Goal: Task Accomplishment & Management: Manage account settings

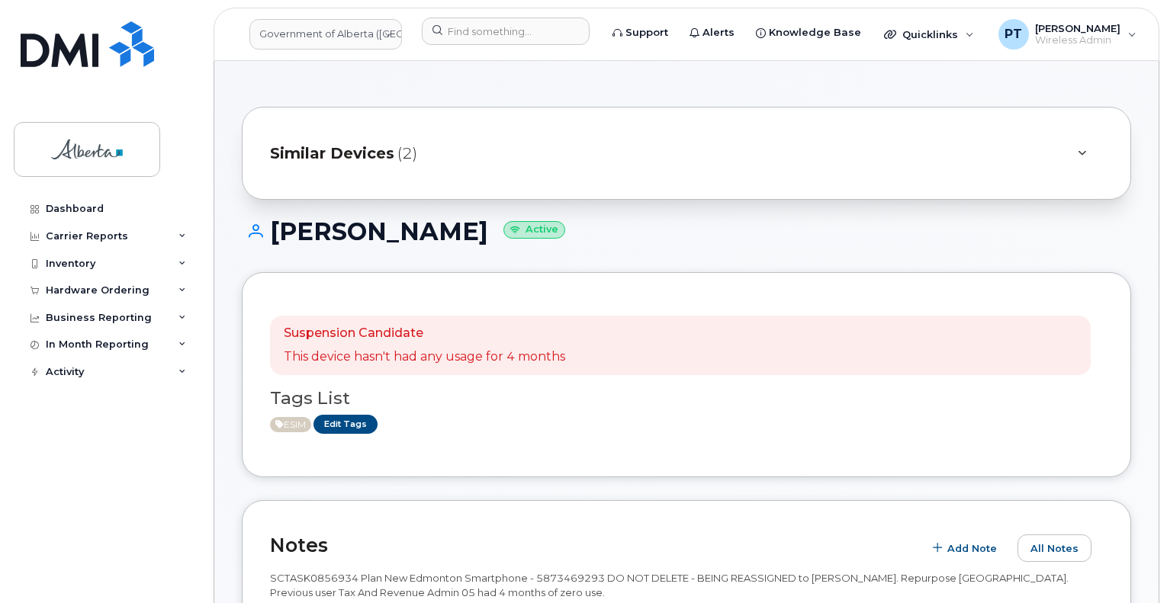
scroll to position [687, 0]
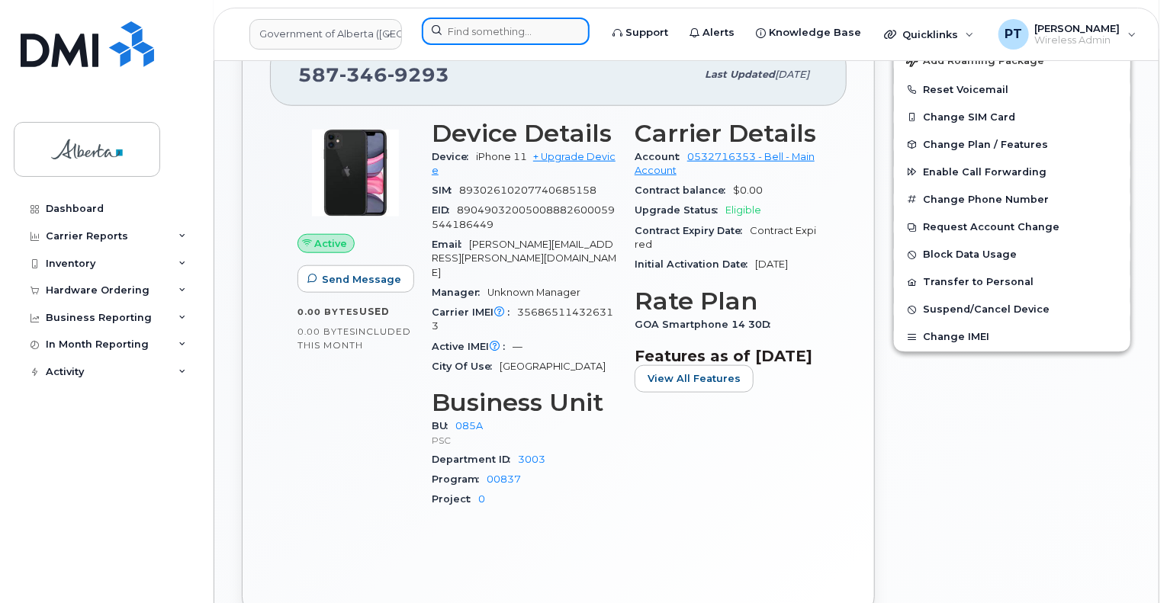
click at [523, 34] on input at bounding box center [506, 31] width 168 height 27
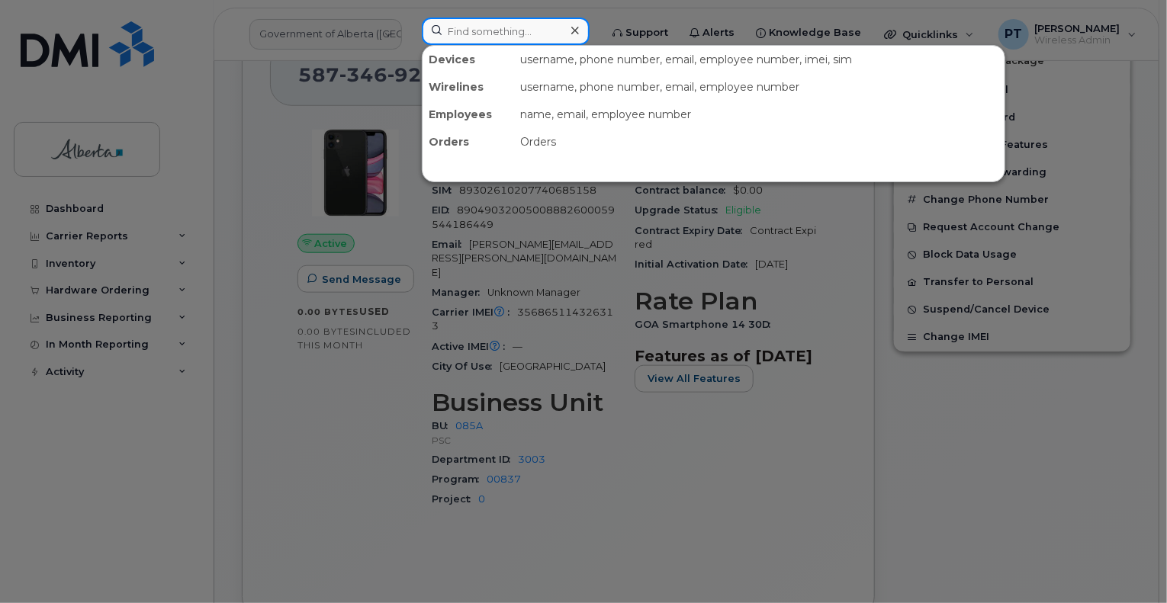
paste input "5879834880"
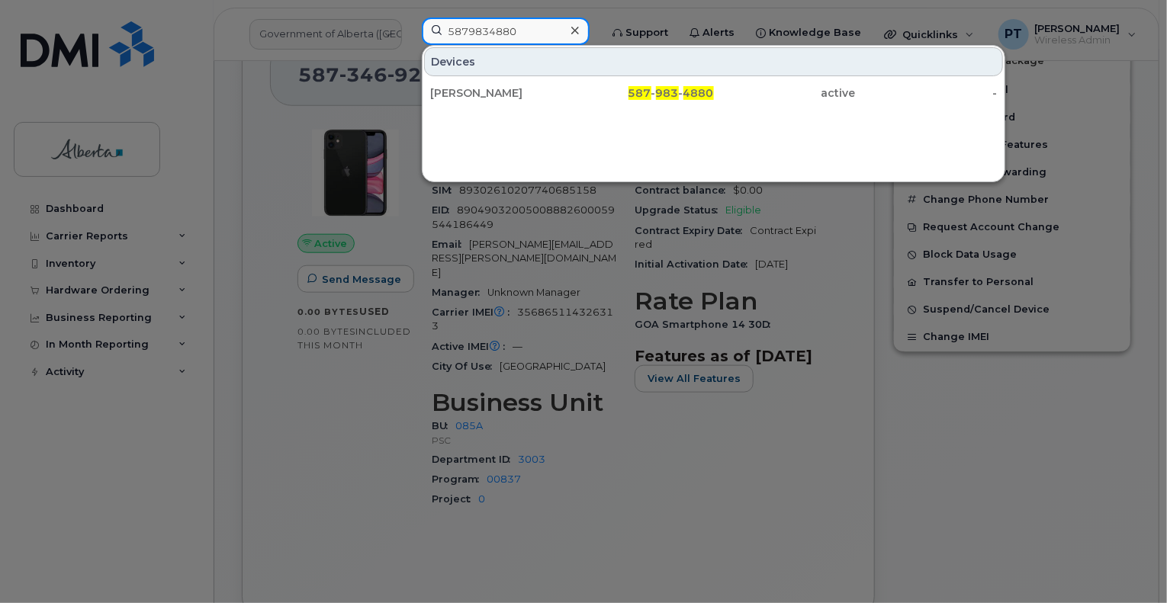
type input "5879834880"
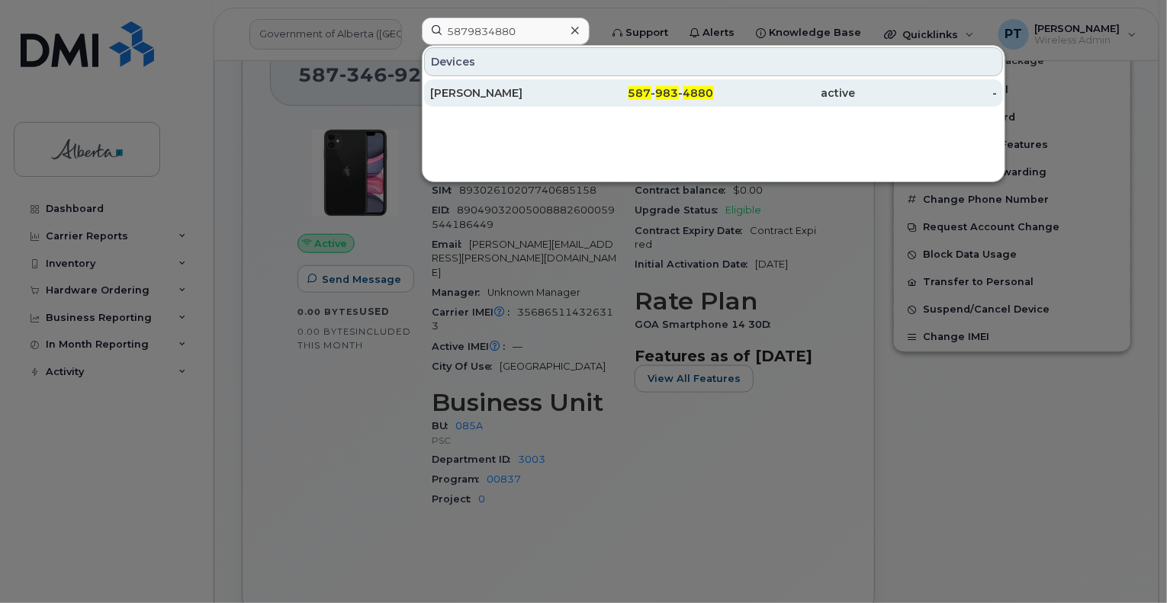
click at [522, 99] on div "Stephanie Morrison" at bounding box center [501, 92] width 142 height 15
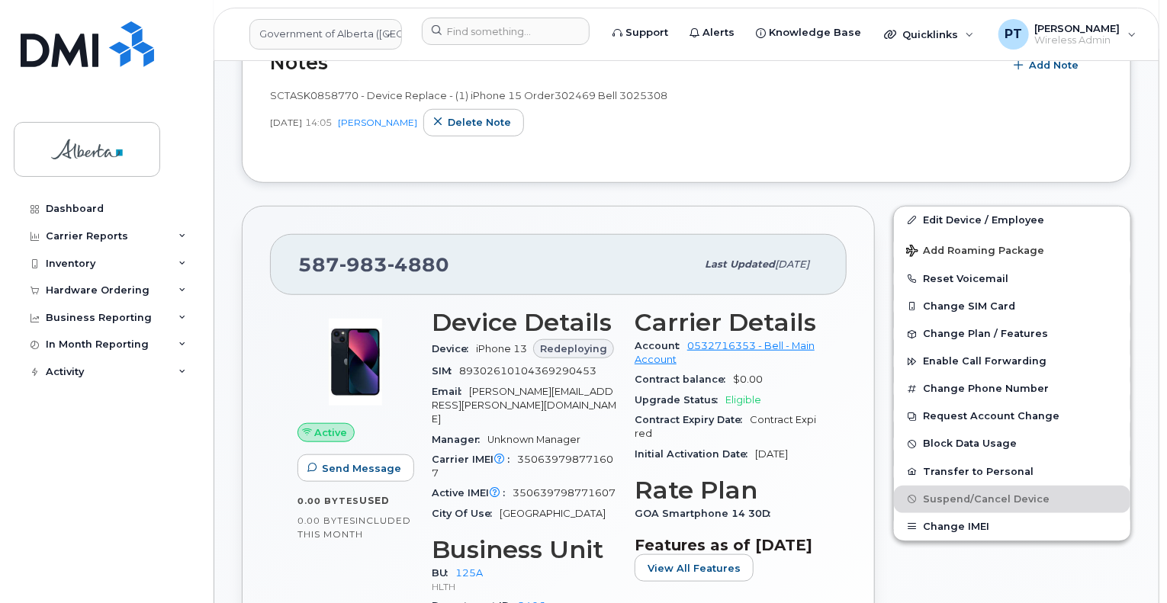
scroll to position [534, 0]
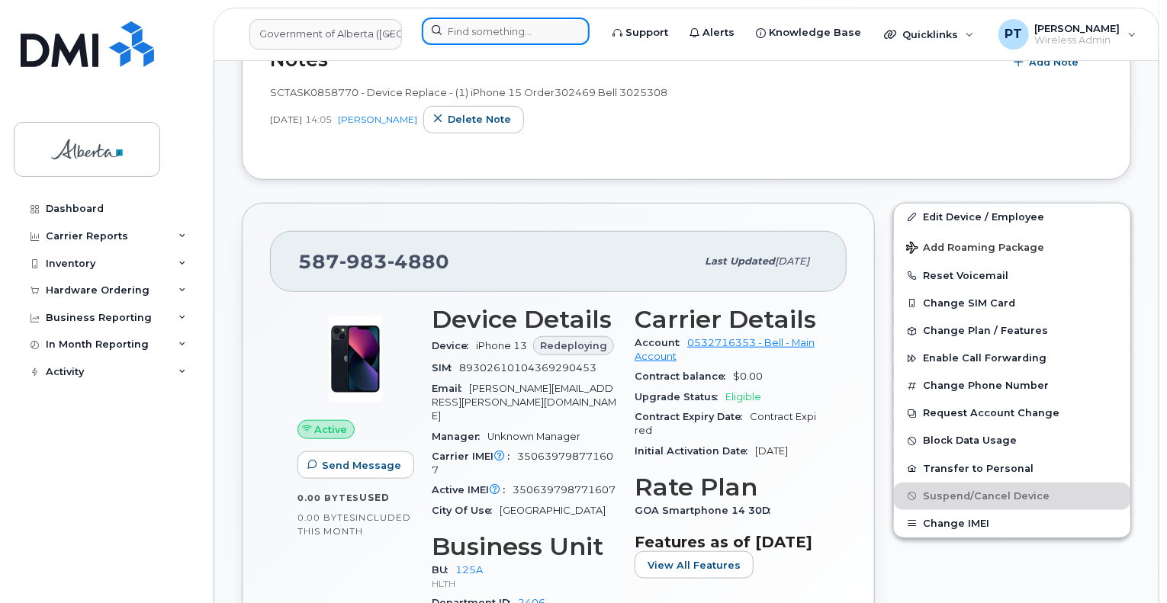
click at [471, 31] on input at bounding box center [506, 31] width 168 height 27
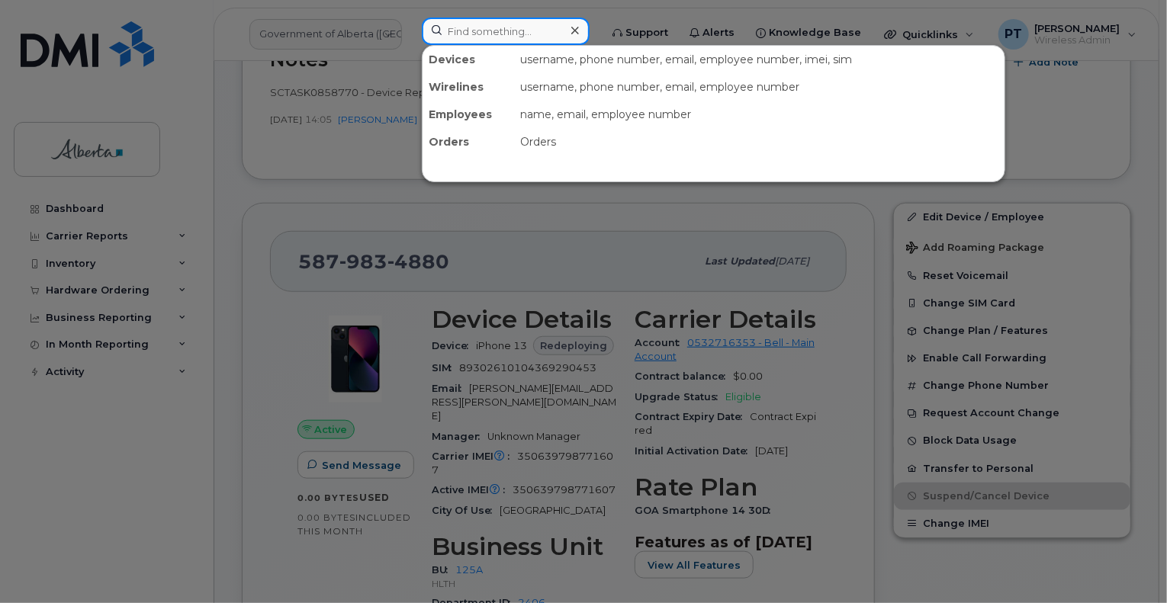
paste input "7808182764"
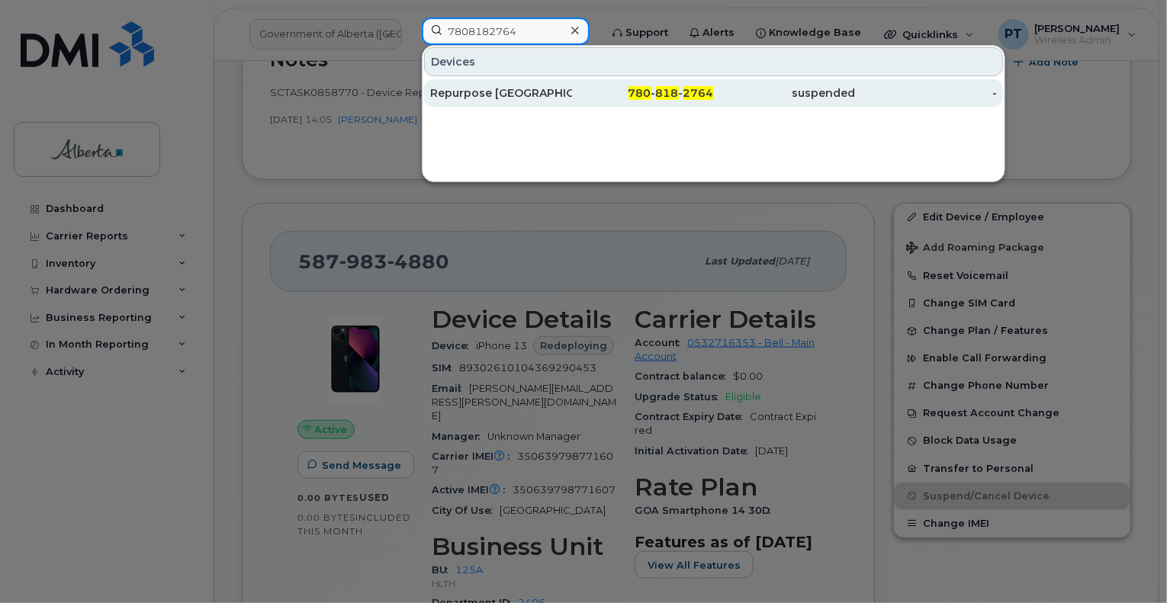
type input "7808182764"
click at [470, 91] on div "Repurpose Edmonton" at bounding box center [501, 92] width 142 height 15
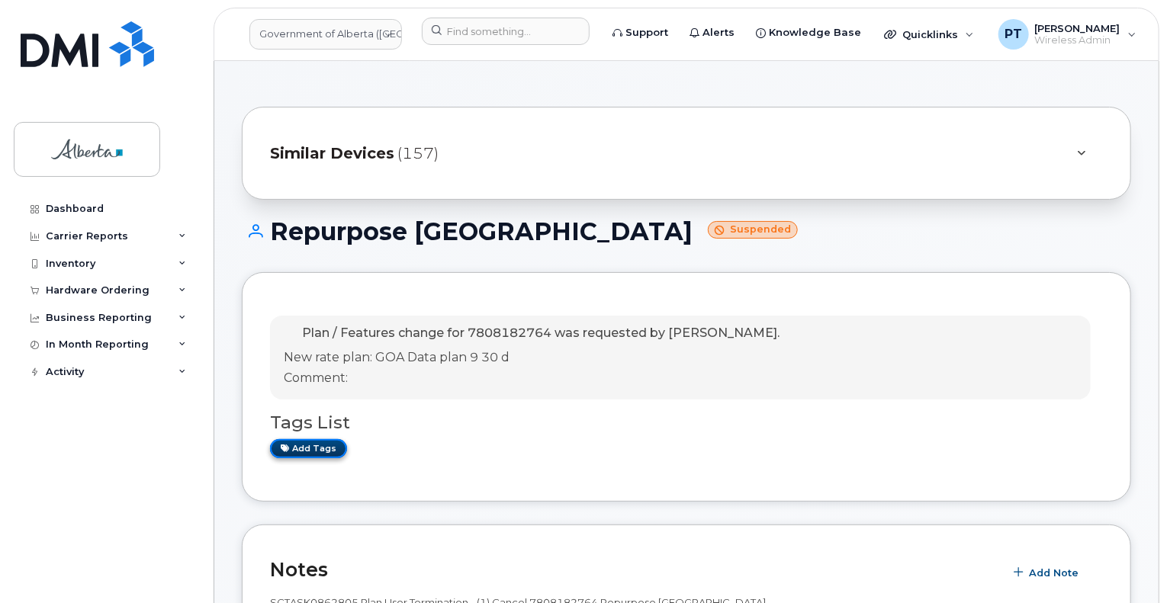
click at [317, 448] on link "Add tags" at bounding box center [308, 448] width 77 height 19
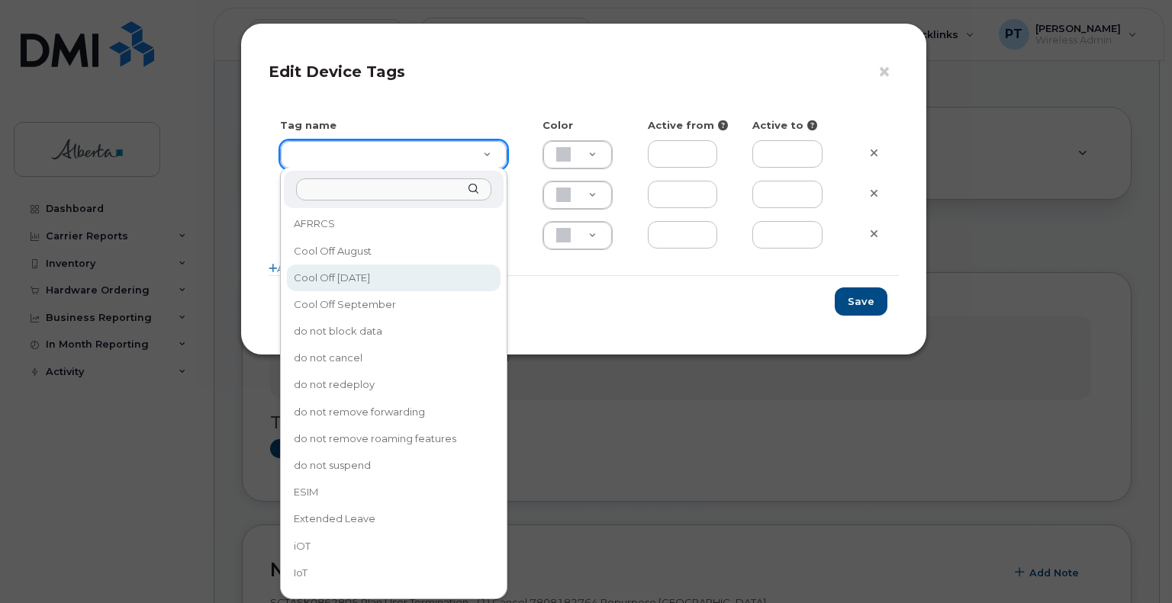
type input "Cool Off October 15"
type input "D6CDC1"
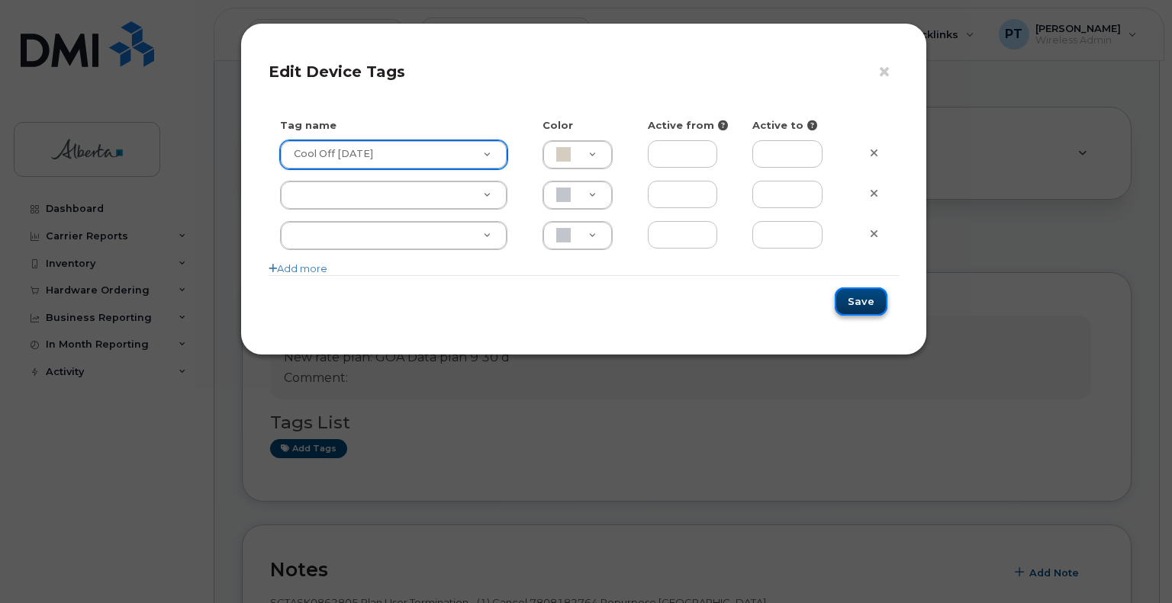
click at [861, 307] on button "Save" at bounding box center [861, 302] width 53 height 28
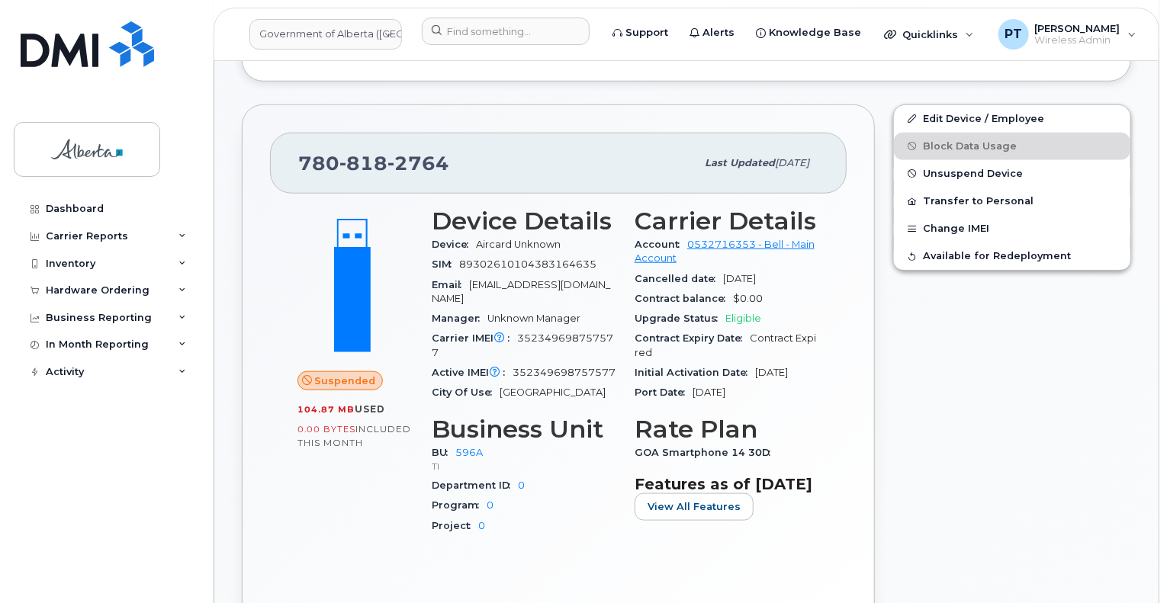
scroll to position [610, 0]
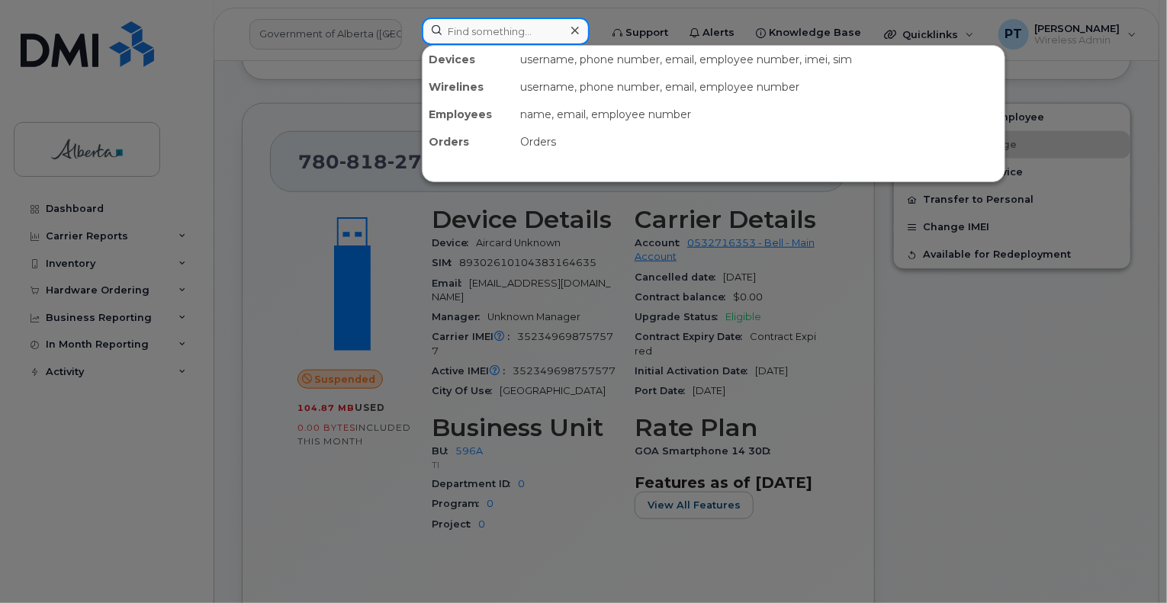
click at [468, 38] on input at bounding box center [506, 31] width 168 height 27
paste input "7802937127"
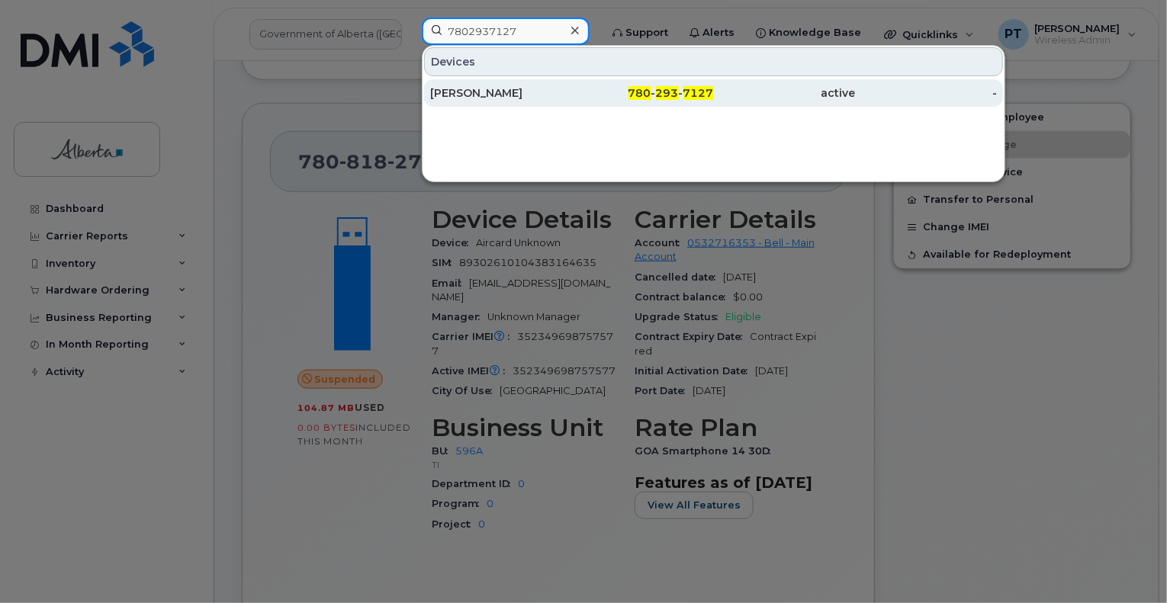
type input "7802937127"
click at [452, 95] on div "[PERSON_NAME]" at bounding box center [501, 92] width 142 height 15
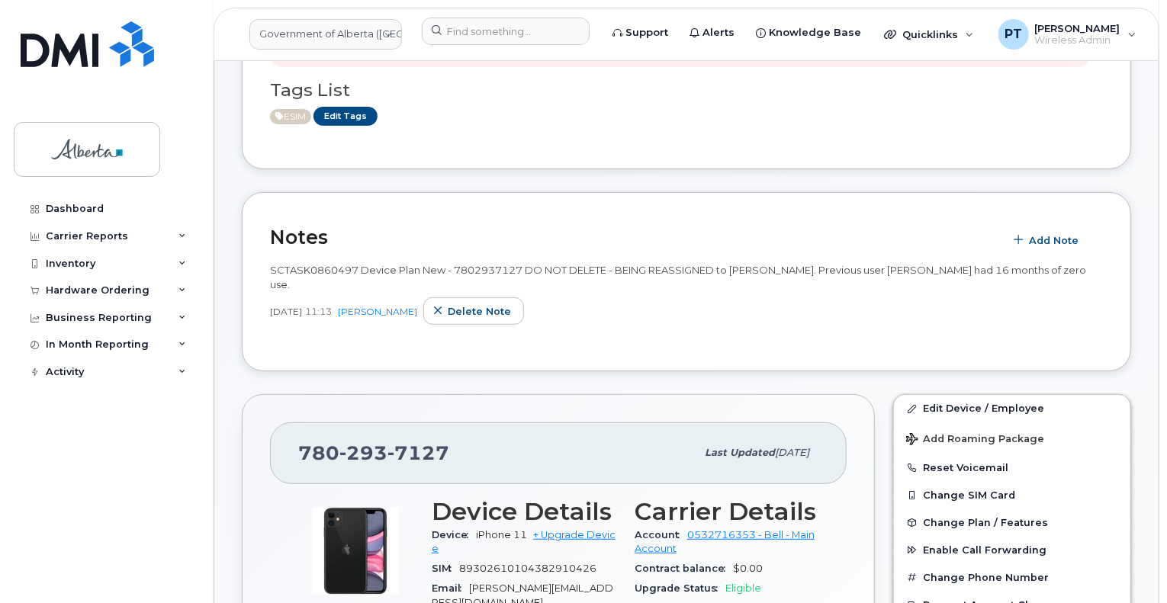
scroll to position [153, 0]
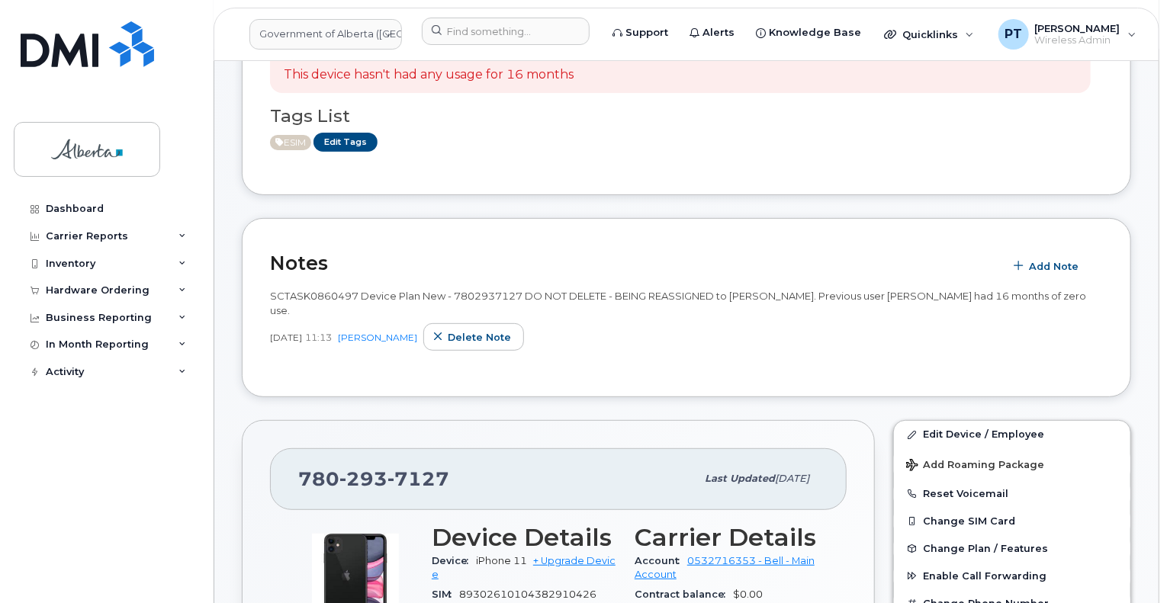
click at [295, 294] on span "SCTASK0860497 Device Plan New - 7802937127 DO NOT DELETE - BEING REASSIGNED to …" at bounding box center [678, 303] width 816 height 27
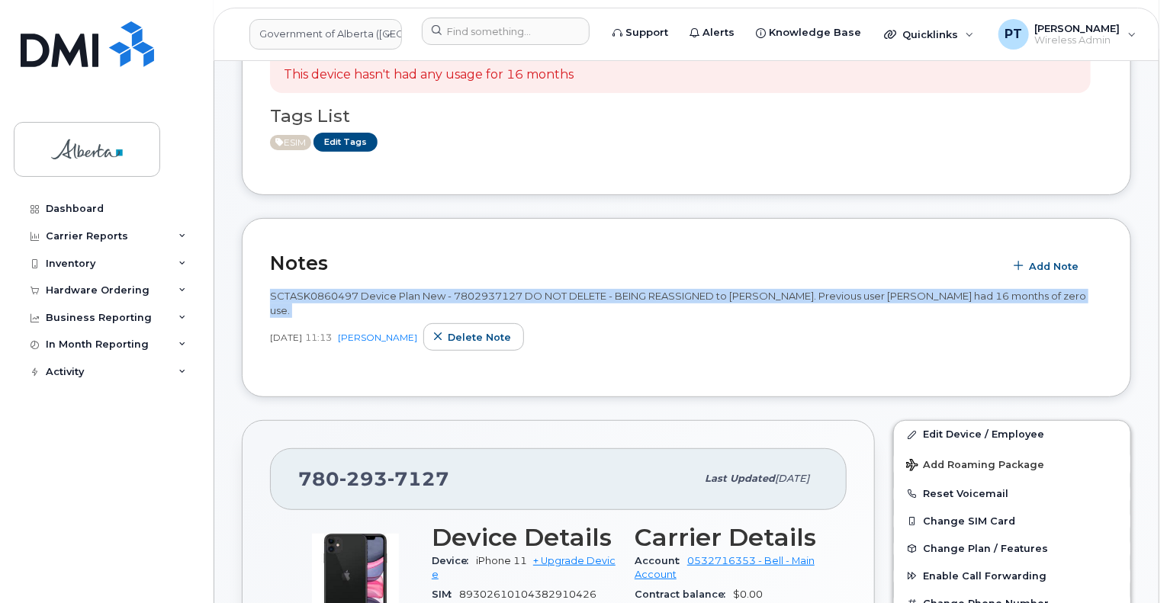
click at [295, 294] on span "SCTASK0860497 Device Plan New - 7802937127 DO NOT DELETE - BEING REASSIGNED to …" at bounding box center [678, 303] width 816 height 27
copy span "SCTASK0860497 Device Plan New - 7802937127 DO NOT DELETE - BEING REASSIGNED to …"
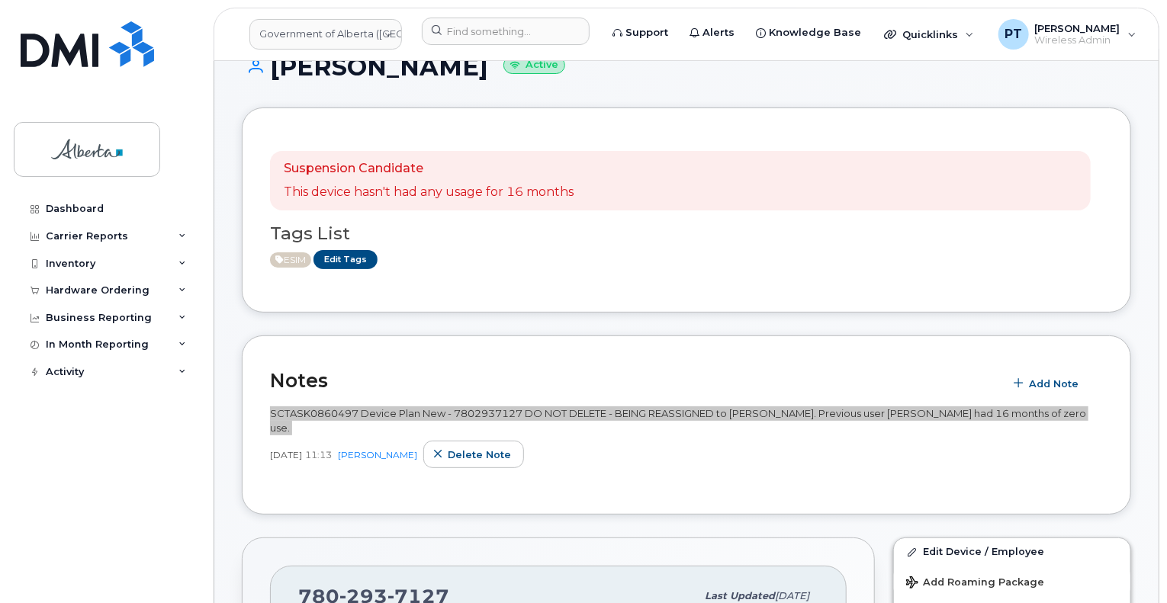
scroll to position [0, 0]
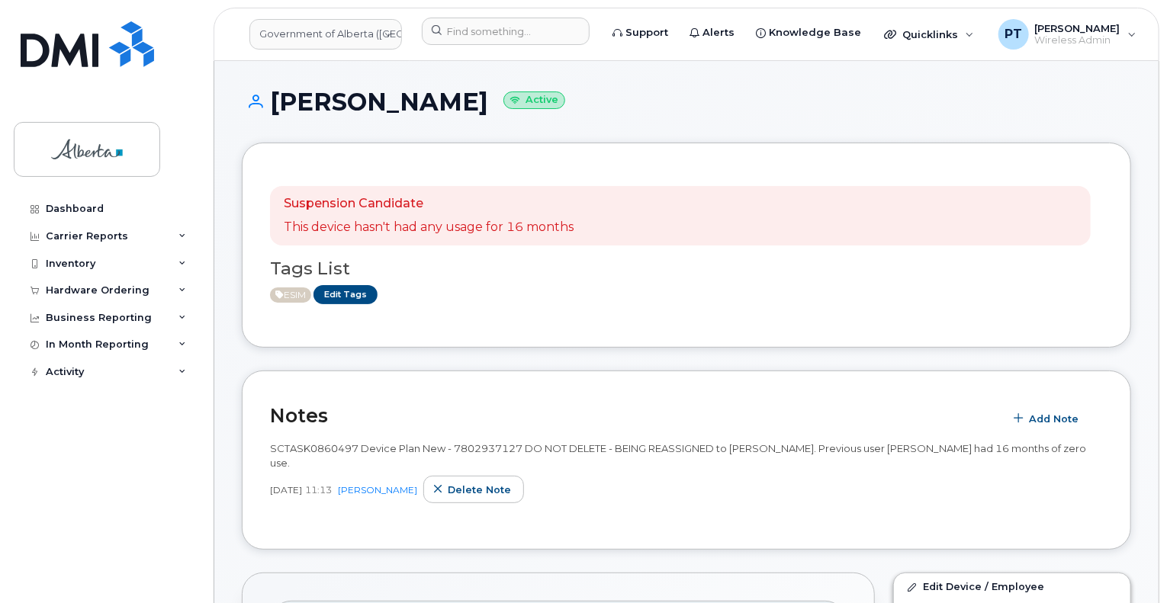
click at [891, 494] on div "SCTASK0860497 Device Plan New - 7802937127 DO NOT DELETE - BEING REASSIGNED to …" at bounding box center [686, 477] width 833 height 89
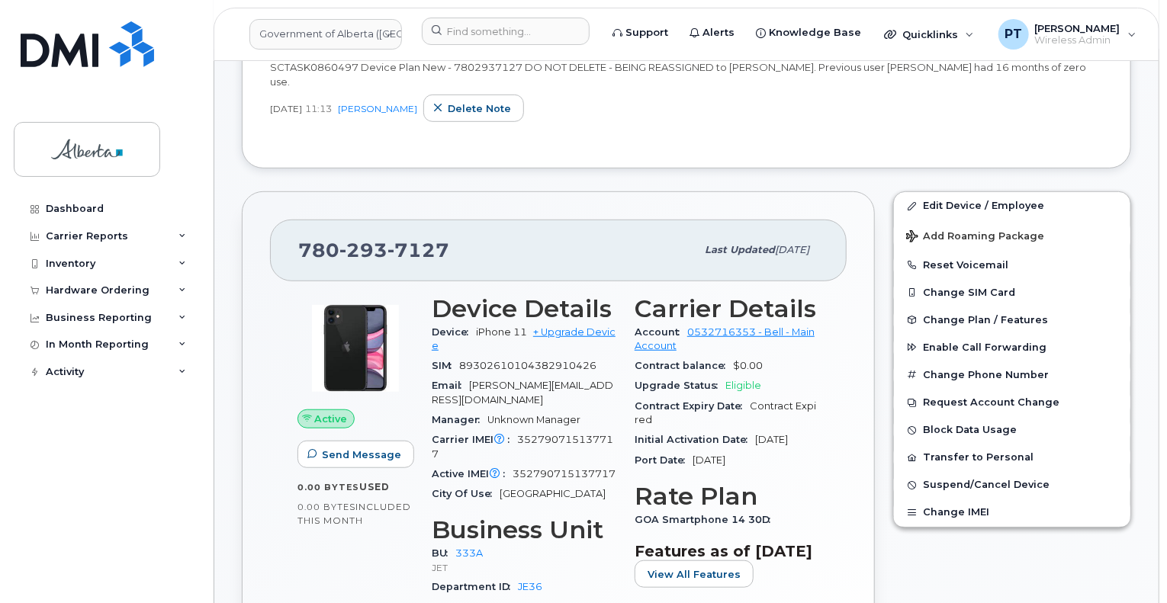
scroll to position [458, 0]
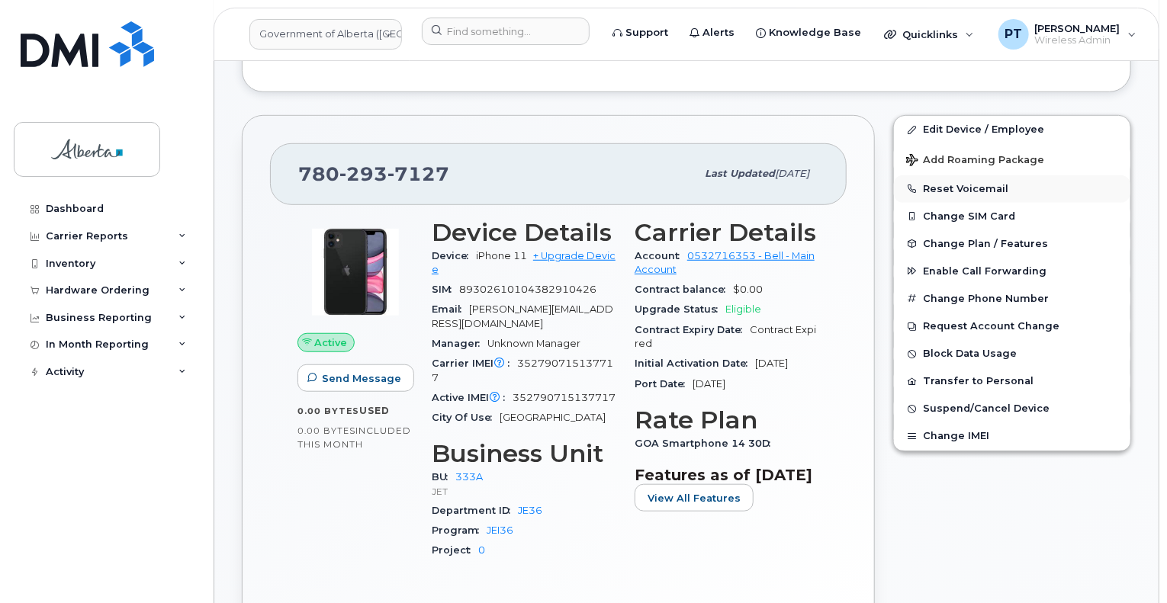
click at [944, 175] on button "Reset Voicemail" at bounding box center [1012, 188] width 237 height 27
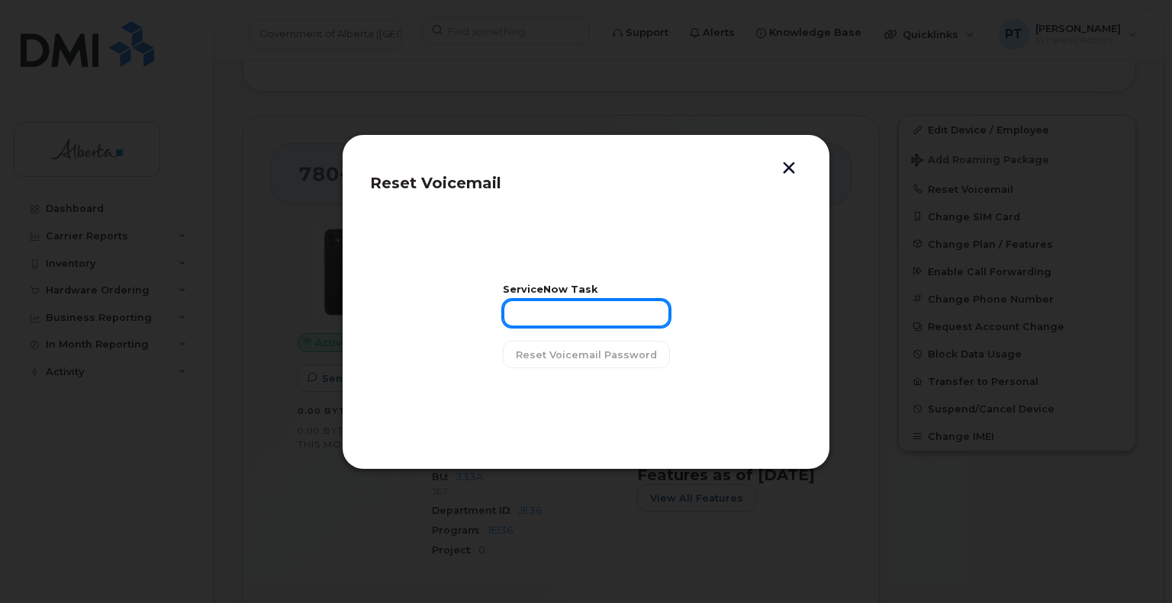
click at [555, 317] on input "text" at bounding box center [586, 313] width 167 height 27
paste input "SCTASK0860497"
type input "SCTASK0860497"
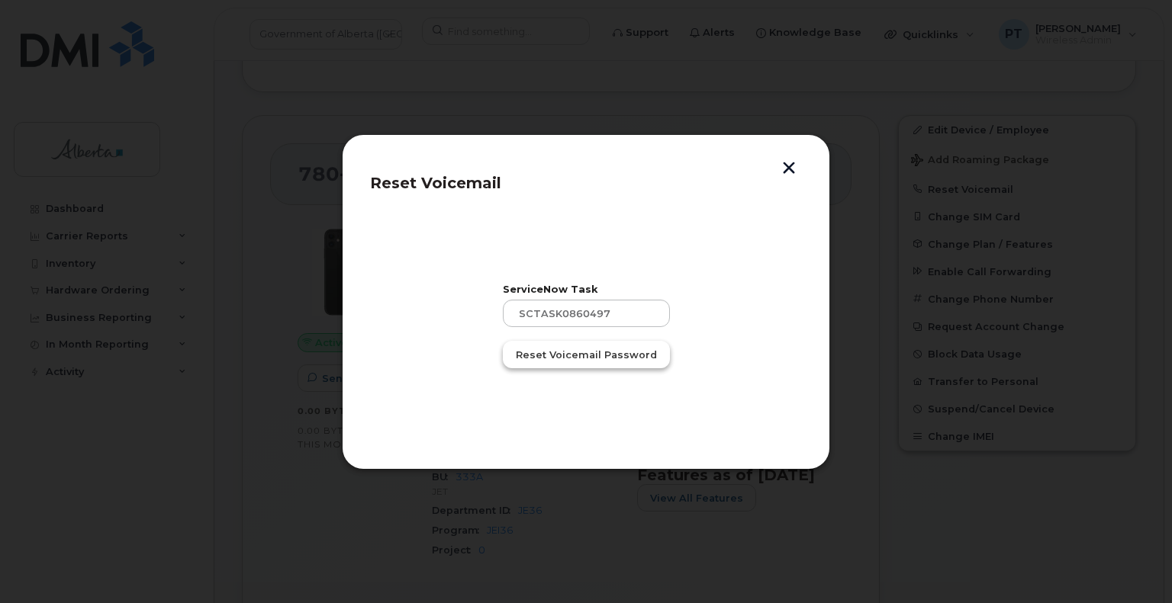
click at [589, 363] on button "Reset Voicemail Password" at bounding box center [586, 354] width 167 height 27
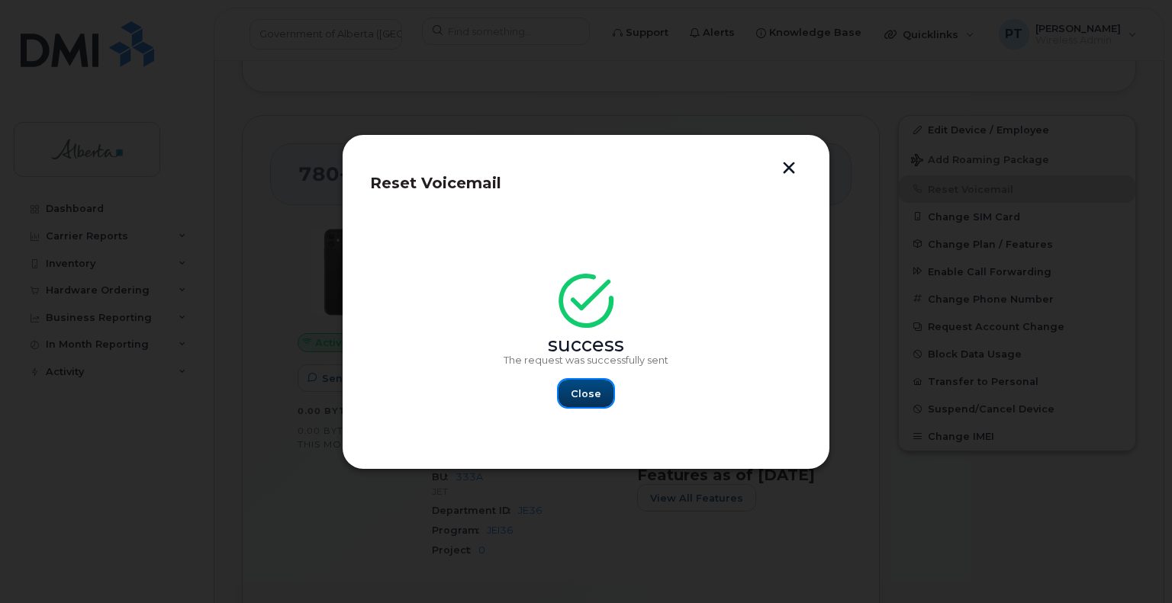
drag, startPoint x: 595, startPoint y: 393, endPoint x: 587, endPoint y: 397, distance: 9.6
click at [595, 393] on span "Close" at bounding box center [586, 394] width 31 height 14
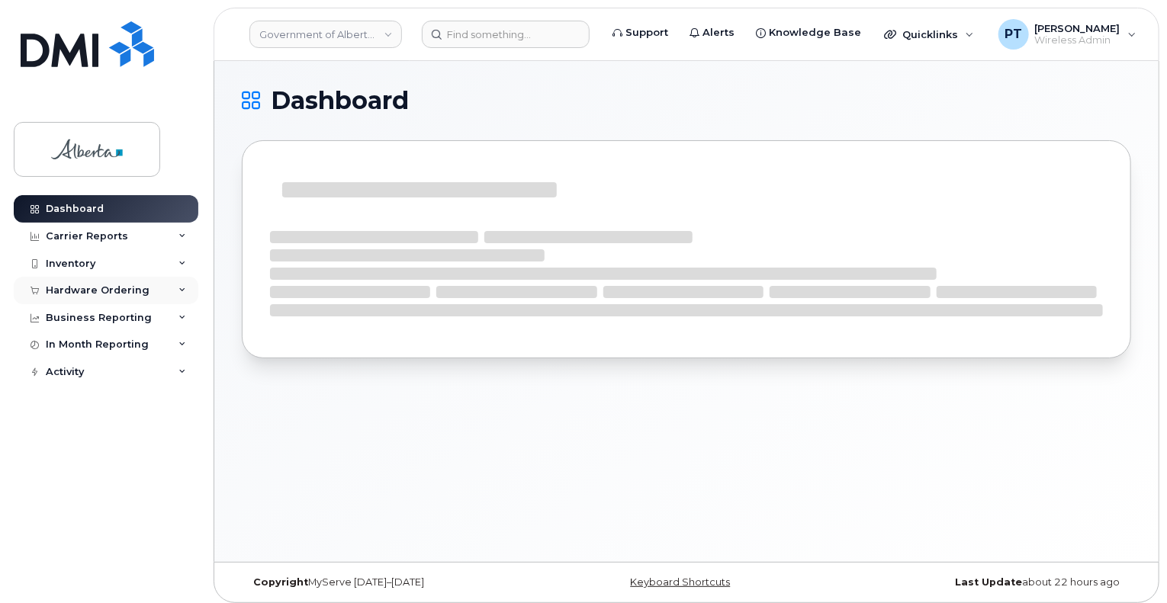
click at [69, 289] on div "Hardware Ordering" at bounding box center [98, 291] width 104 height 12
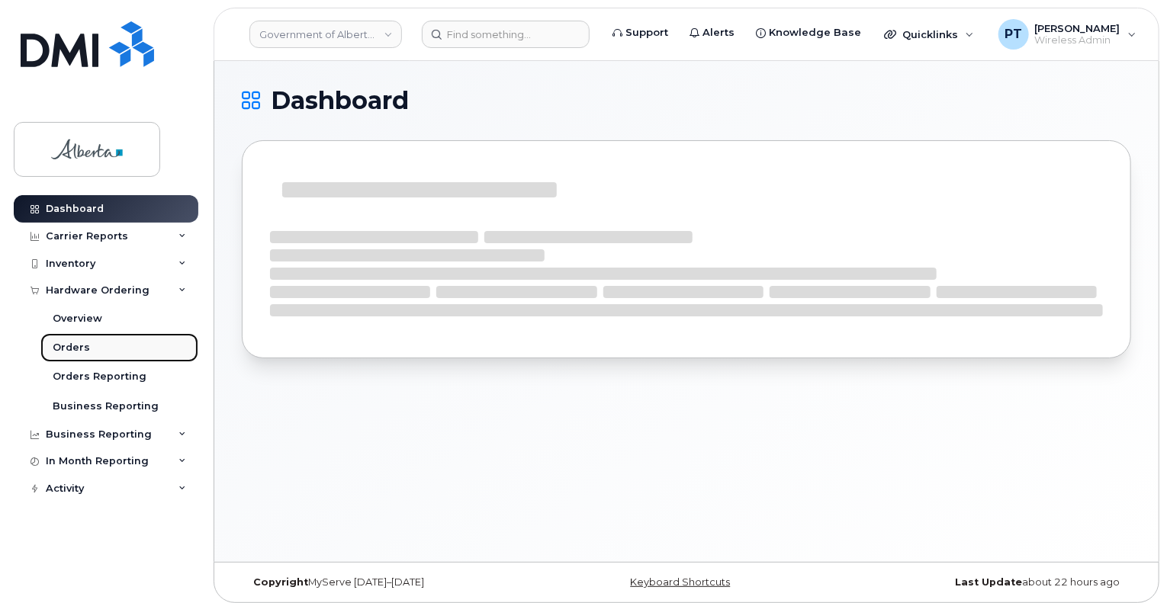
click at [73, 352] on div "Orders" at bounding box center [71, 348] width 37 height 14
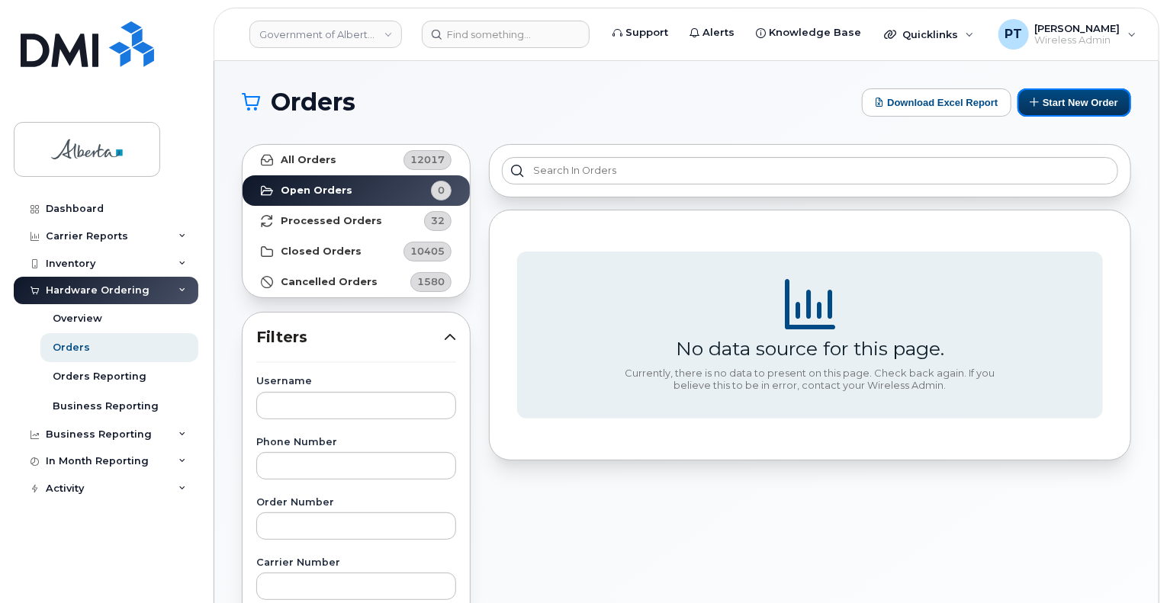
drag, startPoint x: 1059, startPoint y: 97, endPoint x: 723, endPoint y: 207, distance: 353.2
click at [1059, 97] on button "Start New Order" at bounding box center [1075, 102] width 114 height 28
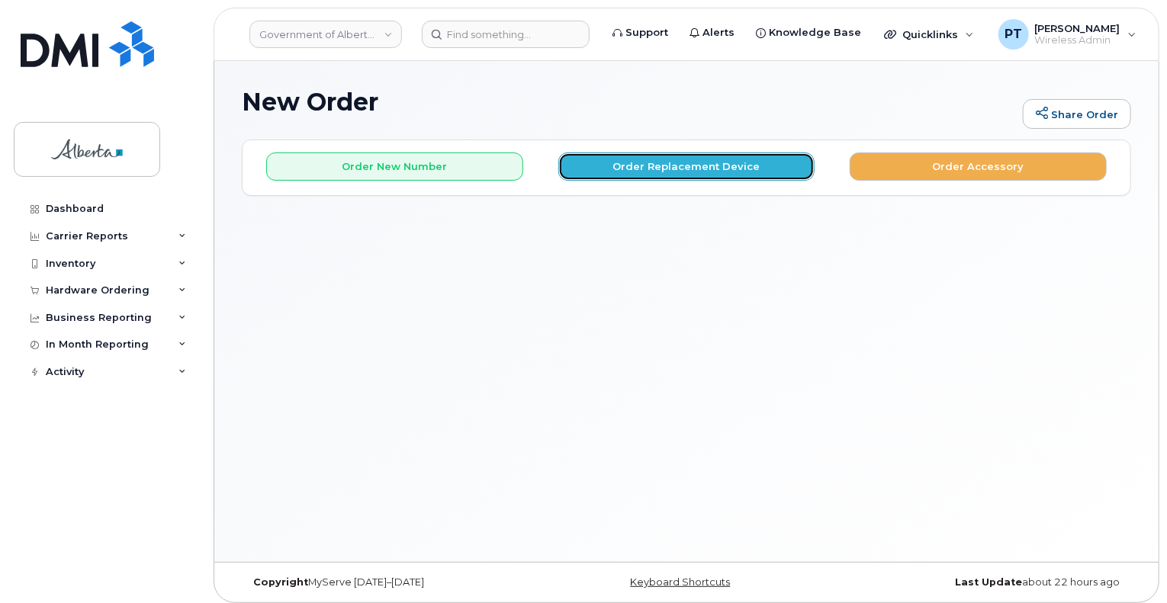
click at [687, 170] on button "Order Replacement Device" at bounding box center [686, 167] width 257 height 28
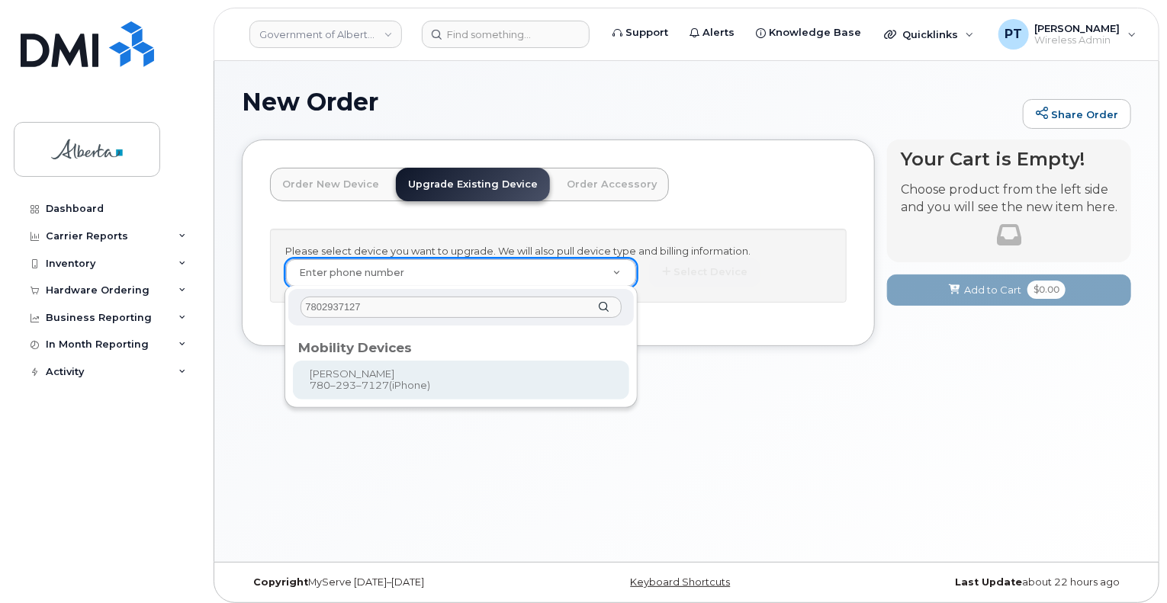
type input "7802937127"
type input "799241"
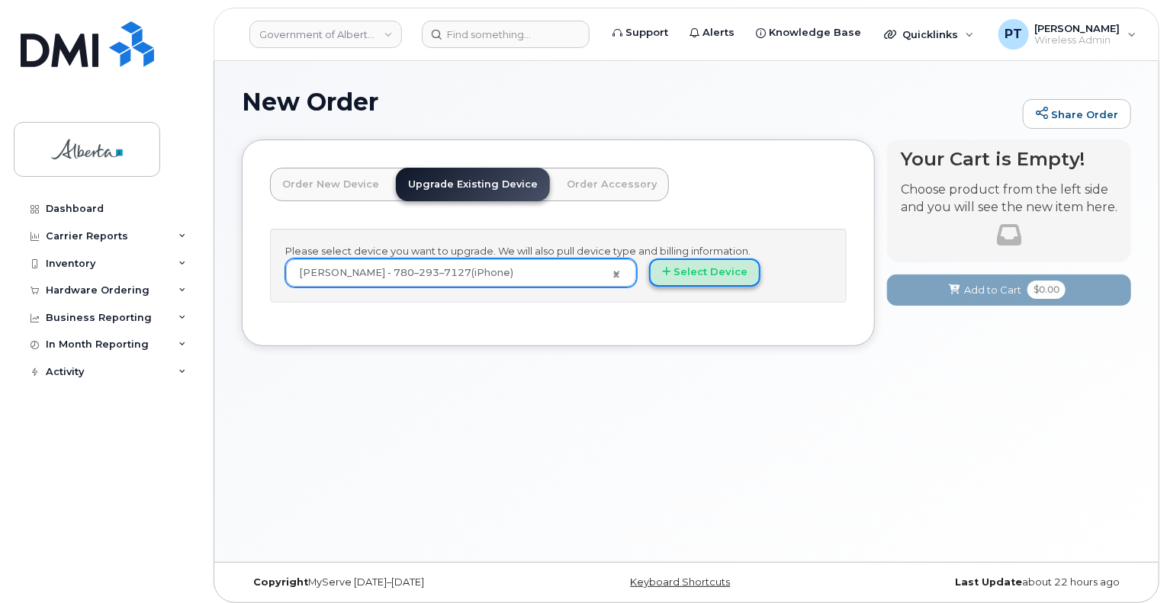
click at [713, 266] on button "Select Device" at bounding box center [704, 273] width 111 height 28
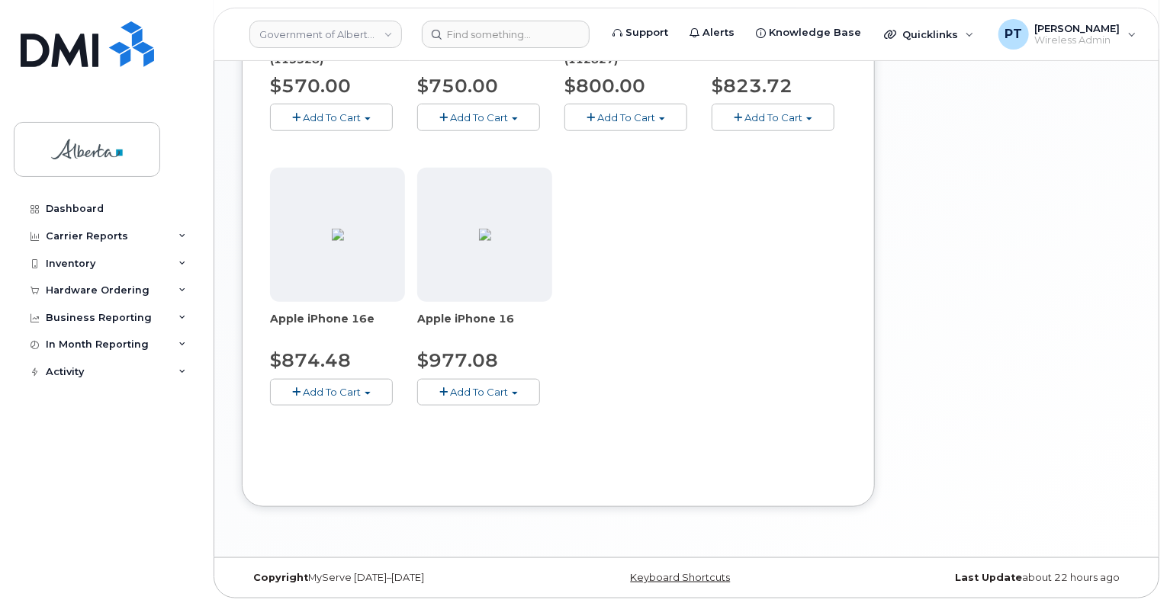
scroll to position [680, 0]
click at [336, 396] on button "Add To Cart" at bounding box center [331, 391] width 123 height 27
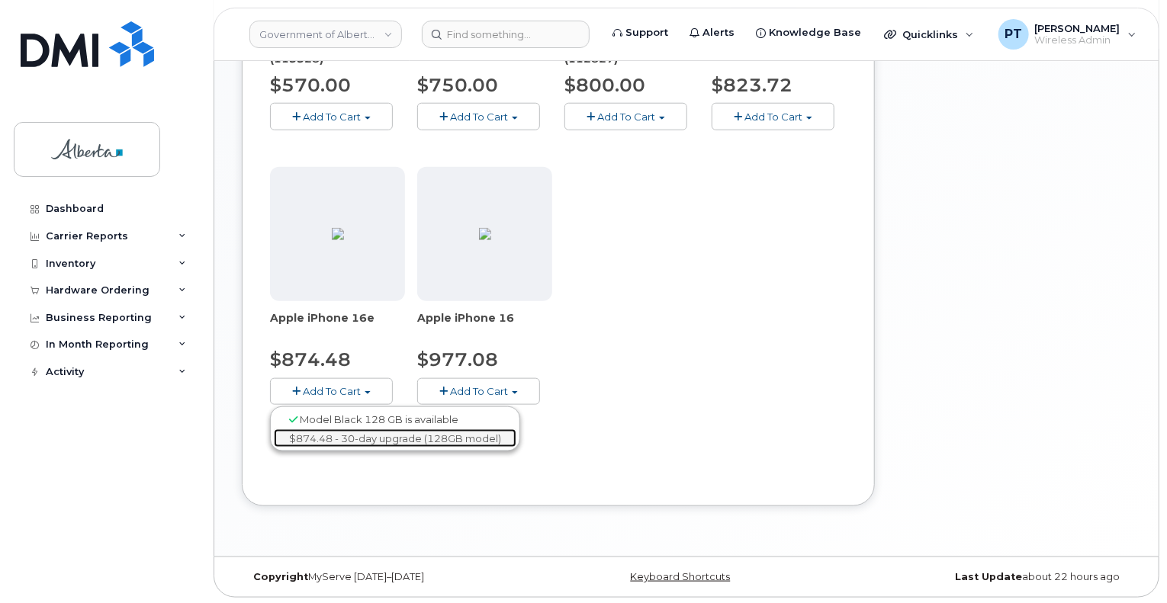
click at [330, 435] on link "$874.48 - 30-day upgrade (128GB model)" at bounding box center [395, 439] width 243 height 19
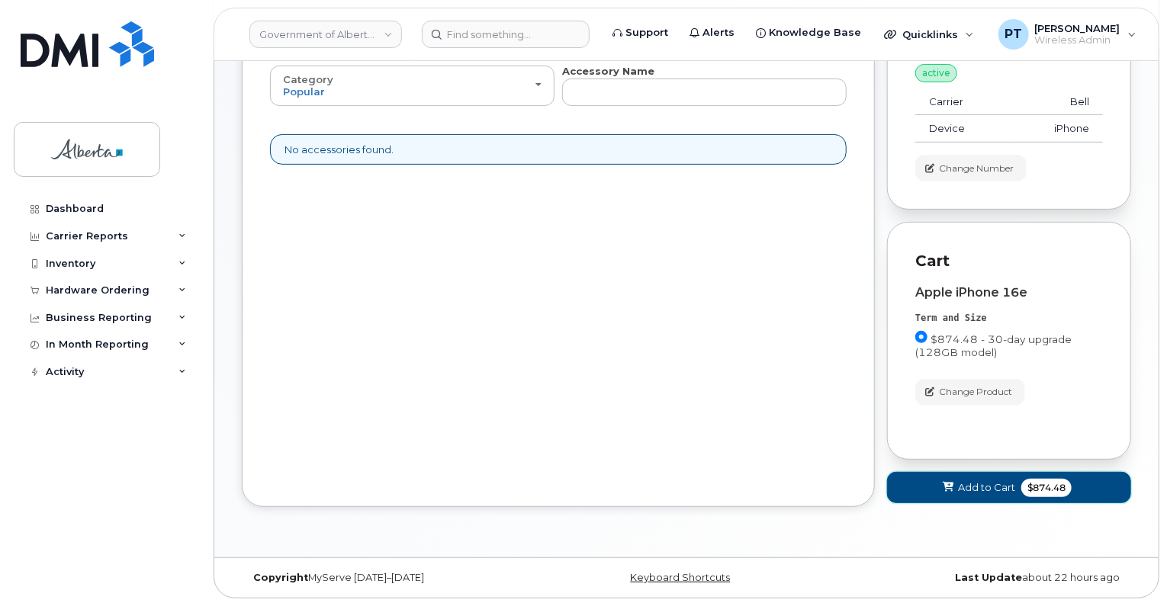
click at [971, 486] on span "Add to Cart" at bounding box center [986, 488] width 57 height 14
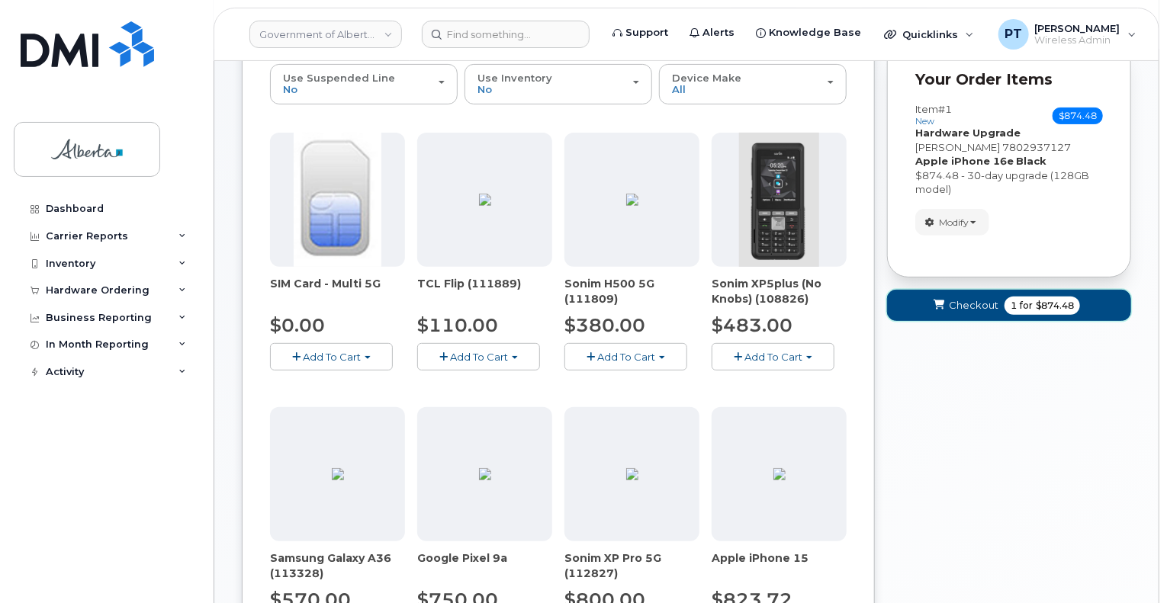
click at [975, 304] on span "Checkout" at bounding box center [974, 305] width 50 height 14
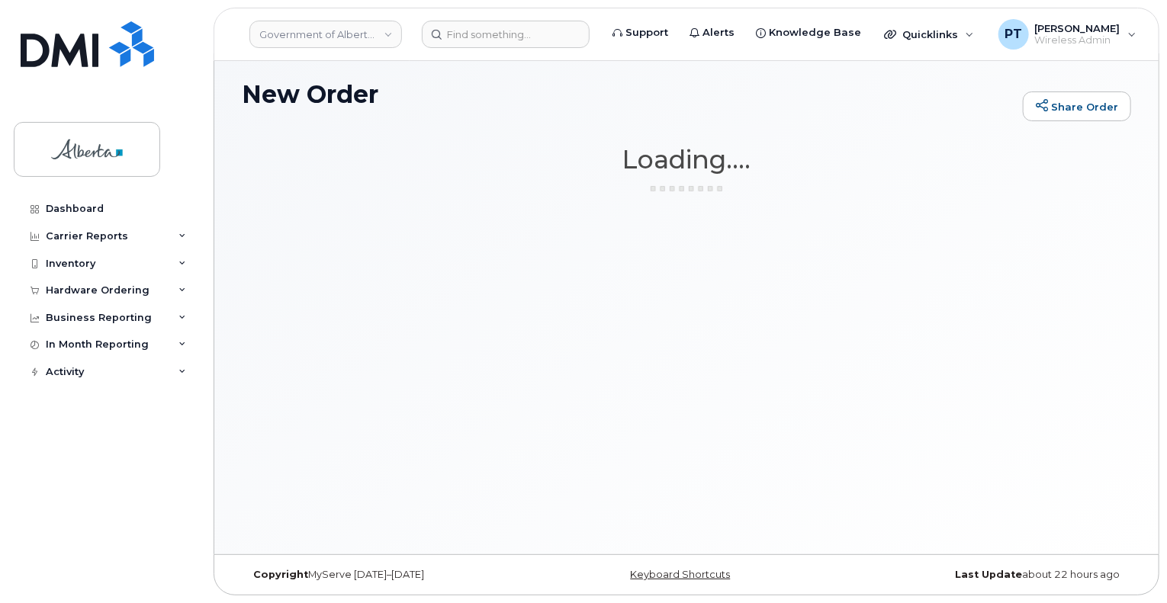
scroll to position [7, 0]
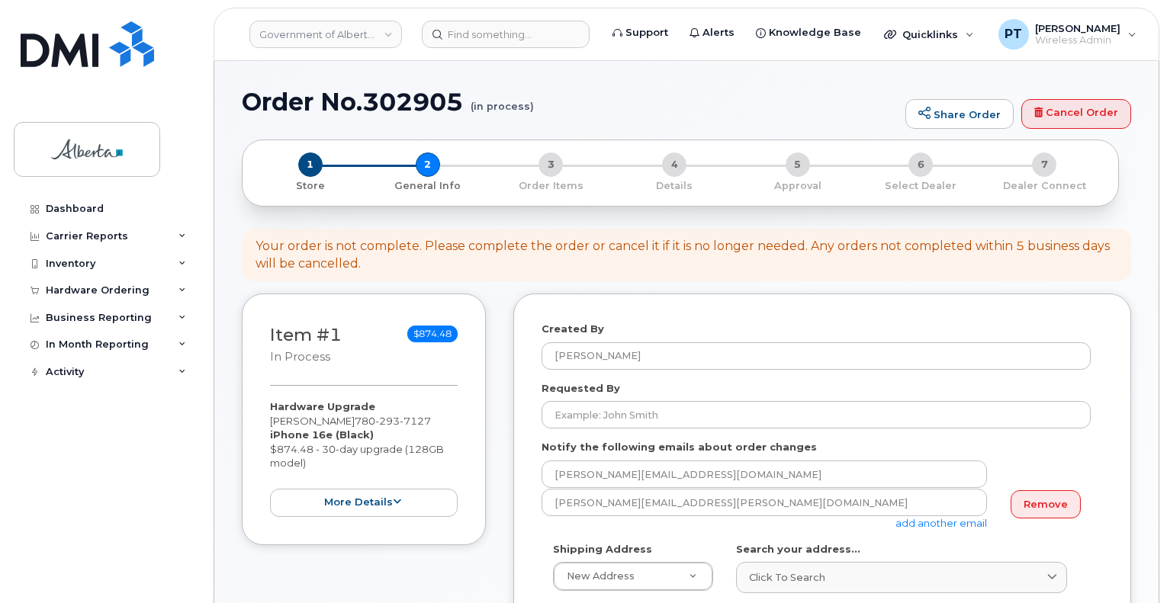
select select
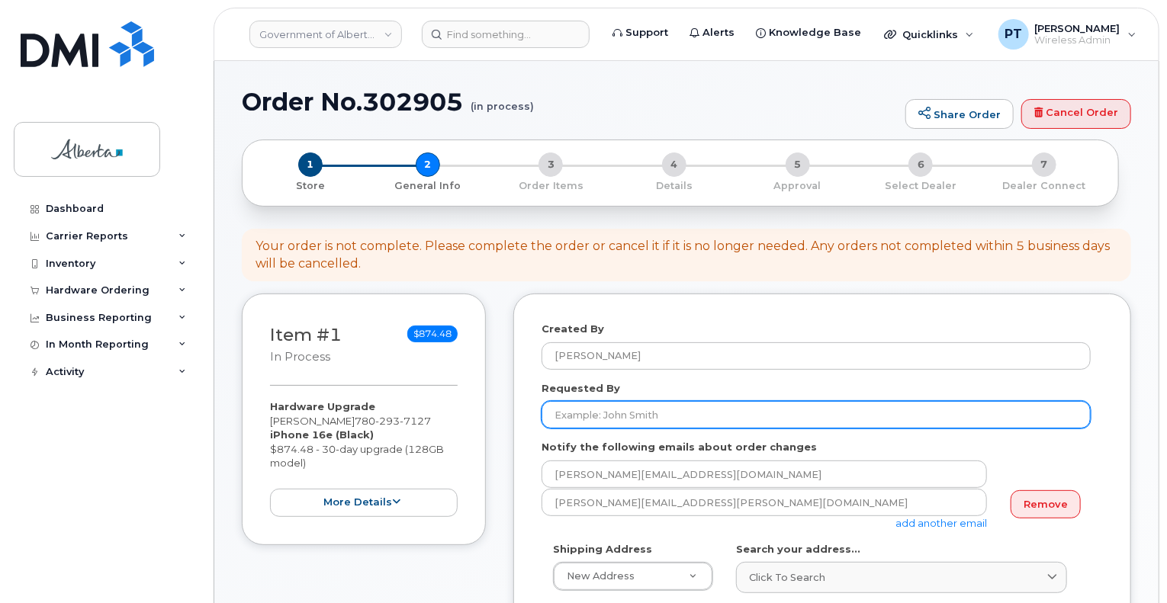
click at [924, 403] on input "Requested By" at bounding box center [816, 414] width 549 height 27
paste input "[PERSON_NAME]"
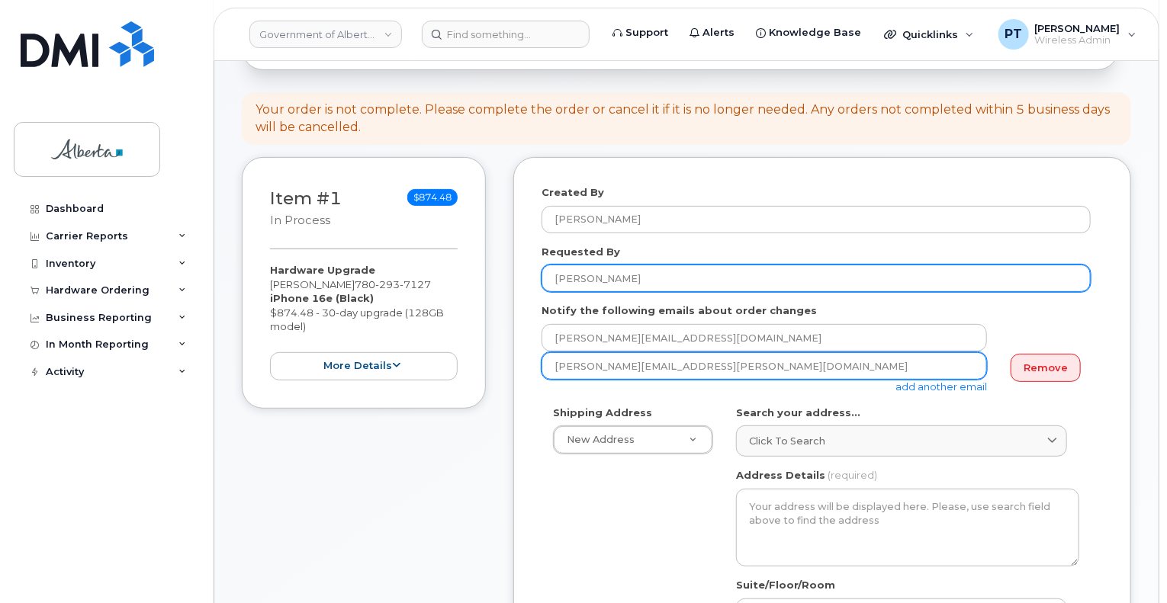
scroll to position [153, 0]
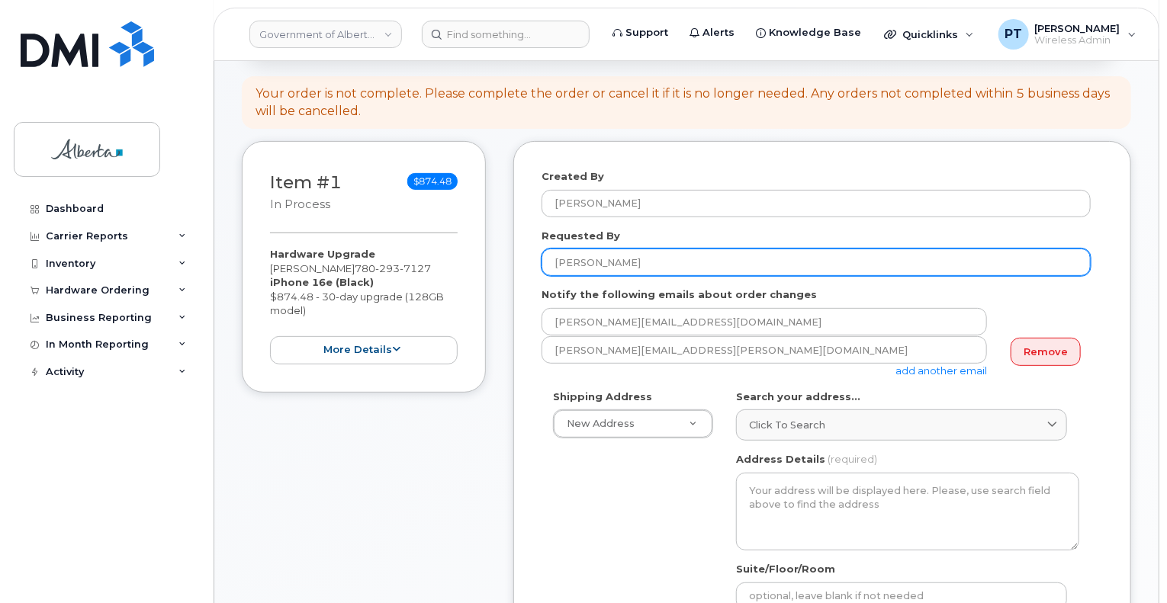
type input "[PERSON_NAME]"
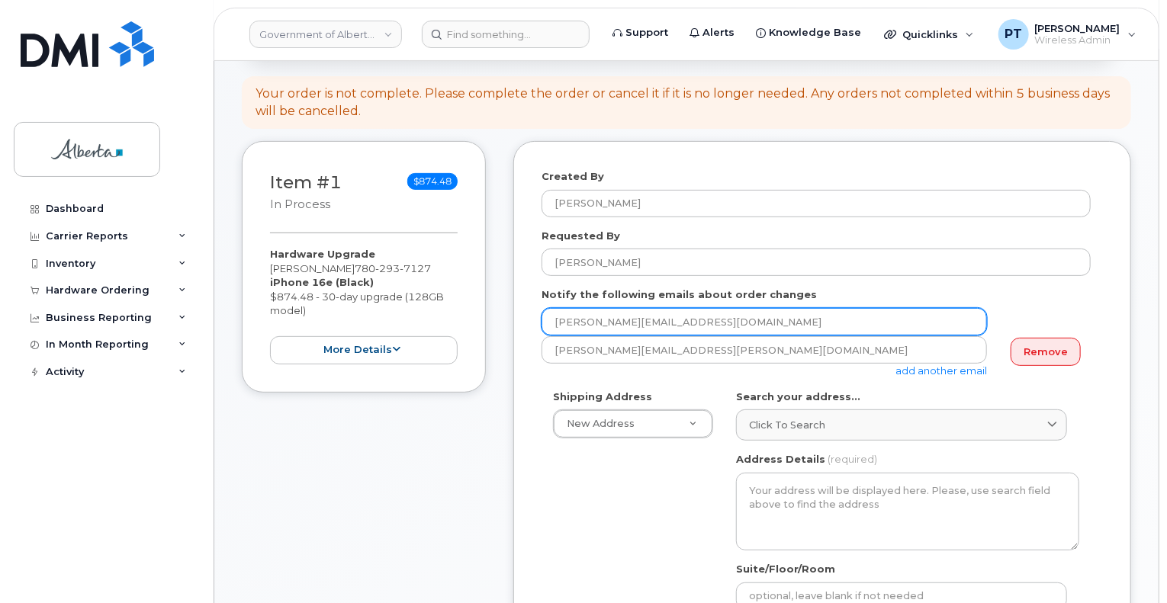
drag, startPoint x: 719, startPoint y: 323, endPoint x: 652, endPoint y: 324, distance: 66.4
click at [652, 324] on input "[PERSON_NAME][EMAIL_ADDRESS][DOMAIN_NAME]" at bounding box center [765, 321] width 446 height 27
drag, startPoint x: 673, startPoint y: 323, endPoint x: 520, endPoint y: 323, distance: 152.6
click at [520, 323] on div "Created By Penny Tse Requested By Tiffany Radelet Notify the following emails a…" at bounding box center [822, 592] width 618 height 903
paste input "Tiffany.Radelet"
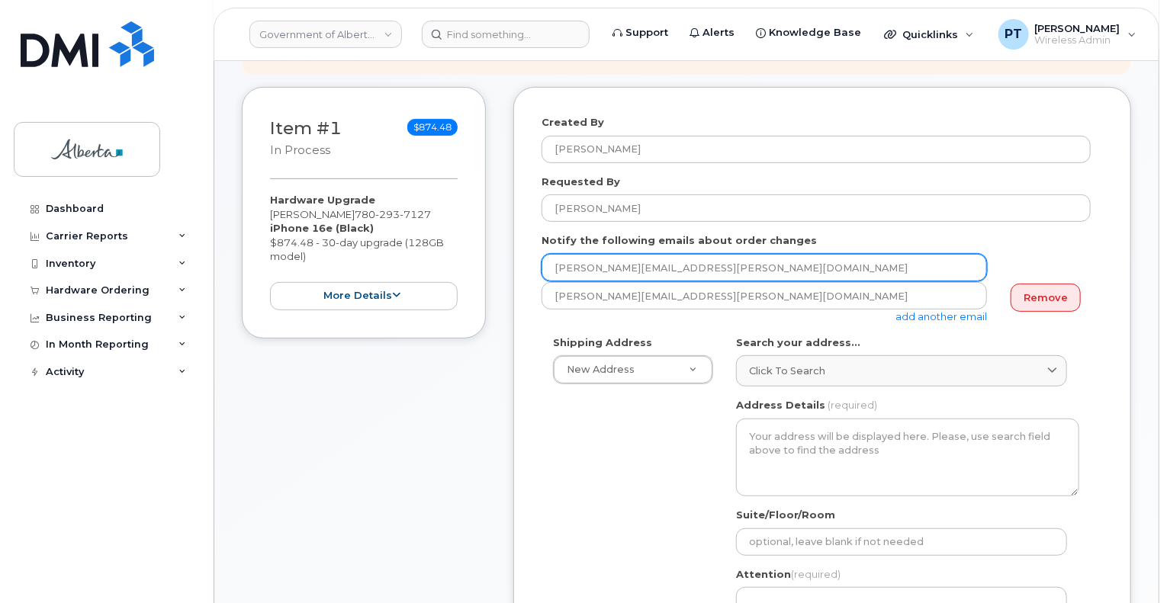
scroll to position [229, 0]
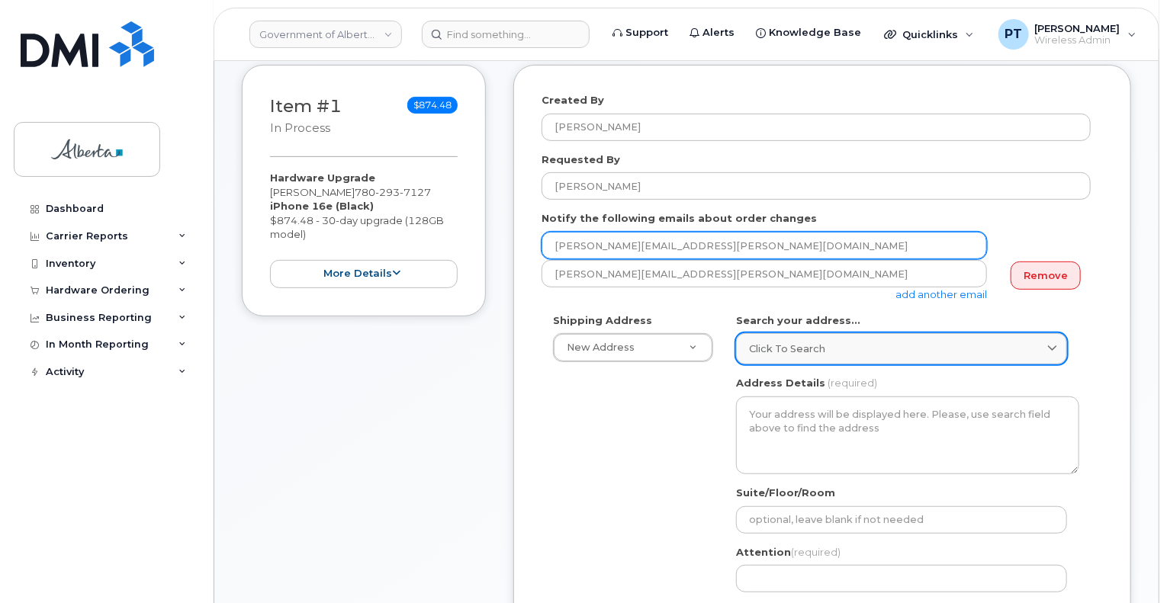
type input "Tiffany.Radelet@gov.ab.ca"
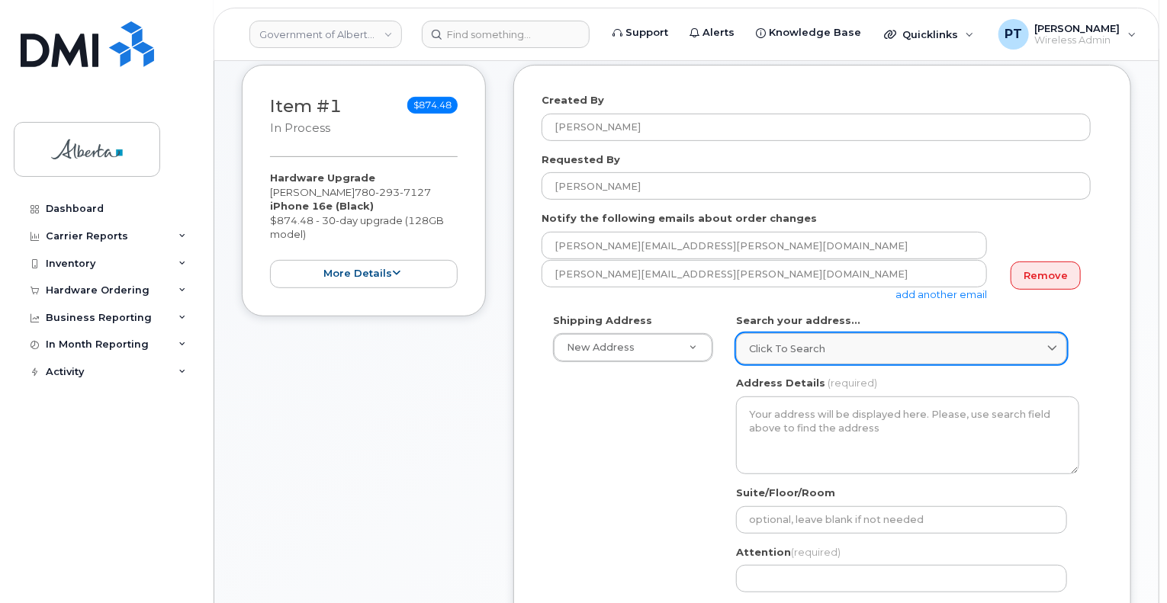
click at [848, 347] on div "Click to search" at bounding box center [901, 349] width 305 height 14
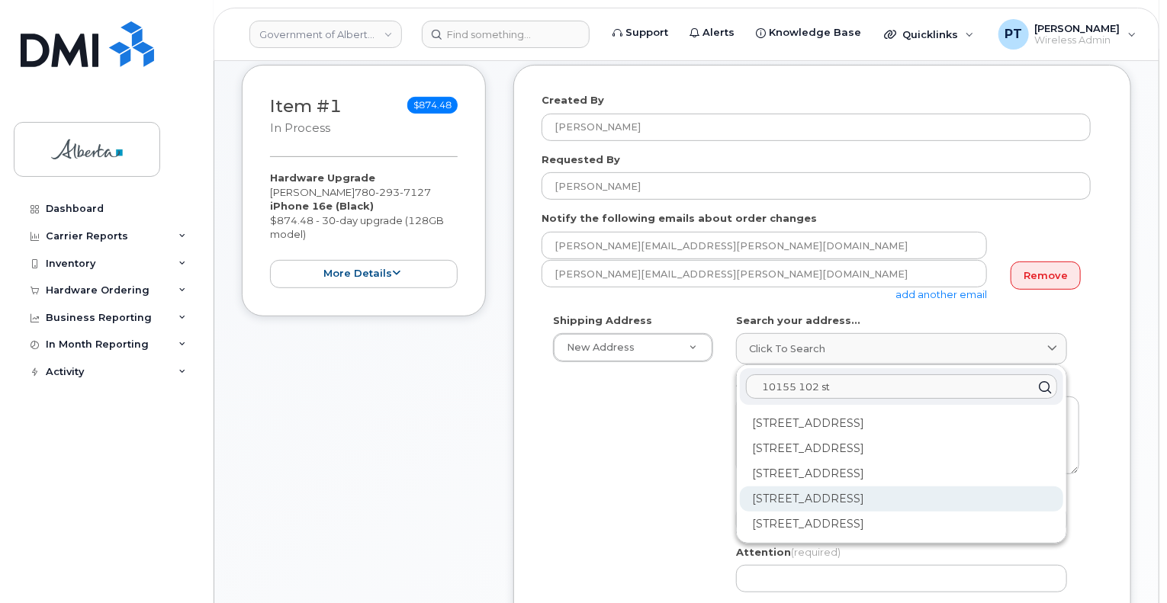
type input "10155 102 st"
click at [873, 498] on div "10155 102 St NW Edmonton AB T5J 4G8" at bounding box center [901, 499] width 323 height 25
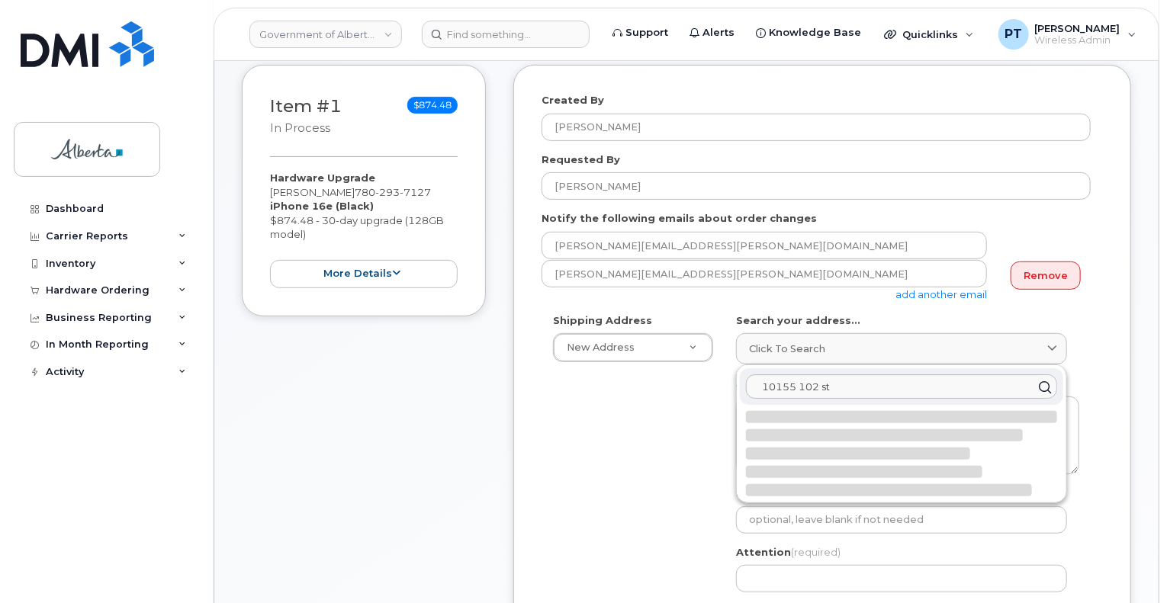
select select
type textarea "10155 102 St NW EDMONTON AB T5J 4G8 CANADA"
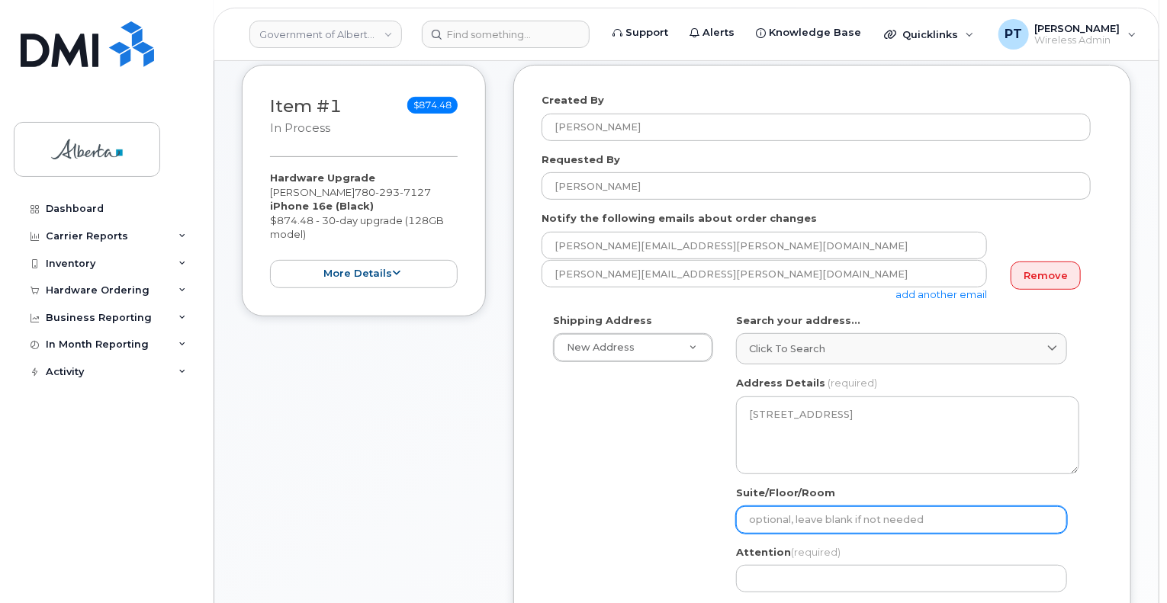
click at [785, 512] on input "Suite/Floor/Room" at bounding box center [901, 520] width 331 height 27
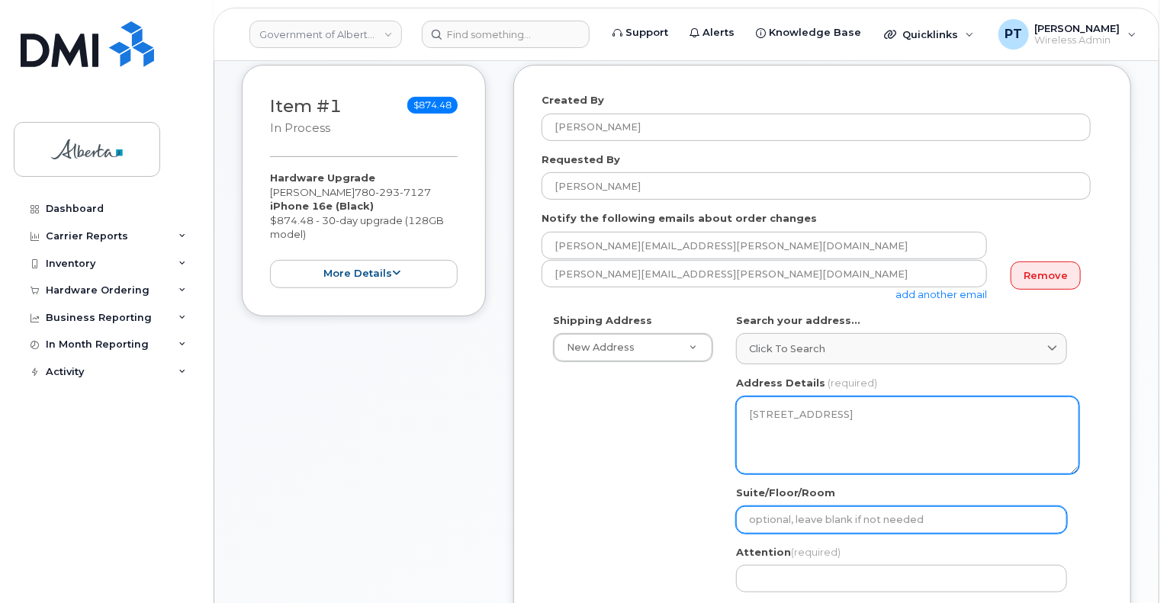
type input "Main Floor"
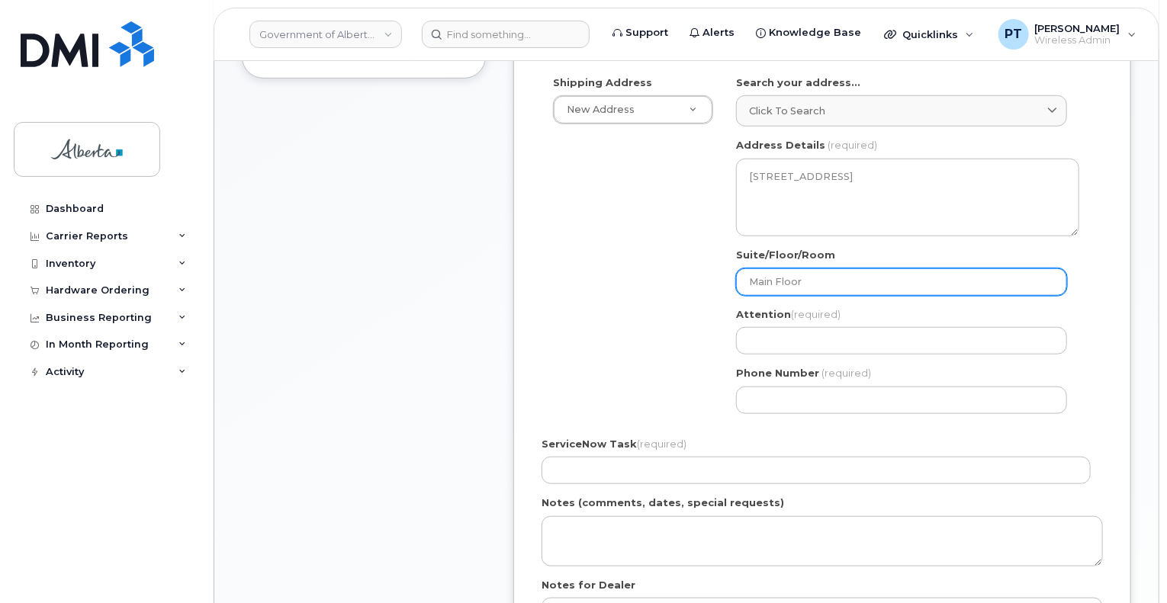
scroll to position [534, 0]
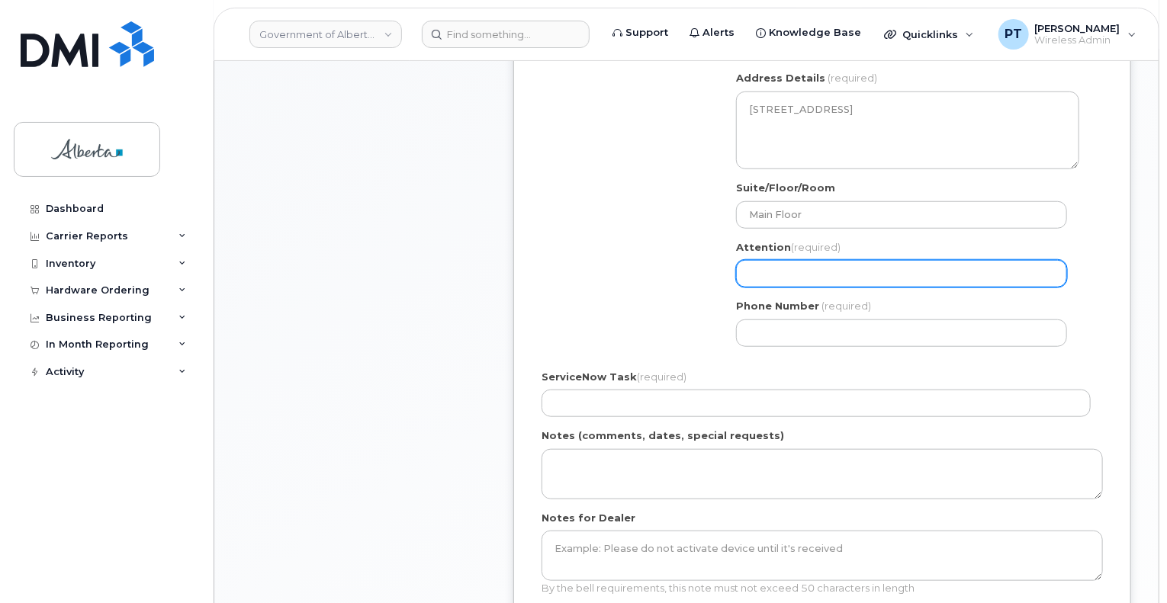
click at [828, 270] on input "Attention (required)" at bounding box center [901, 273] width 331 height 27
click at [793, 276] on input "Attention (required)" at bounding box center [901, 273] width 331 height 27
paste input "[PERSON_NAME]"
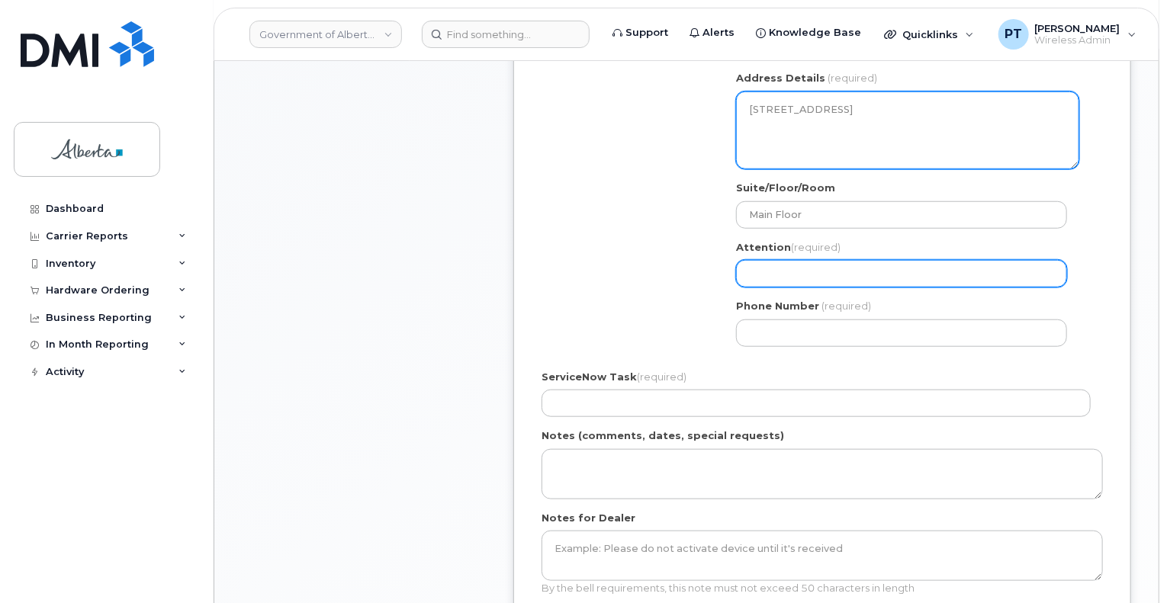
select select
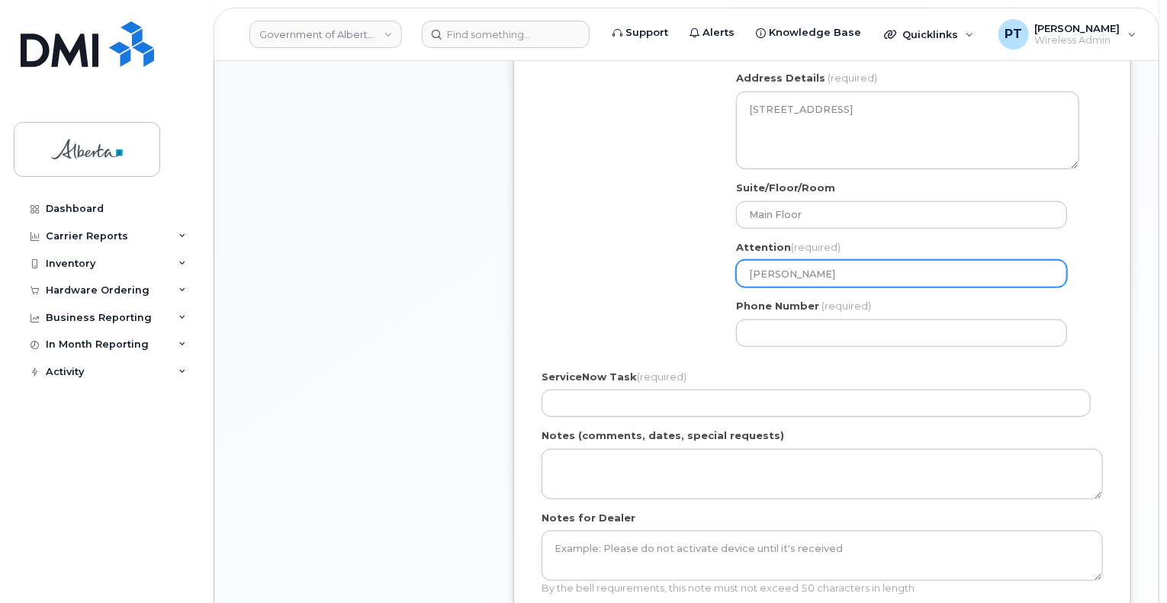
type input "[PERSON_NAME]"
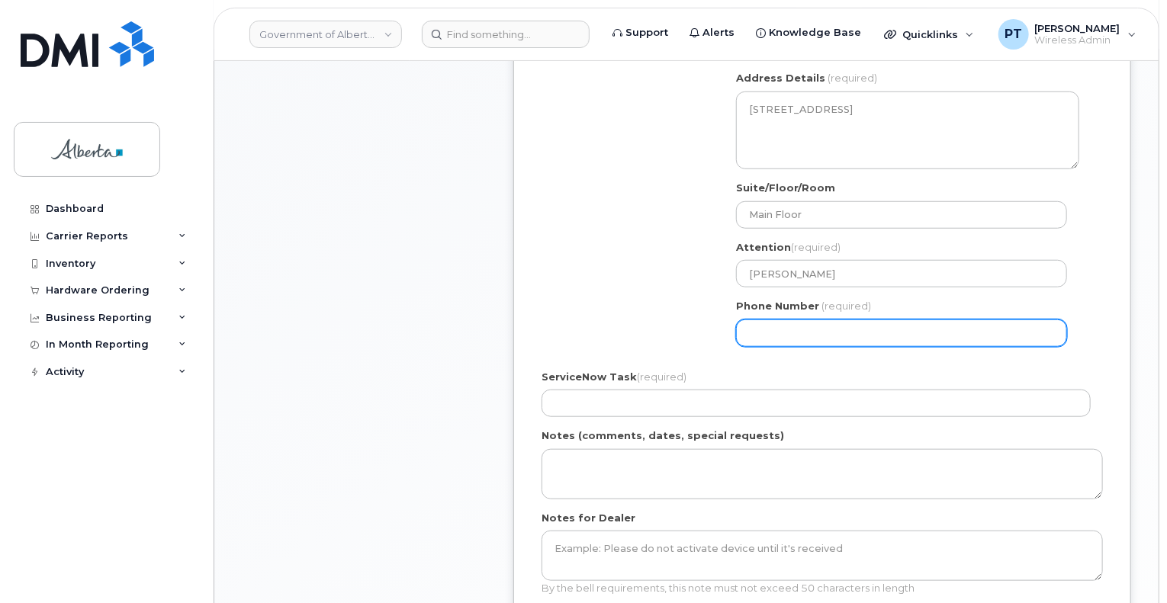
click at [780, 326] on input "Phone Number" at bounding box center [901, 333] width 331 height 27
paste input "5875458241"
select select
type input "5875458241"
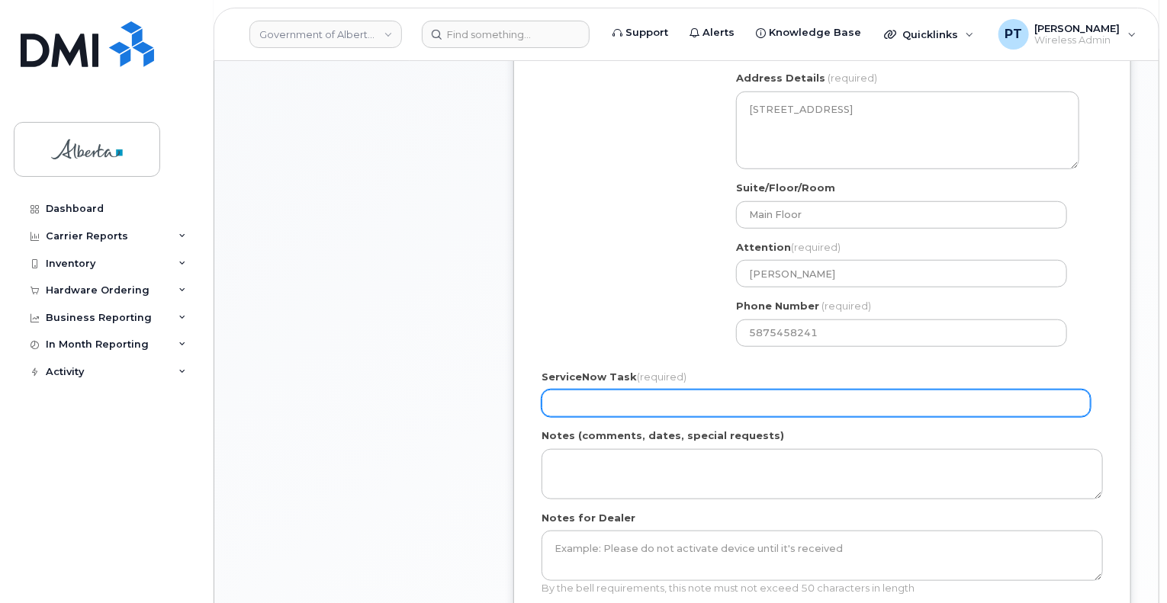
click at [591, 411] on input "ServiceNow Task (required)" at bounding box center [816, 403] width 549 height 27
paste input "SCTASK0860497"
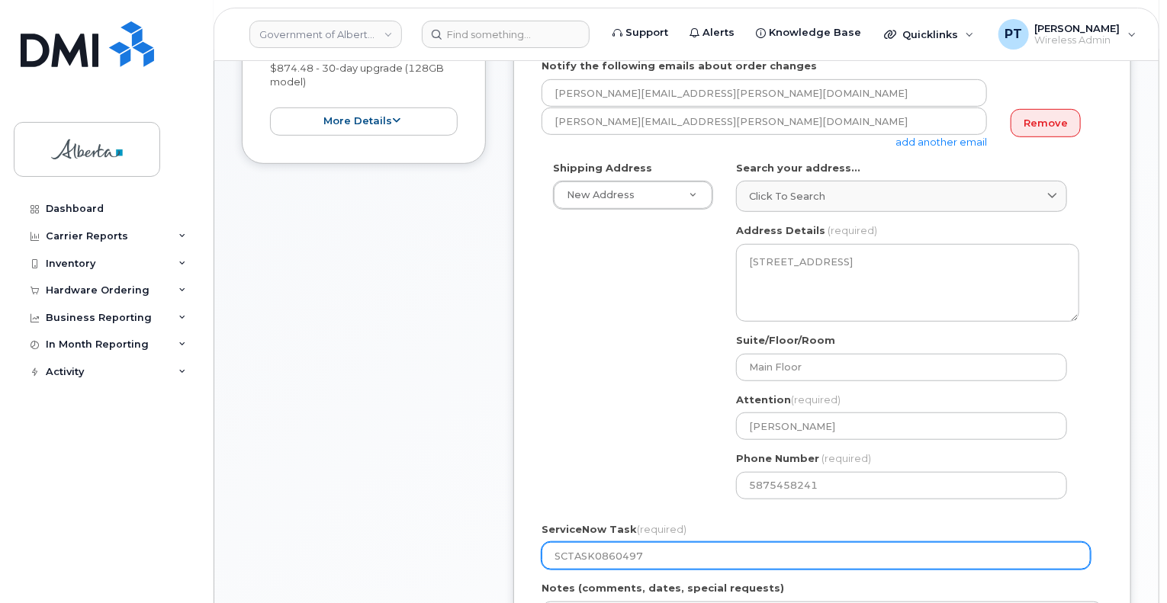
scroll to position [763, 0]
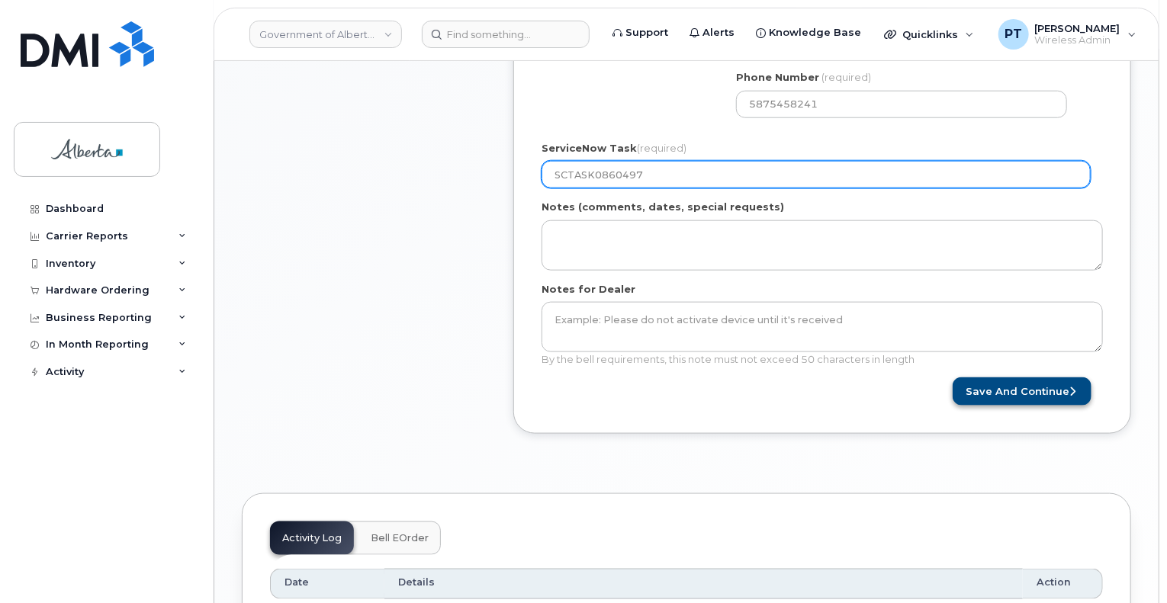
type input "SCTASK0860497"
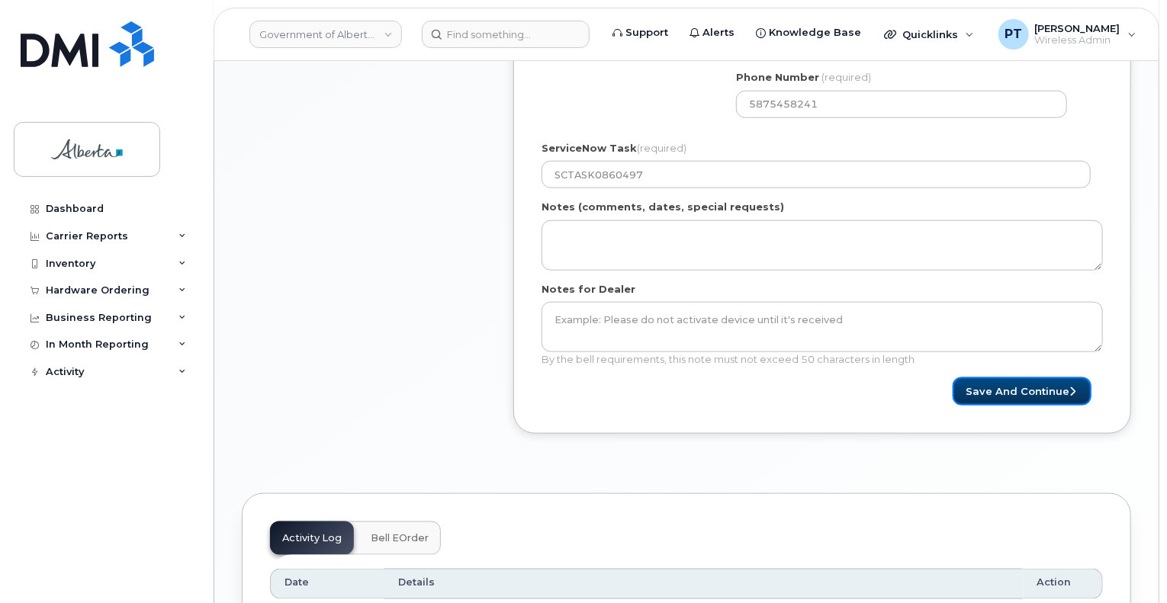
drag, startPoint x: 1016, startPoint y: 392, endPoint x: 945, endPoint y: 398, distance: 71.2
click at [1016, 399] on button "Save and Continue" at bounding box center [1022, 392] width 139 height 28
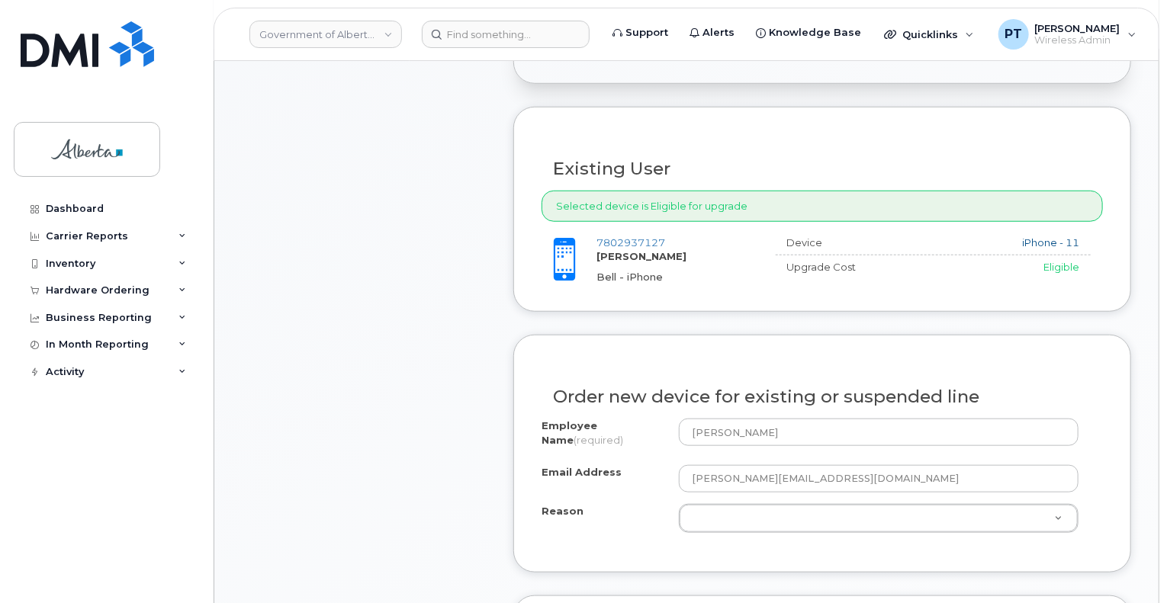
scroll to position [610, 0]
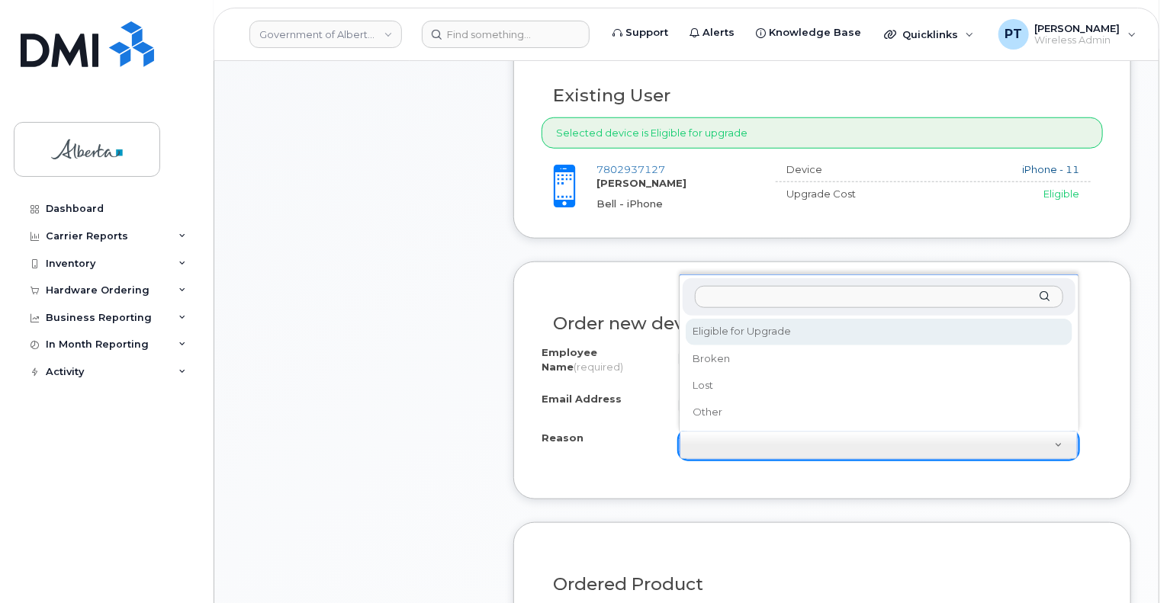
select select "eligible_for_upgrade"
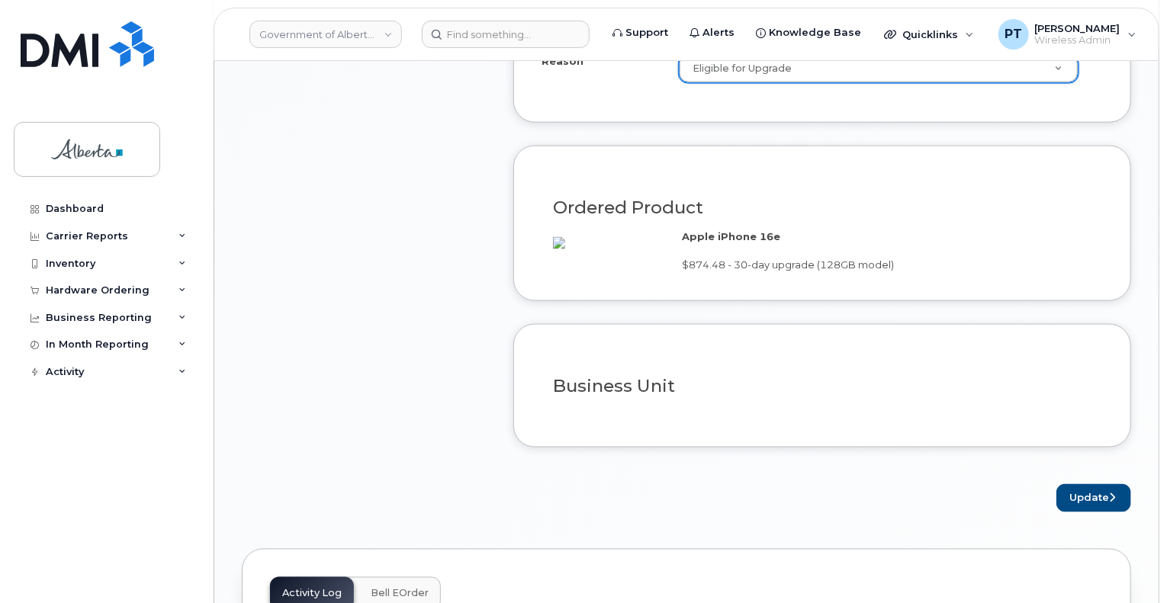
scroll to position [992, 0]
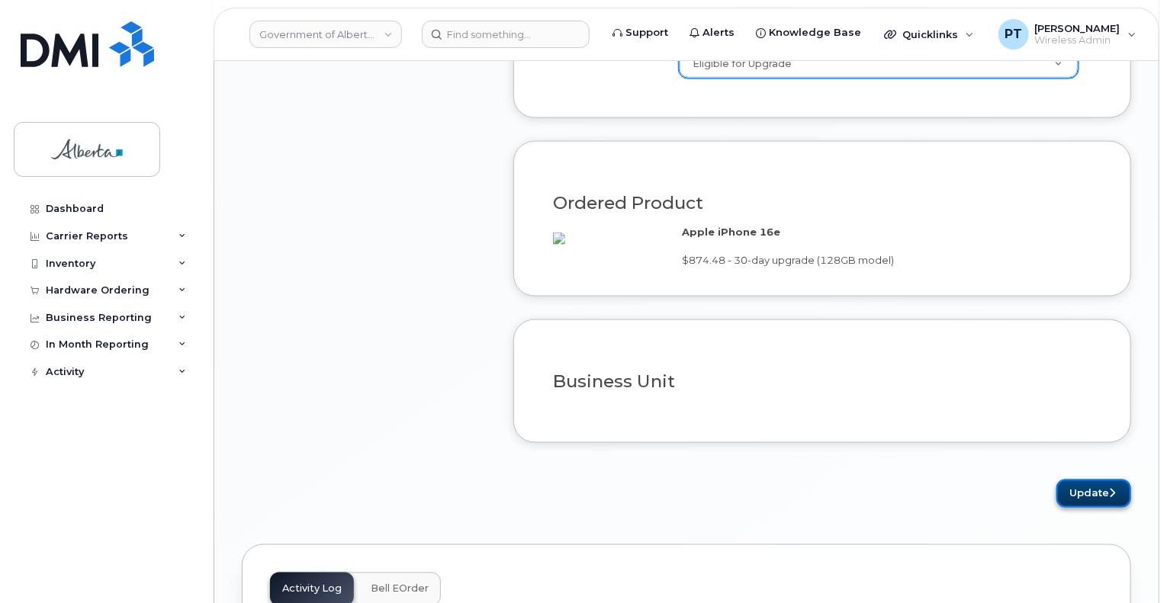
click at [1102, 507] on button "Update" at bounding box center [1094, 494] width 75 height 28
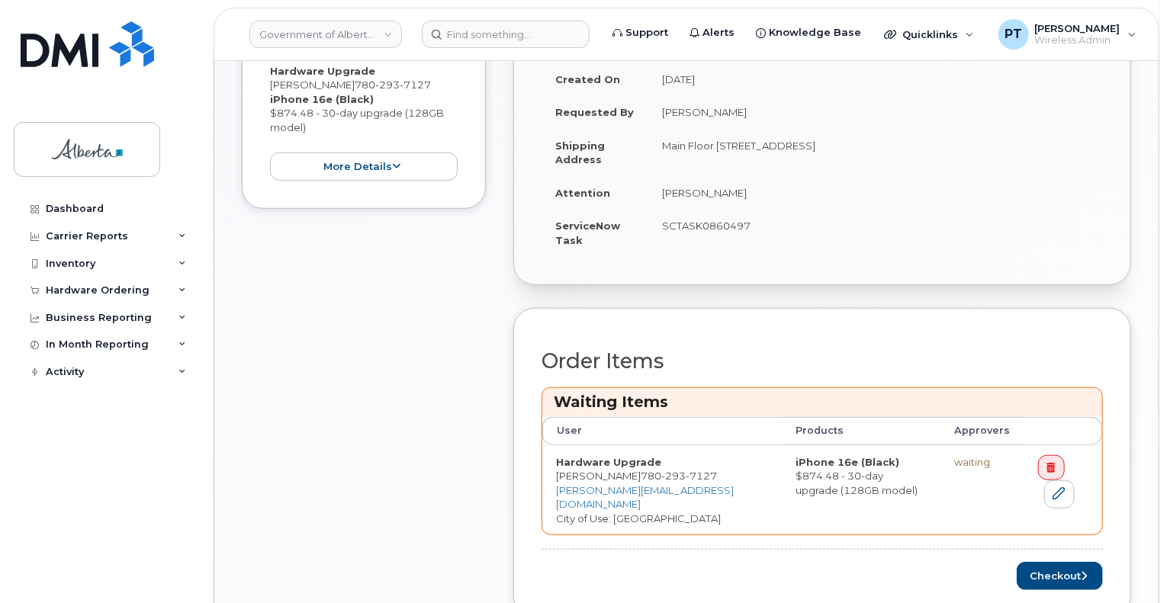
scroll to position [458, 0]
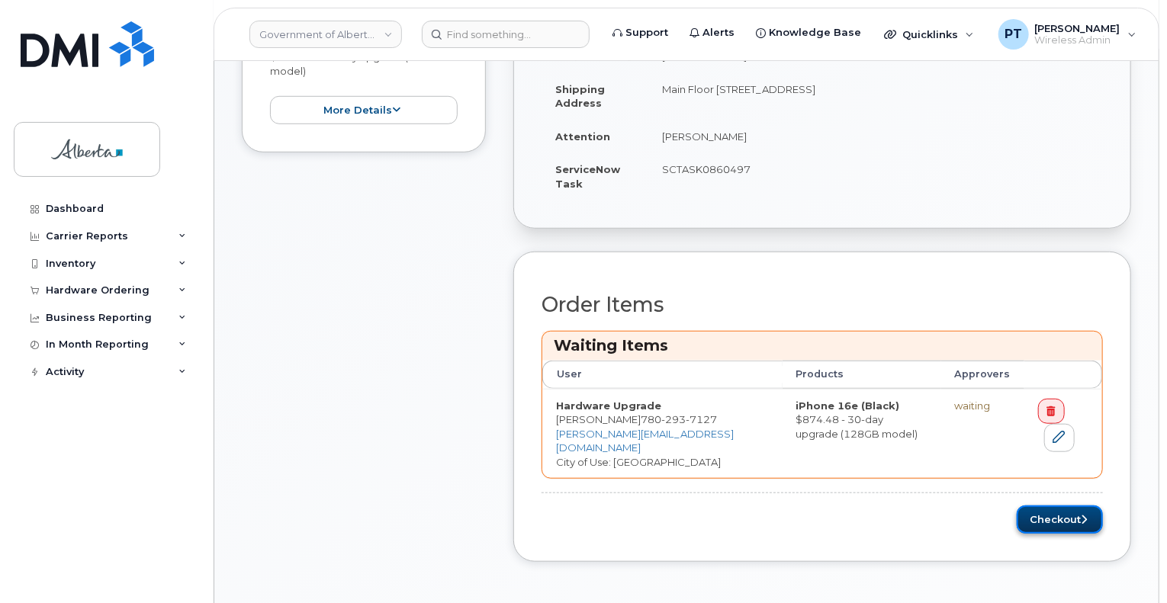
click at [1038, 520] on button "Checkout" at bounding box center [1060, 520] width 86 height 28
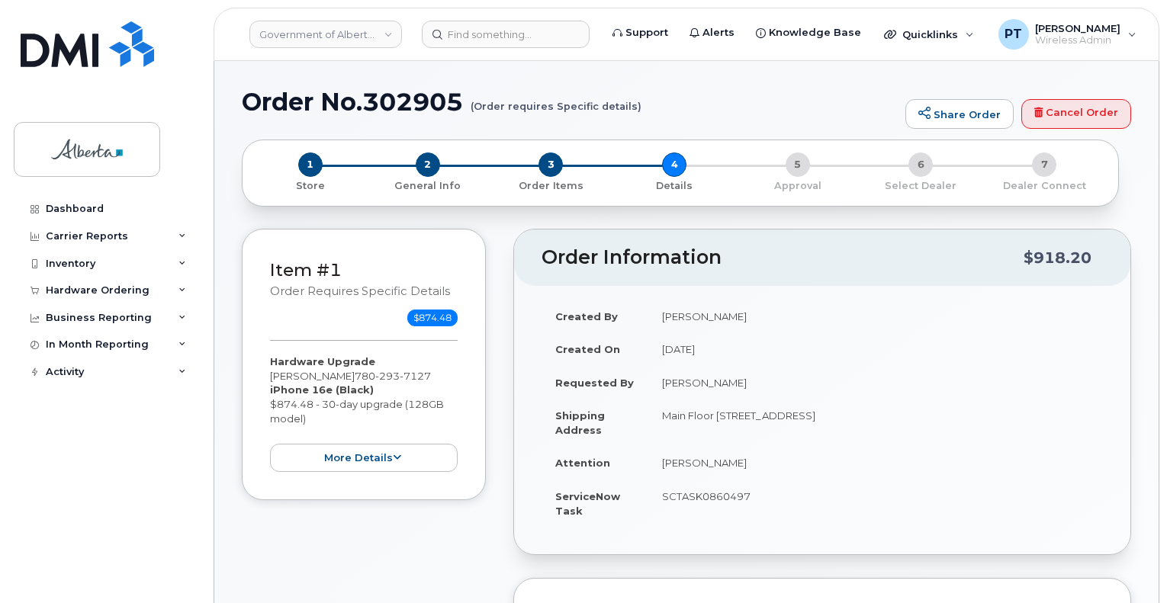
select select
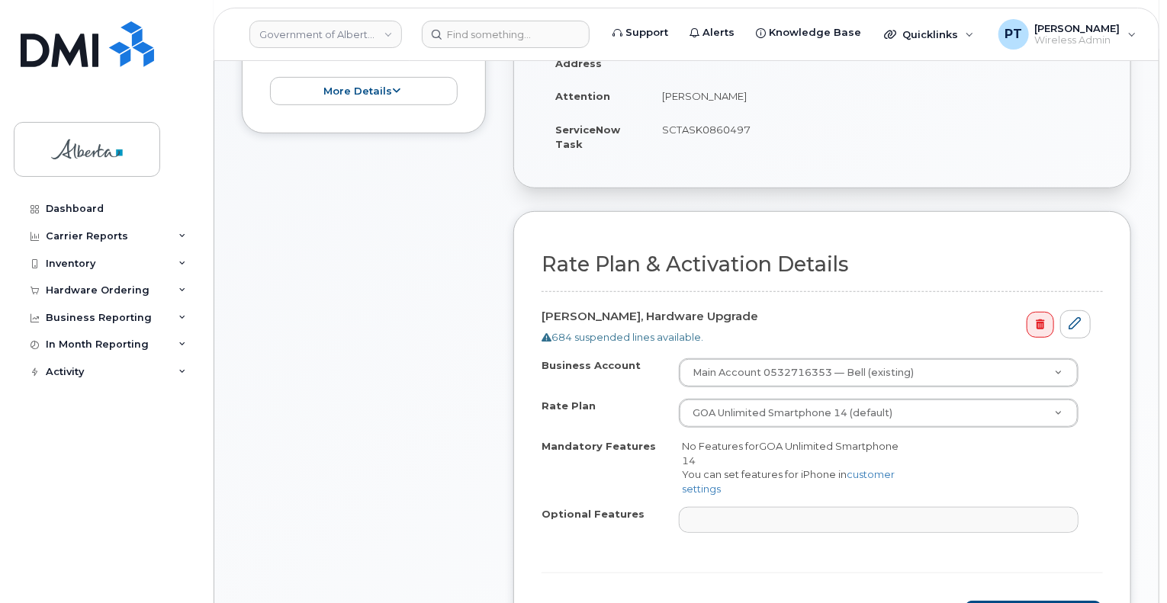
scroll to position [458, 0]
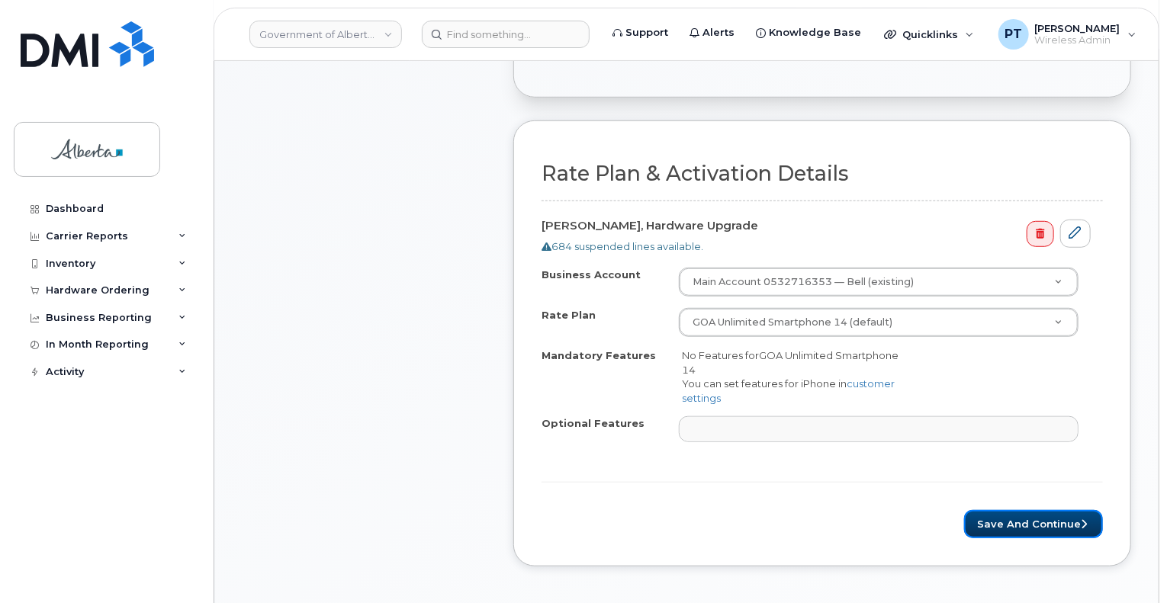
drag, startPoint x: 1012, startPoint y: 523, endPoint x: 778, endPoint y: 478, distance: 237.6
click at [1012, 523] on button "Save and Continue" at bounding box center [1033, 524] width 139 height 28
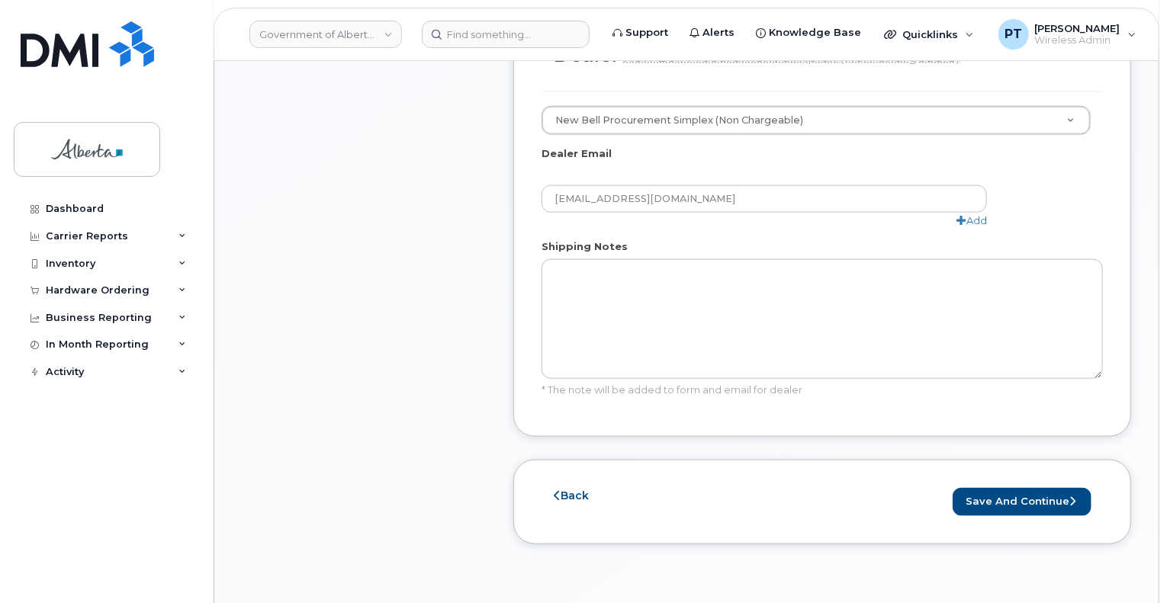
scroll to position [915, 0]
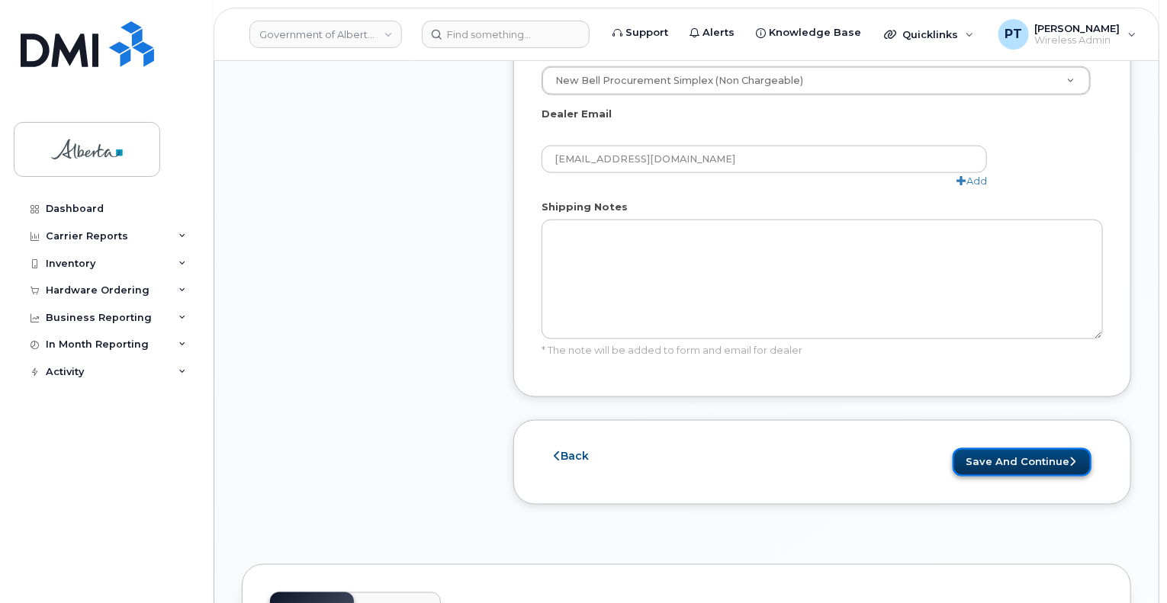
click at [976, 449] on button "Save and Continue" at bounding box center [1022, 463] width 139 height 28
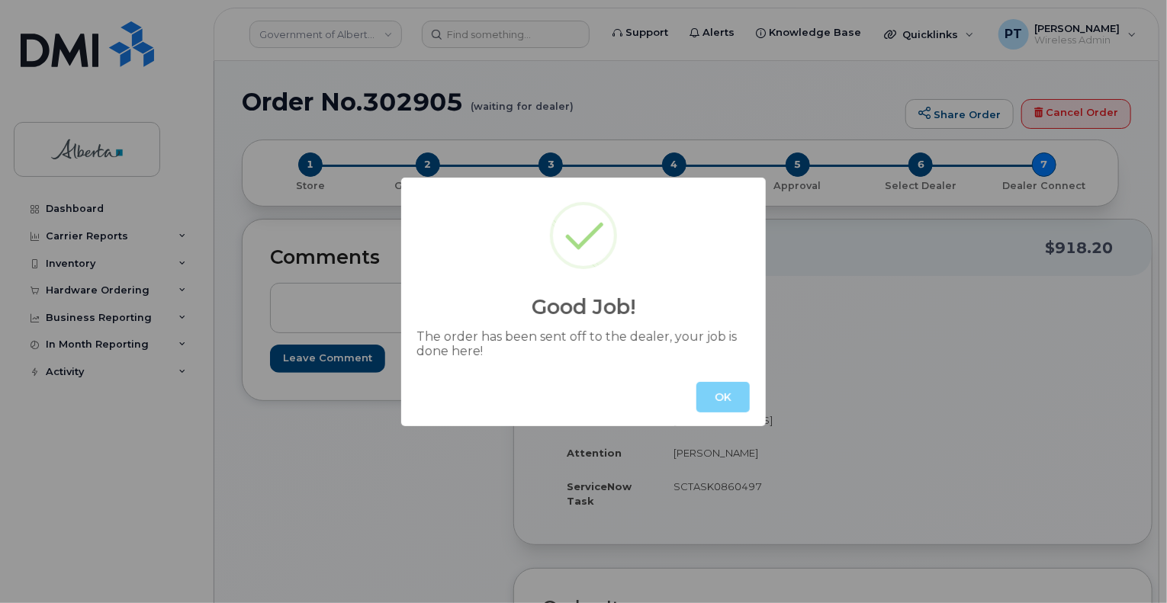
drag, startPoint x: 734, startPoint y: 391, endPoint x: 577, endPoint y: 228, distance: 226.1
click at [733, 390] on button "OK" at bounding box center [723, 397] width 53 height 31
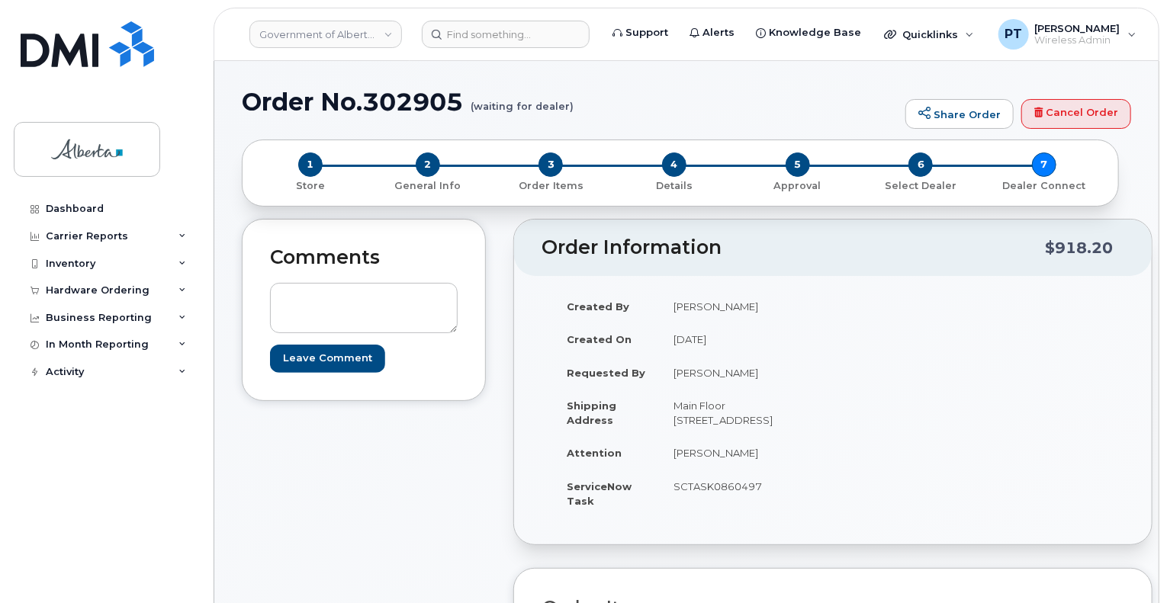
click at [396, 100] on h1 "Order No.302905 (waiting for dealer)" at bounding box center [570, 101] width 656 height 27
copy h1 "302905"
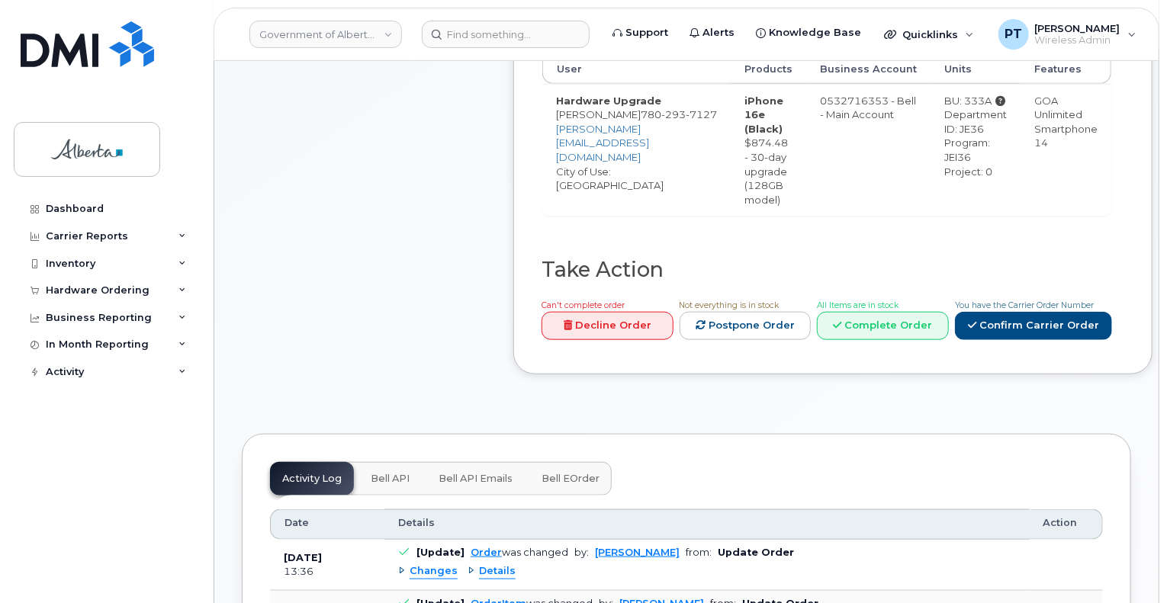
scroll to position [610, 0]
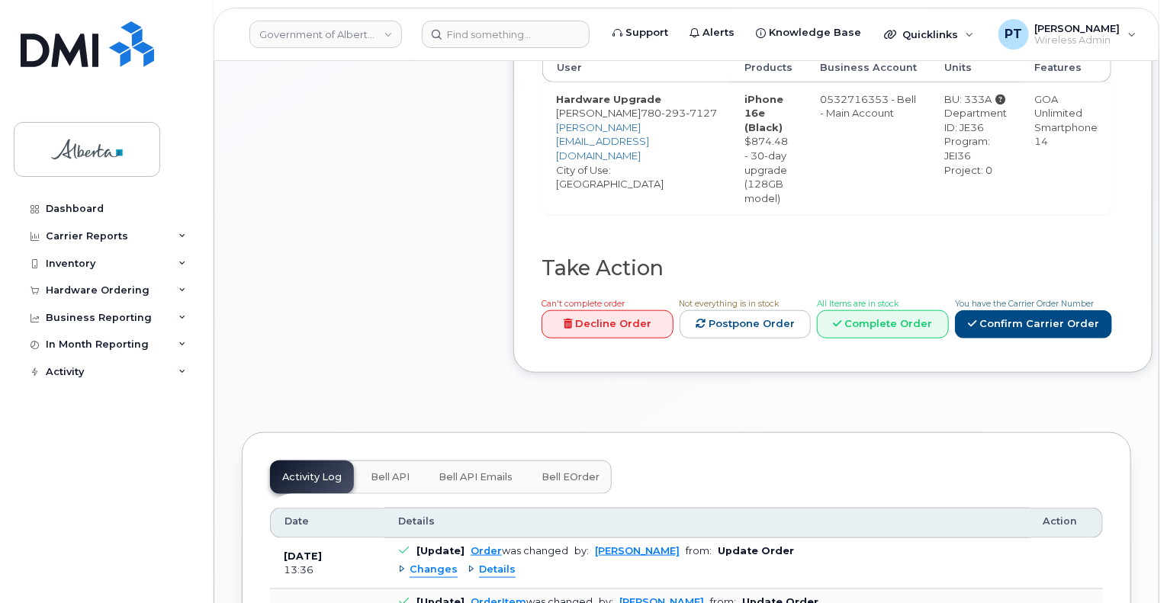
click at [381, 471] on span "Bell API" at bounding box center [390, 477] width 39 height 12
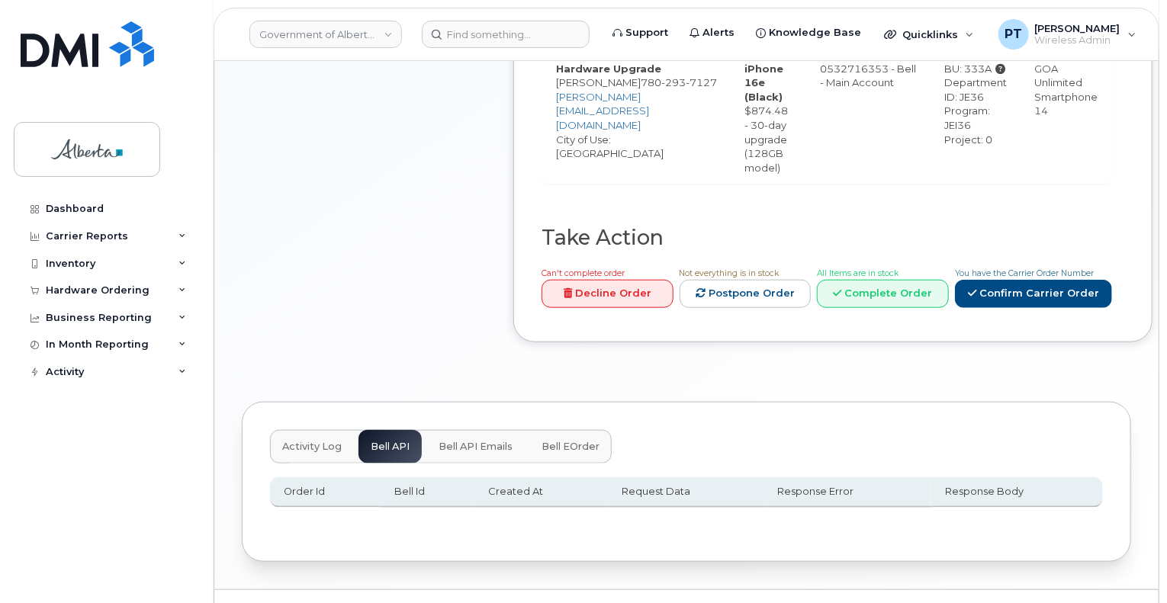
scroll to position [657, 0]
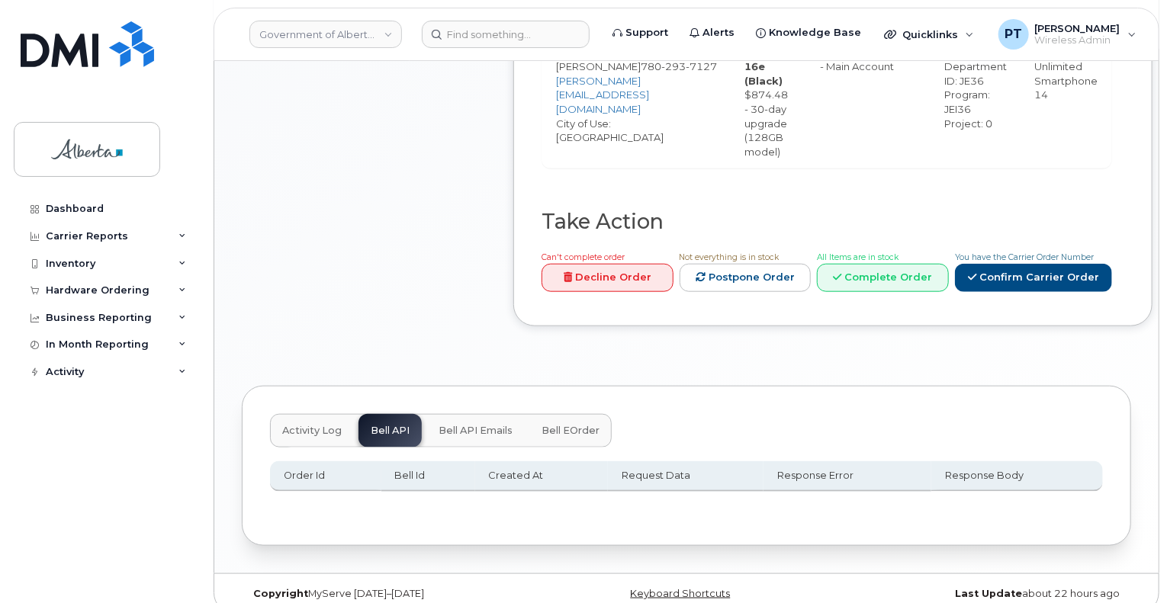
click at [385, 414] on div "Activity Log Bell API Bell API Emails Bell eOrder" at bounding box center [441, 431] width 342 height 34
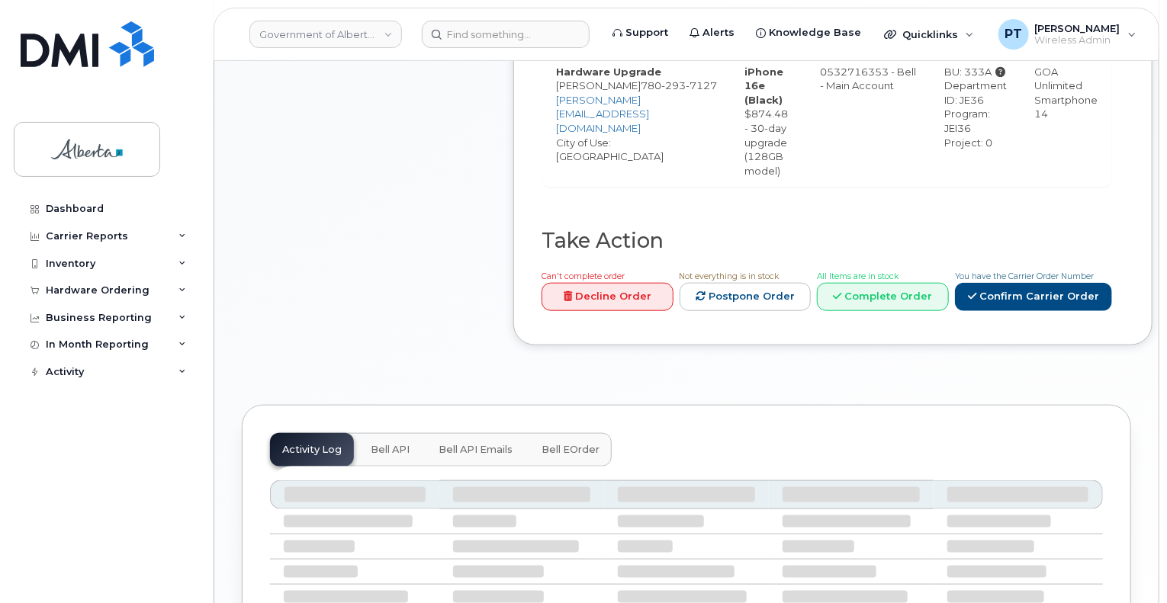
scroll to position [818, 0]
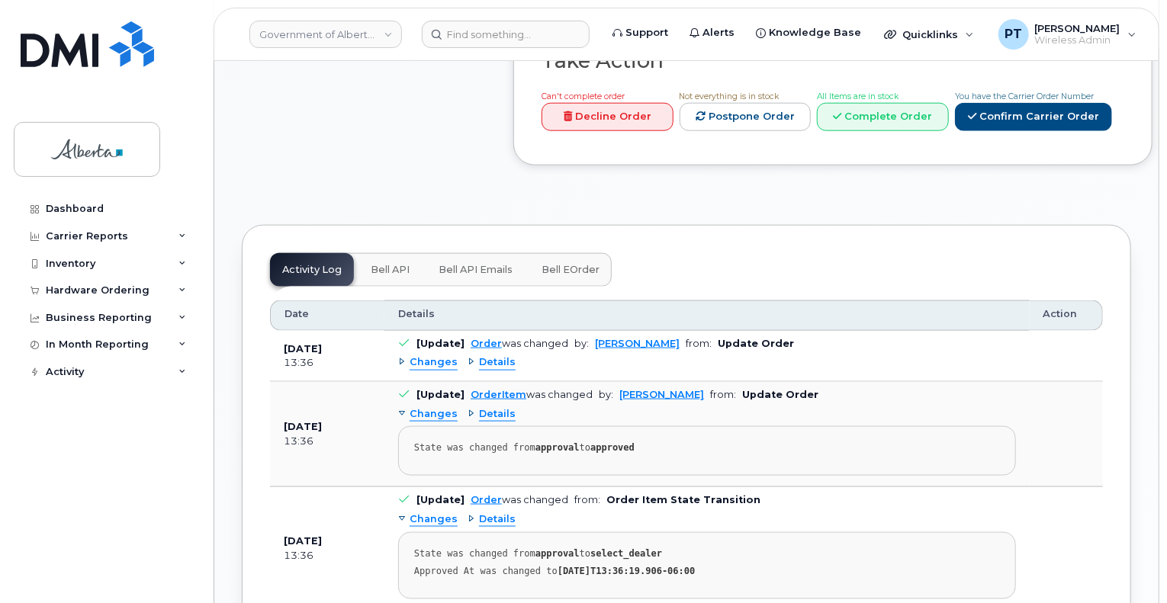
click at [379, 264] on span "Bell API" at bounding box center [390, 270] width 39 height 12
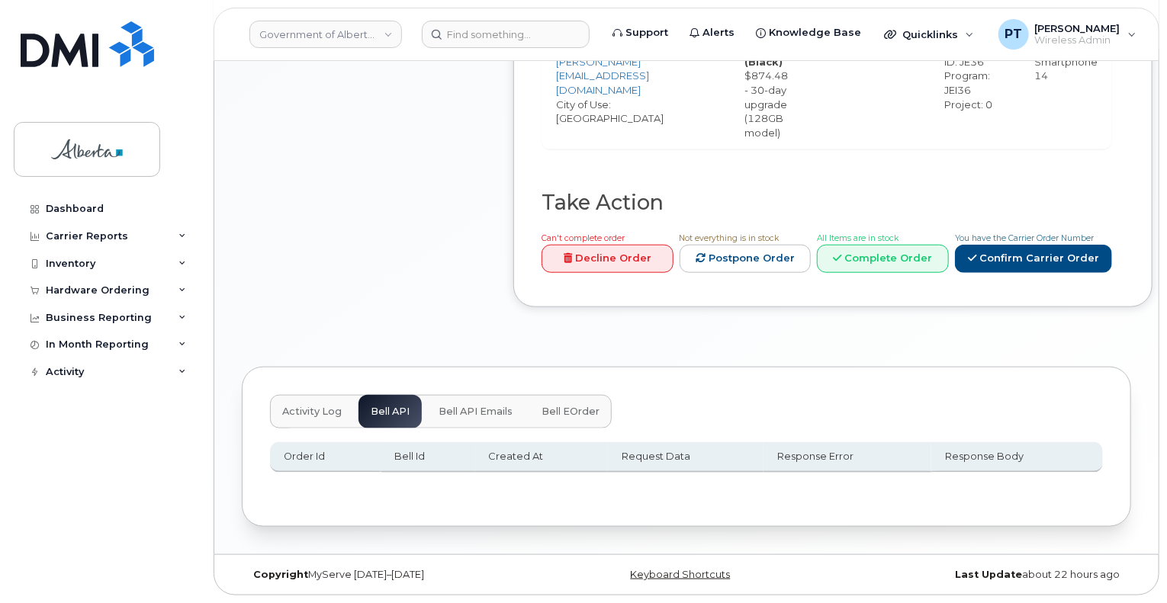
scroll to position [657, 0]
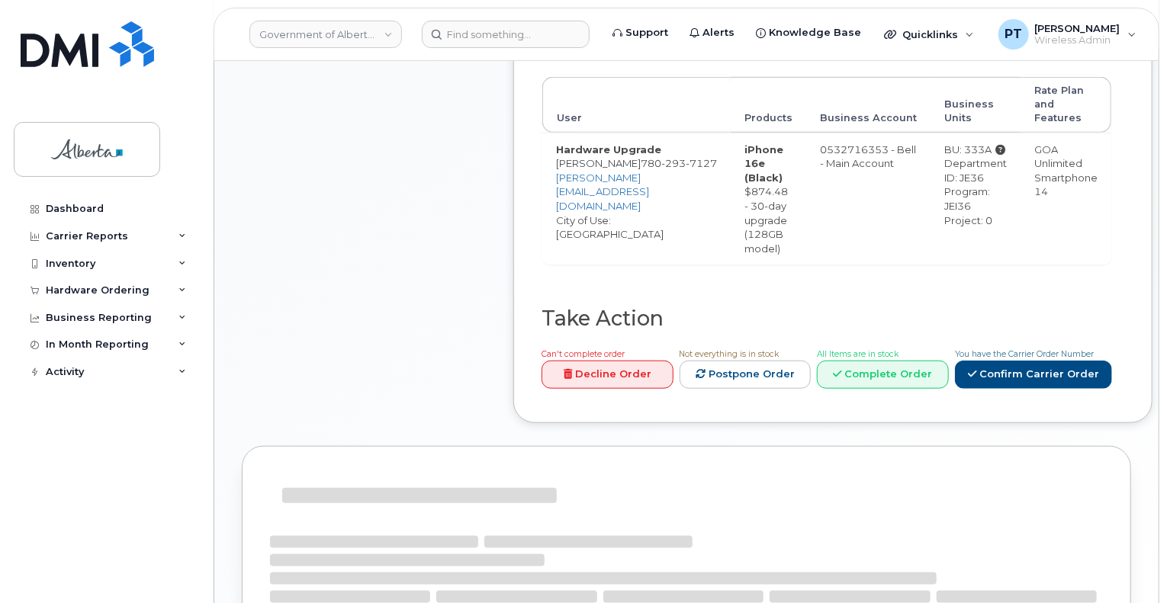
scroll to position [702, 0]
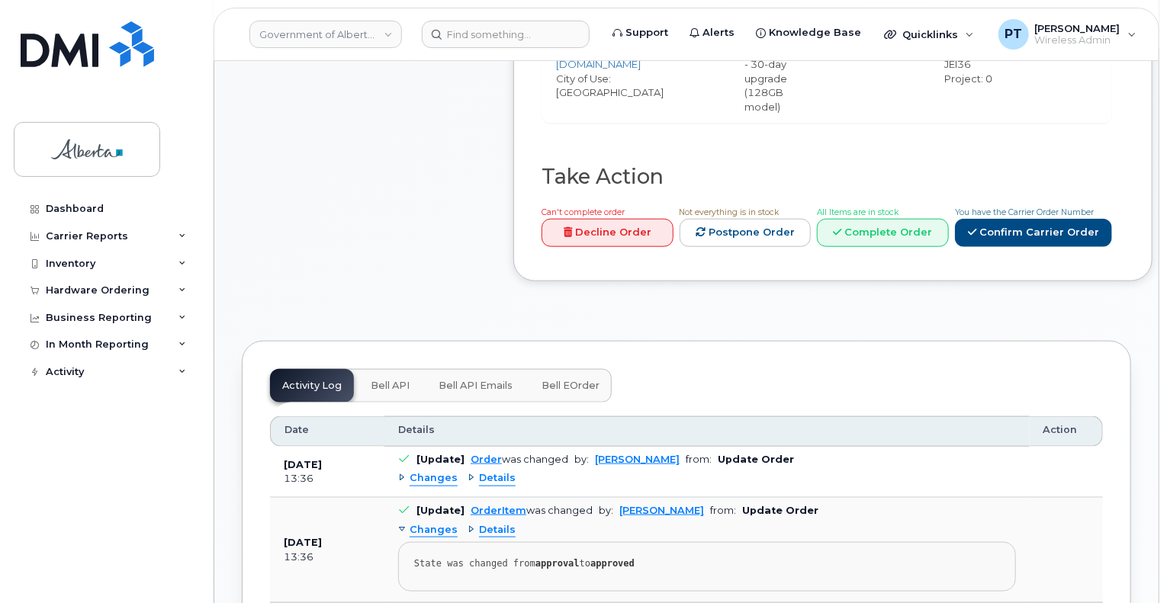
click at [387, 380] on span "Bell API" at bounding box center [390, 386] width 39 height 12
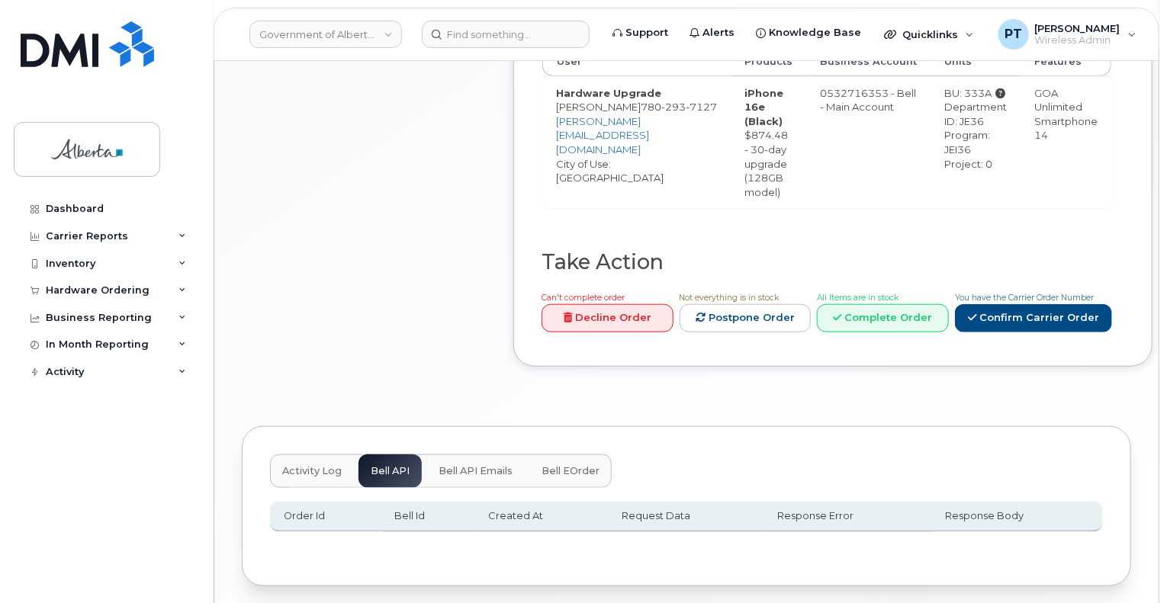
scroll to position [581, 0]
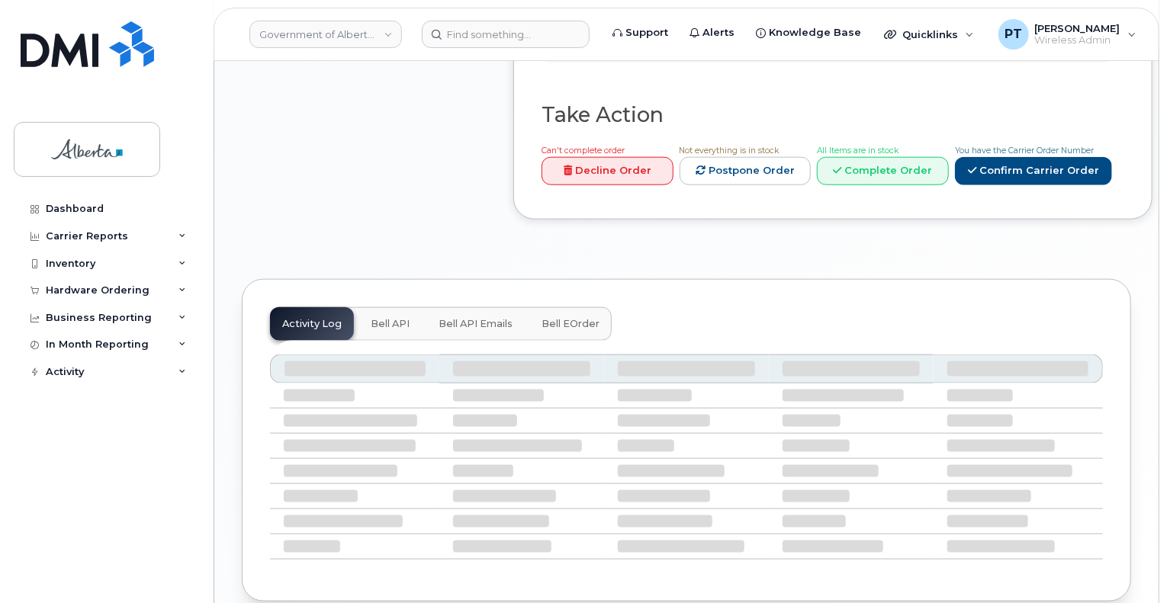
scroll to position [818, 0]
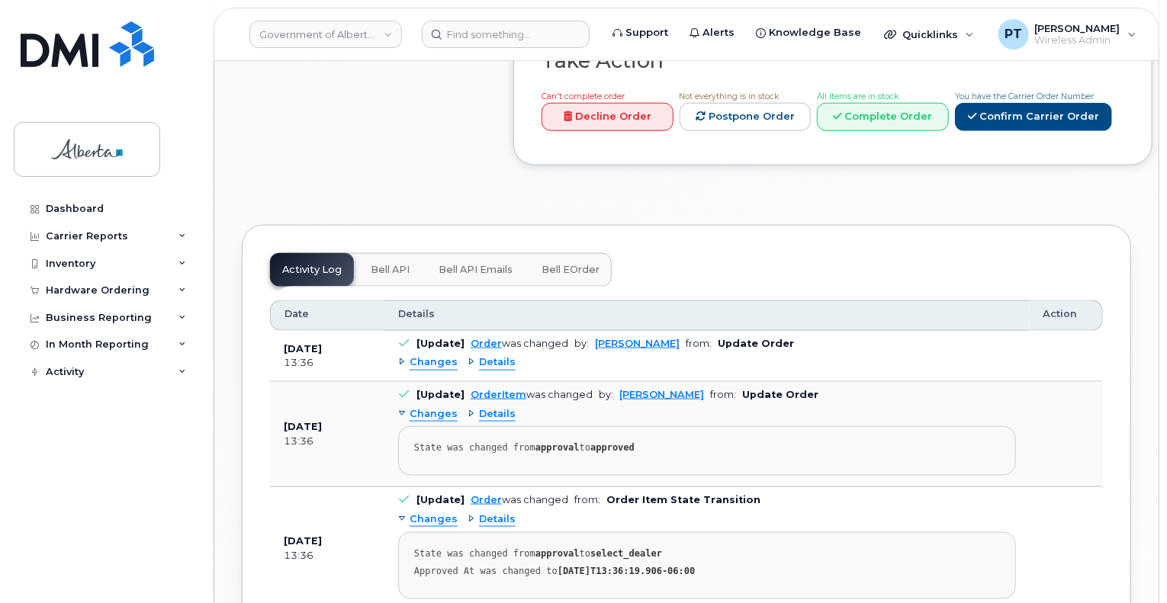
click at [394, 264] on span "Bell API" at bounding box center [390, 270] width 39 height 12
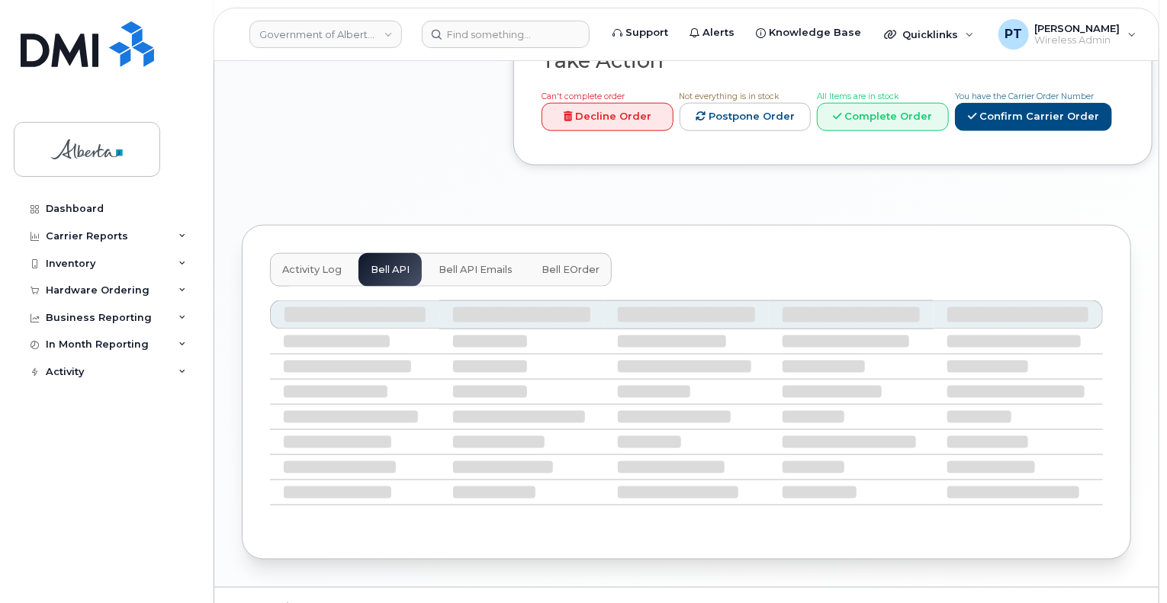
scroll to position [657, 0]
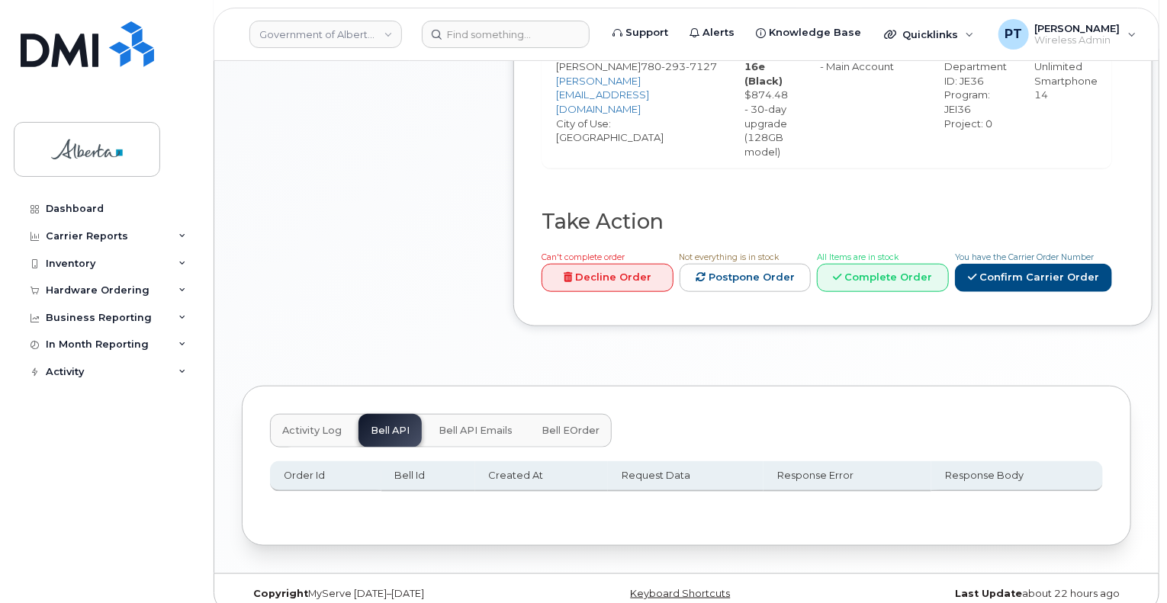
click at [317, 425] on span "Activity Log" at bounding box center [312, 431] width 60 height 12
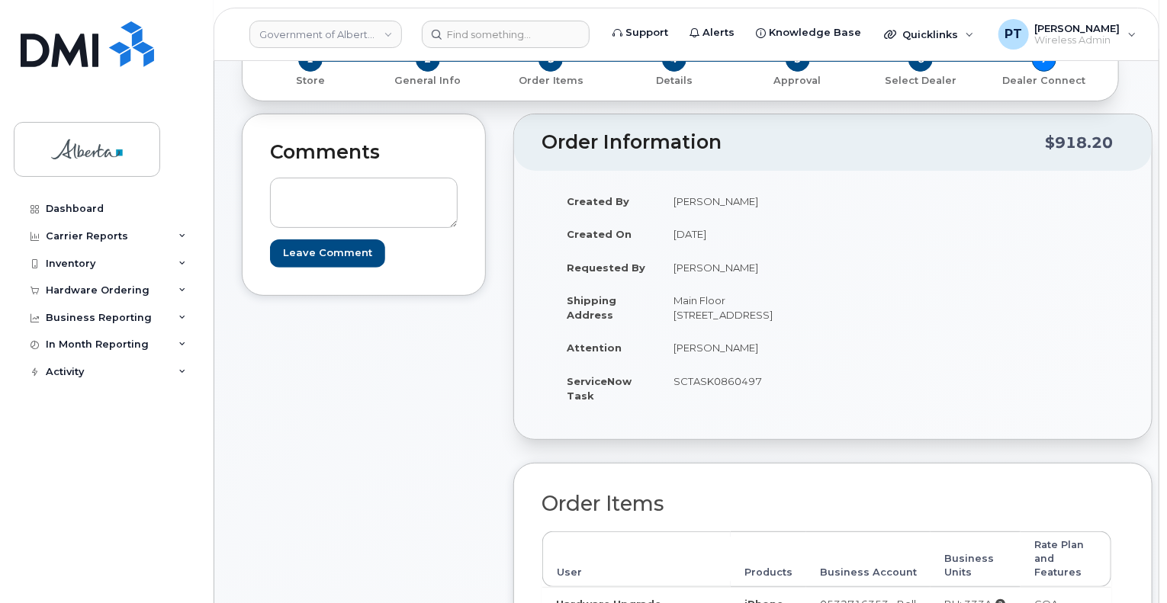
scroll to position [0, 0]
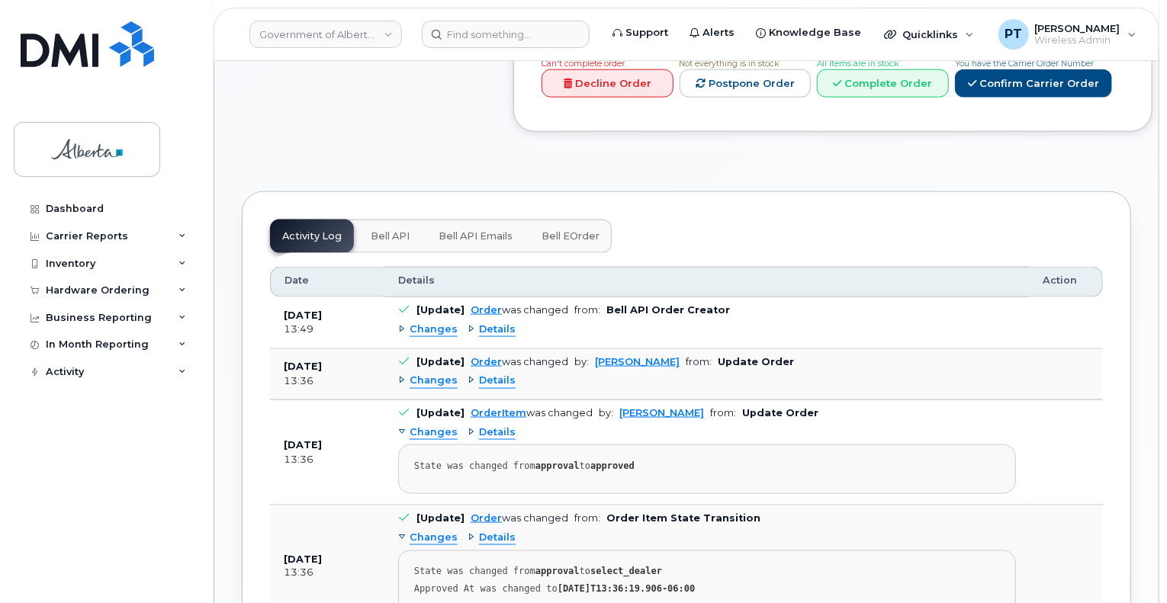
scroll to position [992, 0]
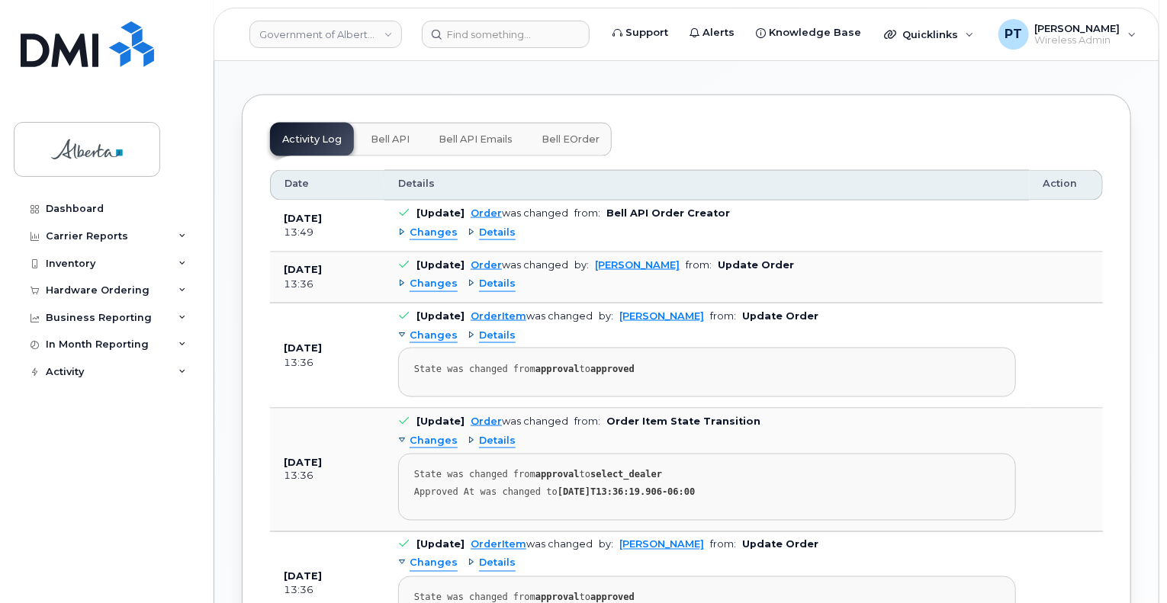
click at [395, 134] on span "Bell API" at bounding box center [390, 140] width 39 height 12
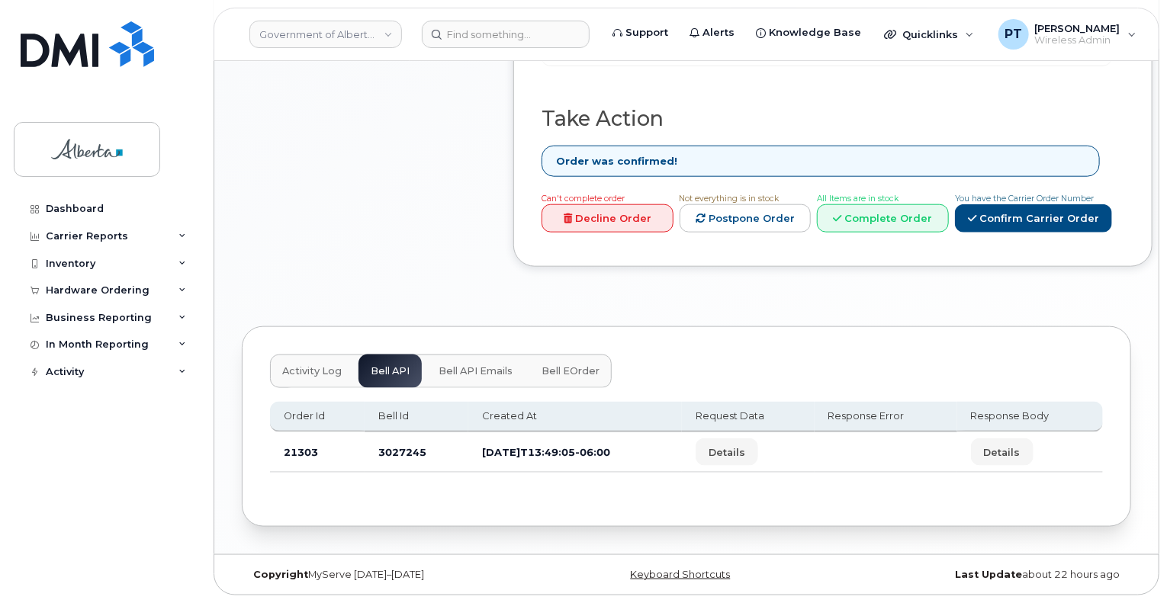
scroll to position [742, 0]
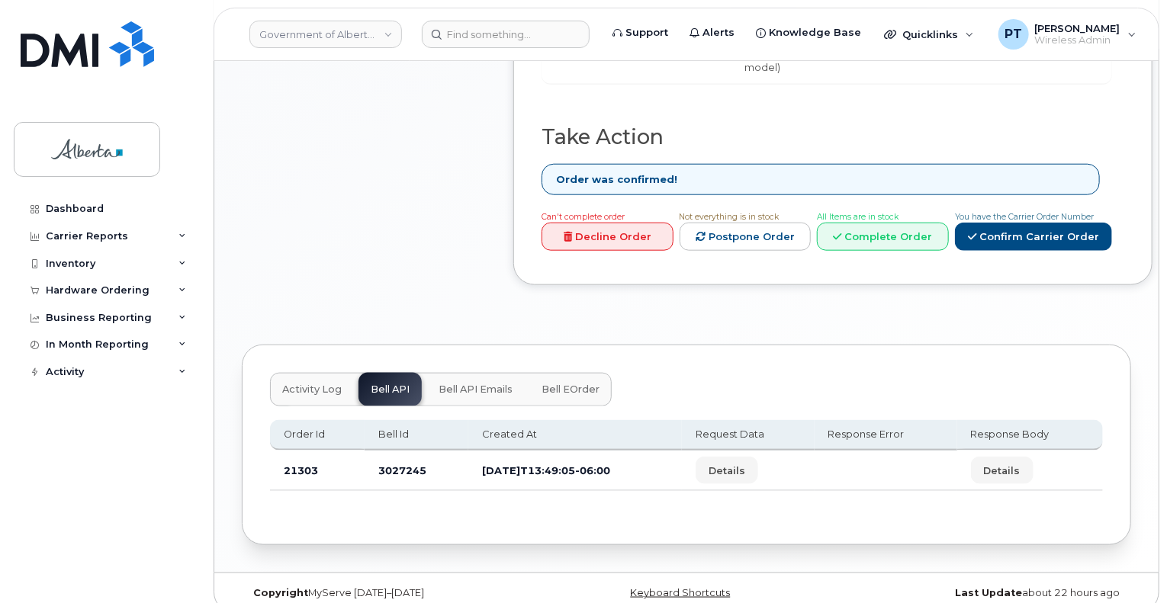
click at [402, 458] on td "3027245" at bounding box center [417, 471] width 104 height 40
copy td "3027245"
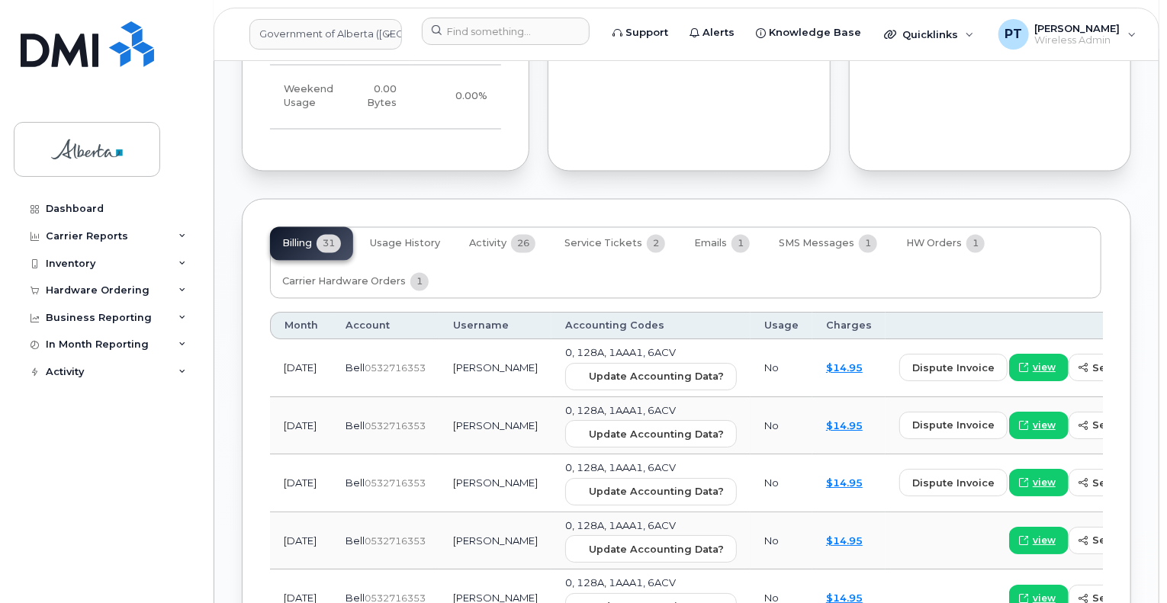
scroll to position [1373, 0]
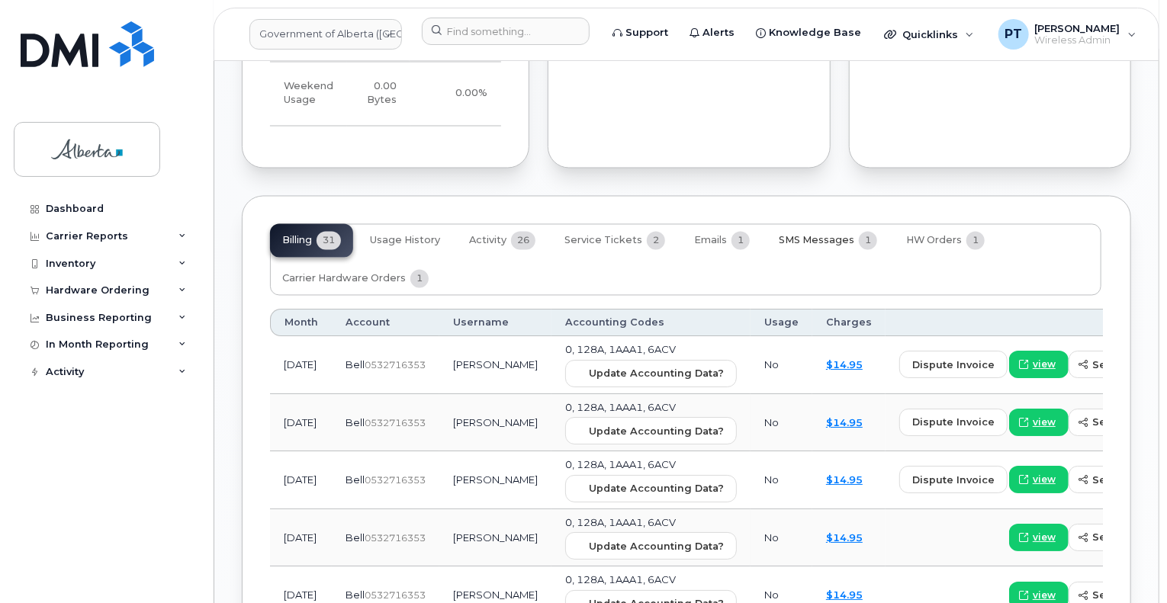
click at [803, 235] on span "SMS Messages" at bounding box center [817, 241] width 76 height 12
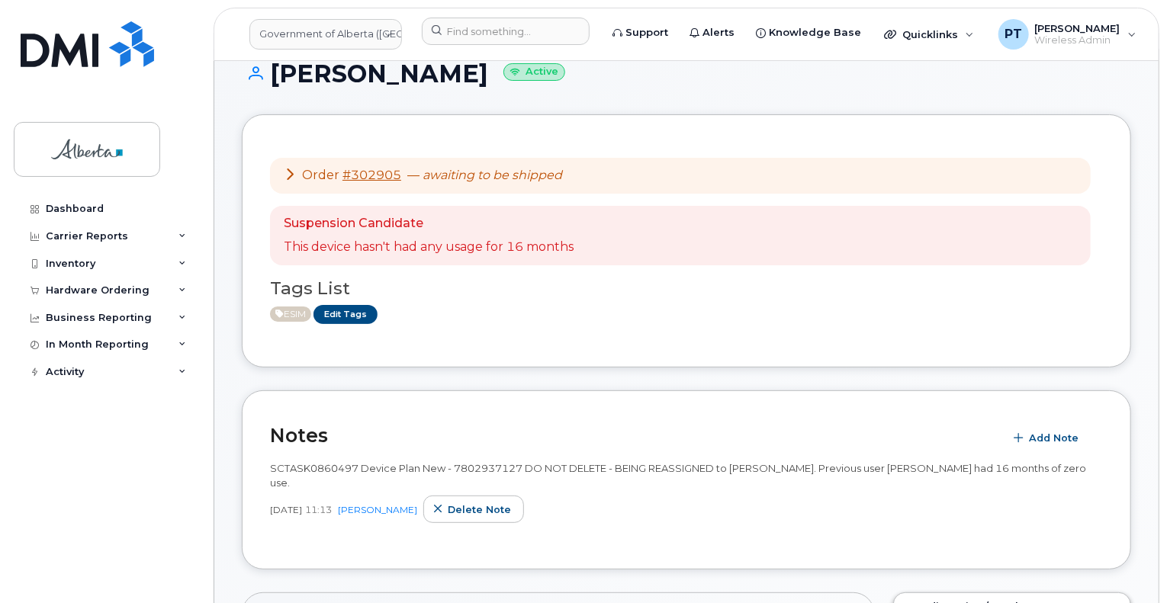
scroll to position [0, 0]
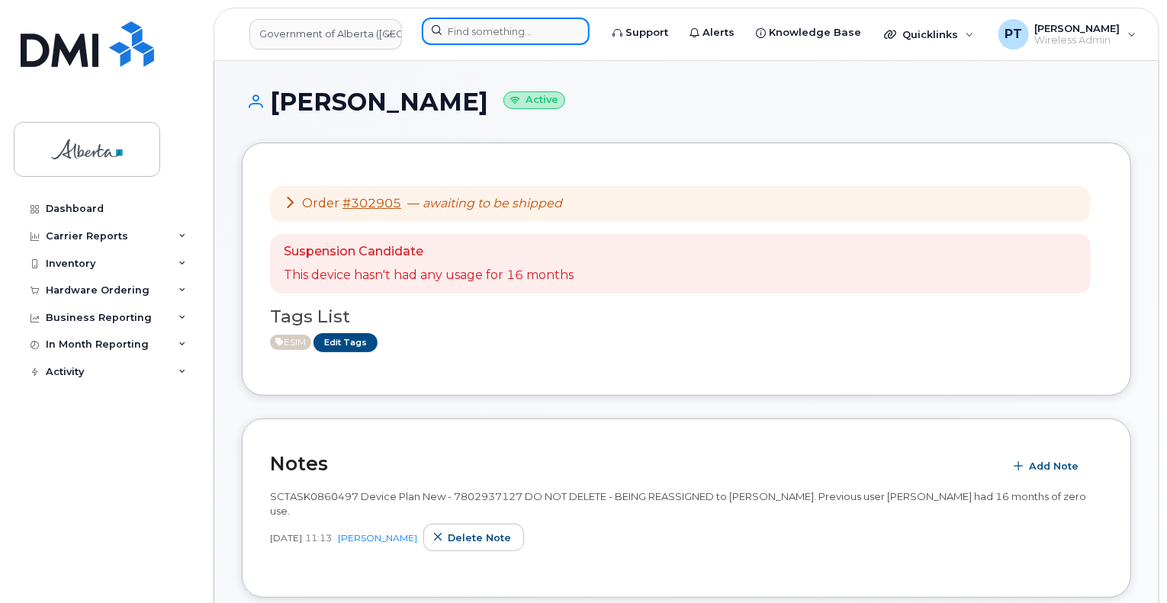
click at [482, 31] on input at bounding box center [506, 31] width 168 height 27
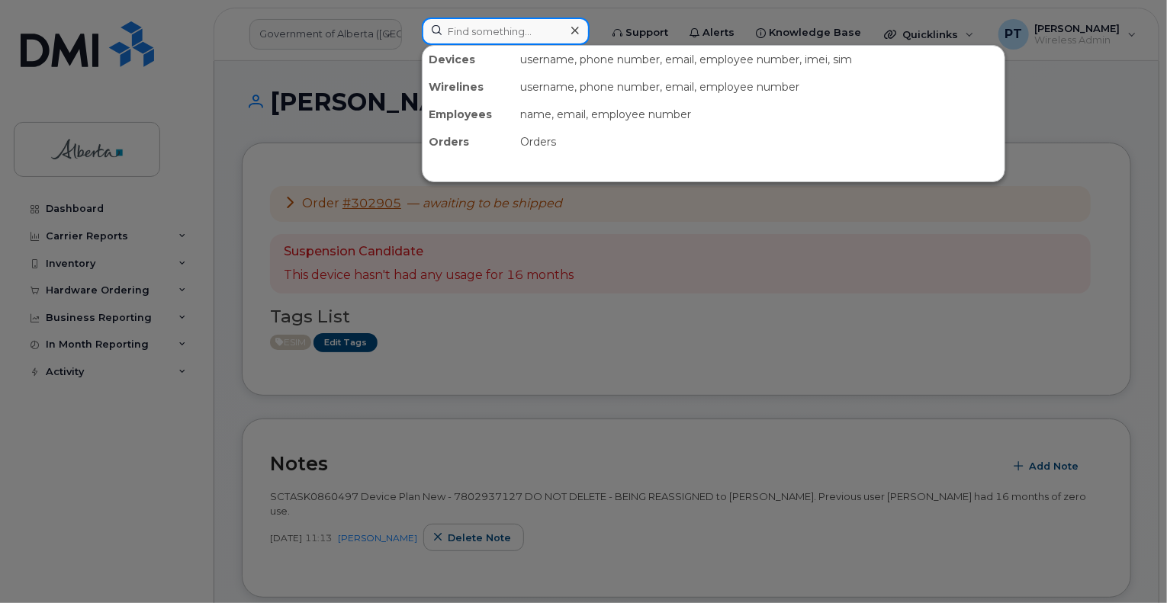
paste input "5873400335"
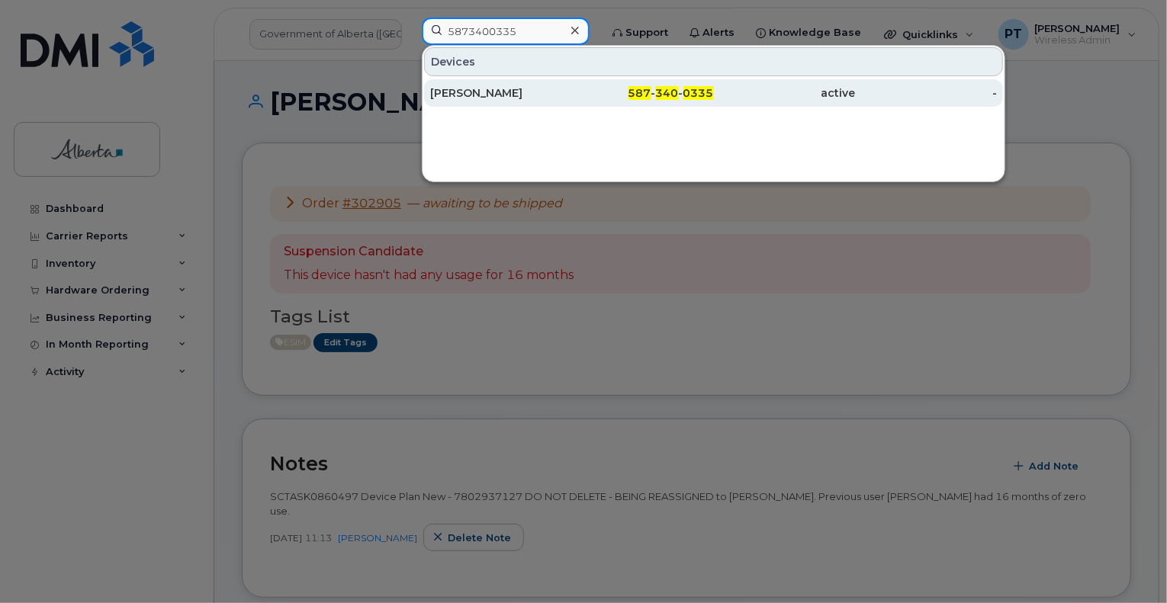
type input "5873400335"
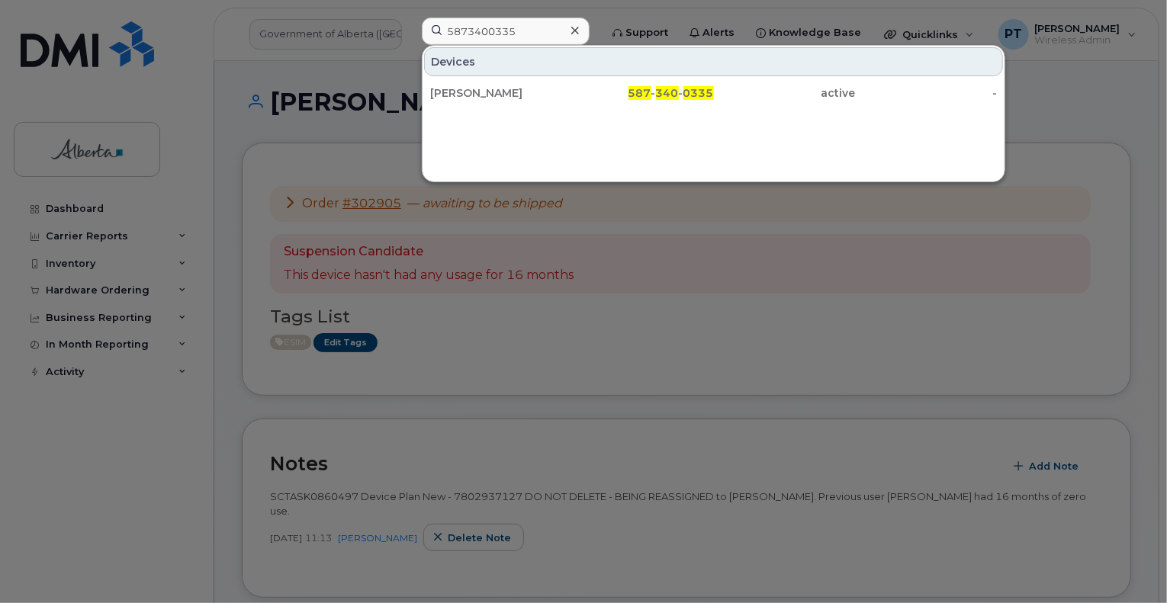
drag, startPoint x: 467, startPoint y: 88, endPoint x: 31, endPoint y: 149, distance: 440.5
click at [467, 88] on div "[PERSON_NAME]" at bounding box center [501, 92] width 142 height 15
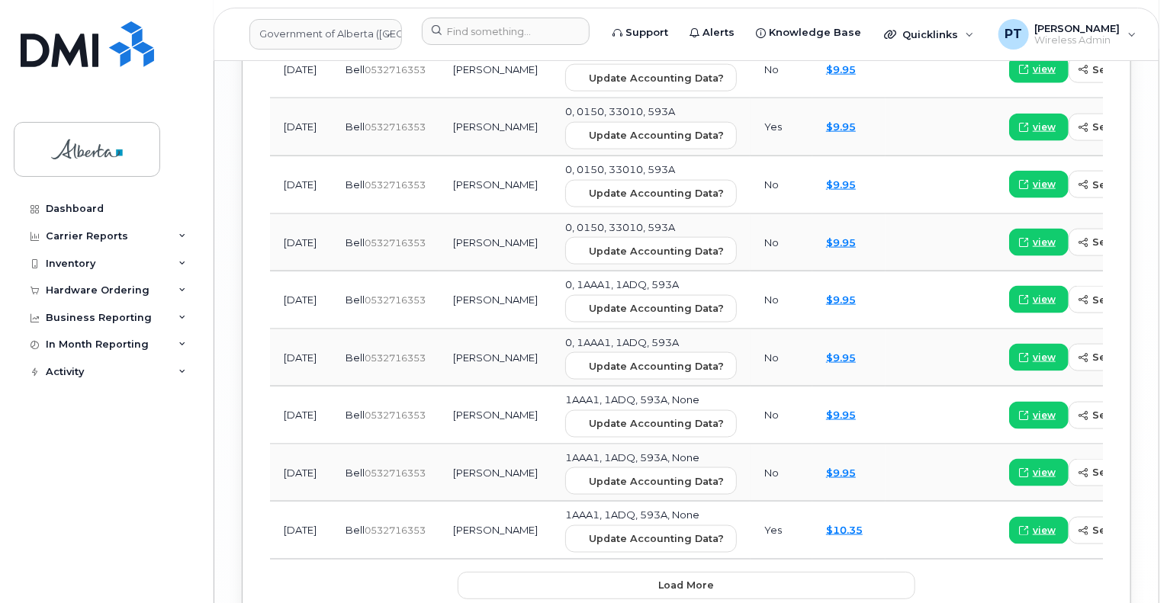
scroll to position [2875, 0]
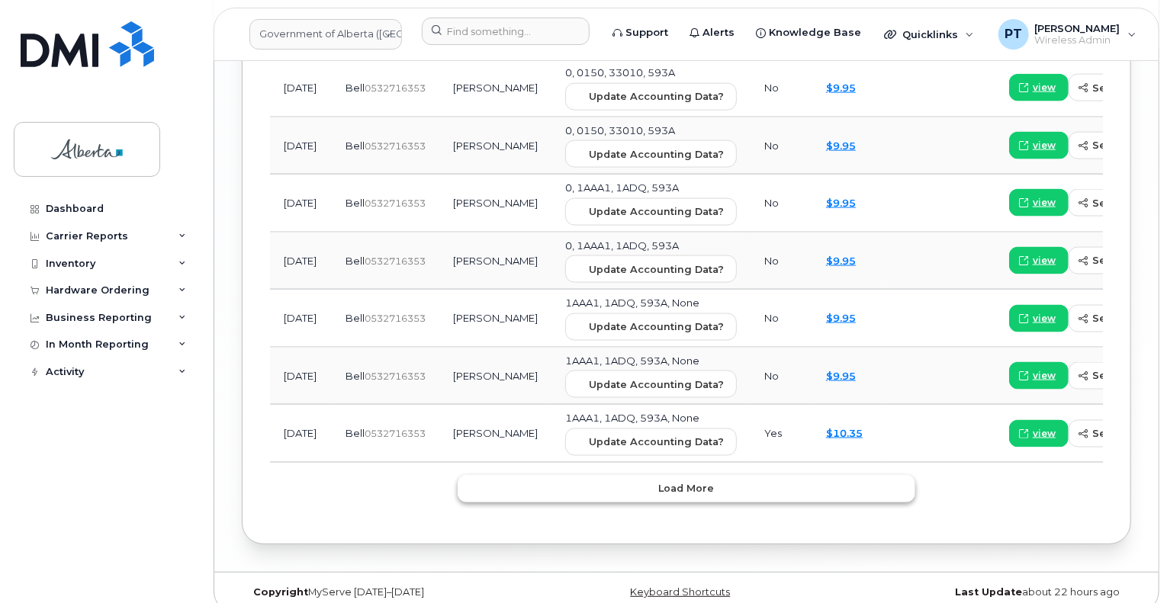
click at [690, 481] on span "Load more" at bounding box center [687, 488] width 56 height 14
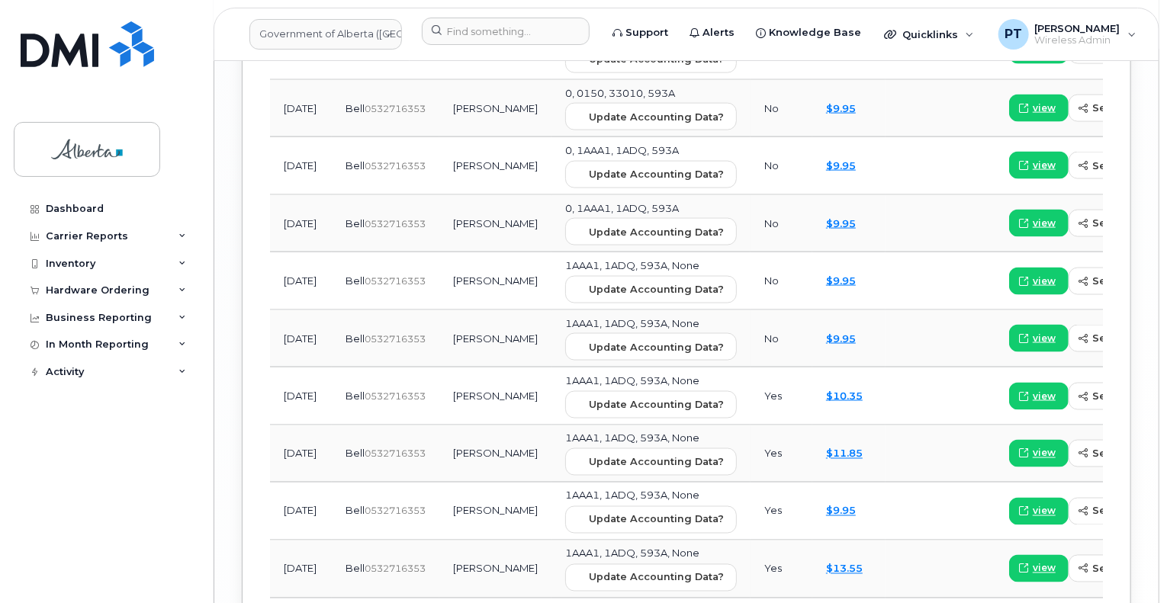
scroll to position [3065, 0]
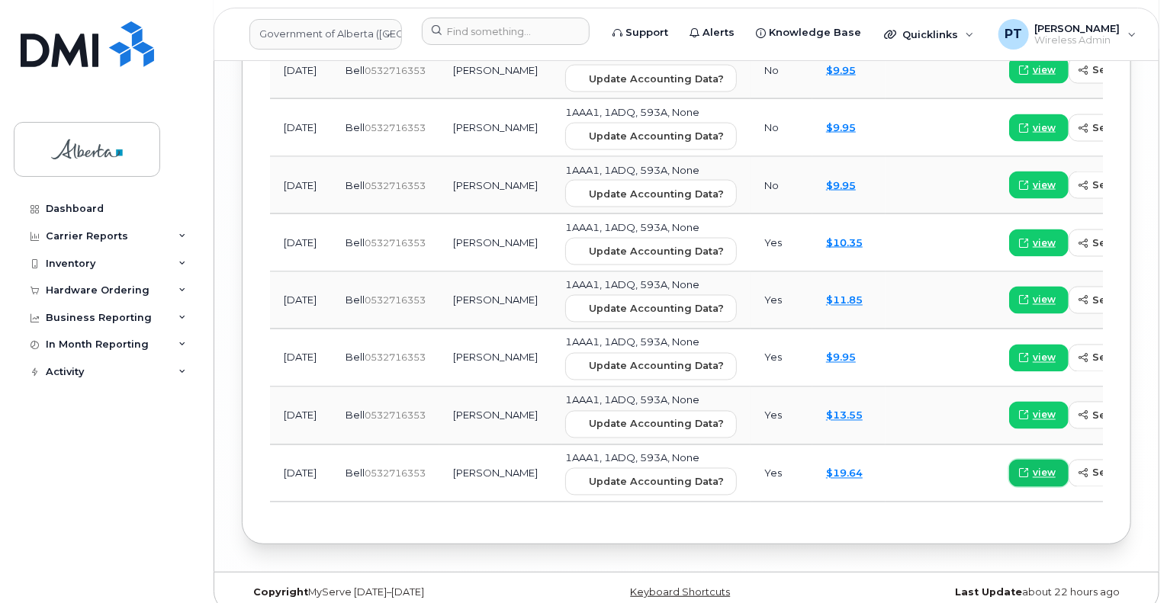
click at [1033, 467] on span "view" at bounding box center [1044, 474] width 23 height 14
click at [1009, 230] on link "view" at bounding box center [1039, 243] width 60 height 27
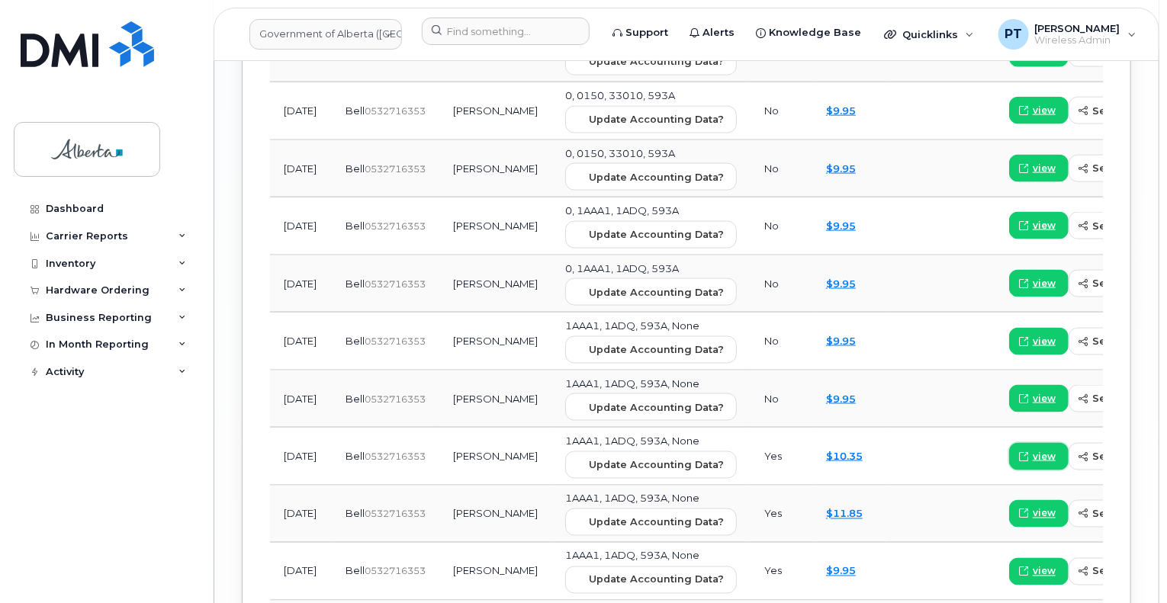
scroll to position [2989, 0]
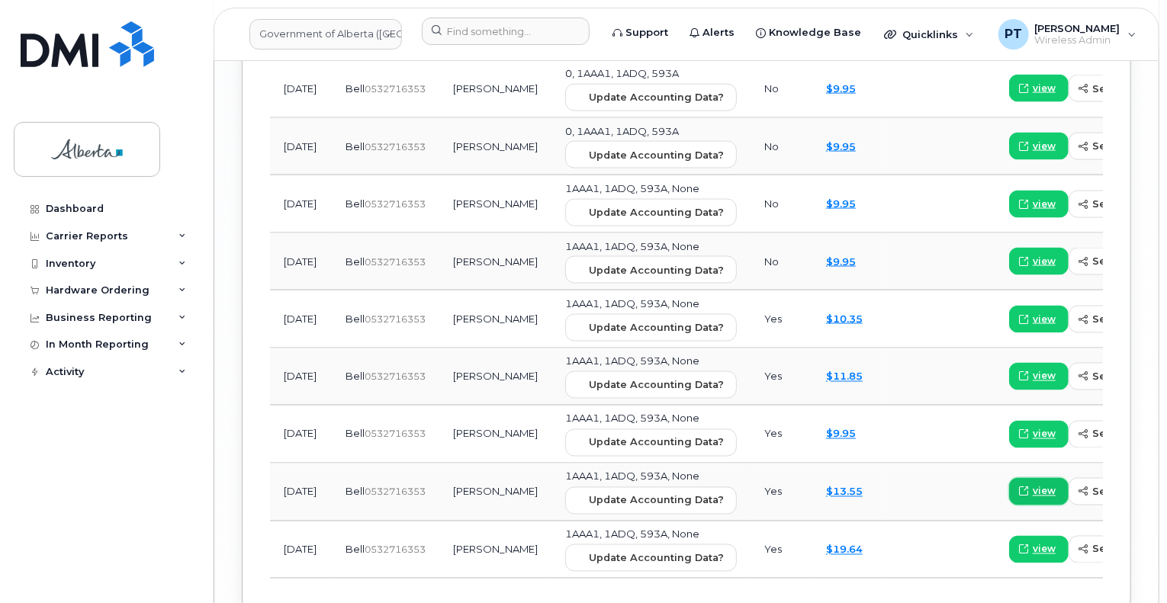
click at [1033, 485] on span "view" at bounding box center [1044, 492] width 23 height 14
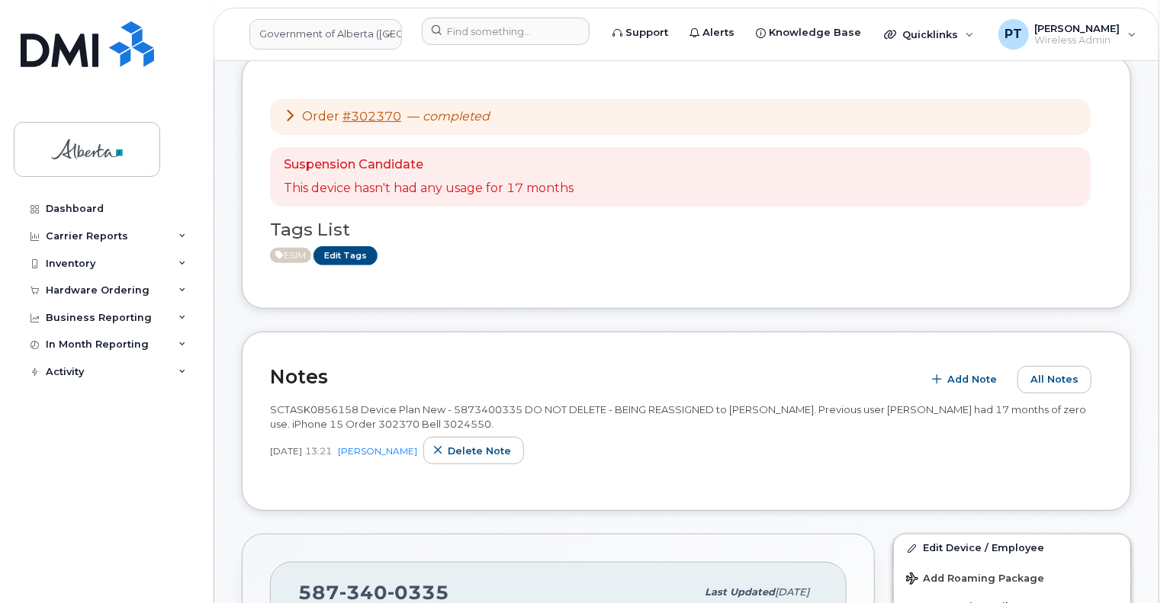
scroll to position [90, 0]
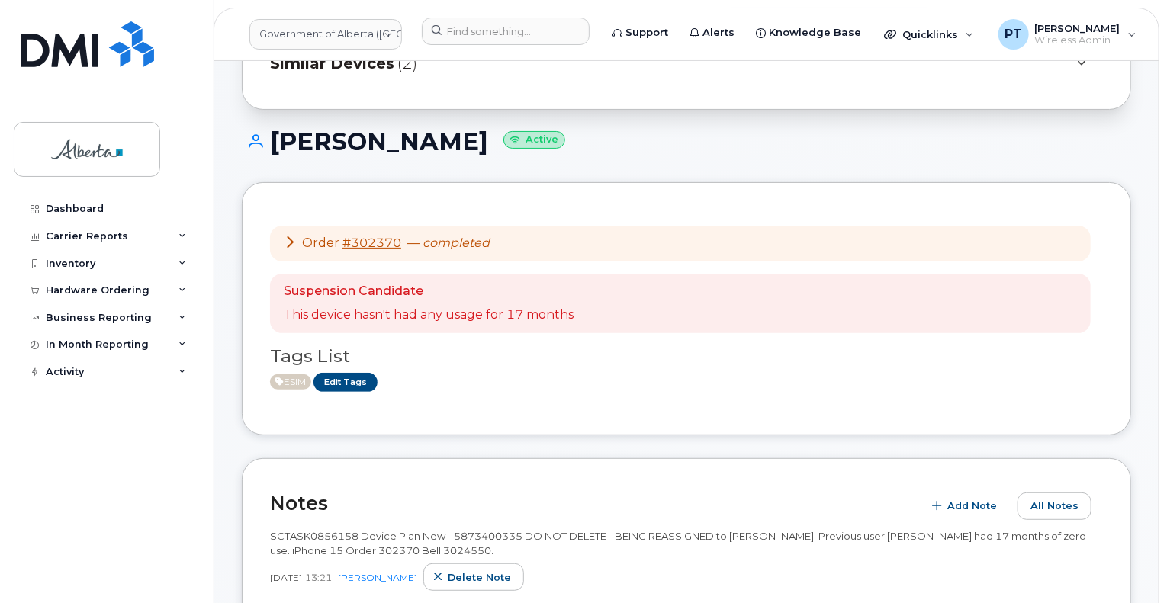
drag, startPoint x: 442, startPoint y: 141, endPoint x: 264, endPoint y: 146, distance: 178.6
click at [264, 146] on h1 "Jason Valleau Active" at bounding box center [687, 141] width 890 height 27
copy h1 "Jason Valleau"
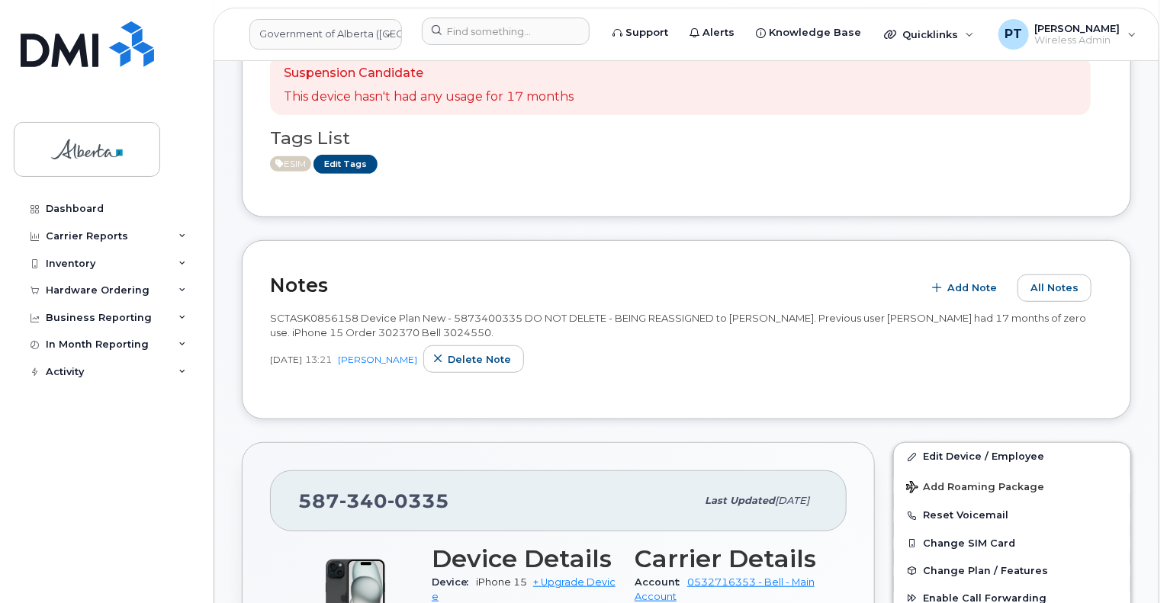
scroll to position [319, 0]
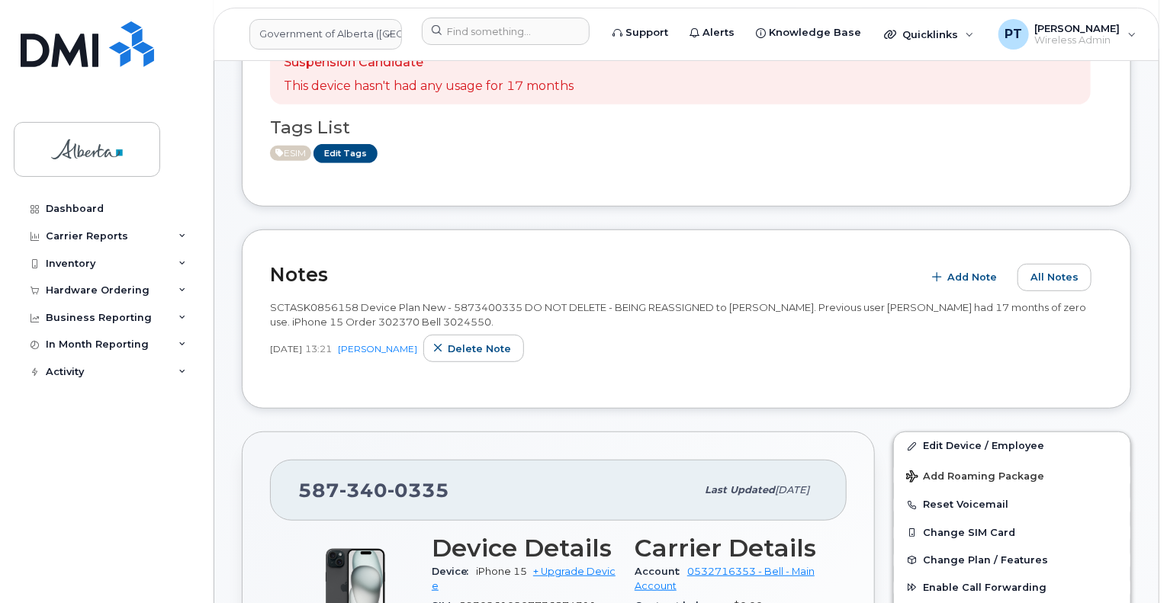
click at [327, 304] on span "SCTASK0856158 Device Plan New - 5873400335 DO NOT DELETE - BEING REASSIGNED to …" at bounding box center [678, 314] width 816 height 27
copy span "SCTASK0856158"
click at [491, 26] on input at bounding box center [506, 31] width 168 height 27
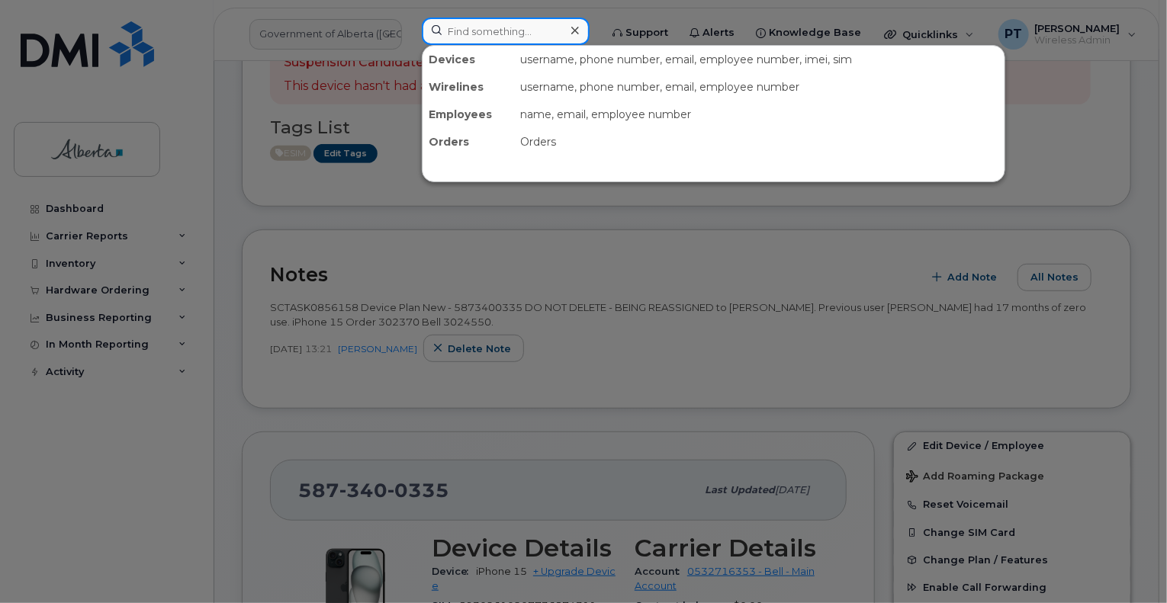
paste input "7805279046"
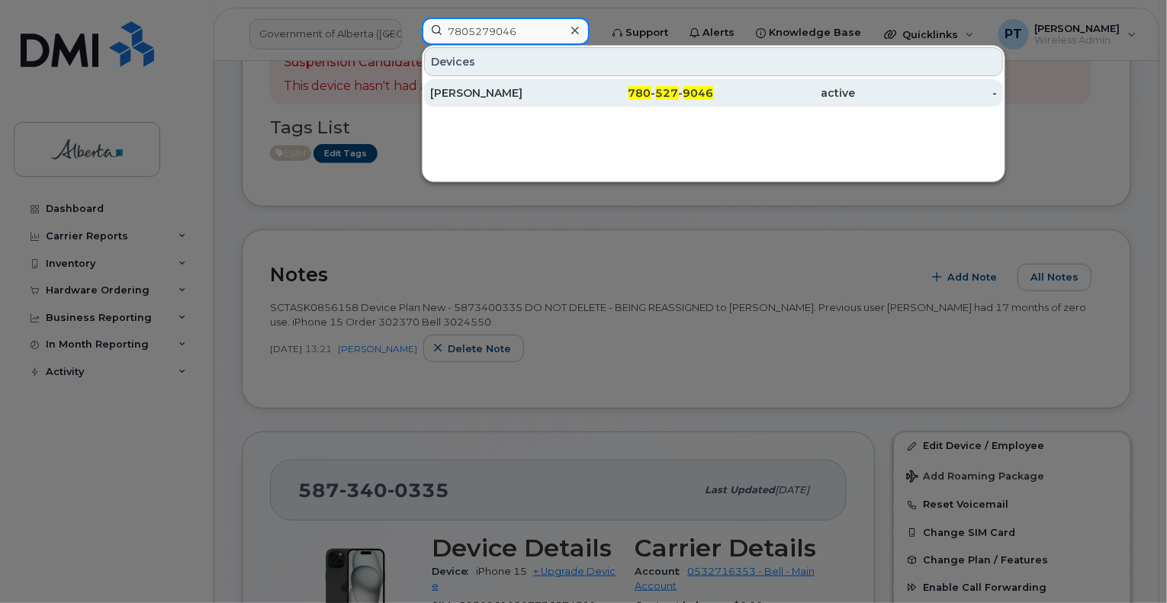
type input "7805279046"
click at [449, 95] on div "[PERSON_NAME]" at bounding box center [501, 92] width 142 height 15
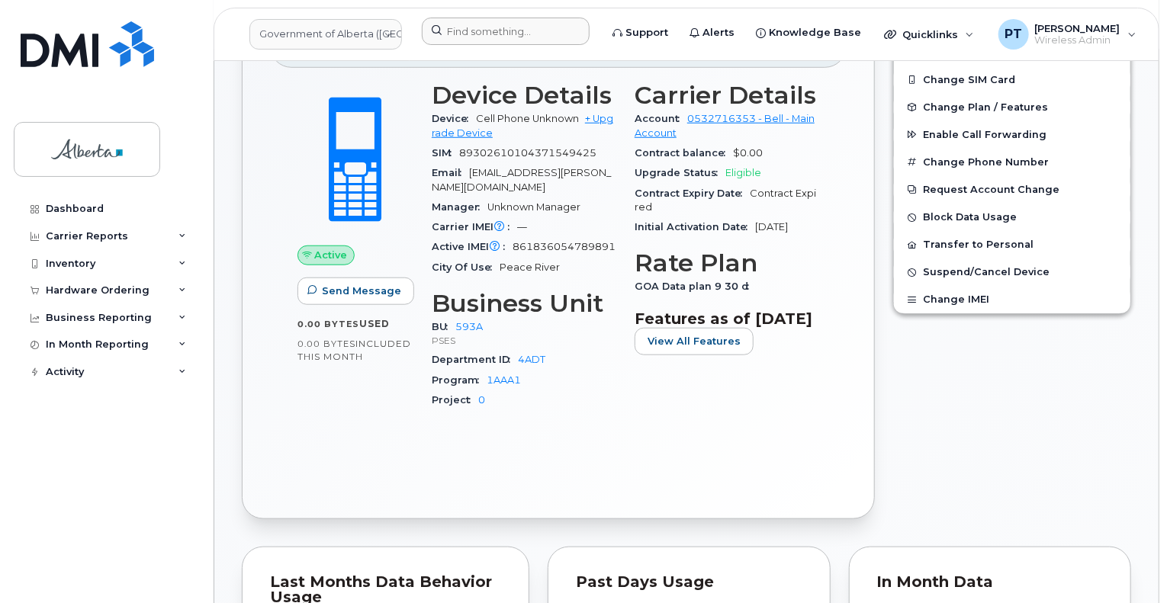
scroll to position [534, 0]
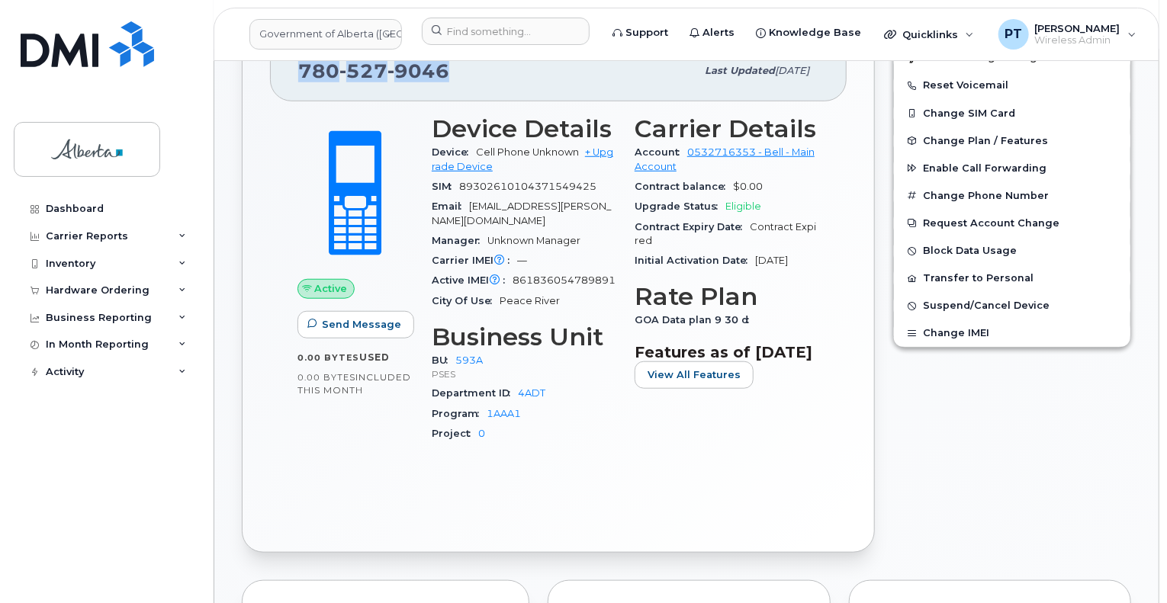
drag, startPoint x: 455, startPoint y: 72, endPoint x: 300, endPoint y: 76, distance: 154.9
click at [300, 76] on div "[PHONE_NUMBER]" at bounding box center [496, 71] width 397 height 32
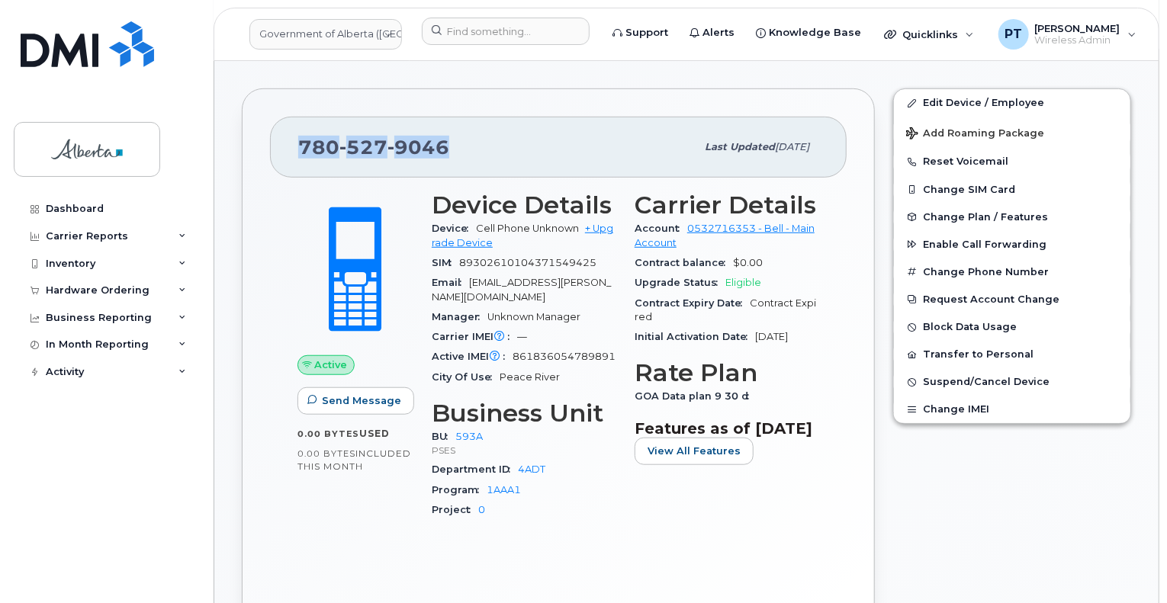
copy span "[PHONE_NUMBER]"
click at [533, 351] on span "861836054789891" at bounding box center [564, 356] width 103 height 11
copy span "861836054789891"
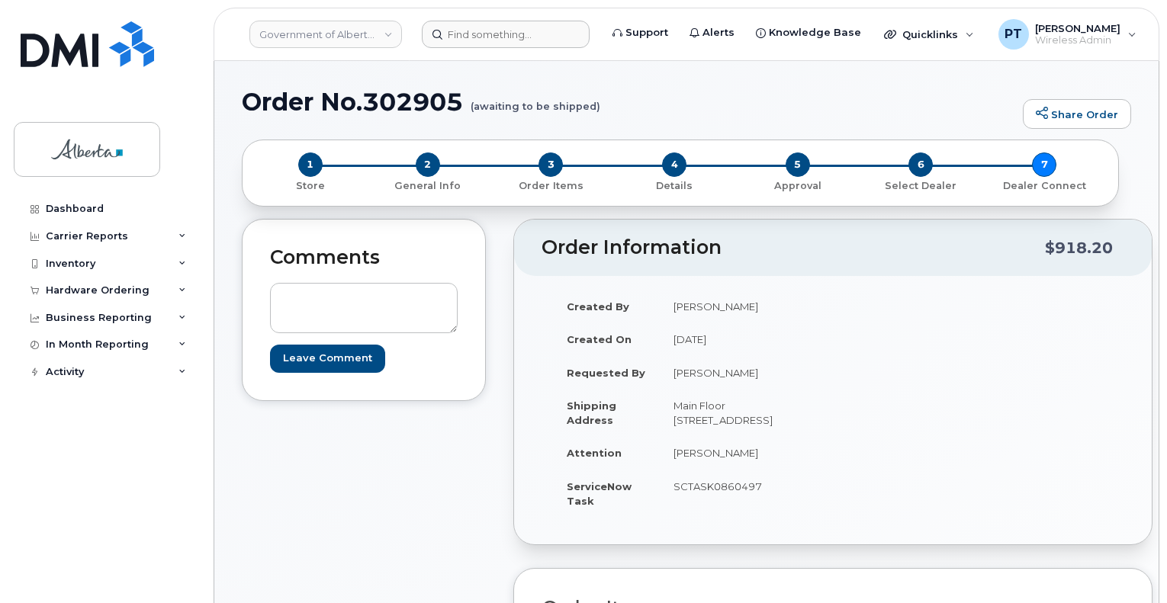
scroll to position [742, 0]
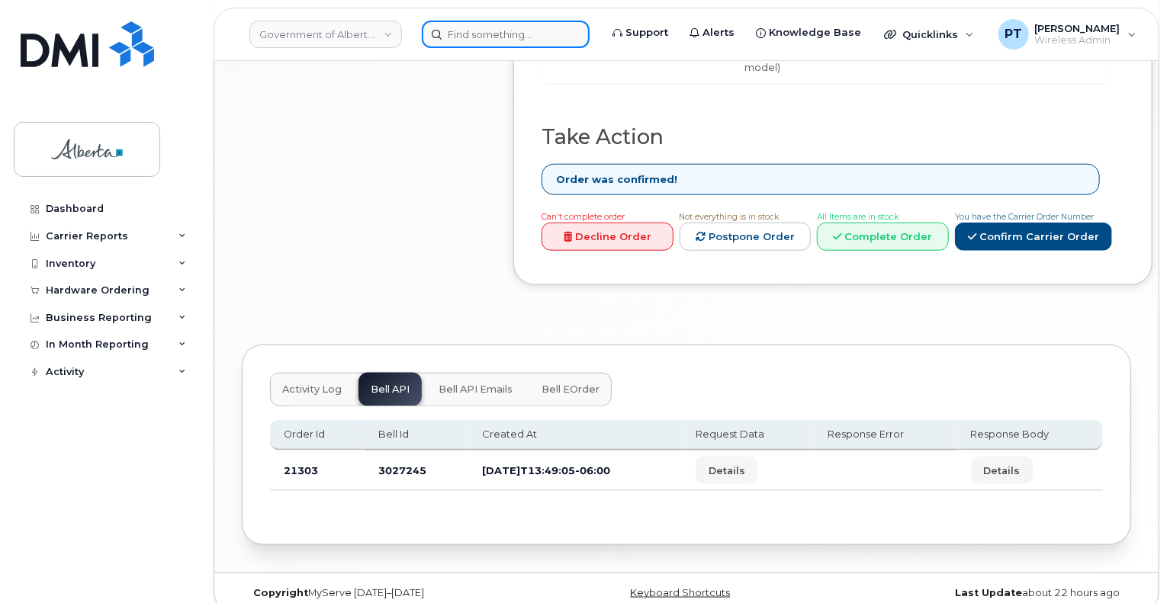
click at [469, 35] on input at bounding box center [506, 34] width 168 height 27
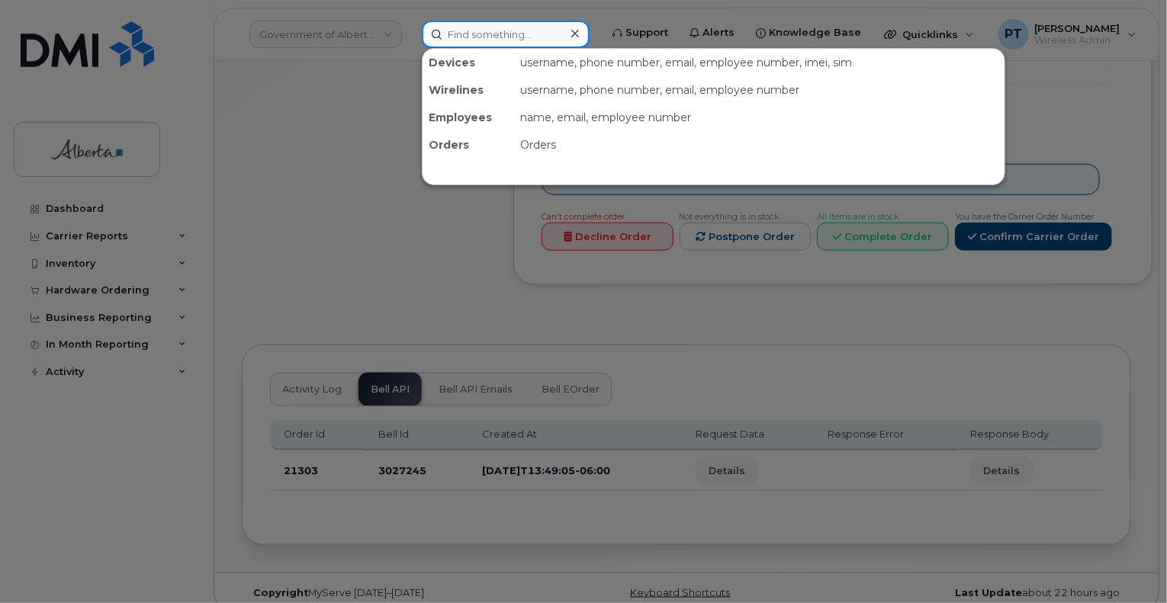
paste input "7805279061"
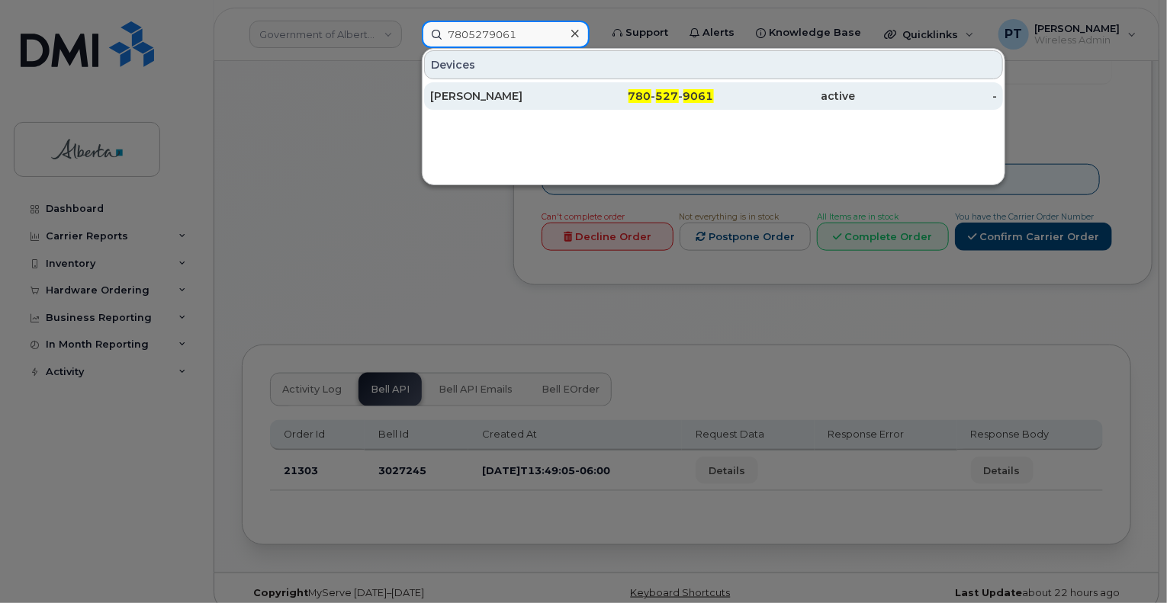
type input "7805279061"
click at [467, 97] on div "[PERSON_NAME]" at bounding box center [501, 95] width 142 height 15
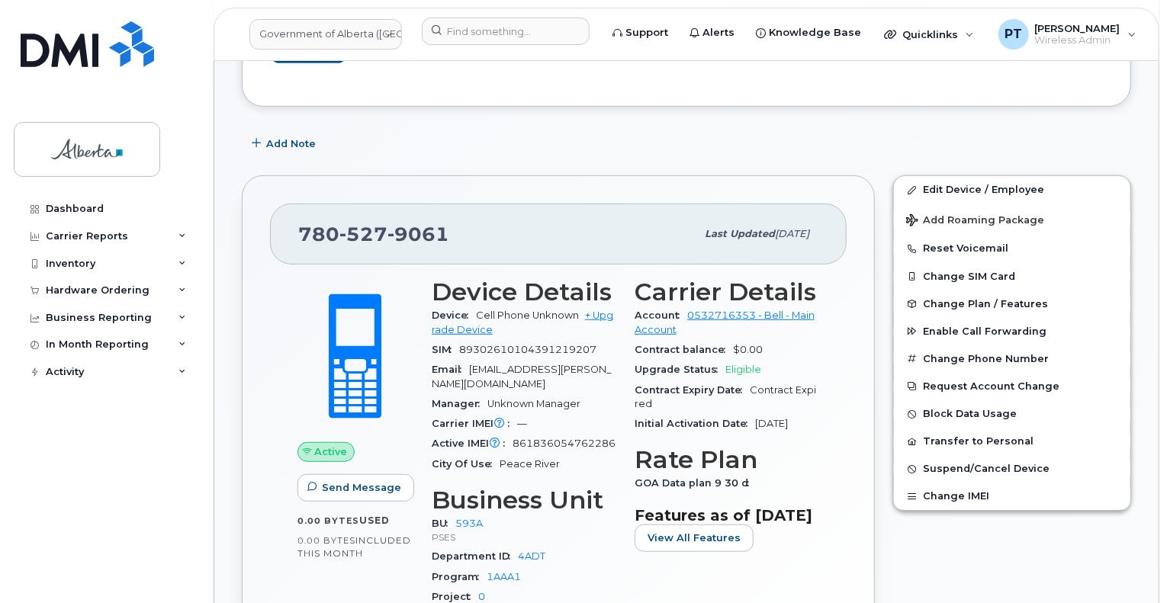
scroll to position [381, 0]
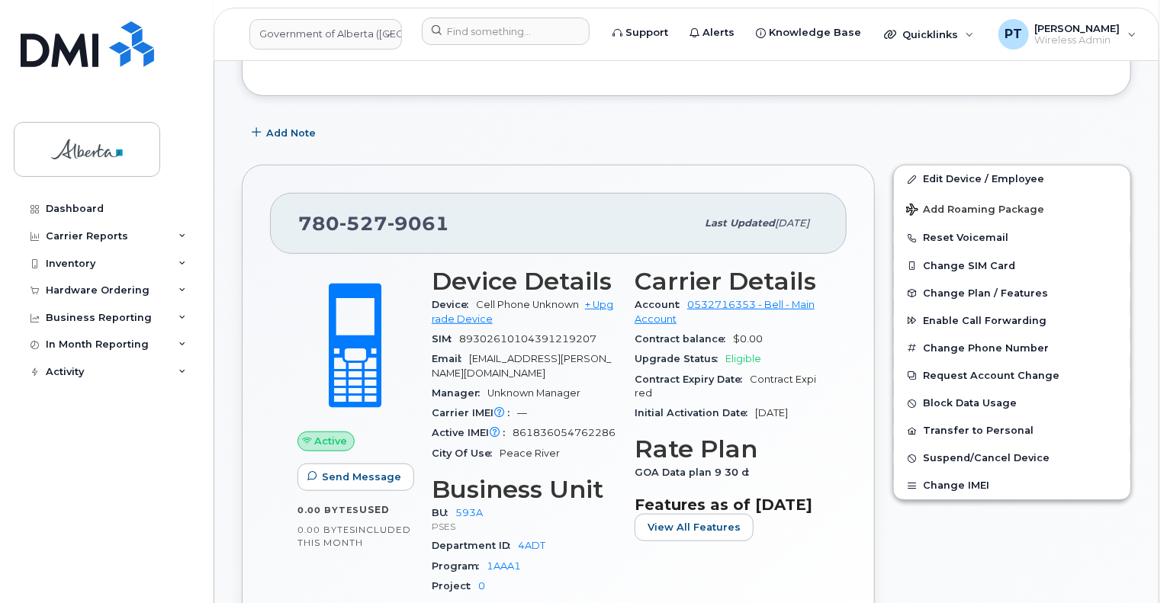
click at [592, 427] on span "861836054762286" at bounding box center [564, 432] width 103 height 11
click at [589, 427] on span "861836054762286" at bounding box center [564, 432] width 103 height 11
copy span "861836054762286"
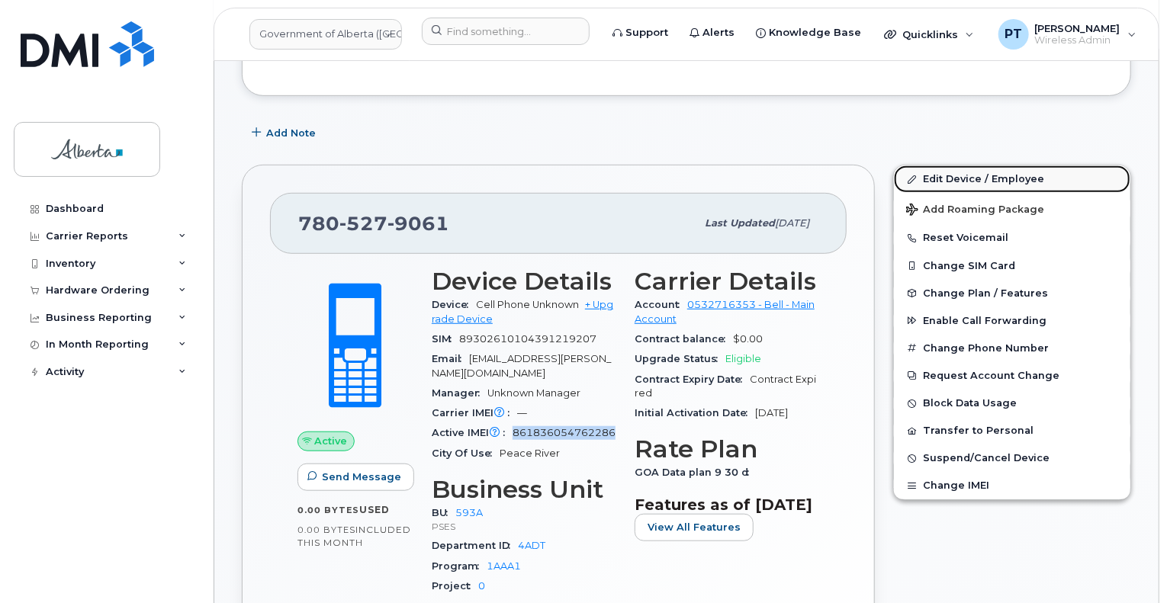
drag, startPoint x: 967, startPoint y: 176, endPoint x: 934, endPoint y: 227, distance: 61.2
click at [966, 176] on link "Edit Device / Employee" at bounding box center [1012, 179] width 237 height 27
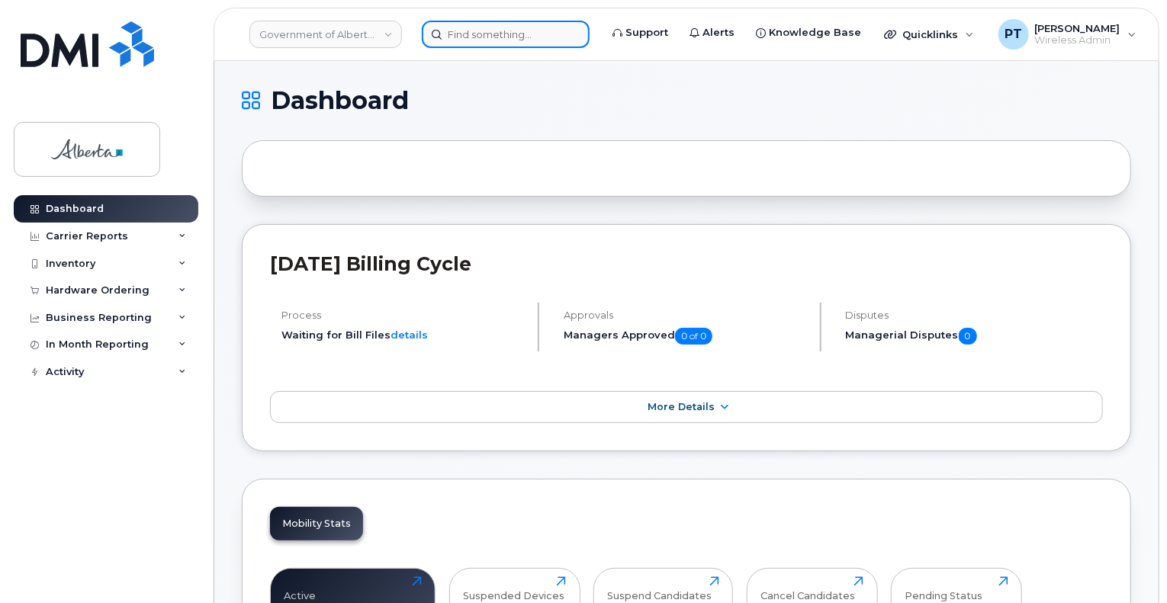
click at [529, 31] on input at bounding box center [506, 34] width 168 height 27
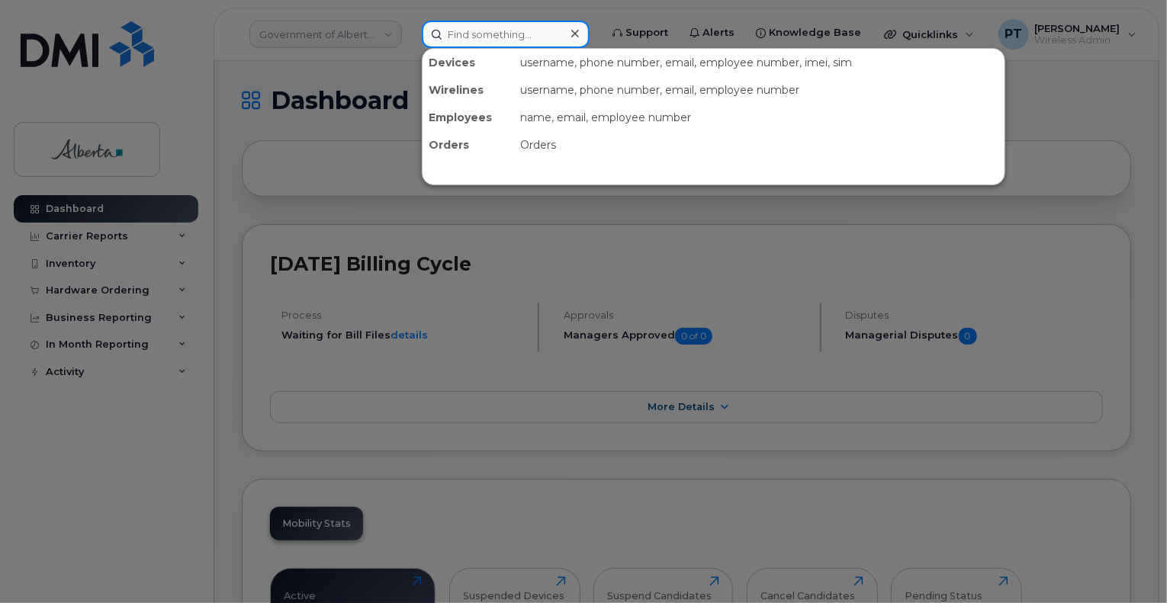
paste input "7805279491"
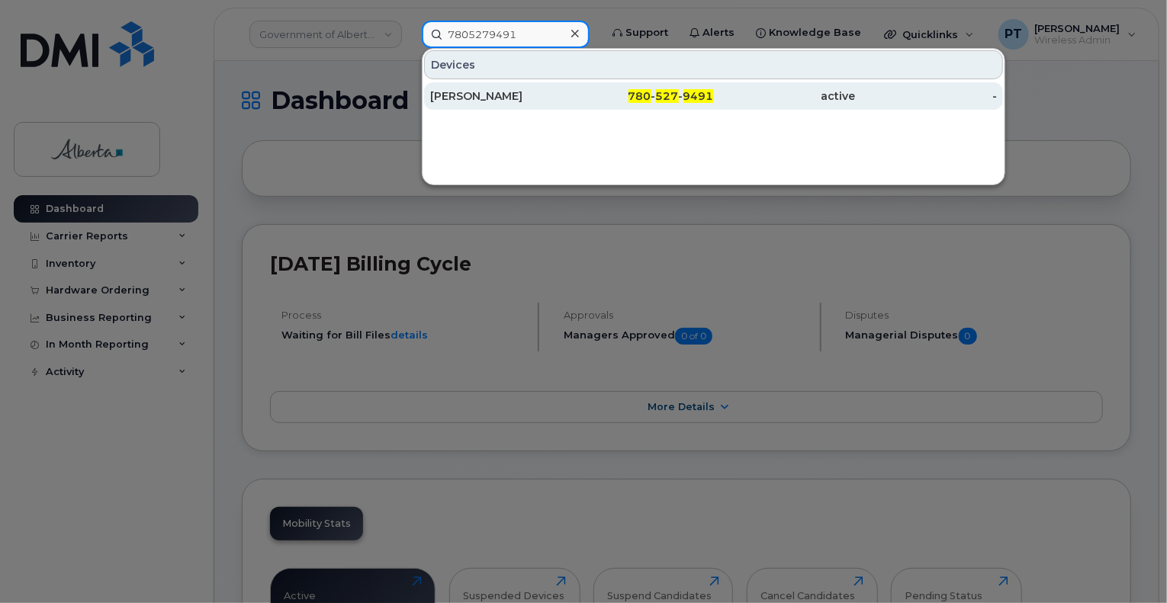
type input "7805279491"
click at [481, 99] on div "[PERSON_NAME]" at bounding box center [501, 95] width 142 height 15
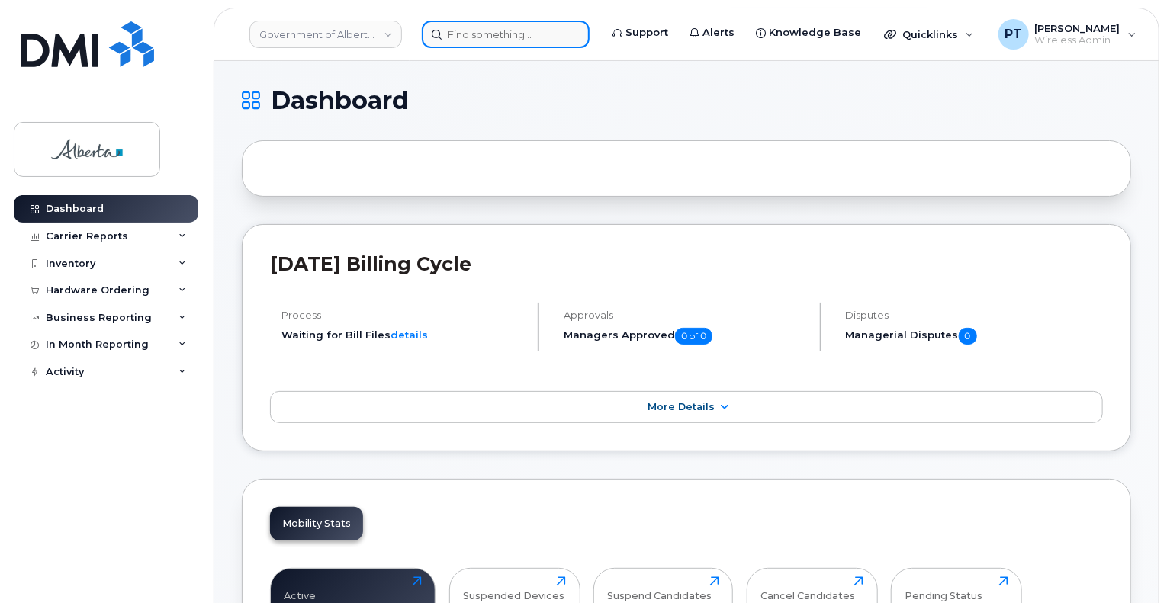
click at [488, 35] on input at bounding box center [506, 34] width 168 height 27
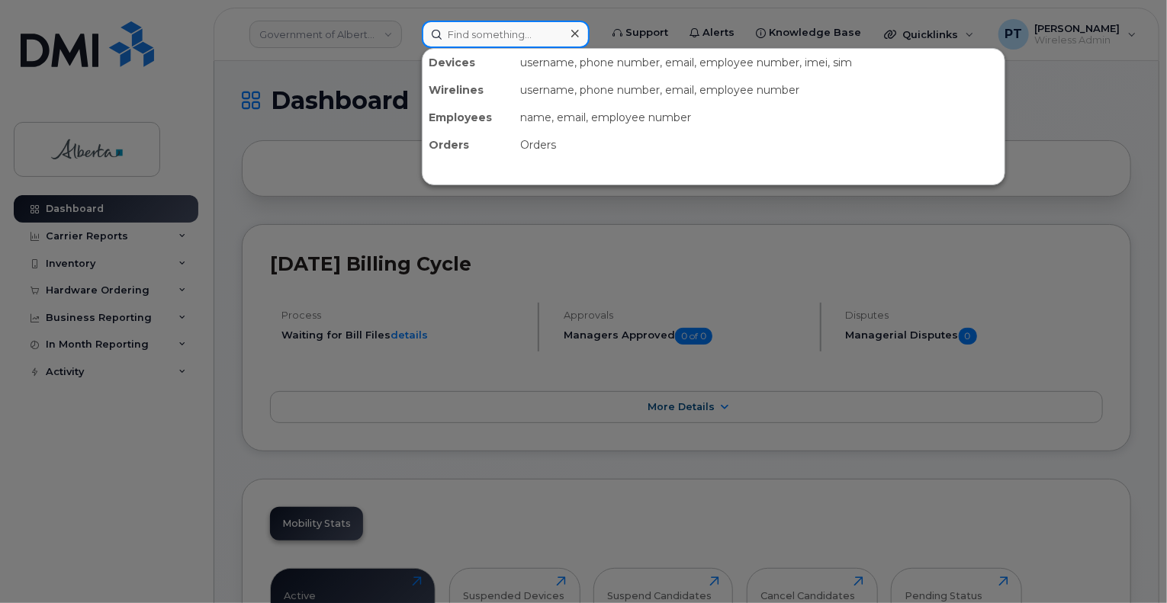
click at [458, 33] on input at bounding box center [506, 34] width 168 height 27
paste input "7806252648"
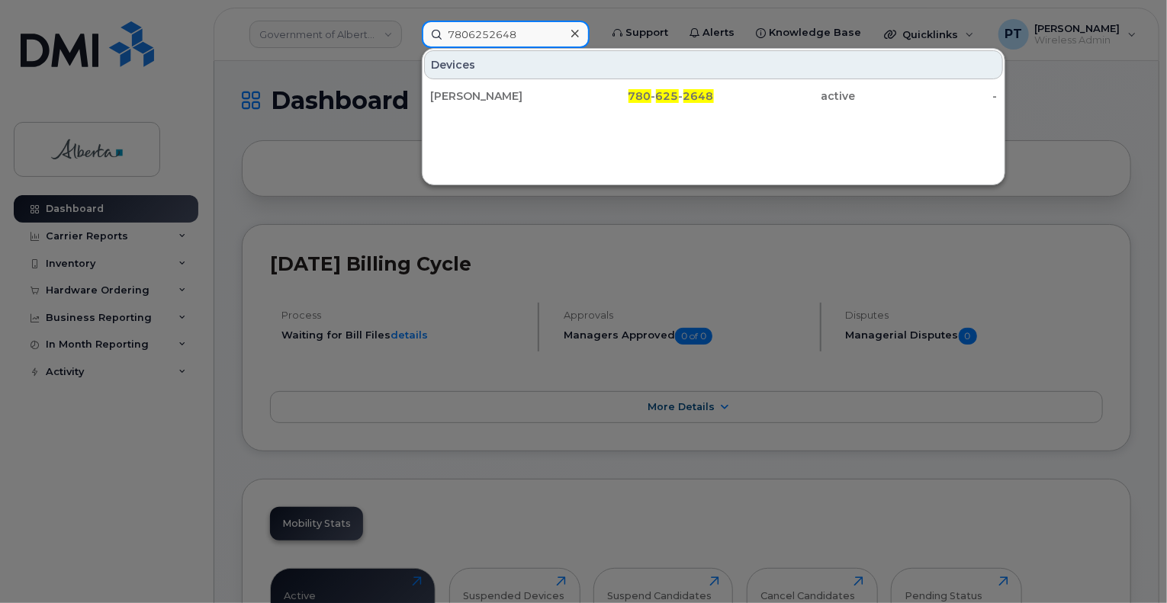
type input "7806252648"
drag, startPoint x: 482, startPoint y: 97, endPoint x: 394, endPoint y: 11, distance: 123.0
click at [482, 97] on div "[PERSON_NAME]" at bounding box center [501, 95] width 142 height 15
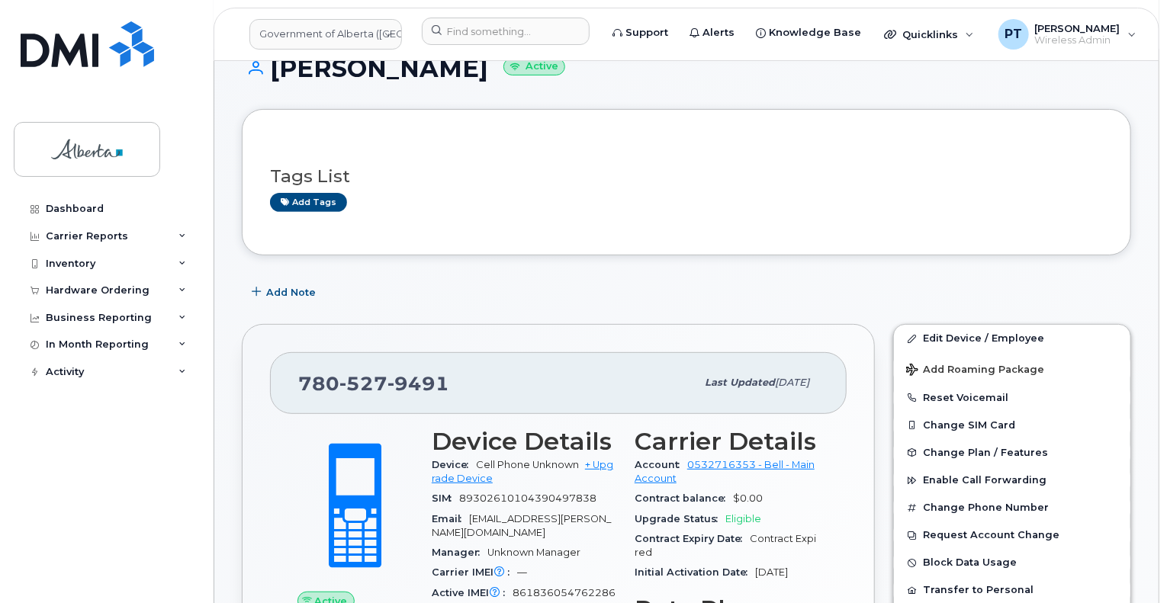
scroll to position [153, 0]
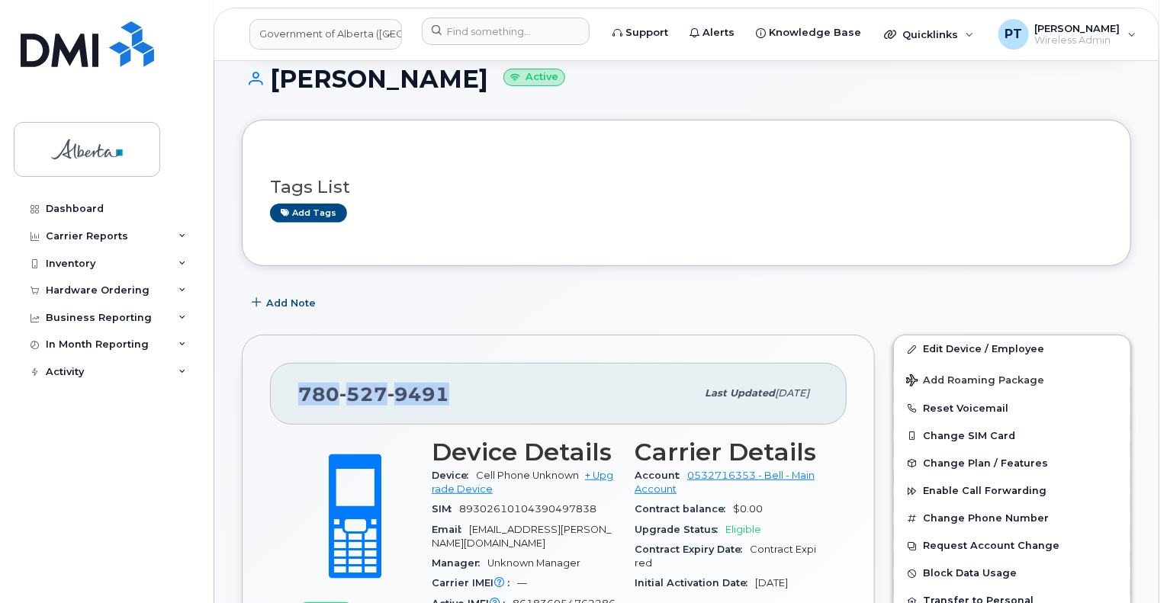
drag, startPoint x: 454, startPoint y: 392, endPoint x: 278, endPoint y: 402, distance: 176.5
click at [278, 402] on div "[PHONE_NUMBER] Last updated [DATE]" at bounding box center [558, 393] width 577 height 61
copy span "[PHONE_NUMBER]"
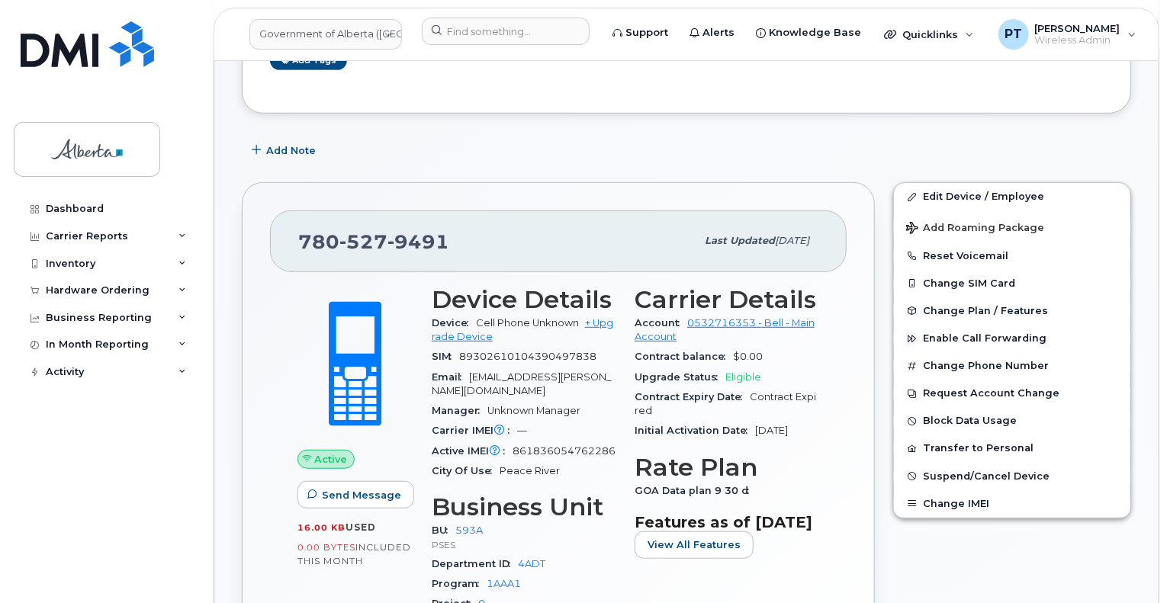
click at [540, 446] on span "861836054762286" at bounding box center [564, 451] width 103 height 11
click at [543, 446] on span "861836054762286" at bounding box center [564, 451] width 103 height 11
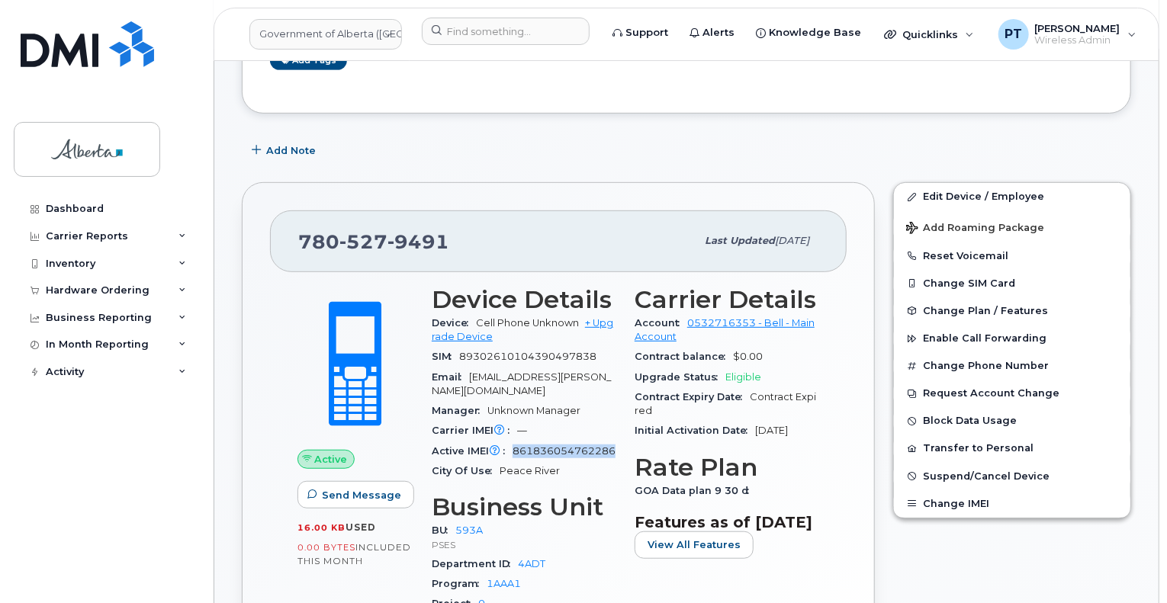
copy span "861836054762286"
drag, startPoint x: 938, startPoint y: 195, endPoint x: 597, endPoint y: 307, distance: 359.2
click at [938, 195] on link "Edit Device / Employee" at bounding box center [1012, 196] width 237 height 27
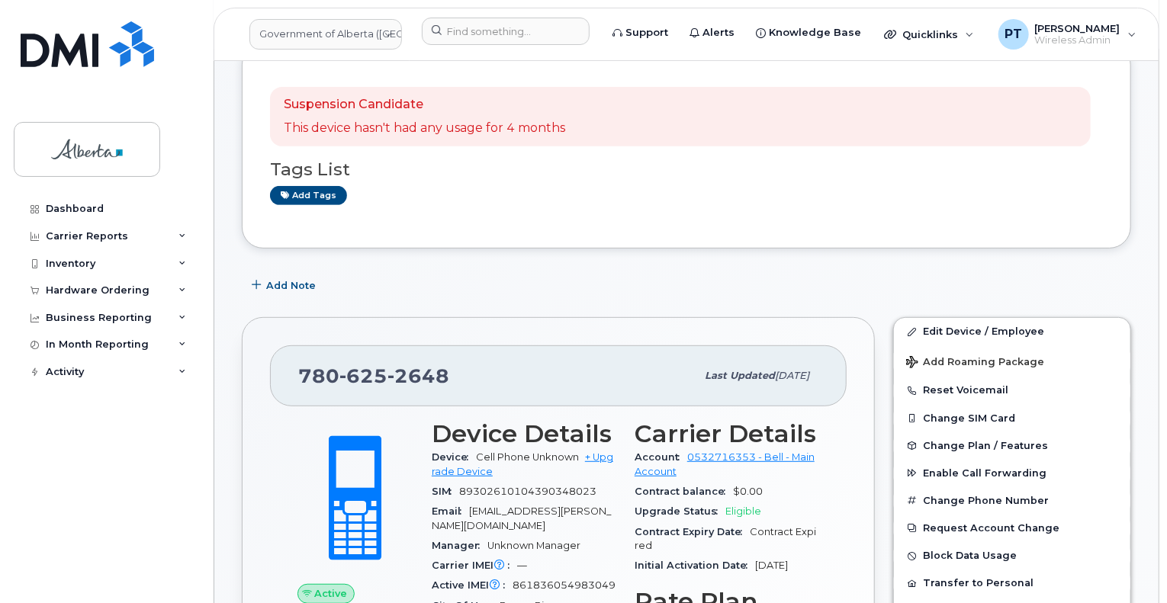
scroll to position [458, 0]
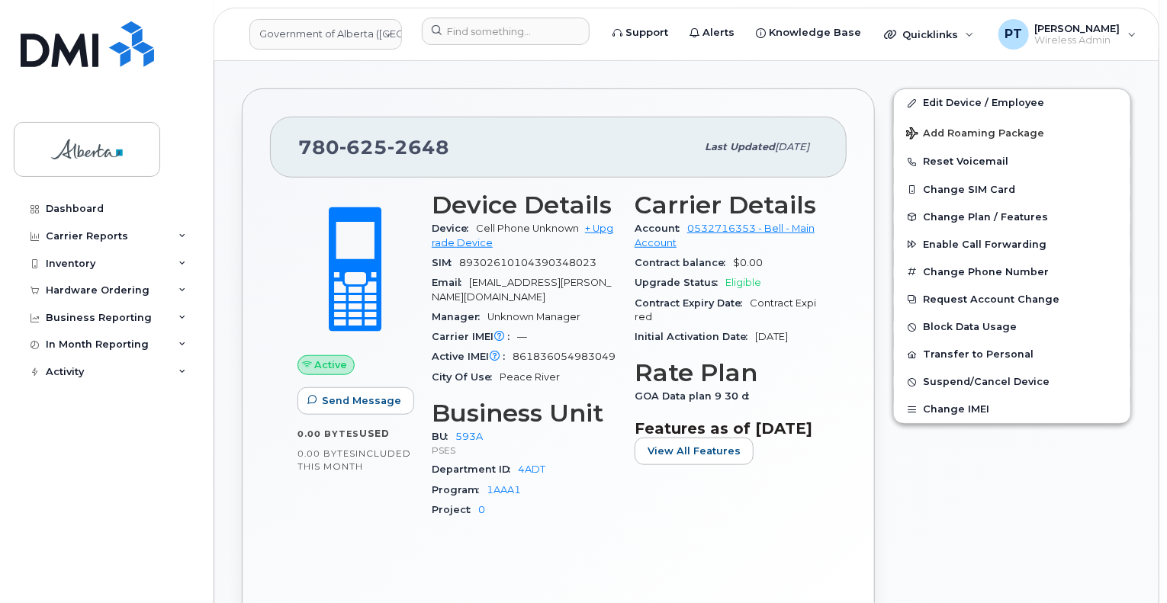
click at [458, 143] on div "780 625 2648" at bounding box center [496, 147] width 397 height 32
drag, startPoint x: 458, startPoint y: 143, endPoint x: 323, endPoint y: 146, distance: 134.3
click at [323, 146] on div "780 625 2648" at bounding box center [496, 147] width 397 height 32
copy span "780 625 2648"
click at [542, 351] on span "861836054983049" at bounding box center [564, 356] width 103 height 11
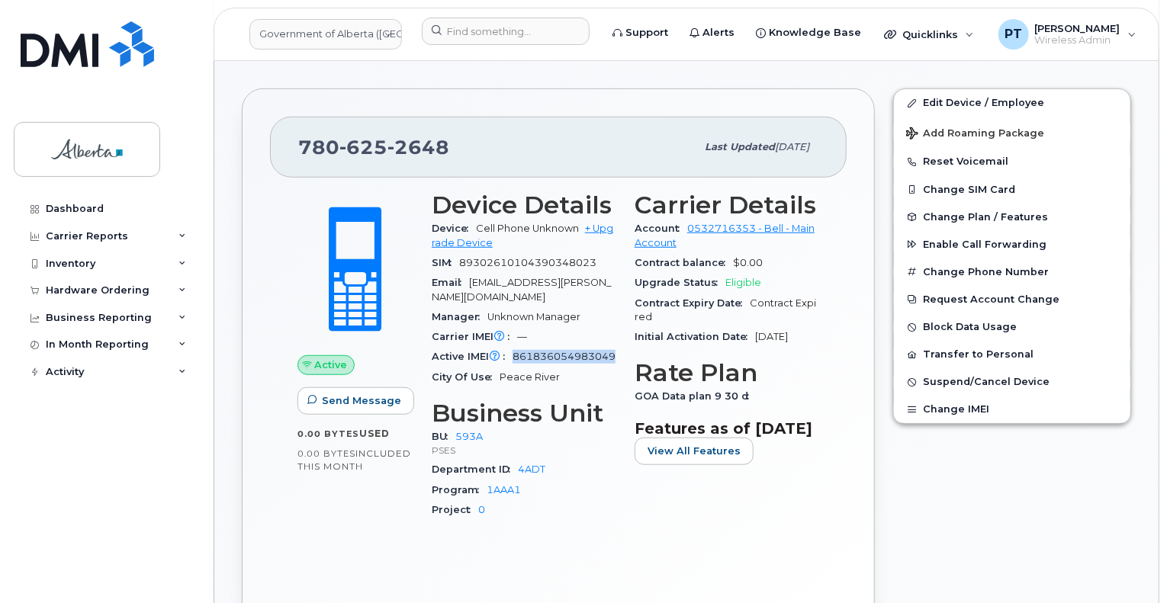
click at [542, 351] on span "861836054983049" at bounding box center [564, 356] width 103 height 11
copy span "861836054983049"
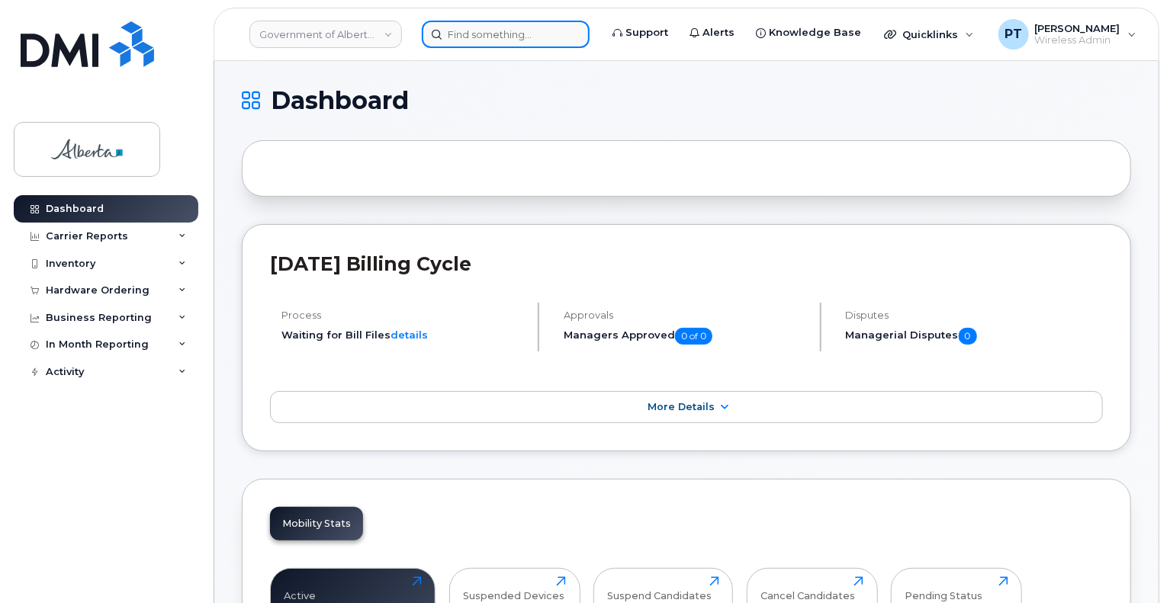
click at [518, 36] on input at bounding box center [506, 34] width 168 height 27
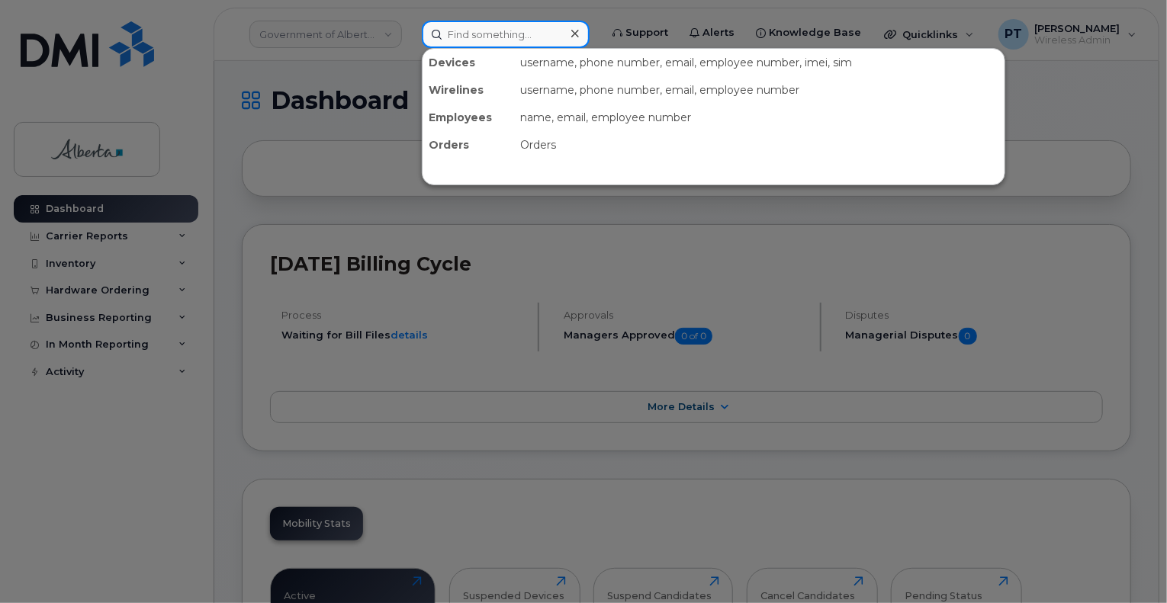
paste input "5878396584"
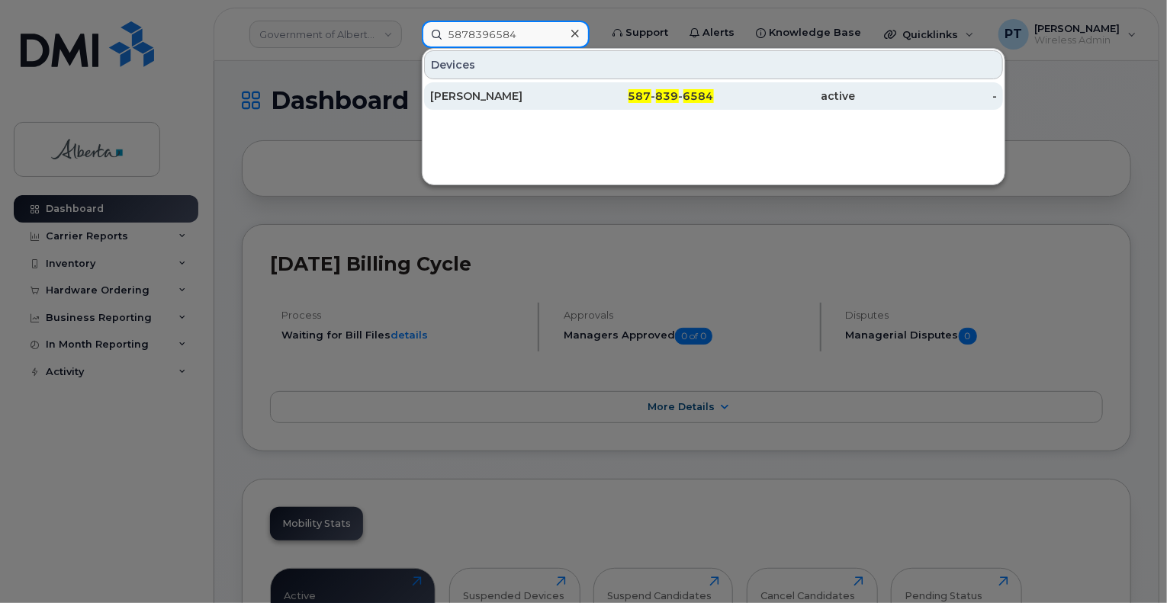
type input "5878396584"
click at [482, 94] on div "[PERSON_NAME]" at bounding box center [501, 95] width 142 height 15
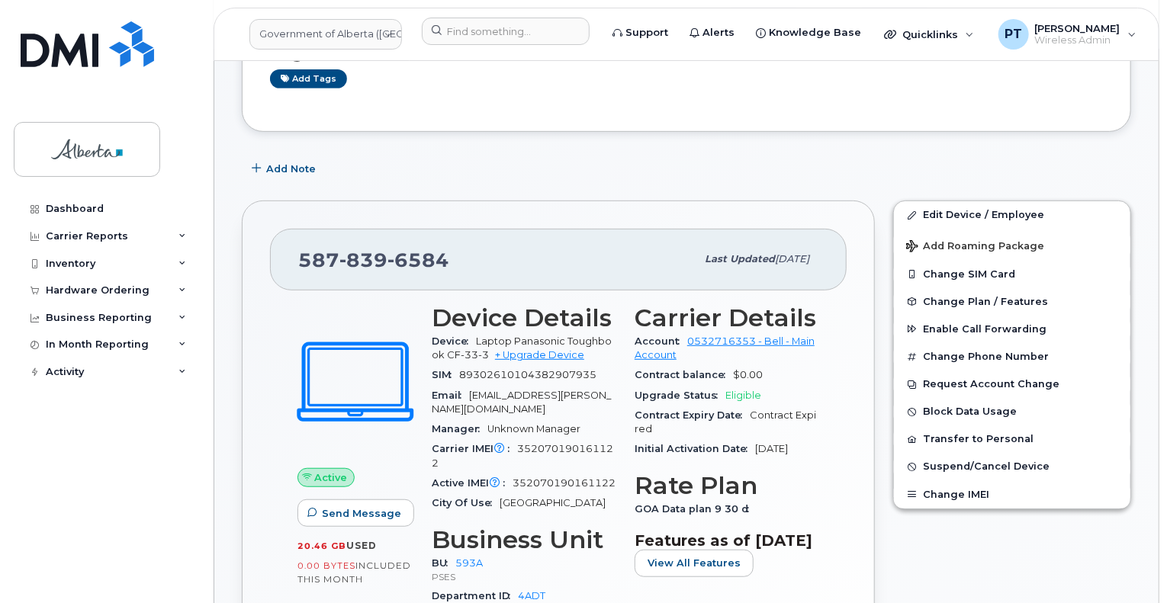
scroll to position [305, 0]
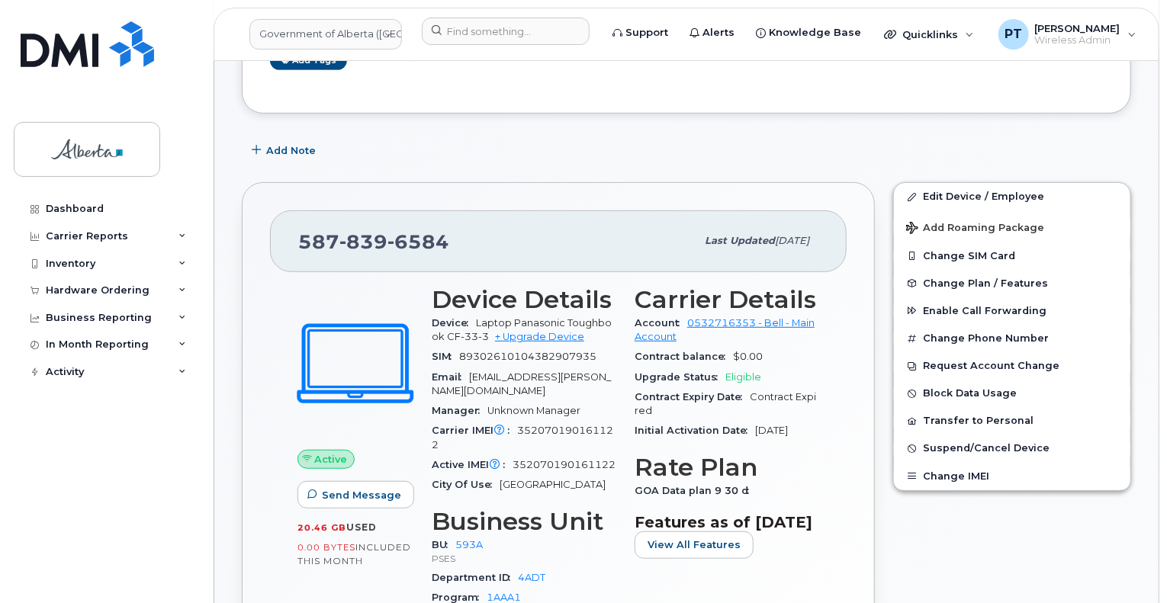
click at [550, 425] on span "352070190161122" at bounding box center [523, 437] width 182 height 25
copy span "352070190161122"
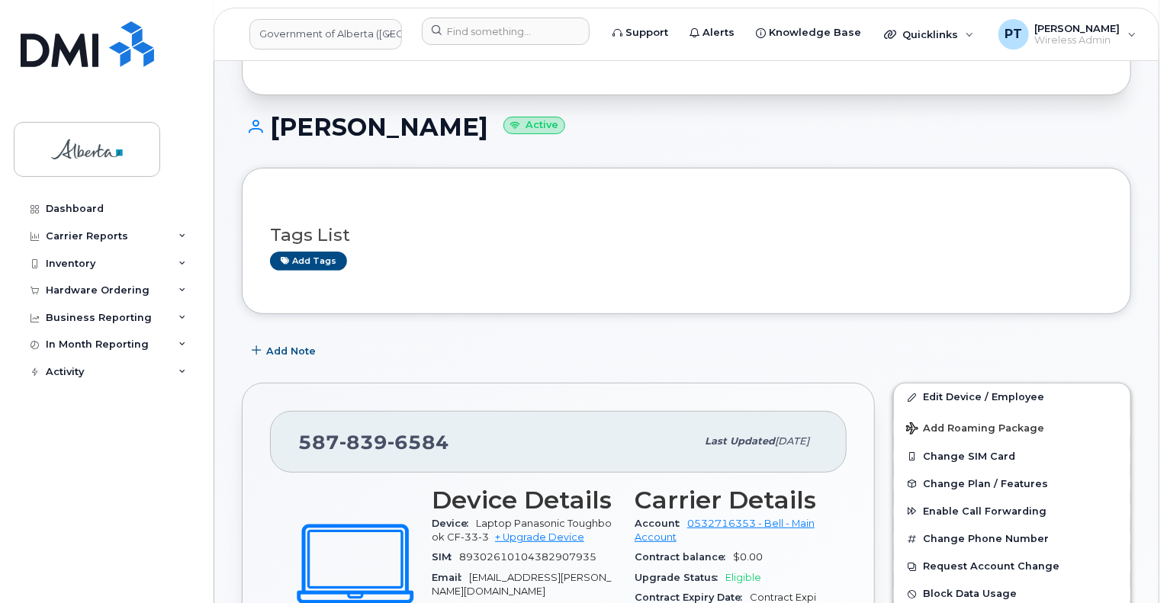
scroll to position [229, 0]
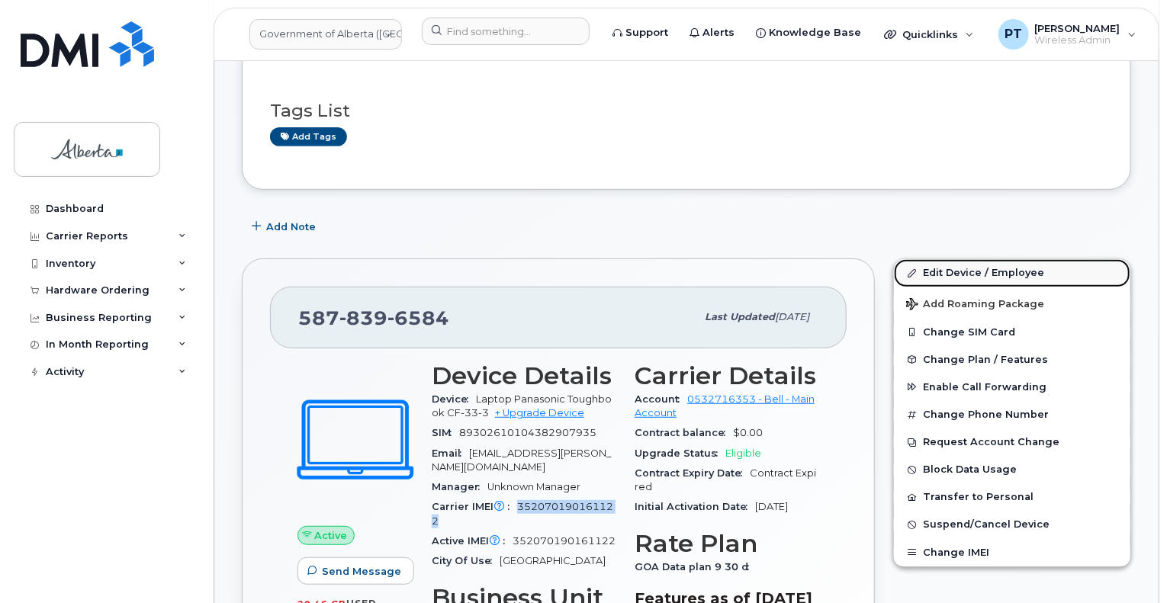
click at [946, 272] on link "Edit Device / Employee" at bounding box center [1012, 272] width 237 height 27
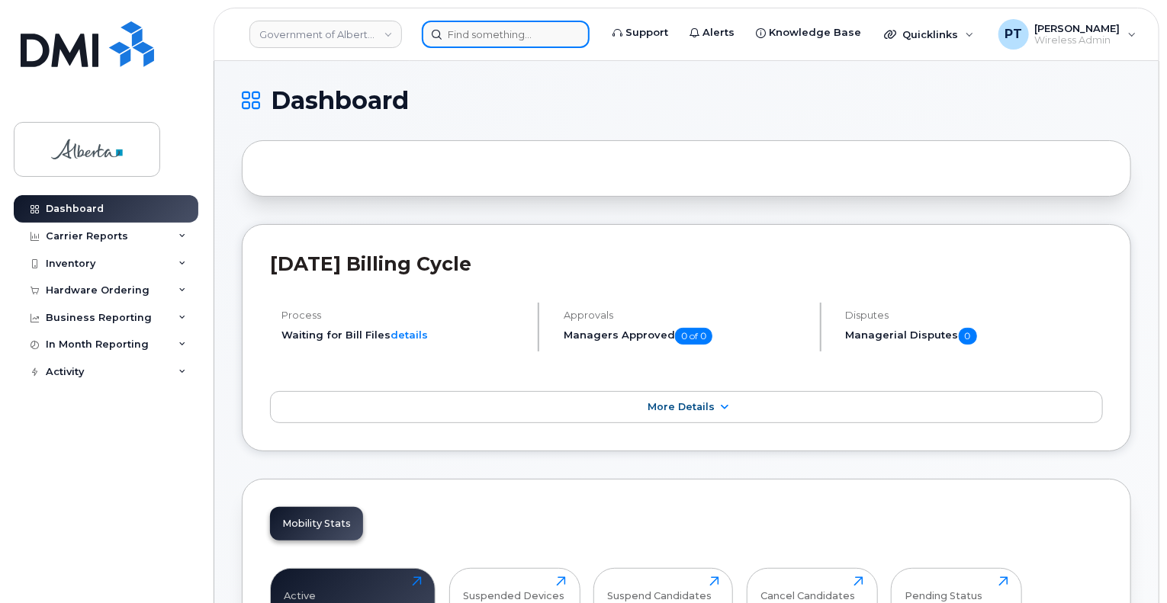
click at [536, 31] on input at bounding box center [506, 34] width 168 height 27
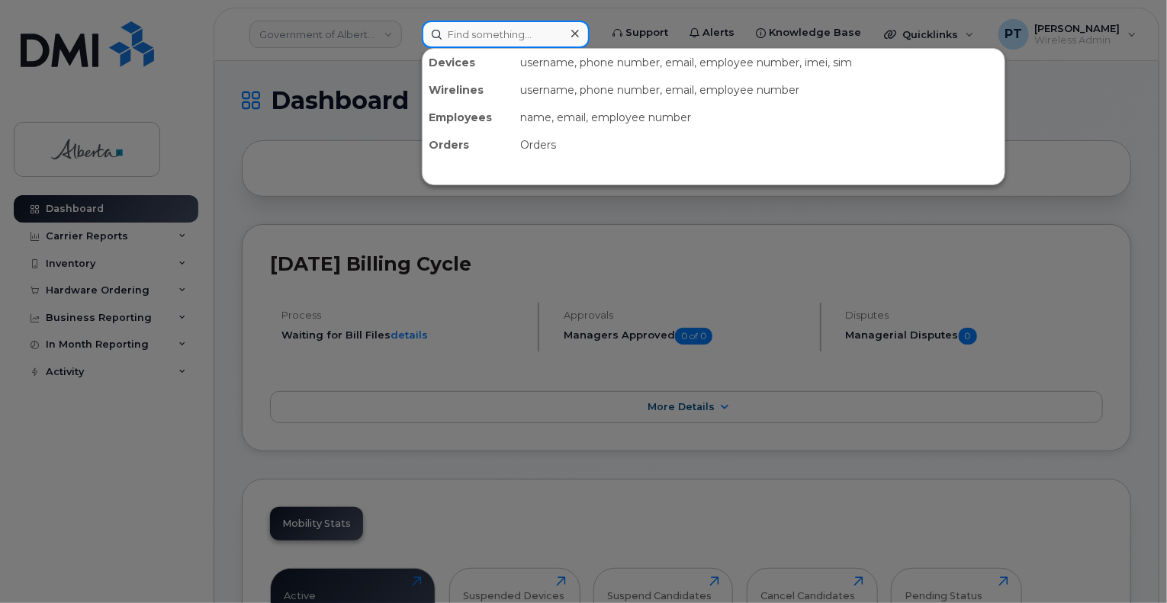
paste input "4038955023"
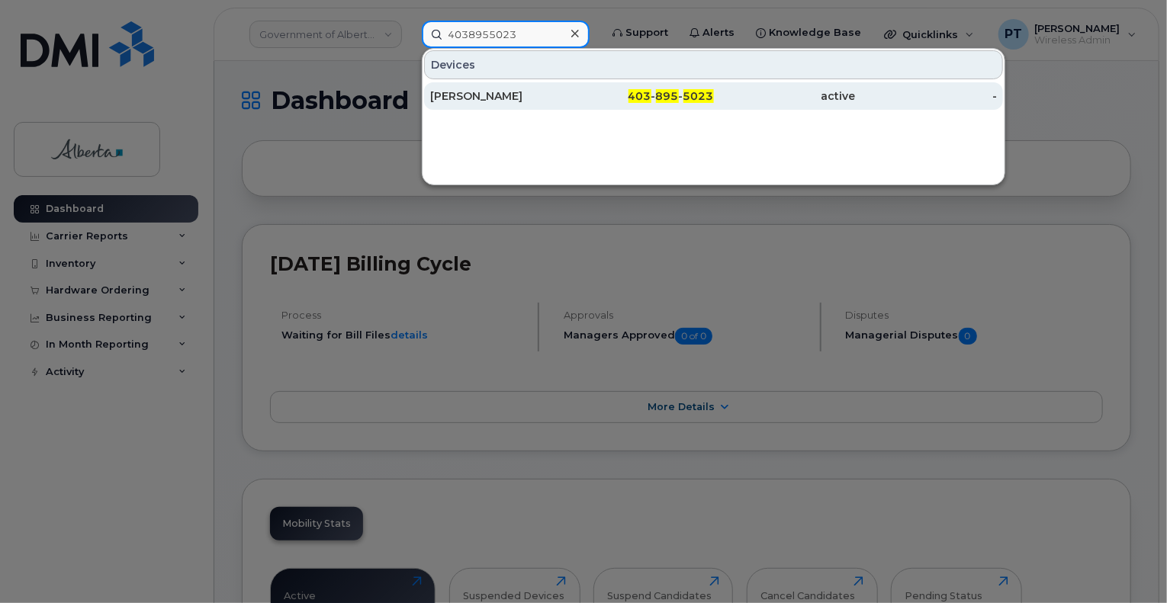
type input "4038955023"
drag, startPoint x: 450, startPoint y: 101, endPoint x: 520, endPoint y: 197, distance: 118.4
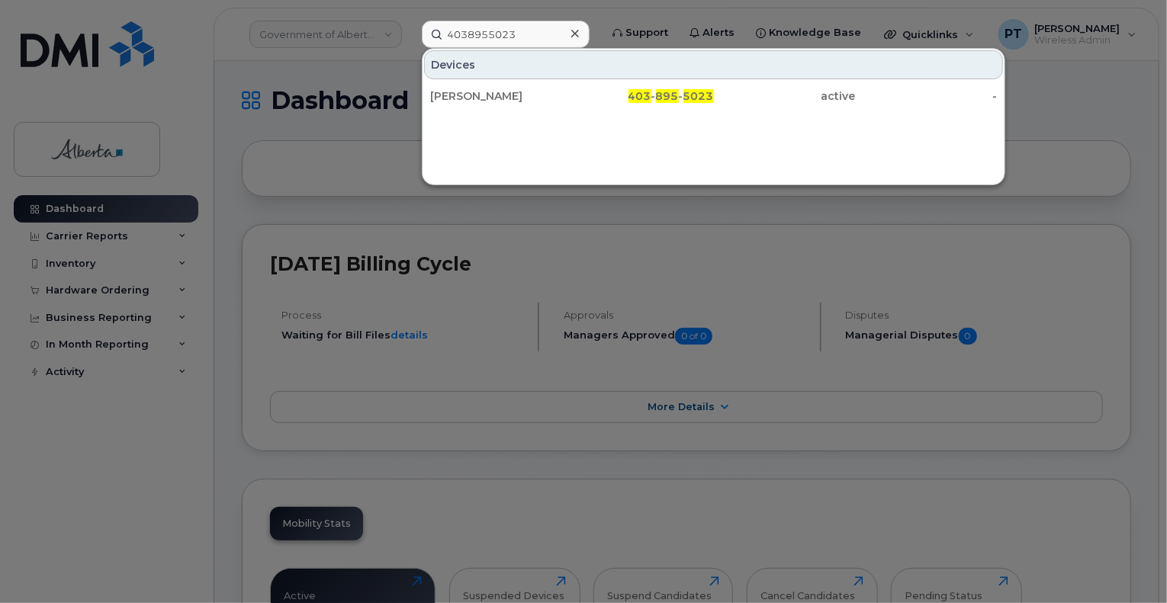
click at [450, 101] on div "[PERSON_NAME]" at bounding box center [501, 95] width 142 height 15
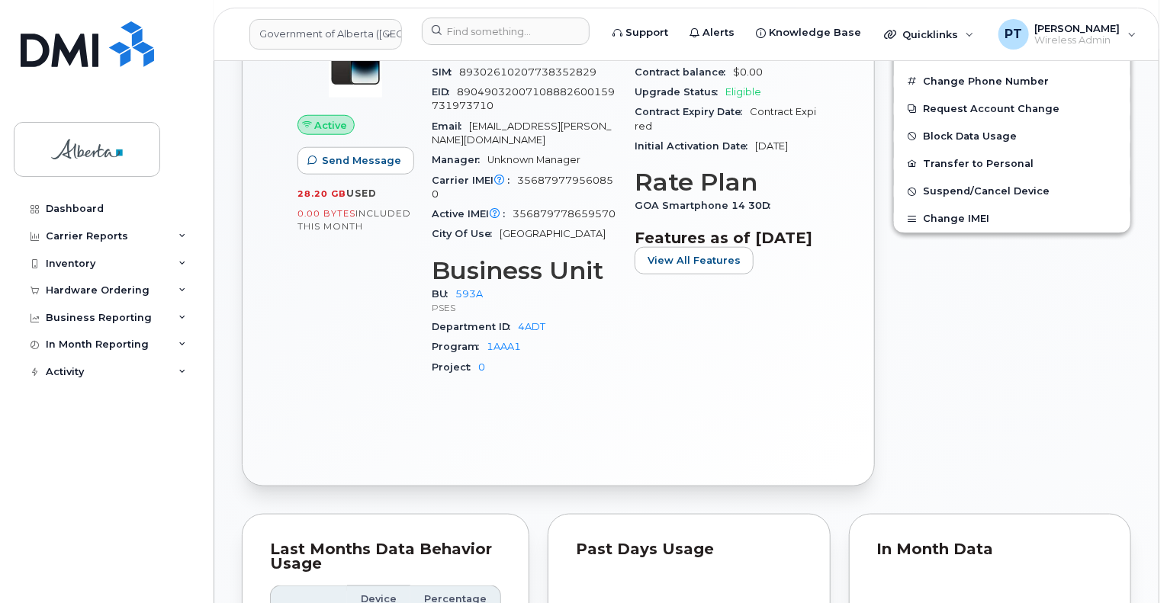
scroll to position [763, 0]
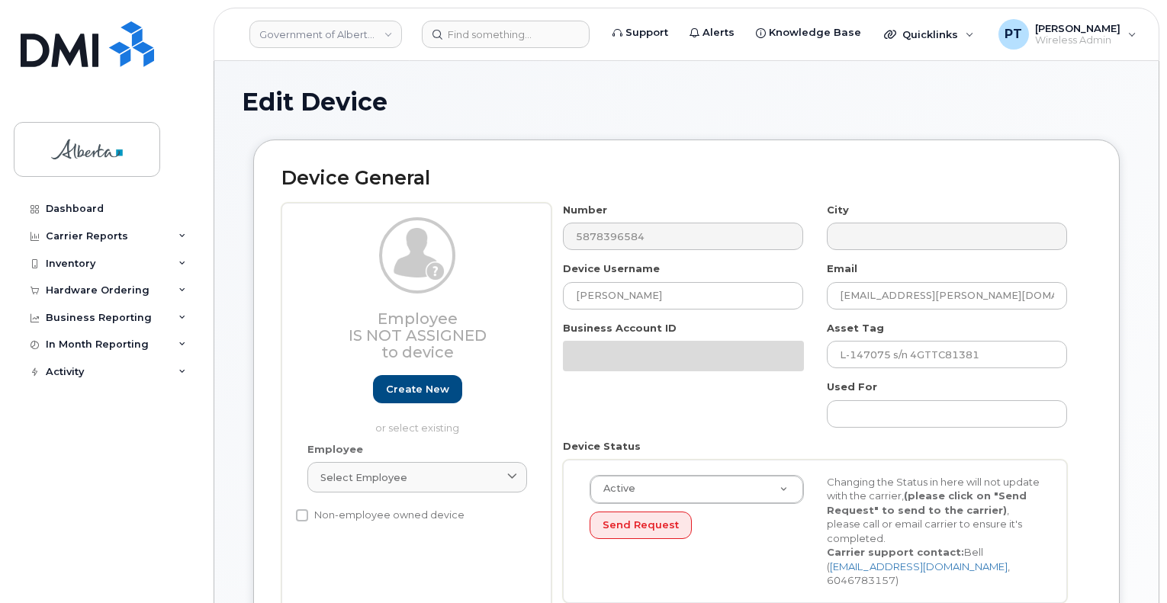
select select "4797682"
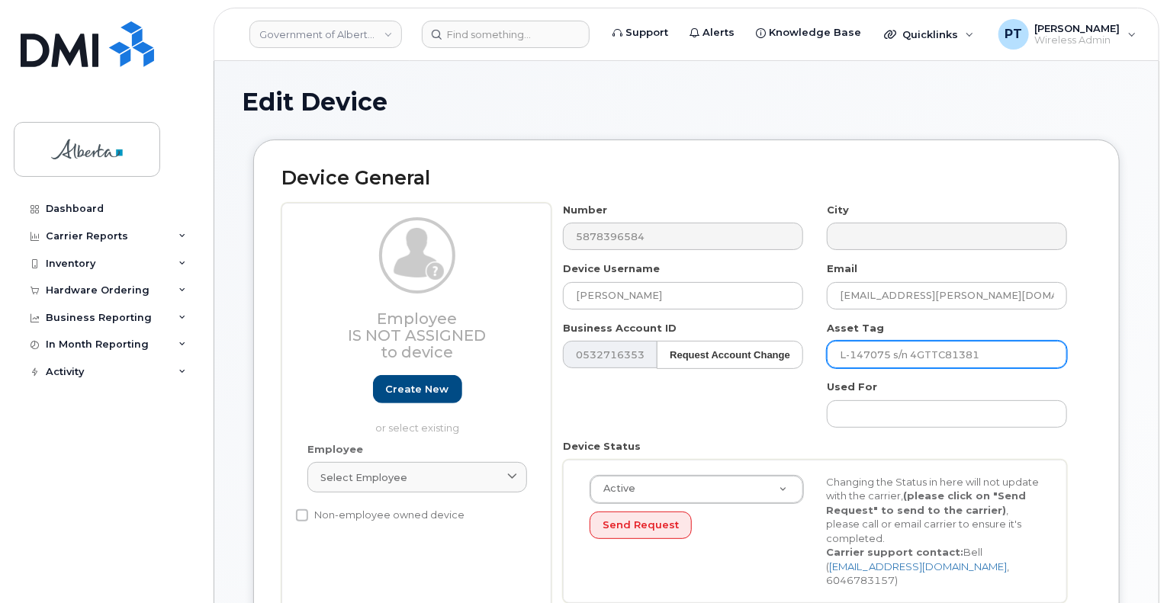
drag, startPoint x: 839, startPoint y: 356, endPoint x: 888, endPoint y: 350, distance: 49.2
click at [888, 350] on input "L-147075 s/n 4GTTC81381" at bounding box center [947, 354] width 240 height 27
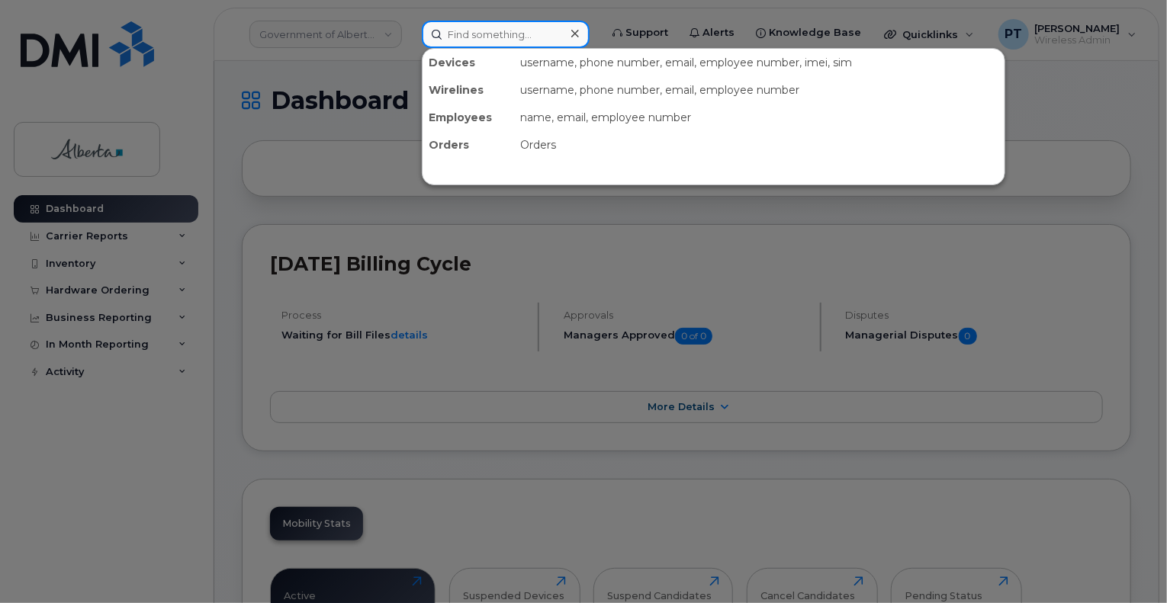
click at [476, 31] on input at bounding box center [506, 34] width 168 height 27
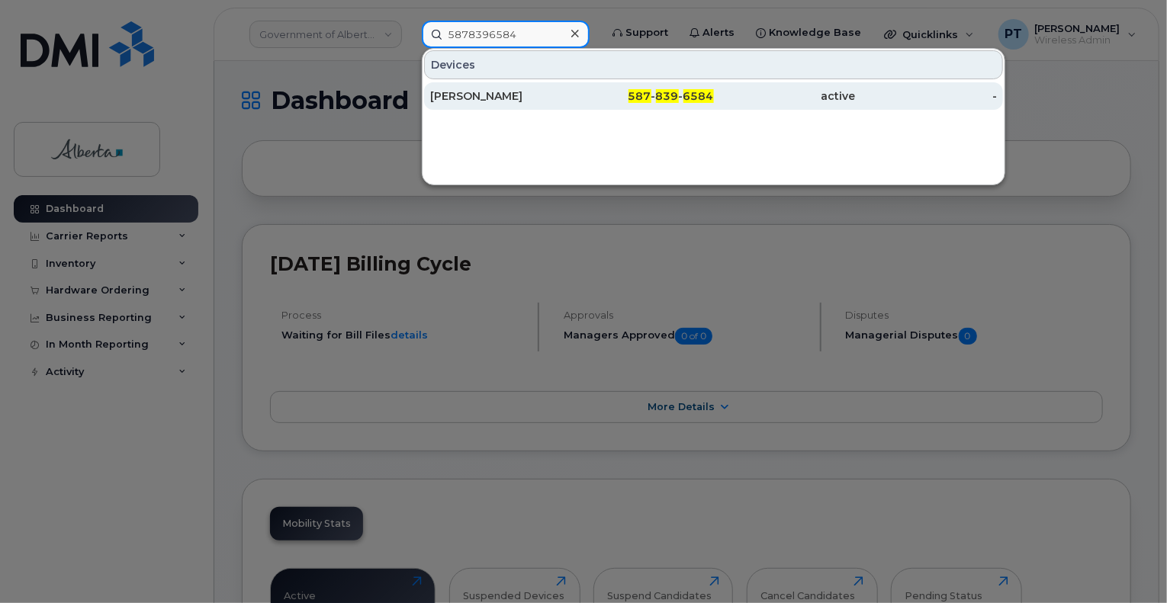
type input "5878396584"
click at [465, 93] on div "[PERSON_NAME]" at bounding box center [501, 95] width 142 height 15
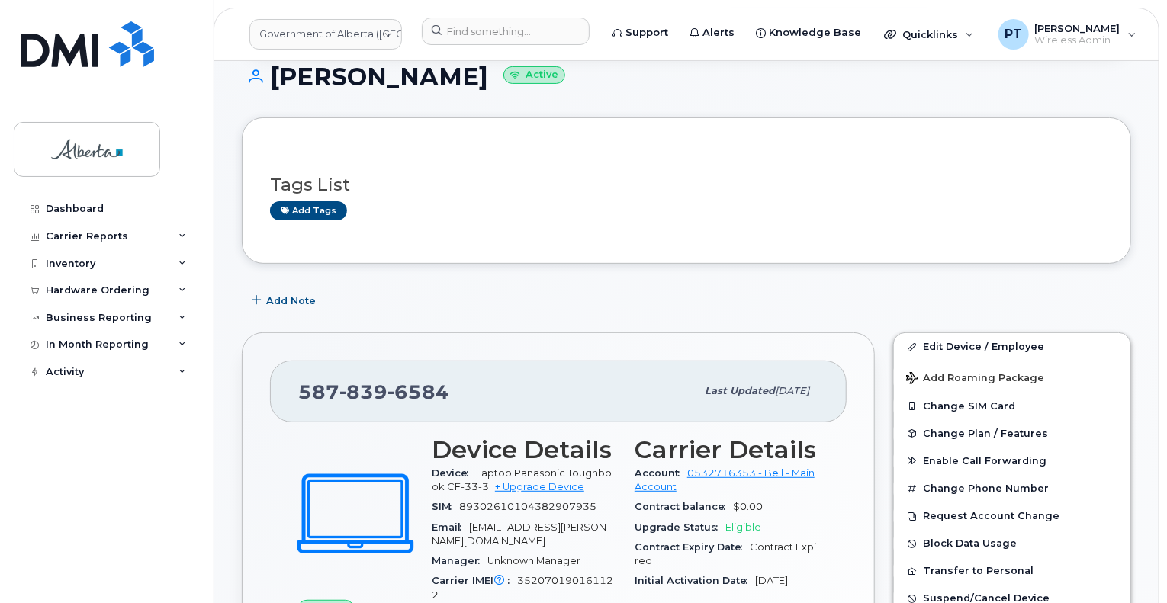
scroll to position [153, 0]
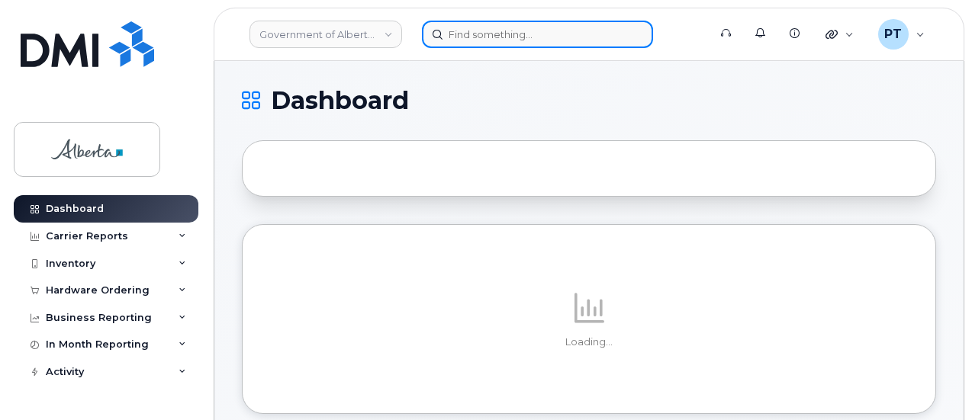
click at [465, 33] on input at bounding box center [537, 34] width 231 height 27
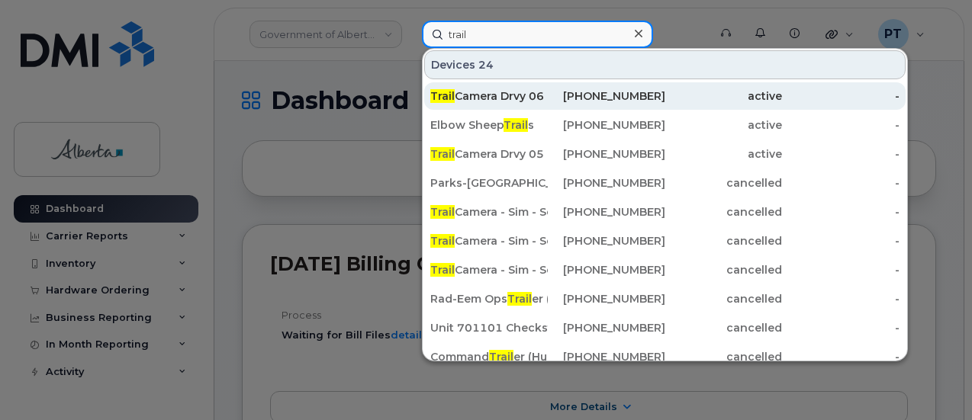
type input "trail"
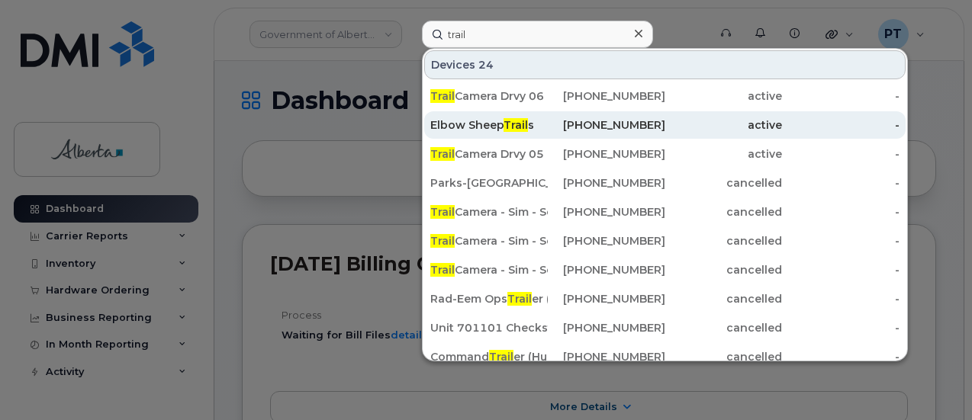
drag, startPoint x: 497, startPoint y: 97, endPoint x: 703, endPoint y: 133, distance: 209.1
click at [497, 97] on div "Trail Camera Drvy 06" at bounding box center [488, 95] width 117 height 15
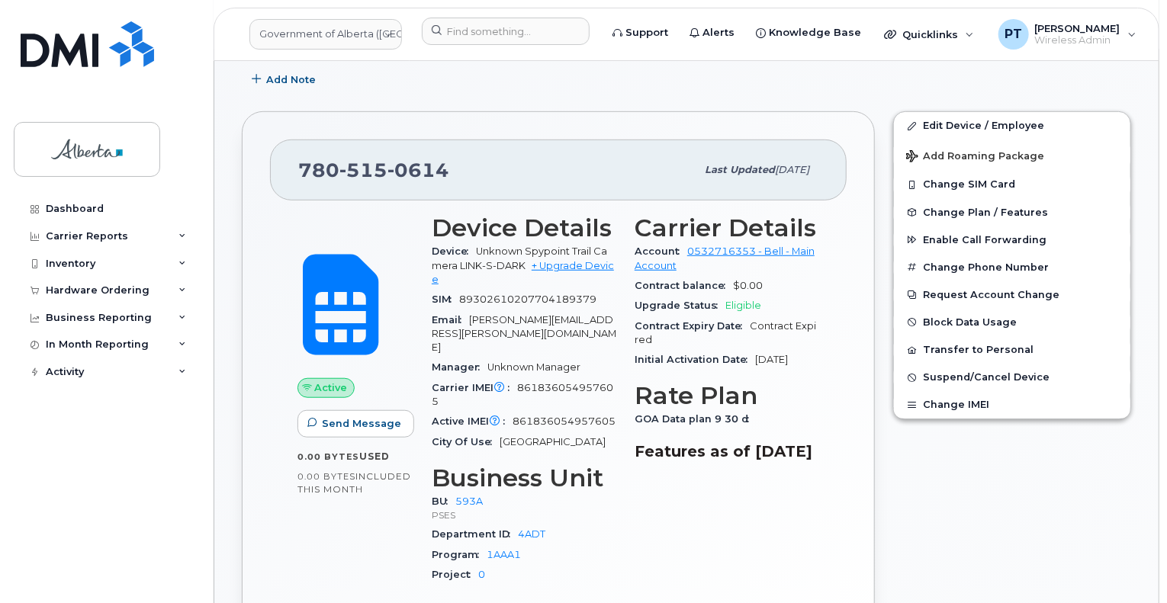
scroll to position [458, 0]
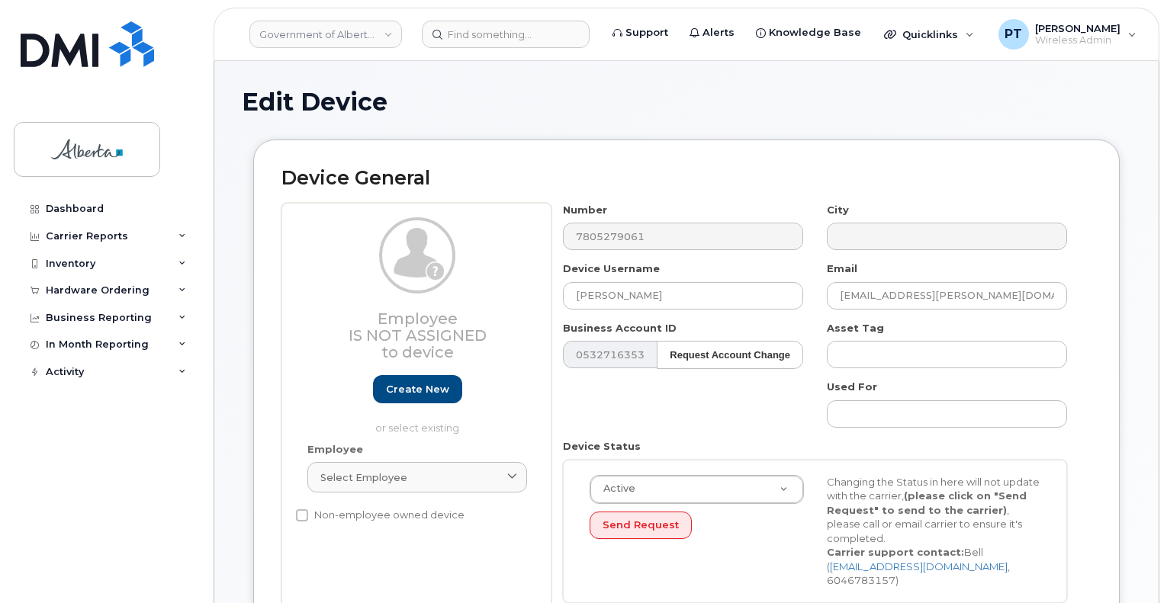
select select "4797682"
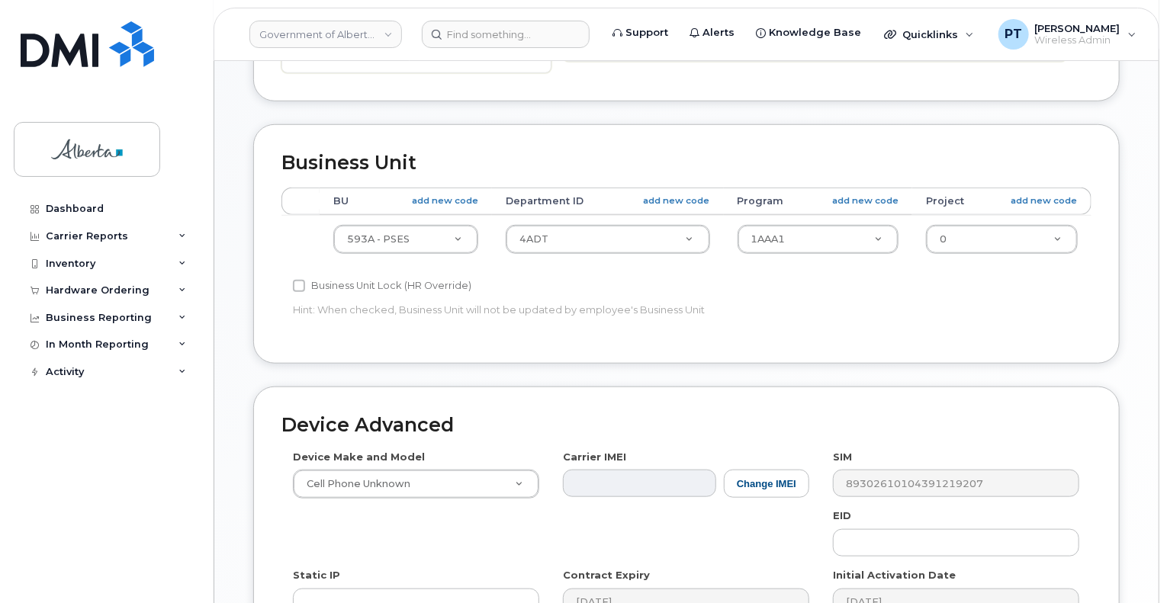
scroll to position [763, 0]
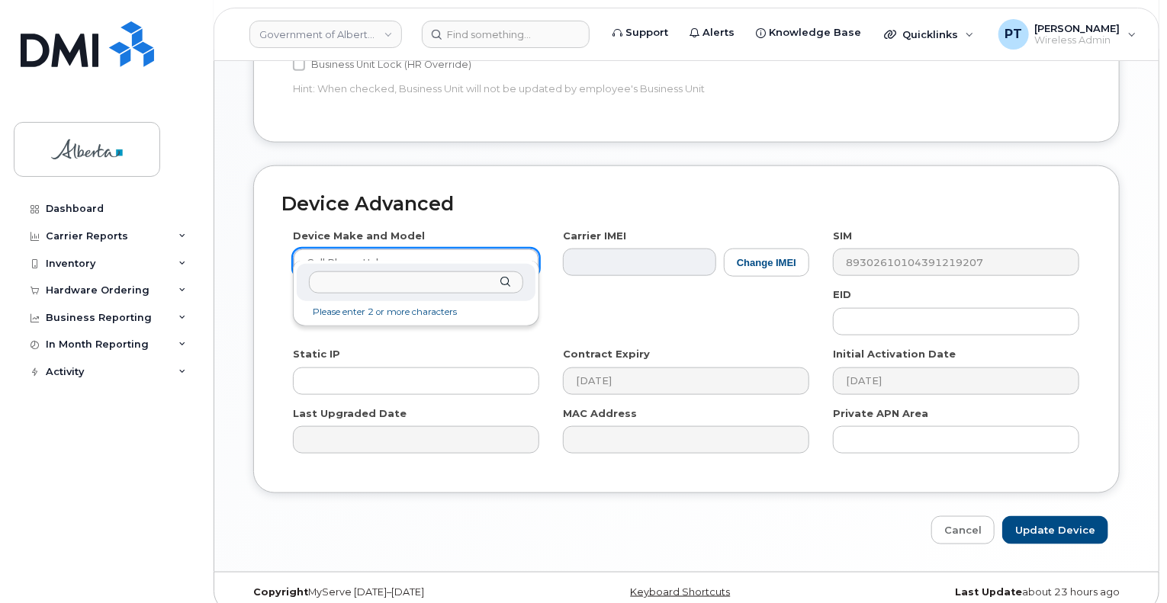
click at [409, 273] on input "text" at bounding box center [416, 283] width 214 height 22
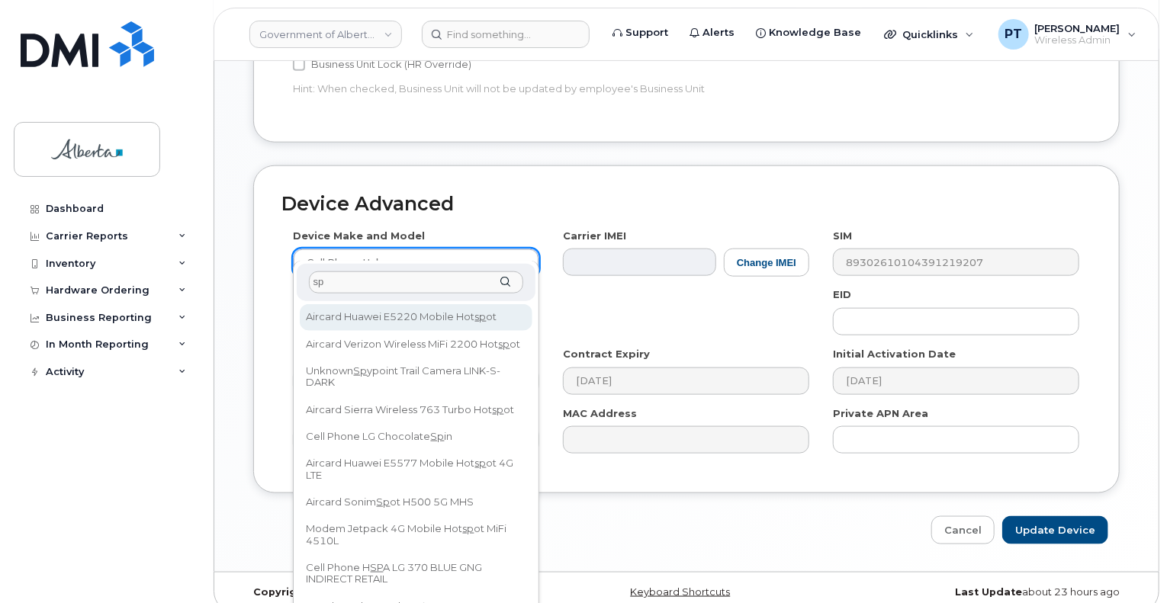
type input "s"
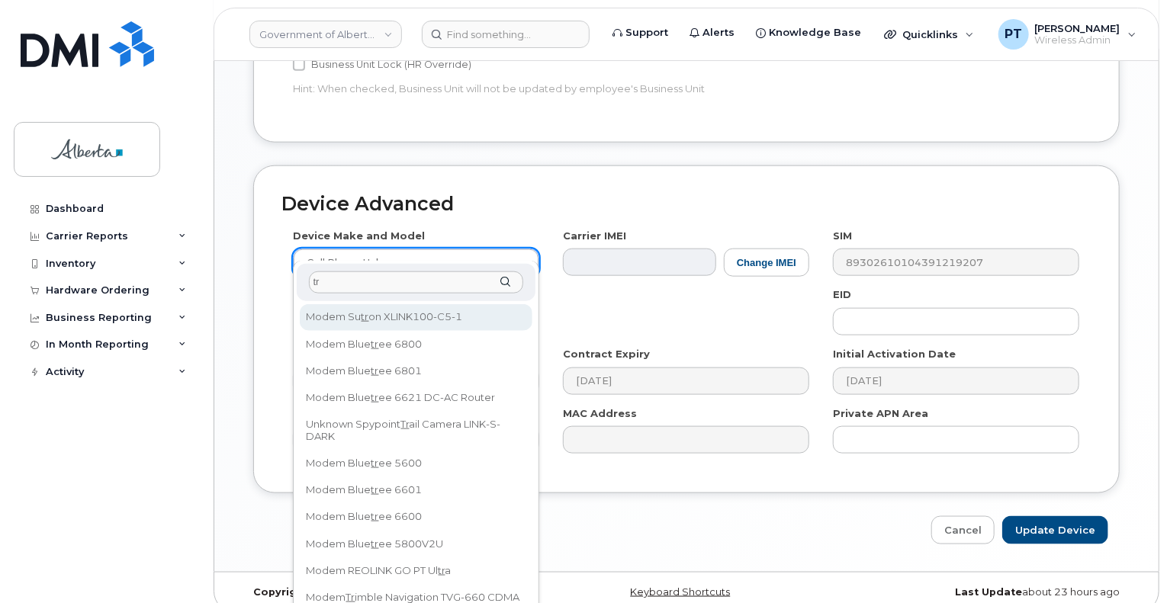
type input "t"
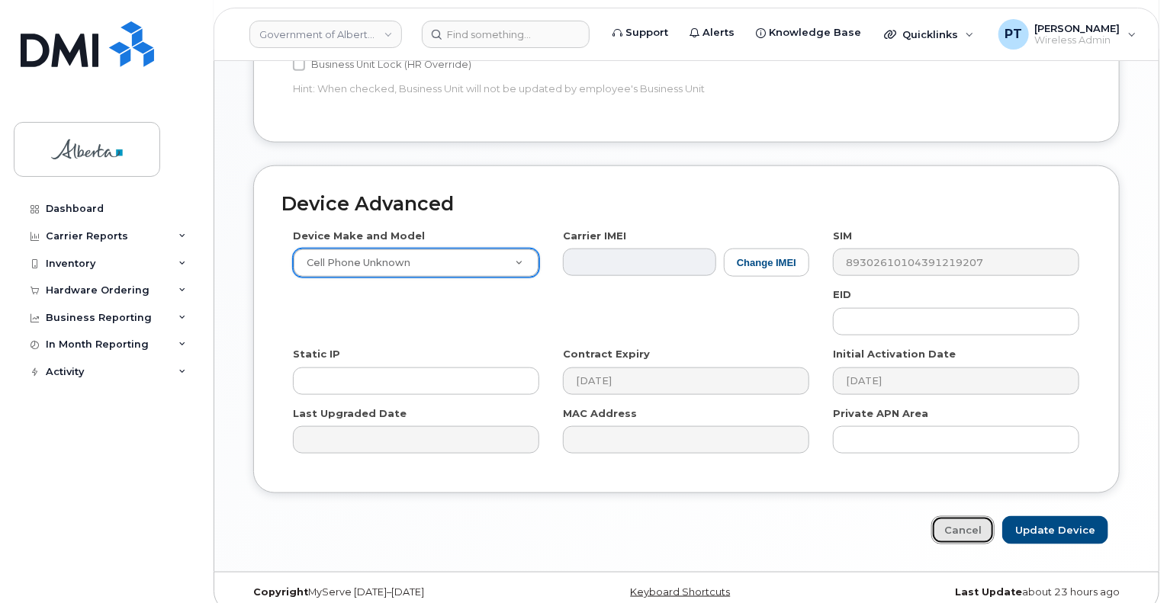
drag, startPoint x: 949, startPoint y: 514, endPoint x: 546, endPoint y: 506, distance: 402.9
click at [949, 516] on link "Cancel" at bounding box center [963, 530] width 63 height 28
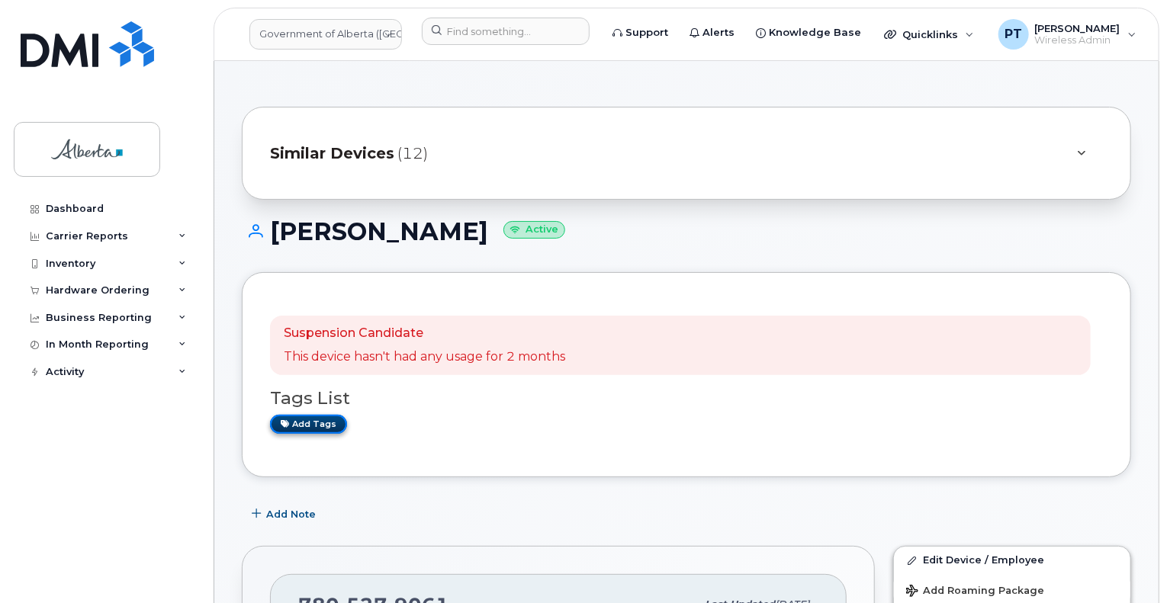
click at [320, 423] on link "Add tags" at bounding box center [308, 424] width 77 height 19
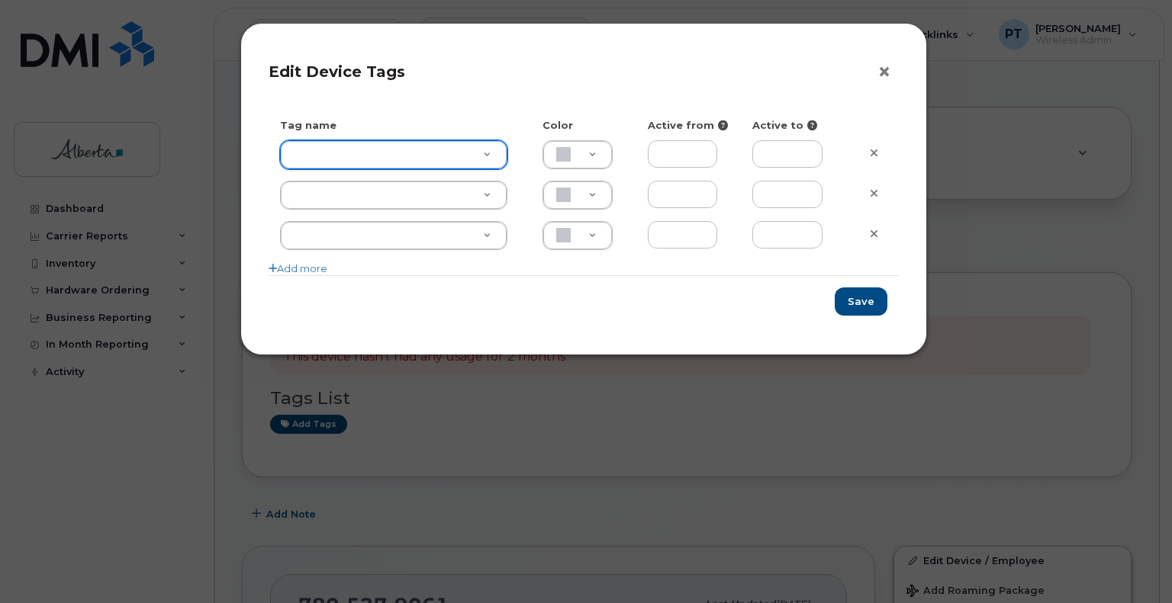
click at [887, 72] on button "×" at bounding box center [887, 72] width 21 height 23
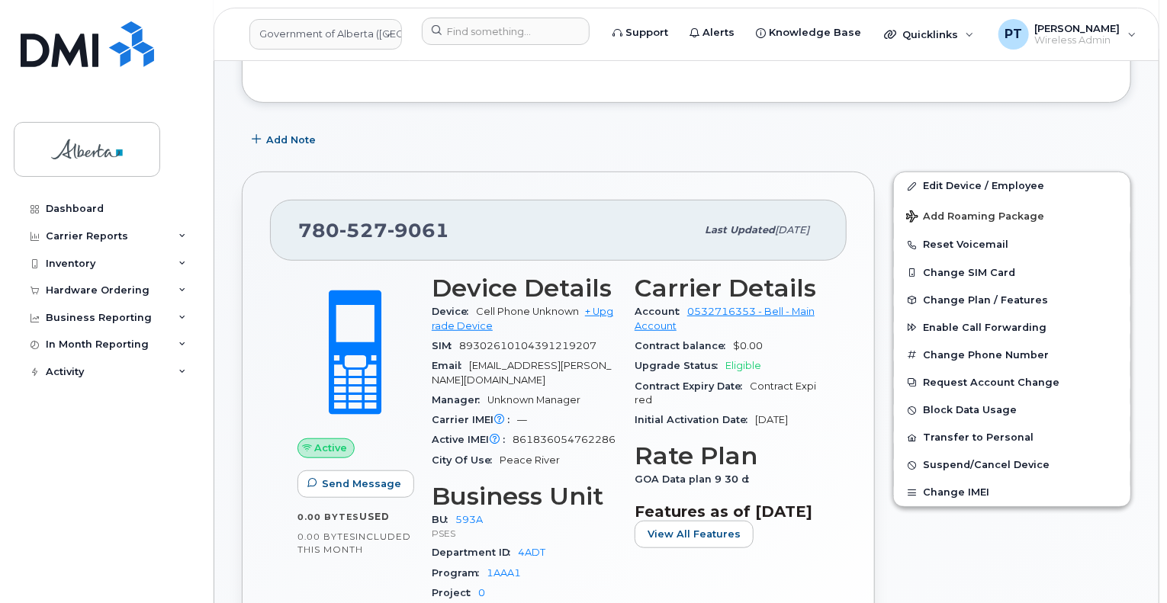
scroll to position [381, 0]
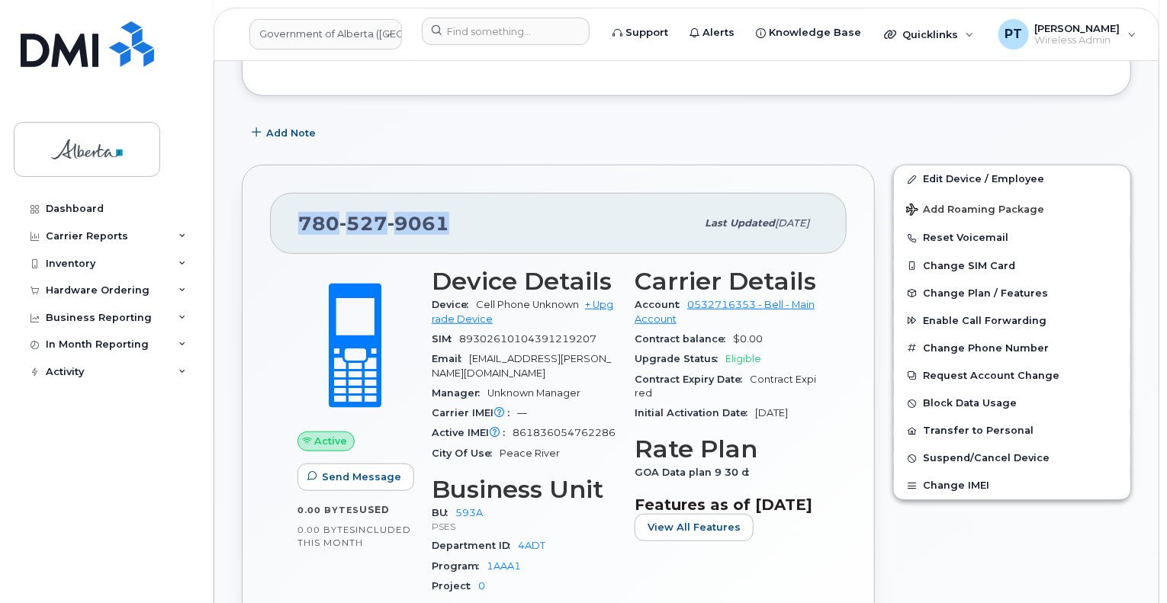
drag, startPoint x: 449, startPoint y: 214, endPoint x: 293, endPoint y: 225, distance: 156.0
click at [291, 225] on div "780 527 9061 Last updated Sep 23, 2025" at bounding box center [558, 223] width 577 height 61
copy span "780 527 9061"
click at [554, 427] on span "861836054762286" at bounding box center [564, 432] width 103 height 11
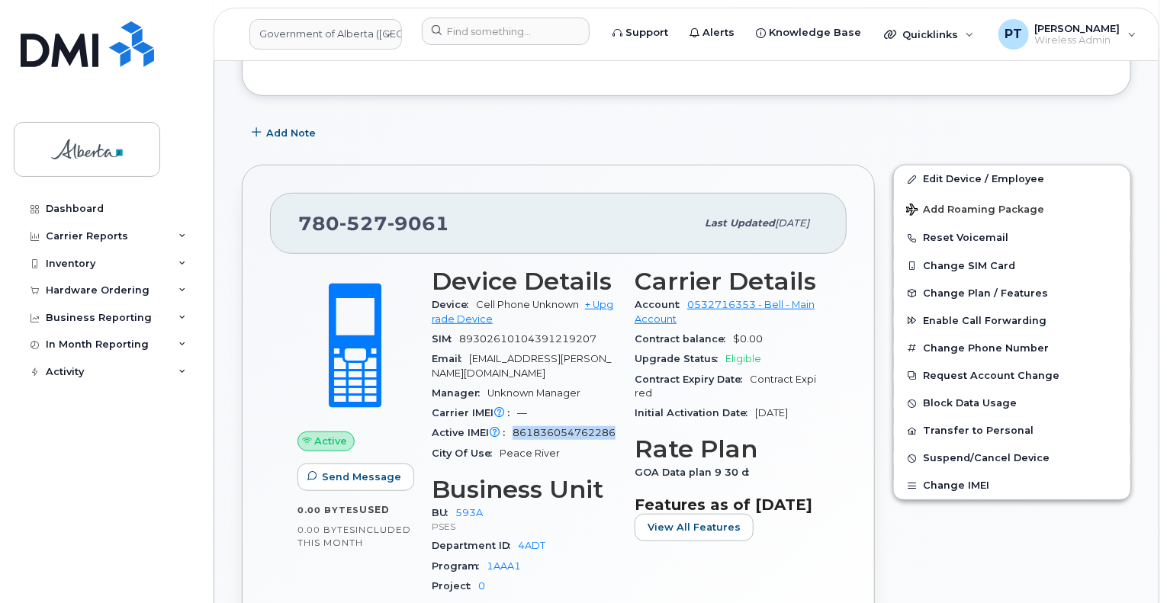
copy span "861836054762286"
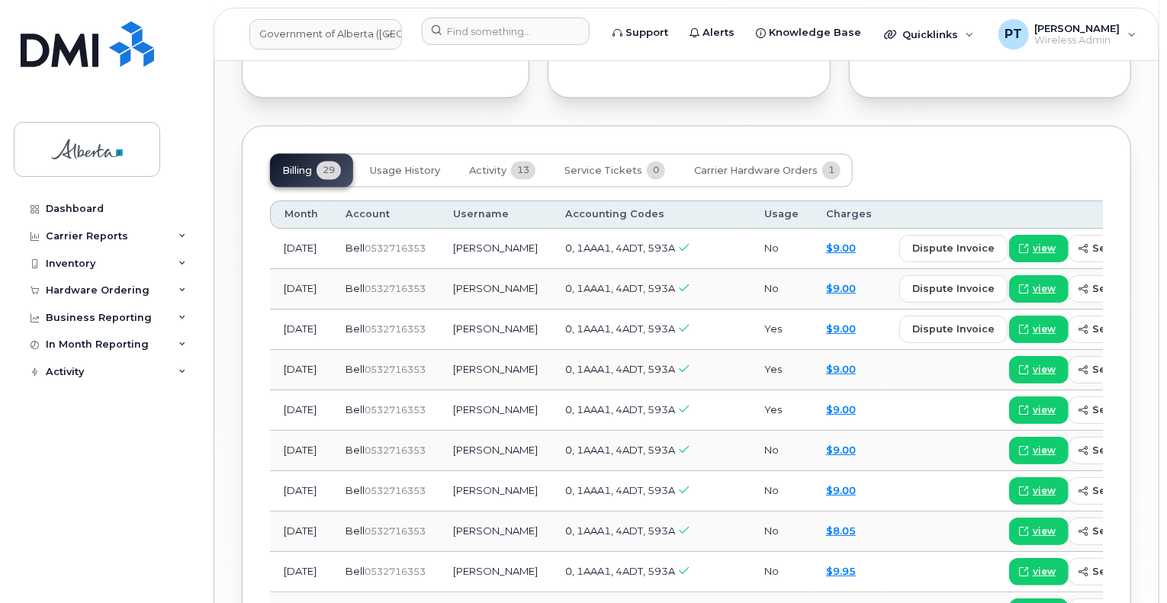
scroll to position [1373, 0]
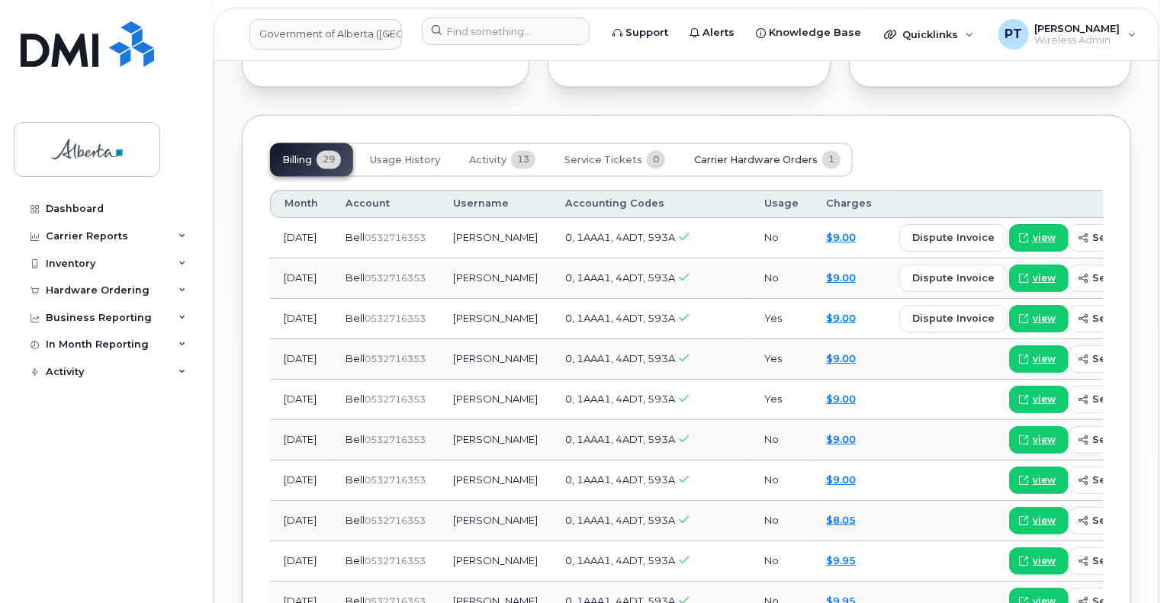
click at [750, 151] on button "Carrier Hardware Orders 1" at bounding box center [767, 160] width 171 height 34
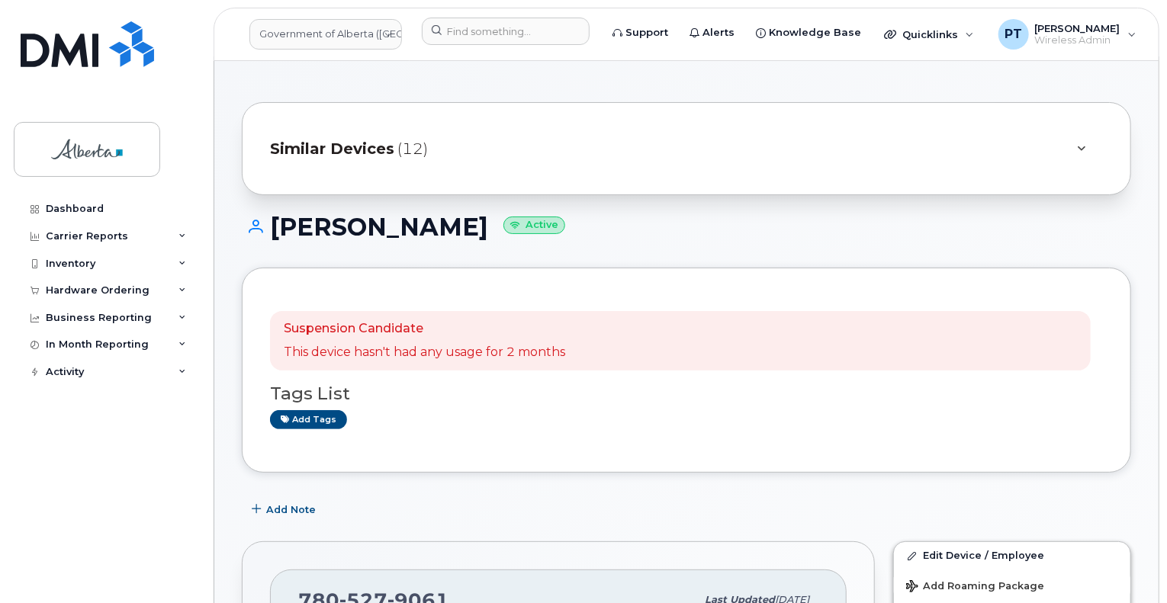
scroll to position [381, 0]
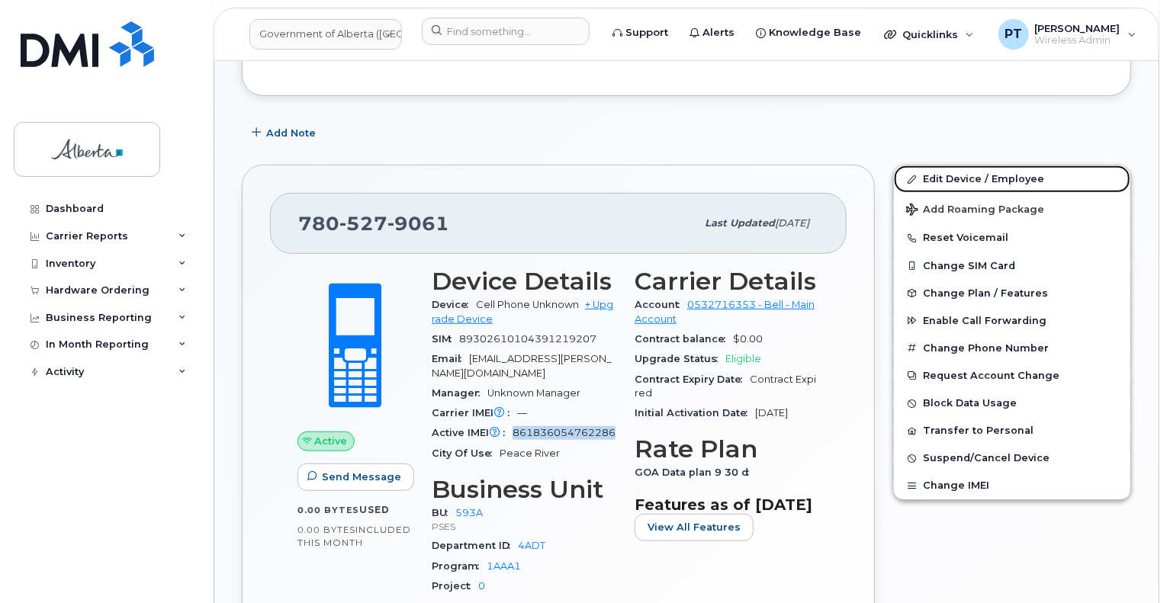
drag, startPoint x: 942, startPoint y: 177, endPoint x: 693, endPoint y: 179, distance: 249.5
click at [942, 177] on link "Edit Device / Employee" at bounding box center [1012, 179] width 237 height 27
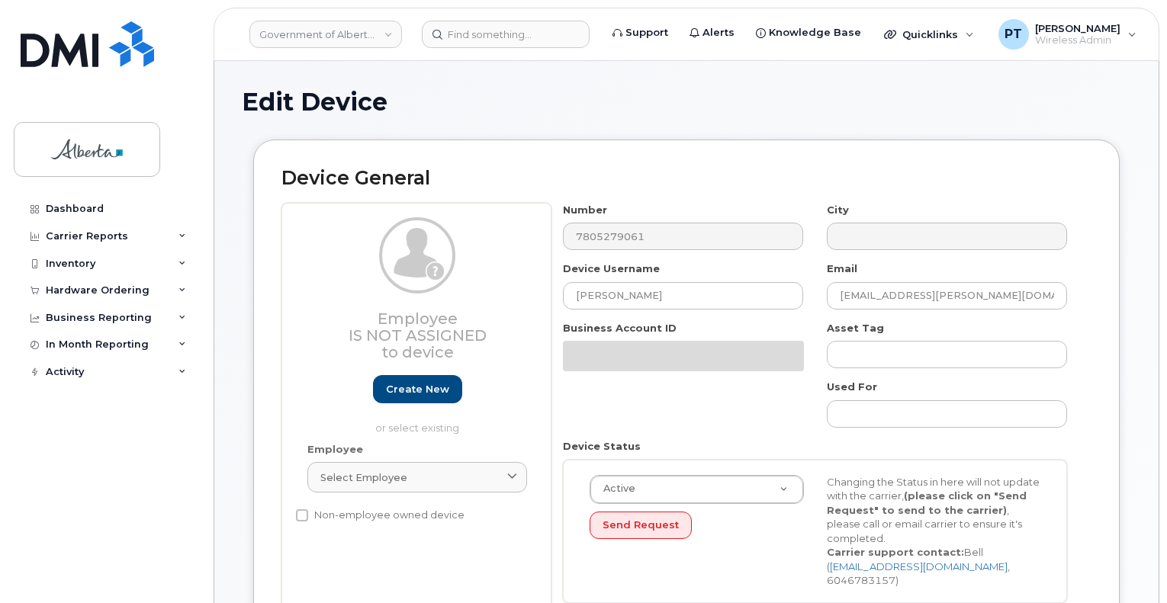
select select "4797682"
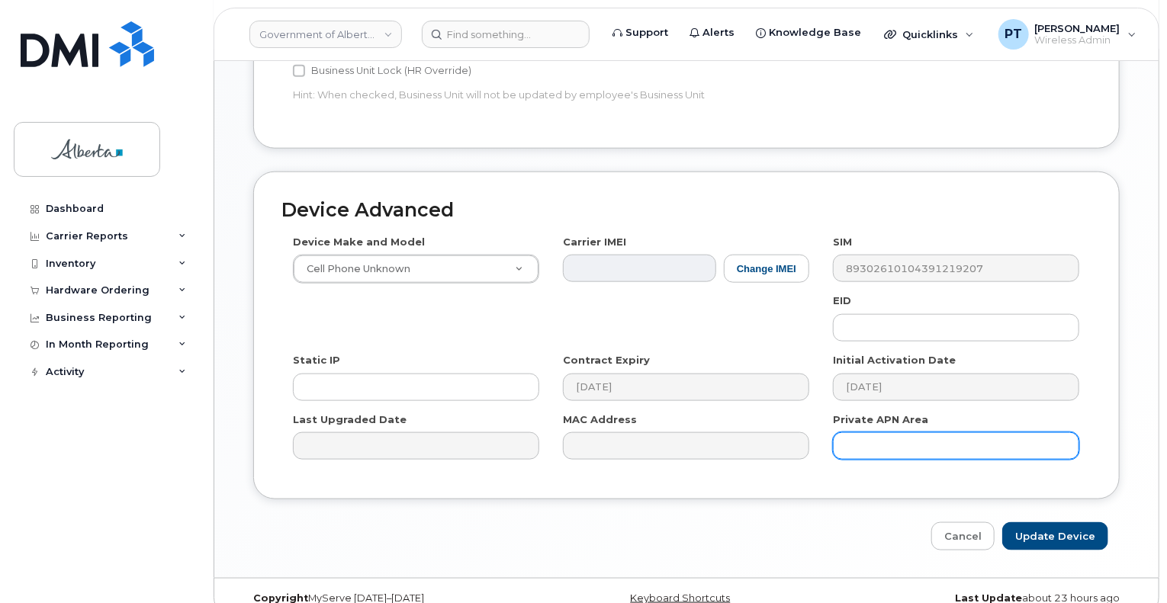
scroll to position [763, 0]
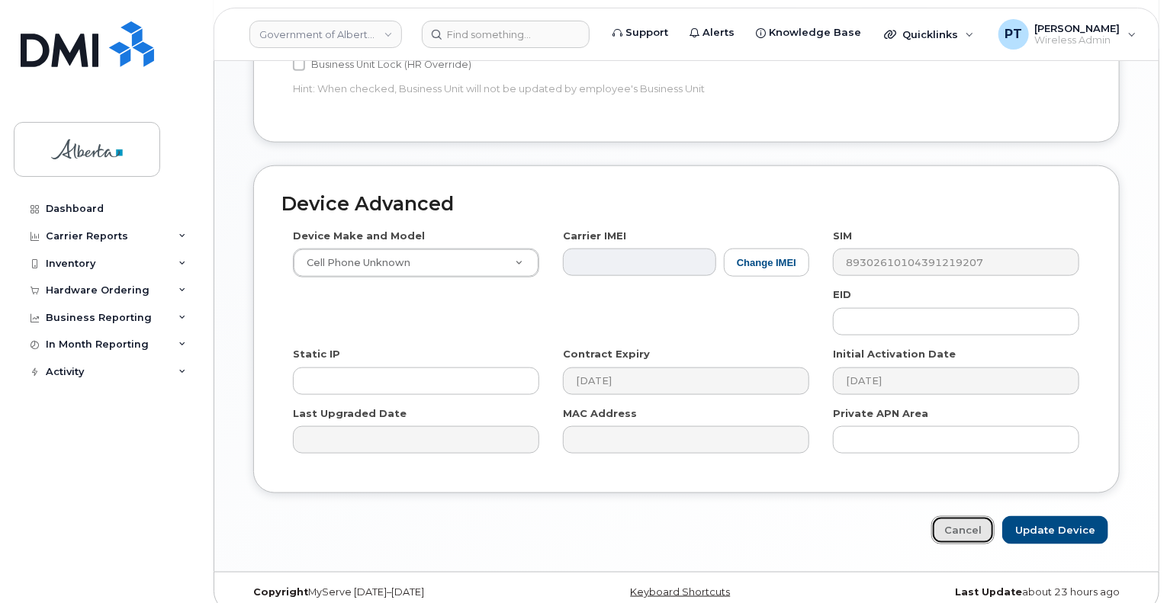
drag, startPoint x: 960, startPoint y: 518, endPoint x: 799, endPoint y: 485, distance: 164.3
click at [961, 518] on link "Cancel" at bounding box center [963, 530] width 63 height 28
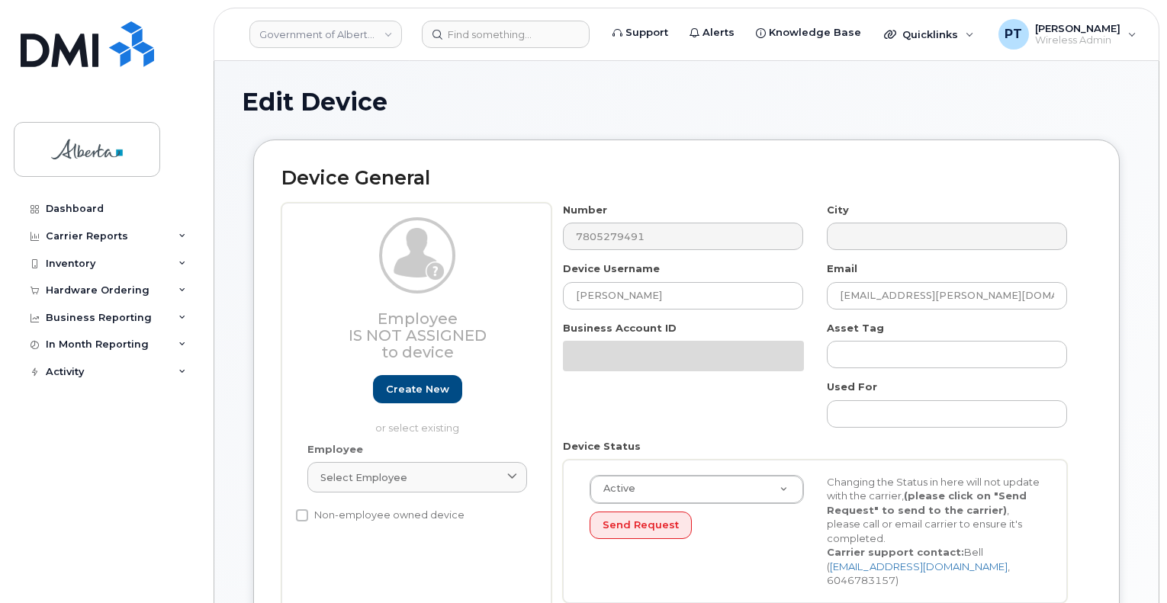
select select "4797682"
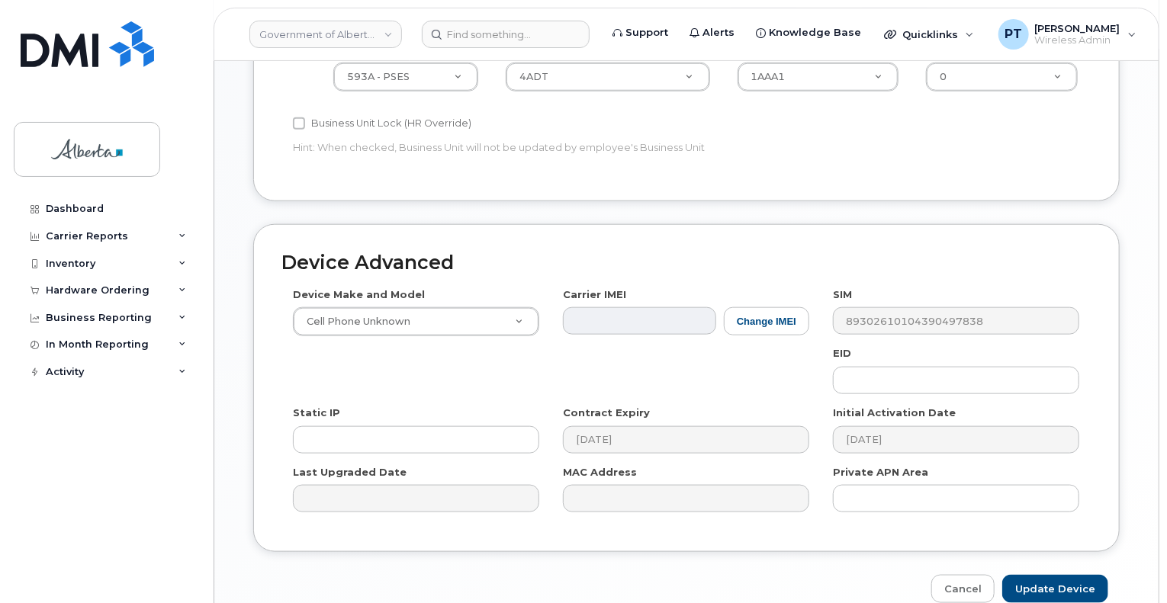
scroll to position [763, 0]
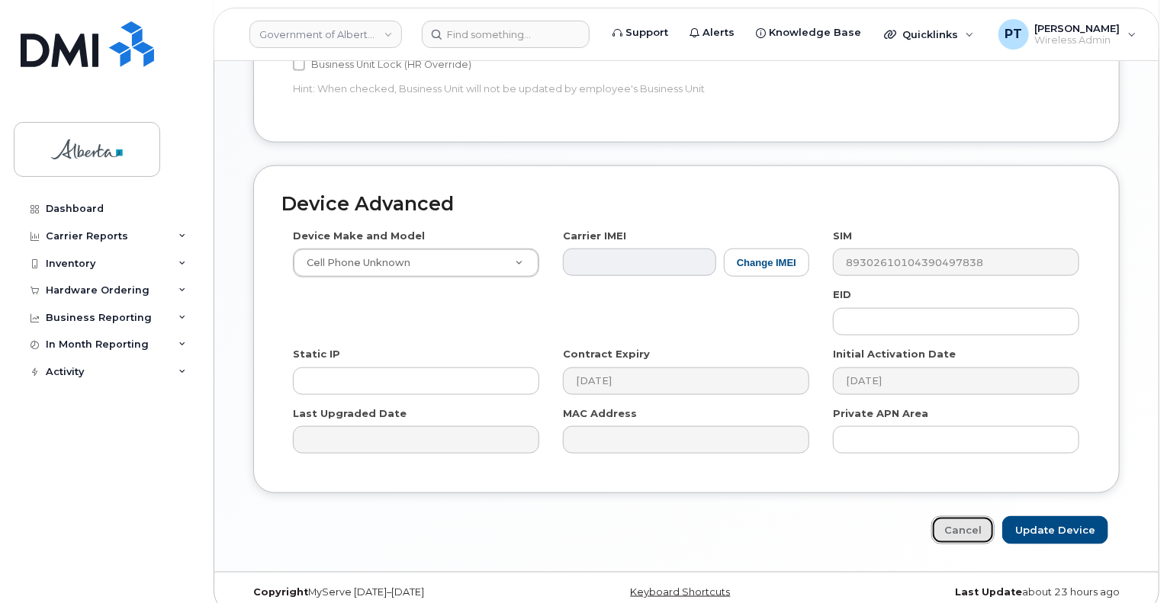
click at [955, 516] on link "Cancel" at bounding box center [963, 530] width 63 height 28
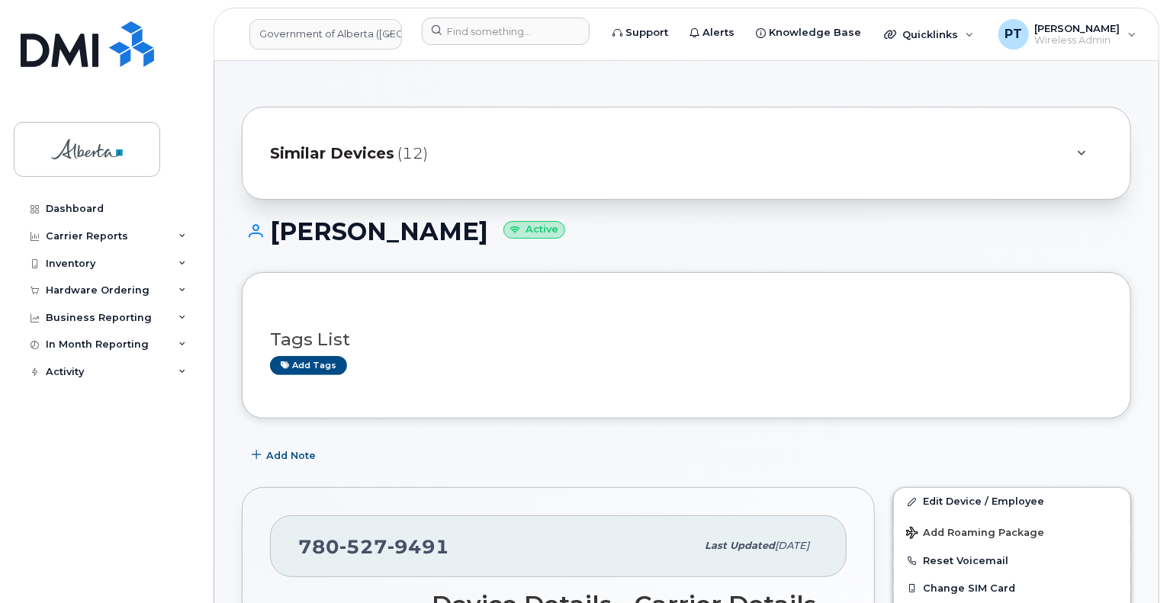
drag, startPoint x: 780, startPoint y: 304, endPoint x: 767, endPoint y: 303, distance: 12.3
click at [778, 304] on div "Tags List Add tags" at bounding box center [686, 346] width 833 height 90
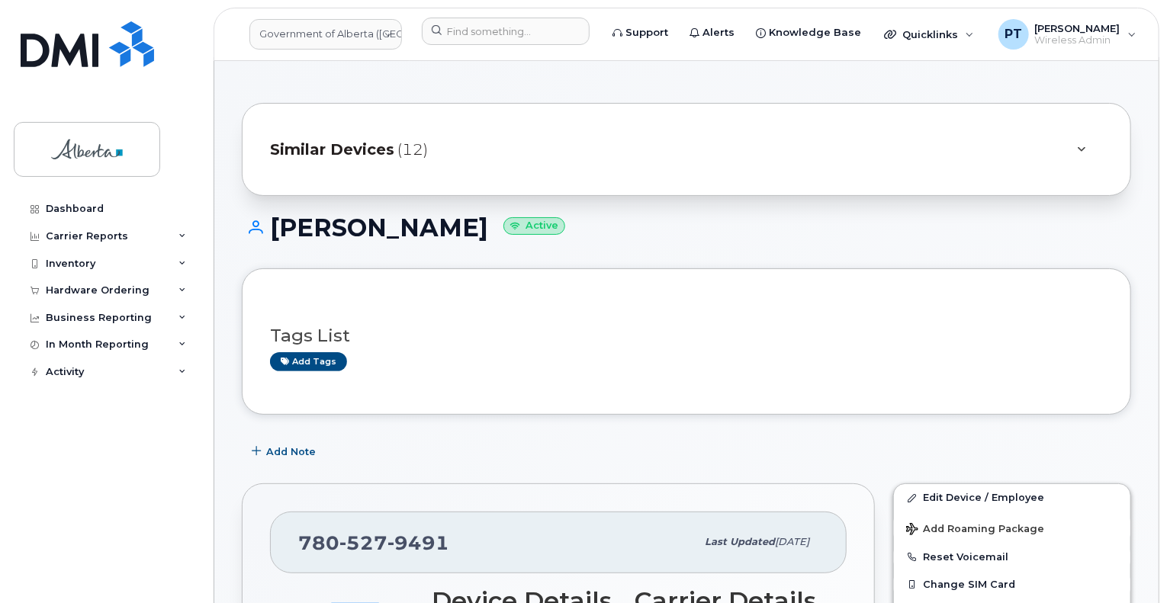
scroll to position [458, 0]
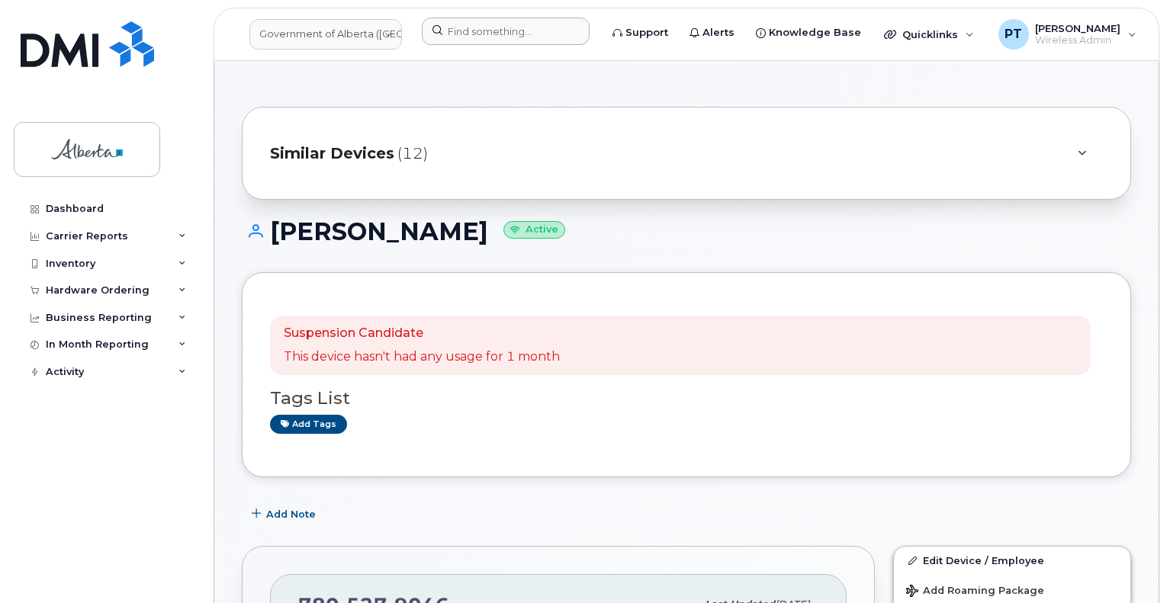
scroll to position [458, 0]
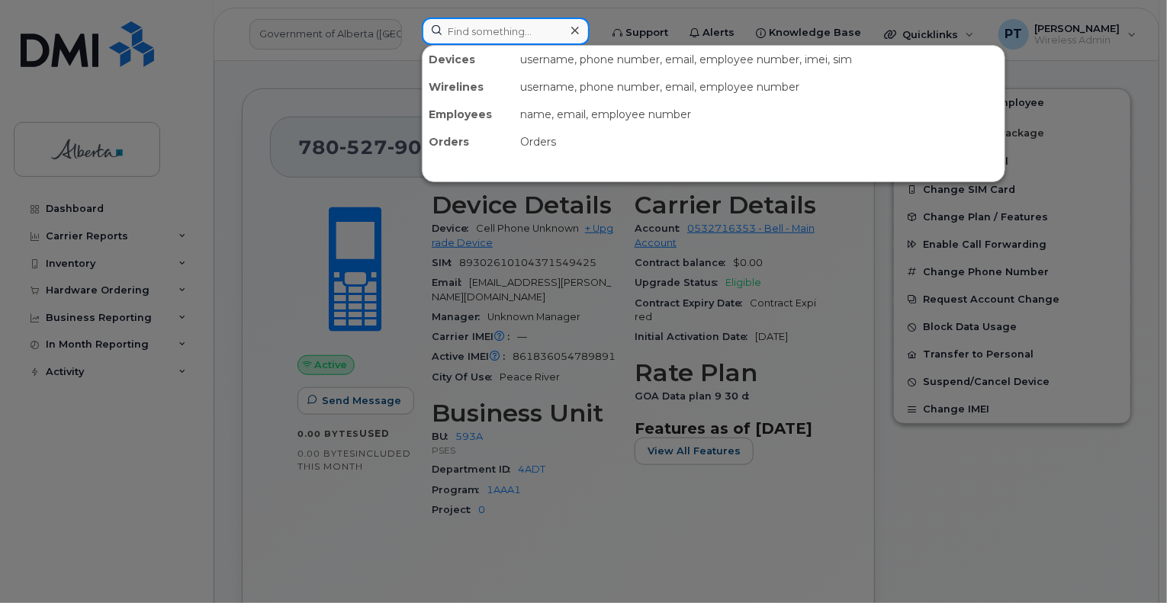
paste input "5873856796"
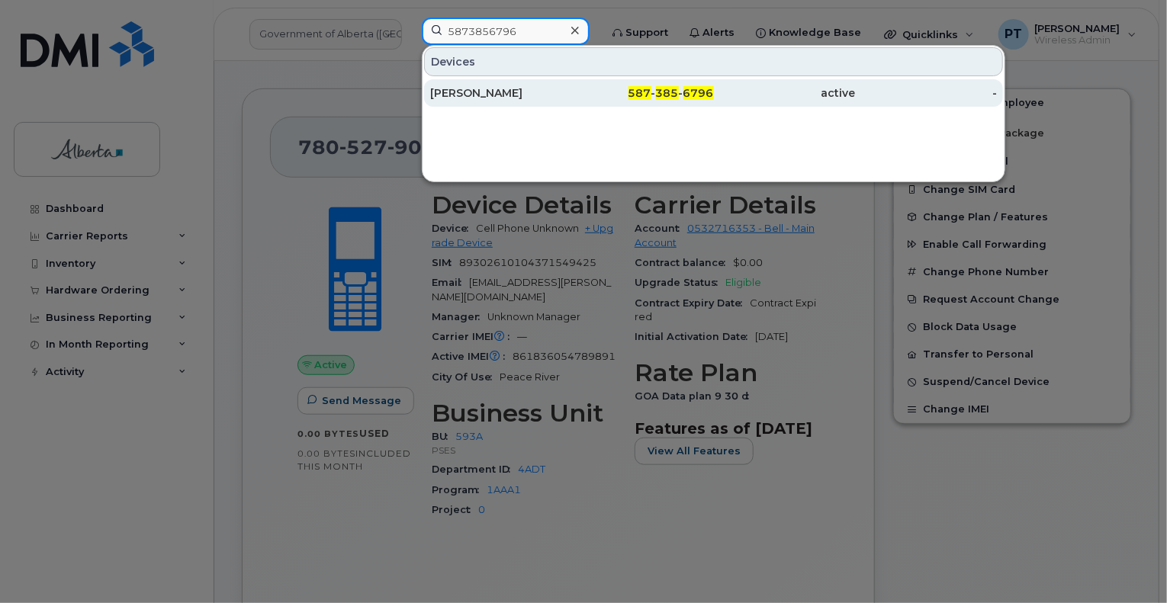
type input "5873856796"
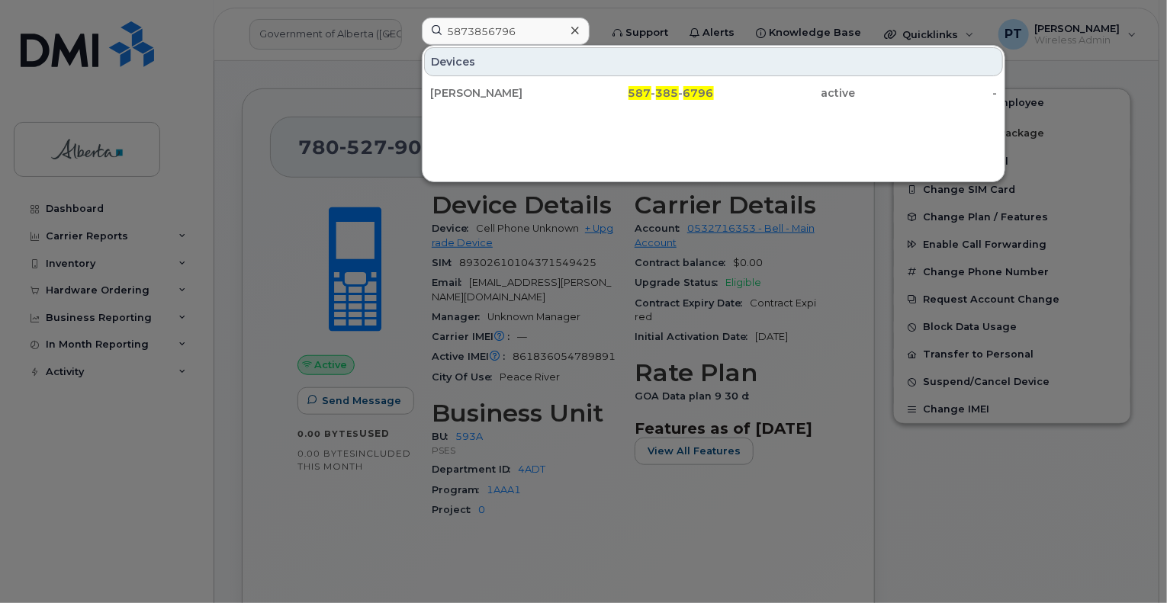
drag, startPoint x: 462, startPoint y: 93, endPoint x: 592, endPoint y: 2, distance: 159.4
click at [462, 93] on div "[PERSON_NAME]" at bounding box center [501, 92] width 142 height 15
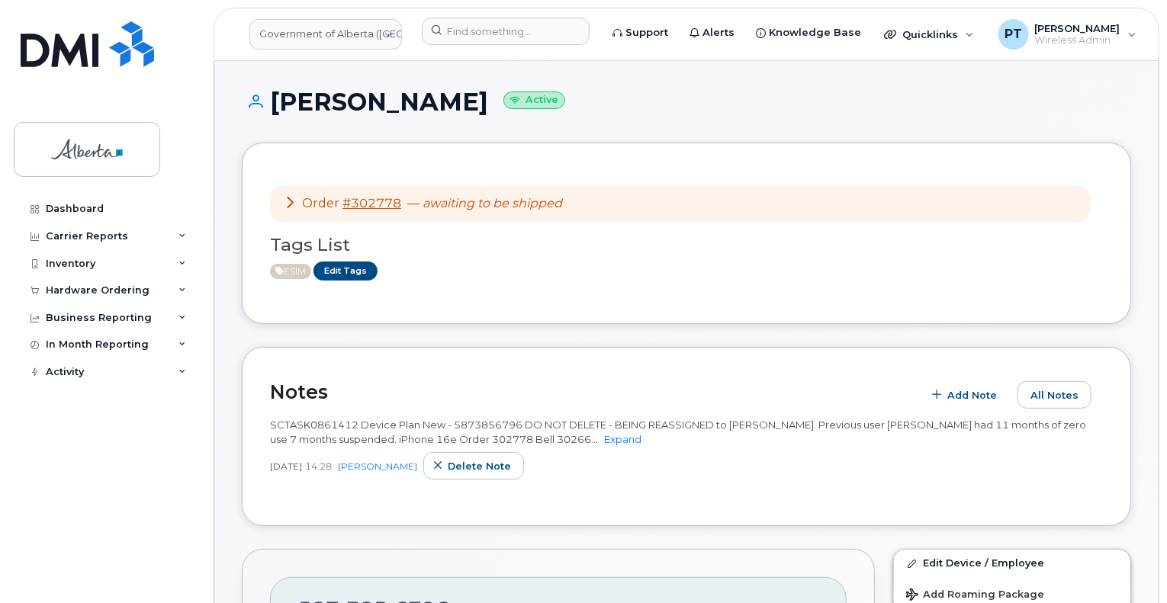
drag, startPoint x: 663, startPoint y: 385, endPoint x: 648, endPoint y: 389, distance: 15.2
click at [662, 385] on h2 "Notes" at bounding box center [592, 392] width 645 height 23
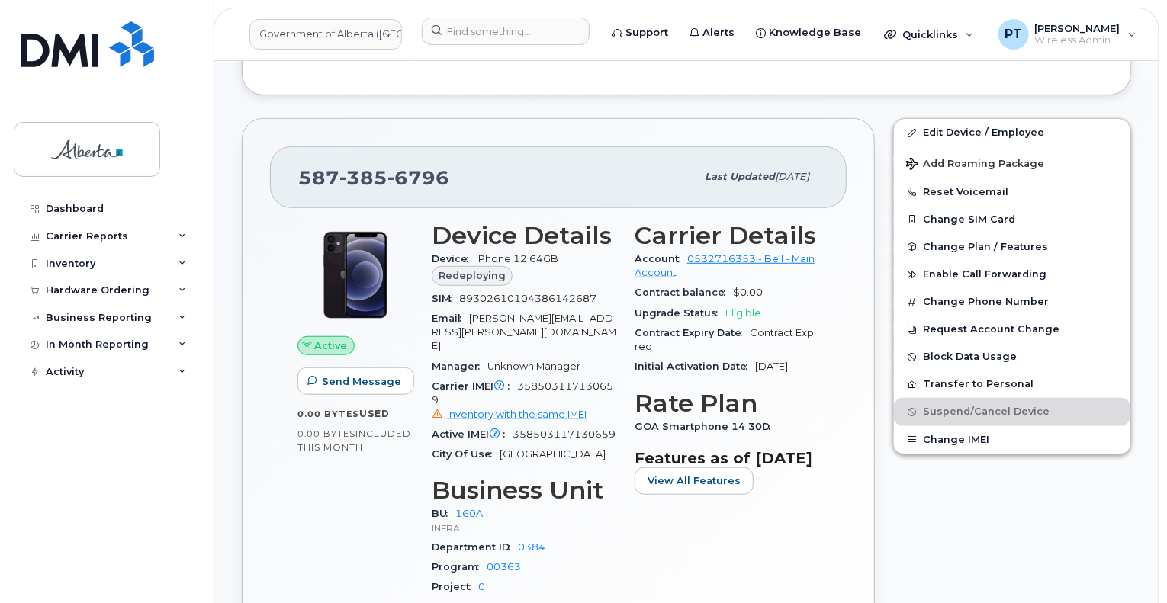
scroll to position [534, 0]
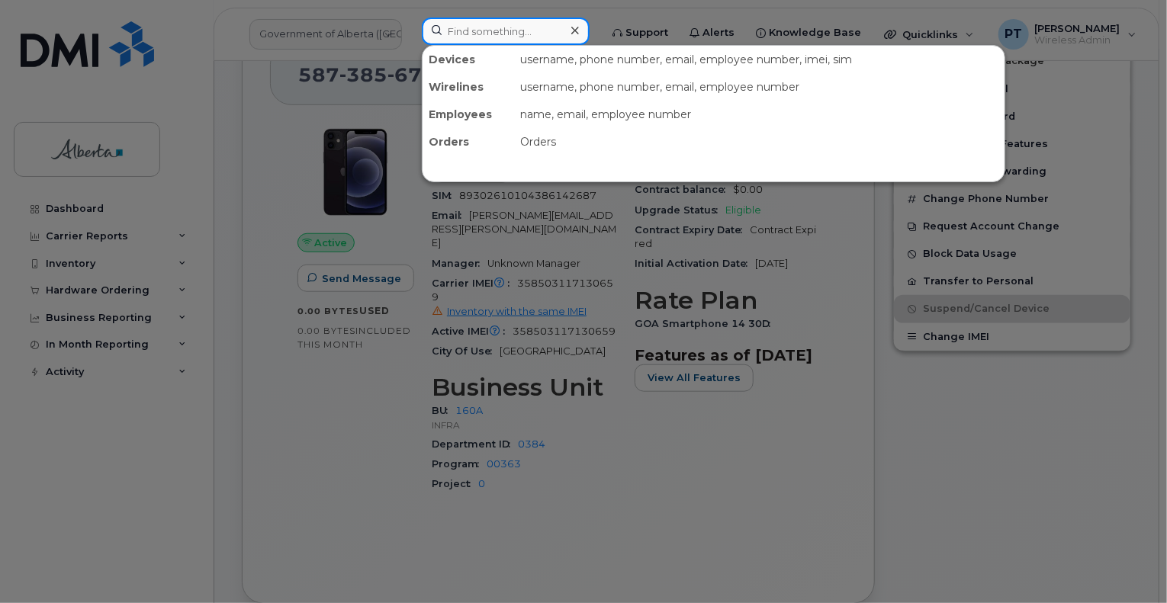
click at [504, 37] on input at bounding box center [506, 31] width 168 height 27
paste input "7802386475"
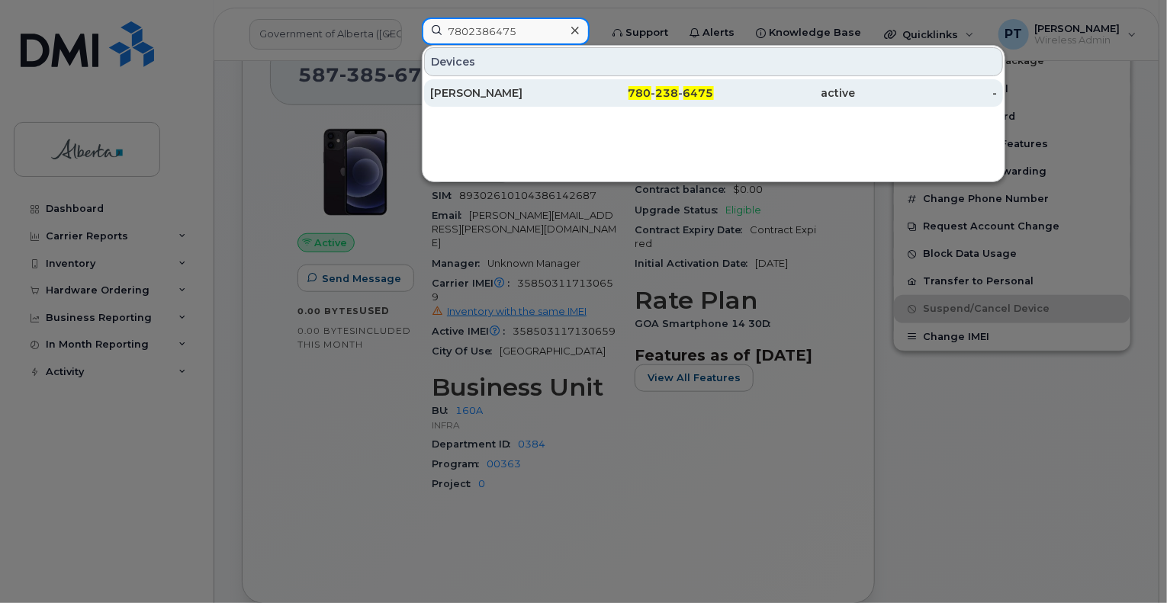
type input "7802386475"
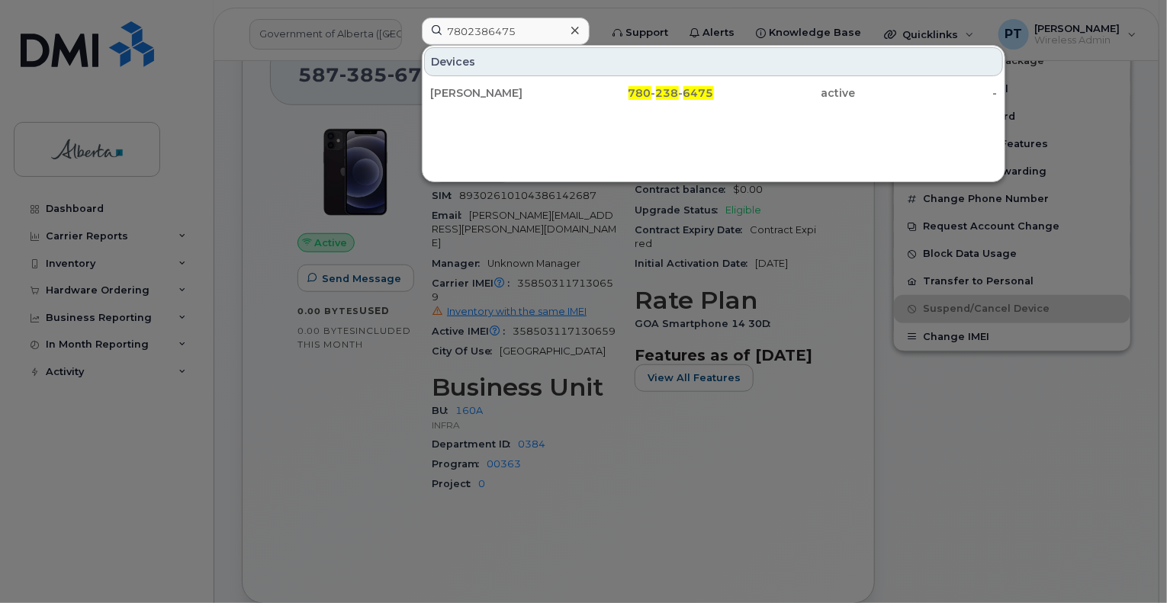
drag, startPoint x: 487, startPoint y: 91, endPoint x: 784, endPoint y: 256, distance: 339.8
click at [487, 91] on div "Jodi Arneson" at bounding box center [501, 92] width 142 height 15
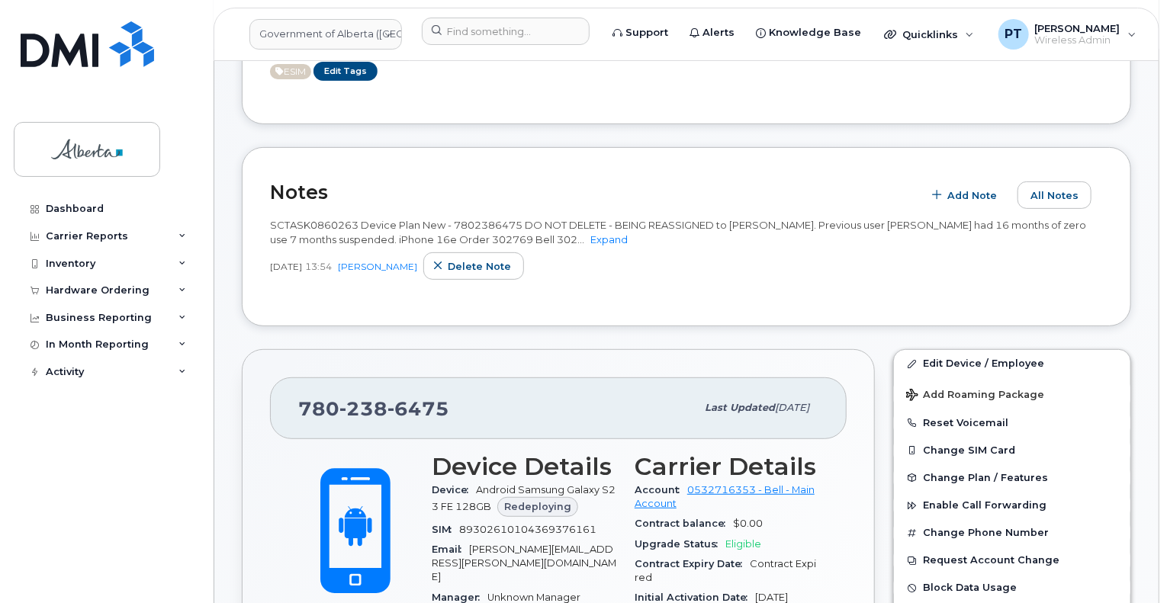
scroll to position [153, 0]
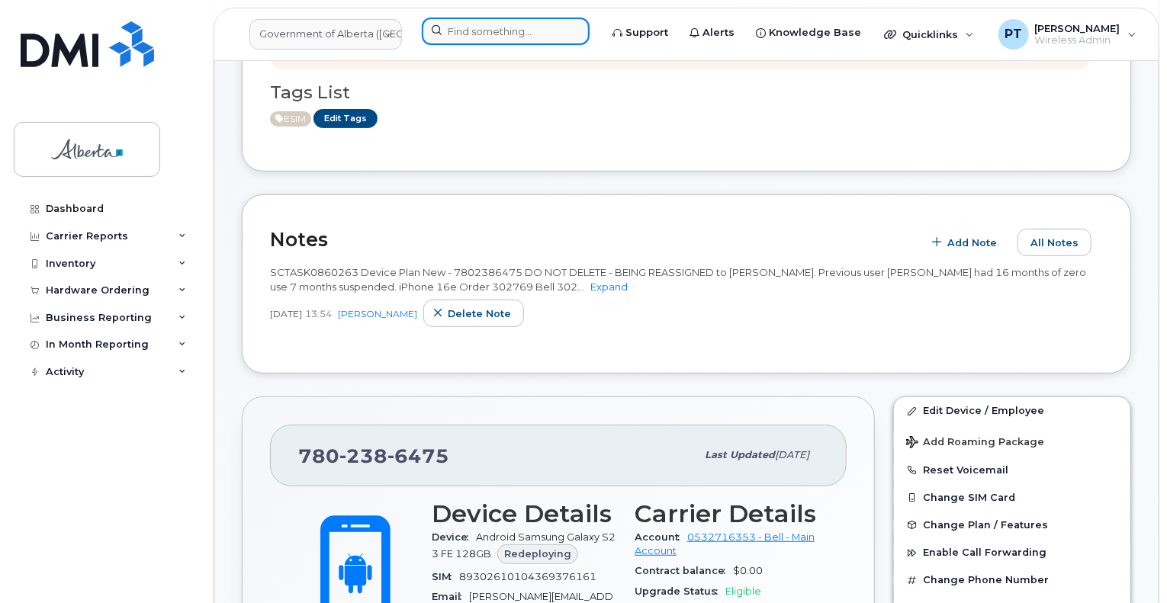
click at [473, 31] on input at bounding box center [506, 31] width 168 height 27
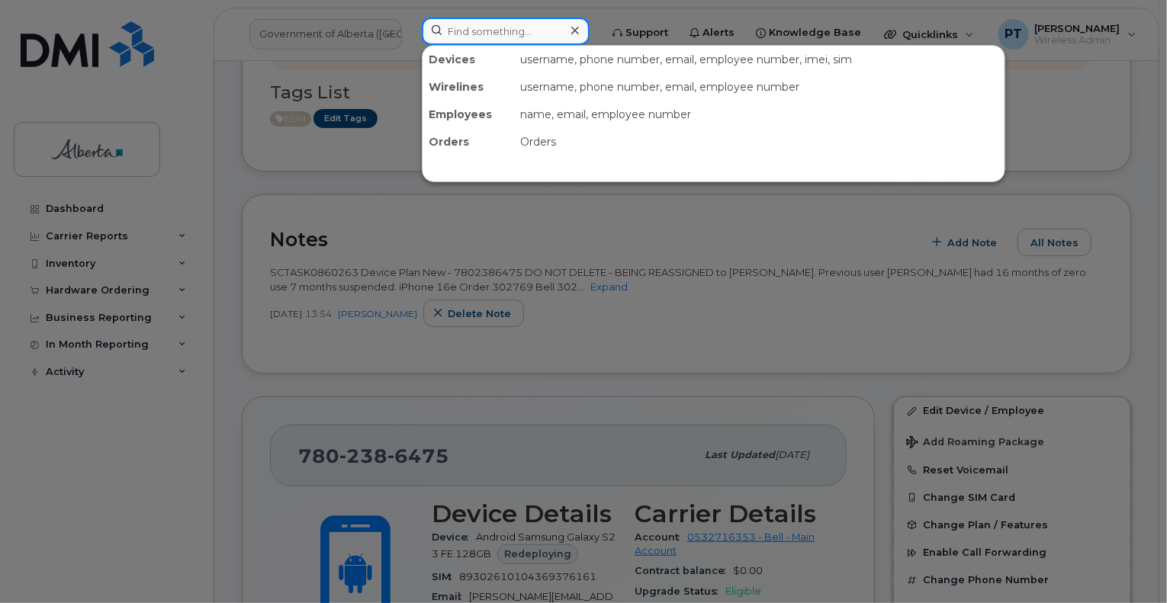
paste input "4036512341"
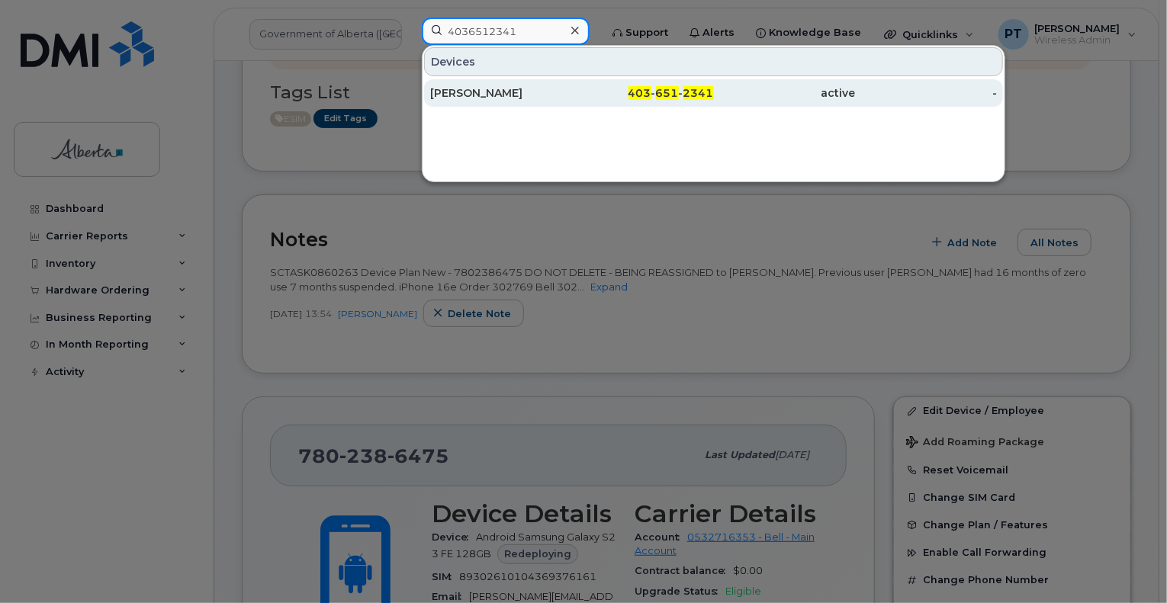
type input "4036512341"
click at [475, 94] on div "Kirk Hawthorn" at bounding box center [501, 92] width 142 height 15
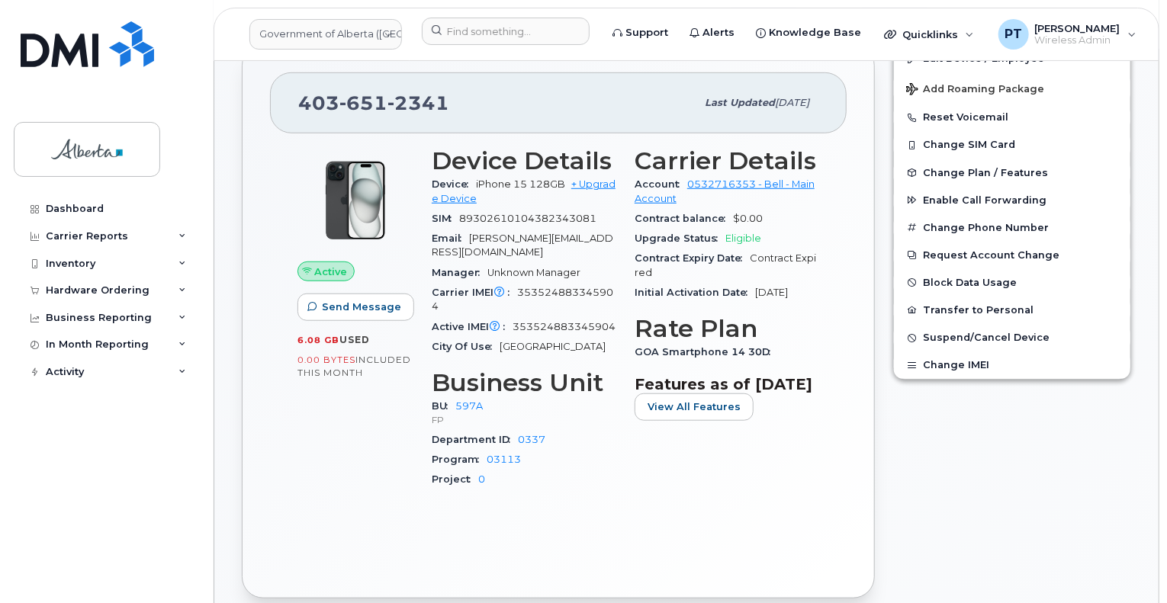
scroll to position [458, 0]
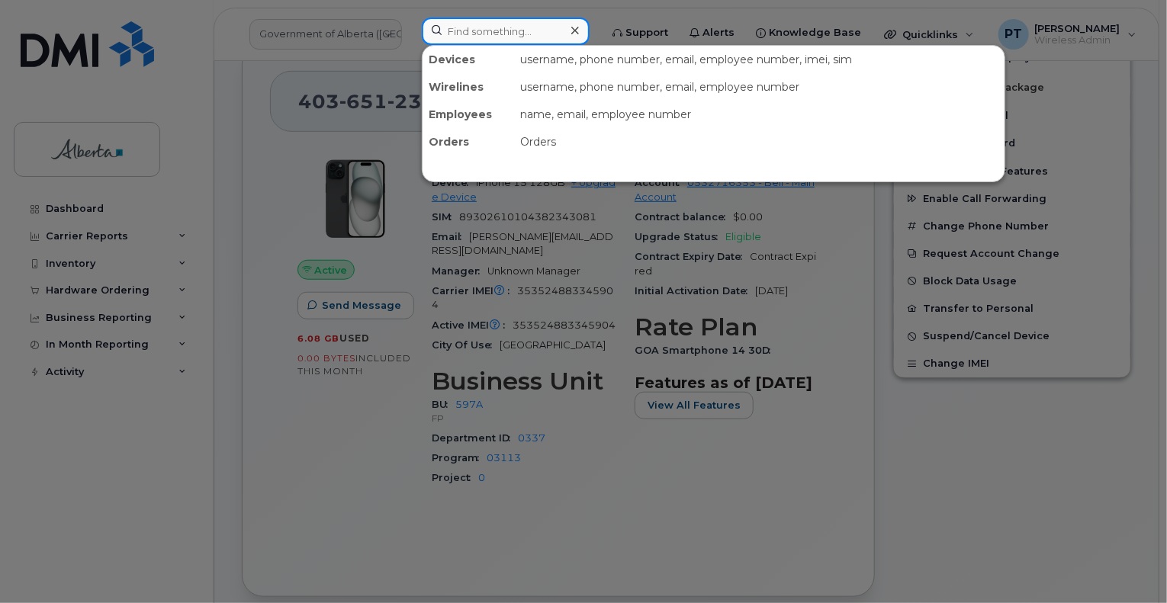
click at [473, 27] on input at bounding box center [506, 31] width 168 height 27
paste input "5873388329"
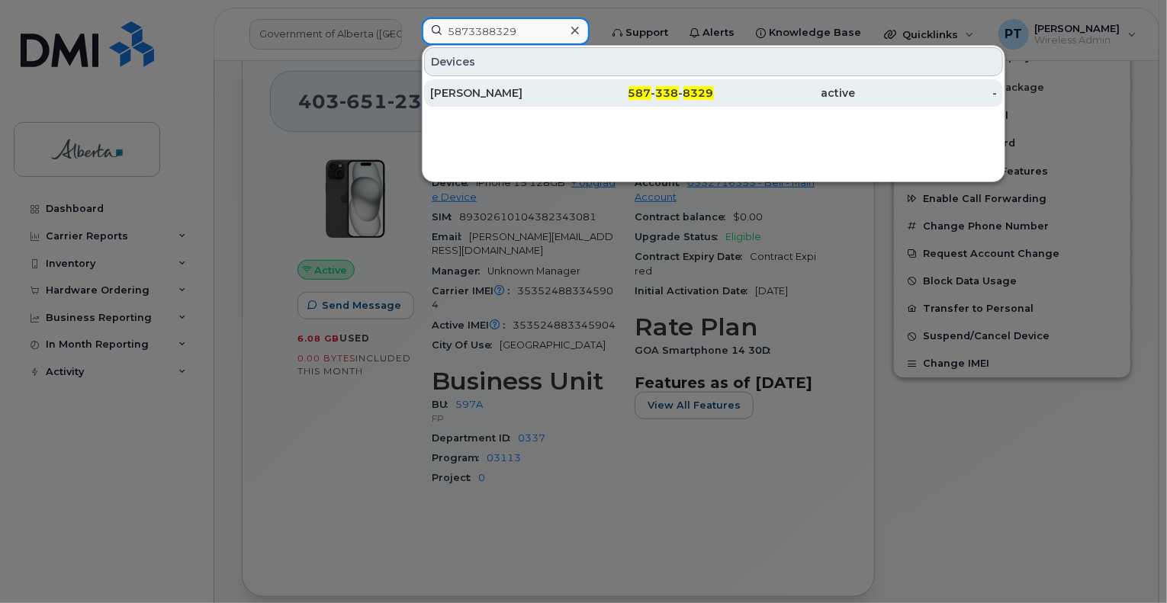
type input "5873388329"
click at [459, 85] on div "[PERSON_NAME]" at bounding box center [501, 92] width 142 height 27
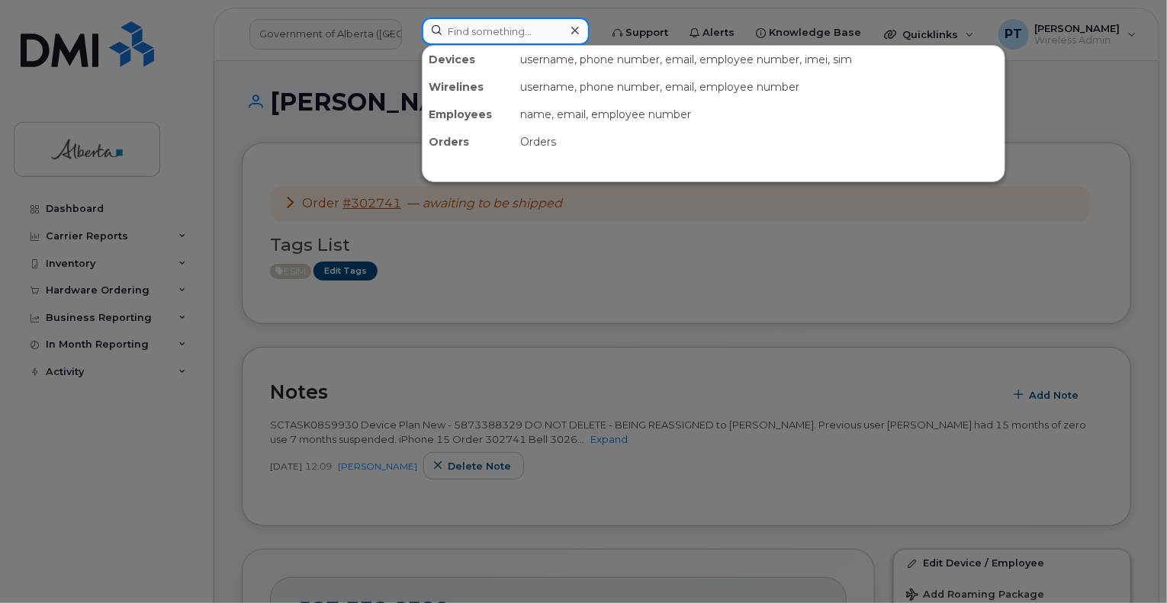
click at [504, 27] on input at bounding box center [506, 31] width 168 height 27
paste input "7805814244"
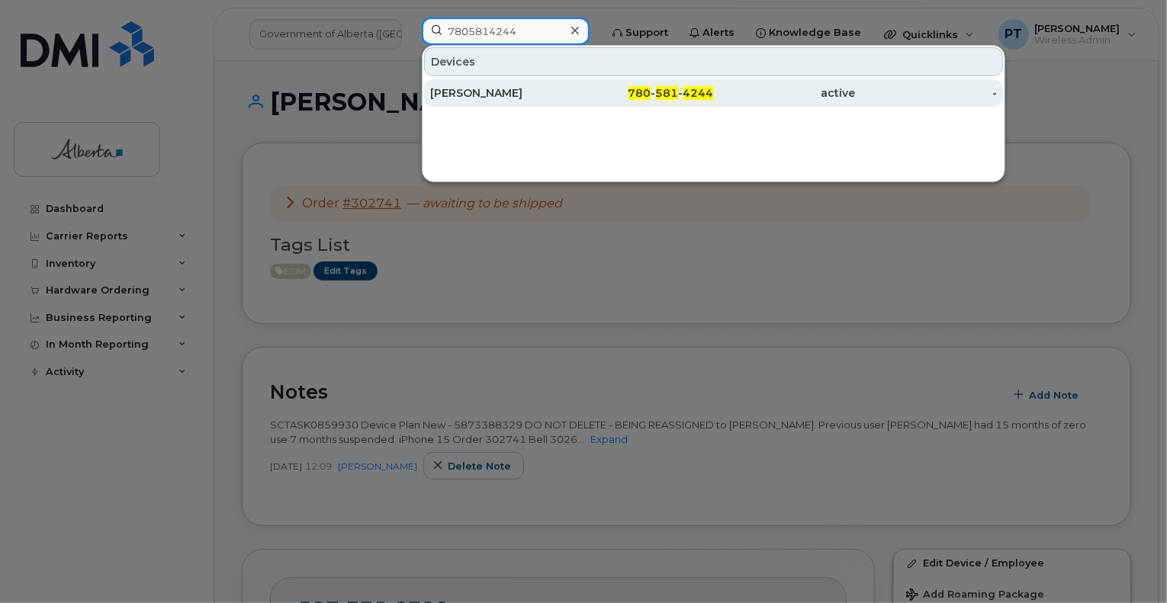
type input "7805814244"
click at [470, 88] on div "[PERSON_NAME]" at bounding box center [501, 92] width 142 height 15
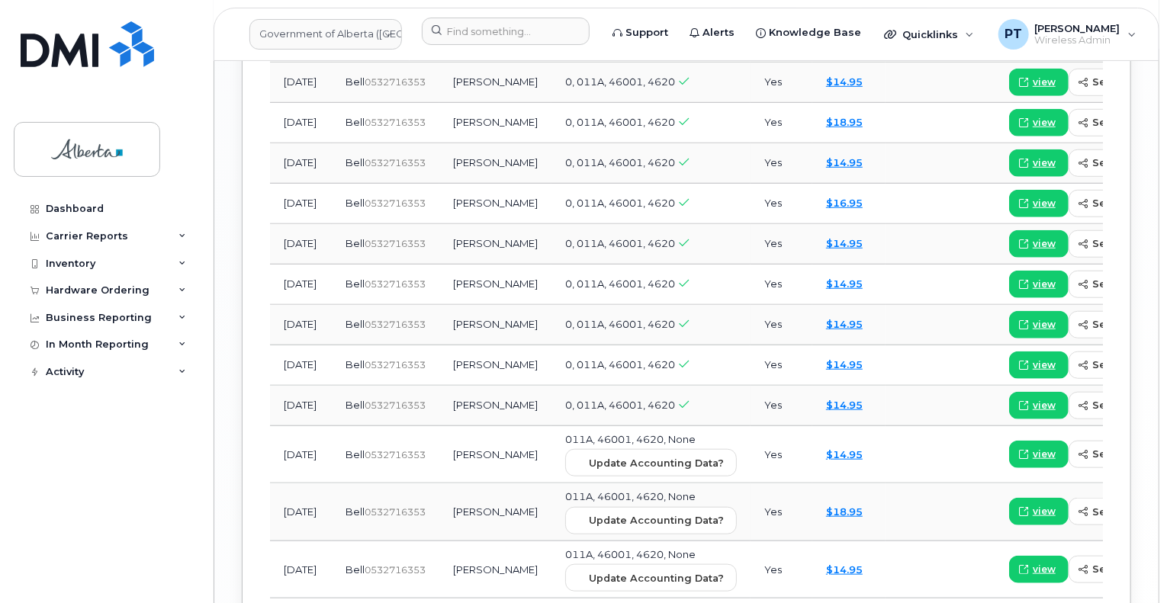
scroll to position [2051, 0]
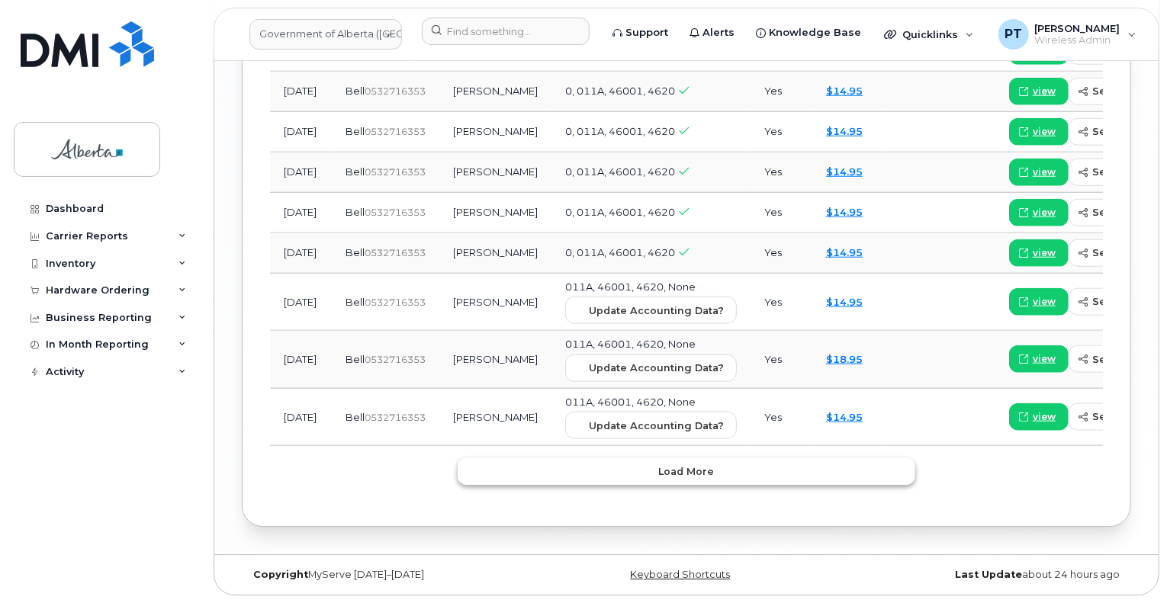
click at [662, 469] on span "Load more" at bounding box center [687, 472] width 56 height 14
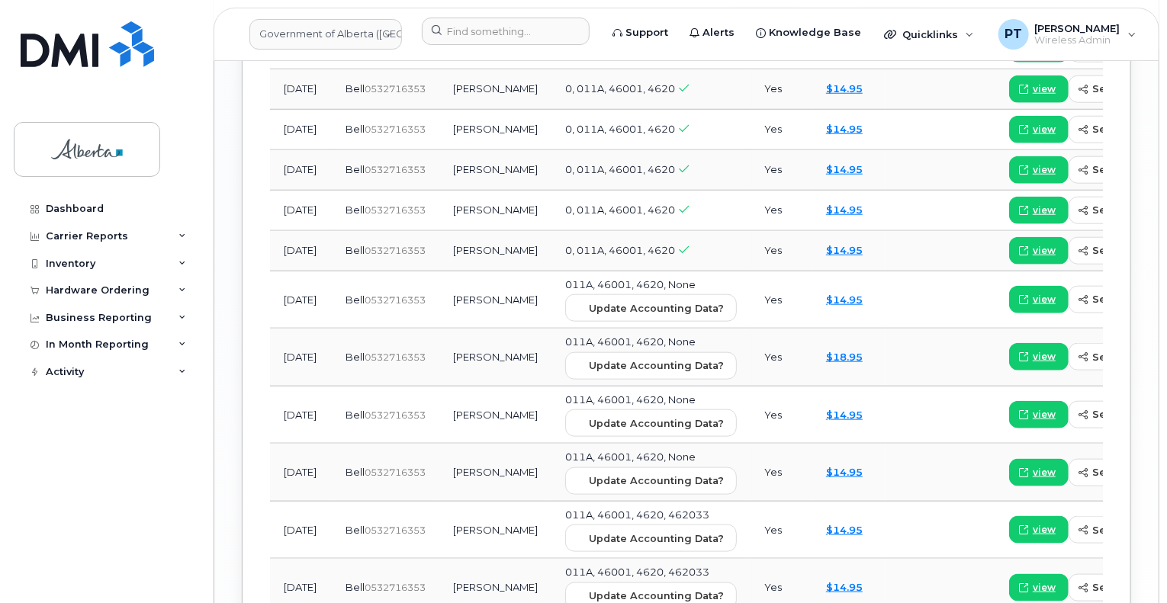
scroll to position [2414, 0]
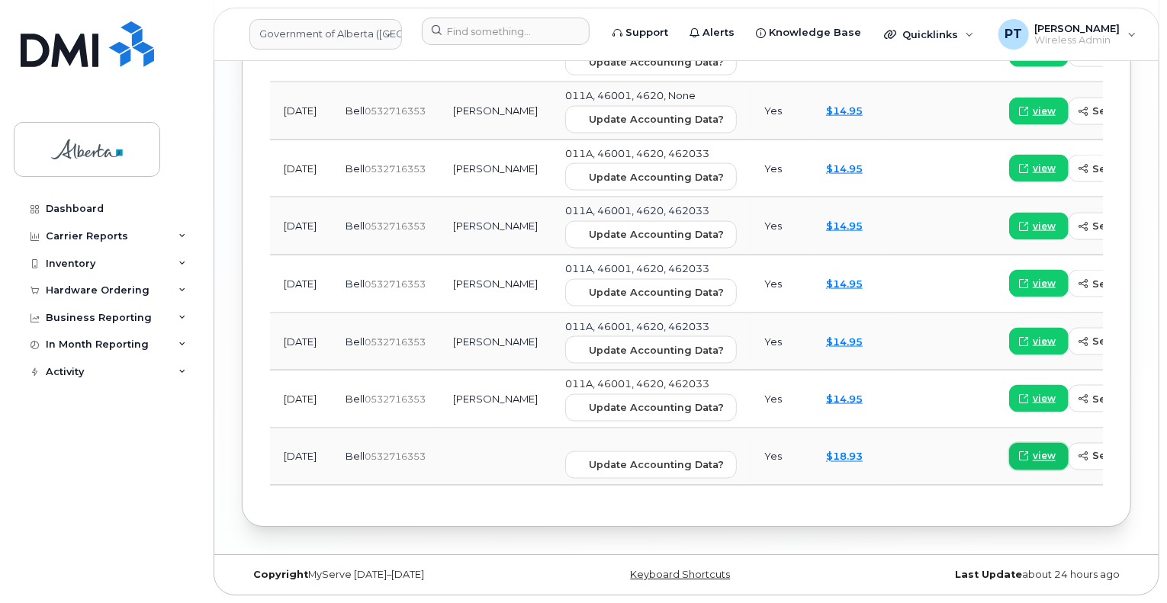
click at [1033, 450] on span "view" at bounding box center [1044, 456] width 23 height 14
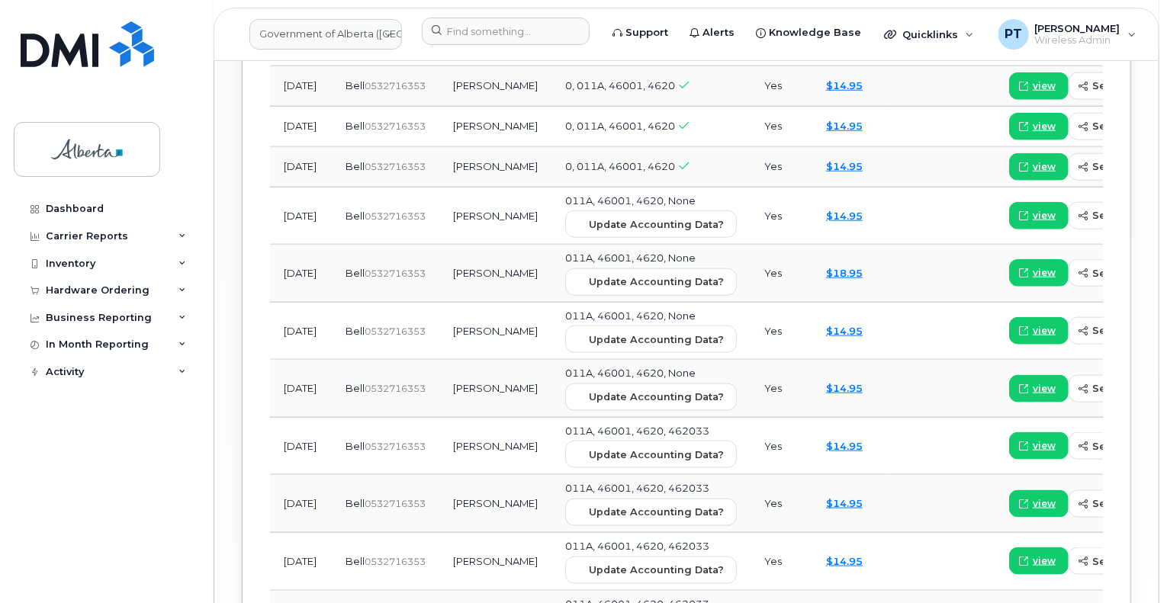
scroll to position [2109, 0]
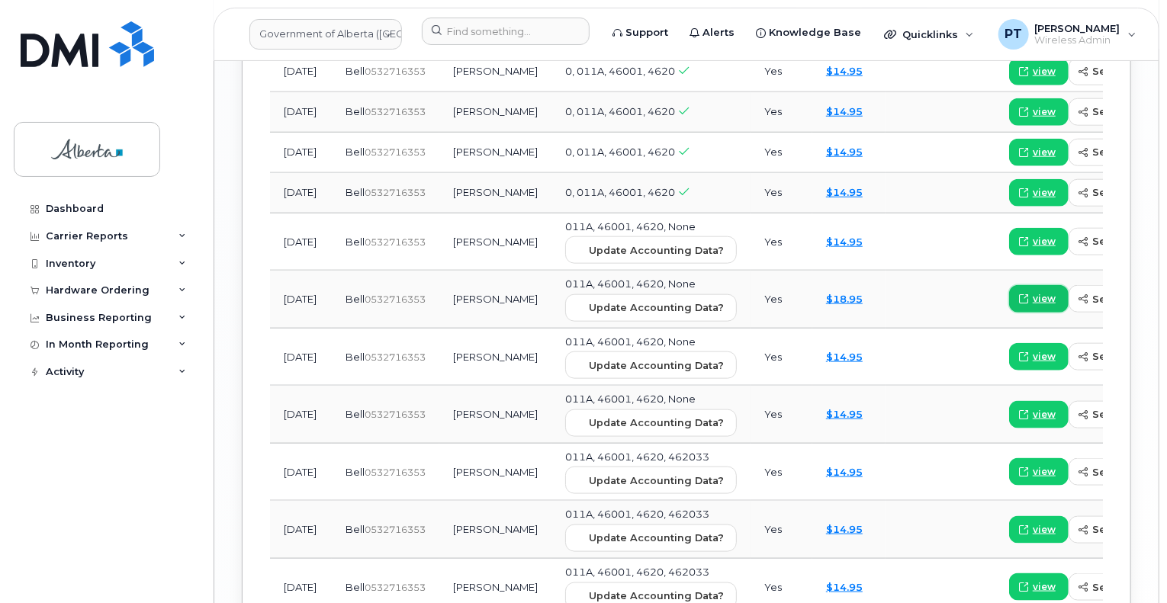
click at [1033, 297] on span "view" at bounding box center [1044, 298] width 23 height 14
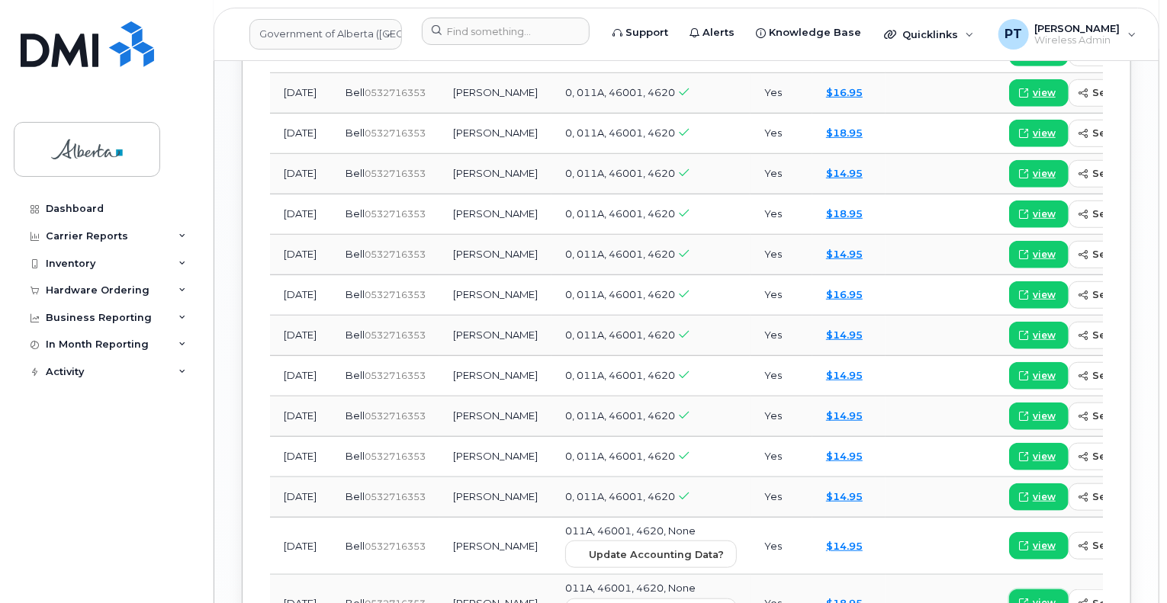
scroll to position [1804, 0]
click at [1009, 282] on link "view" at bounding box center [1039, 295] width 60 height 27
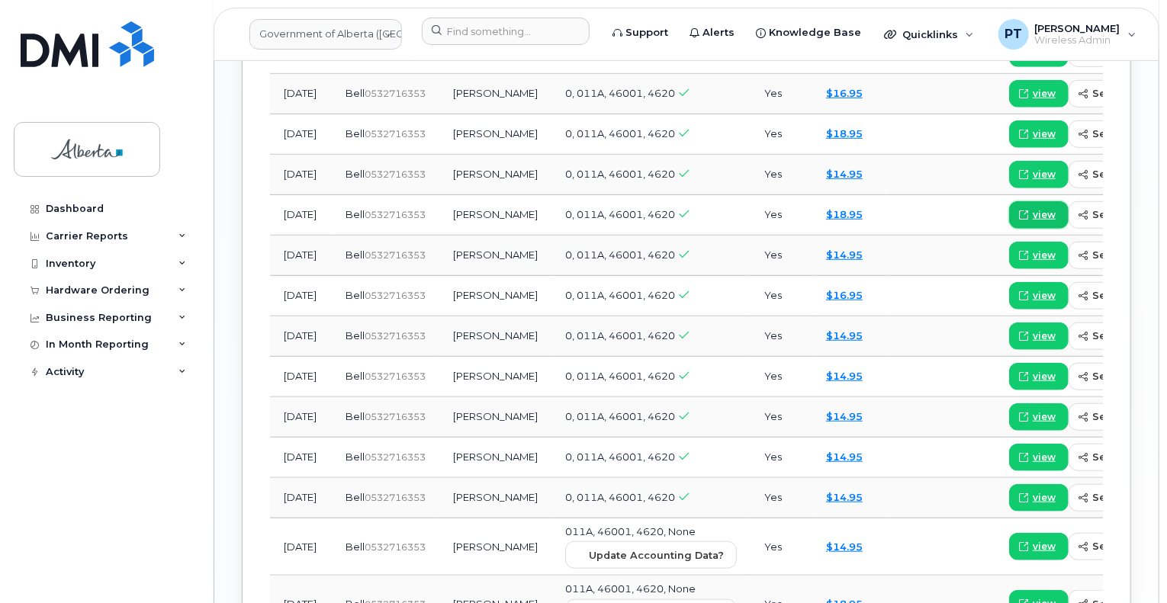
click at [1033, 208] on span "view" at bounding box center [1044, 215] width 23 height 14
click at [1033, 127] on span "view" at bounding box center [1044, 134] width 23 height 14
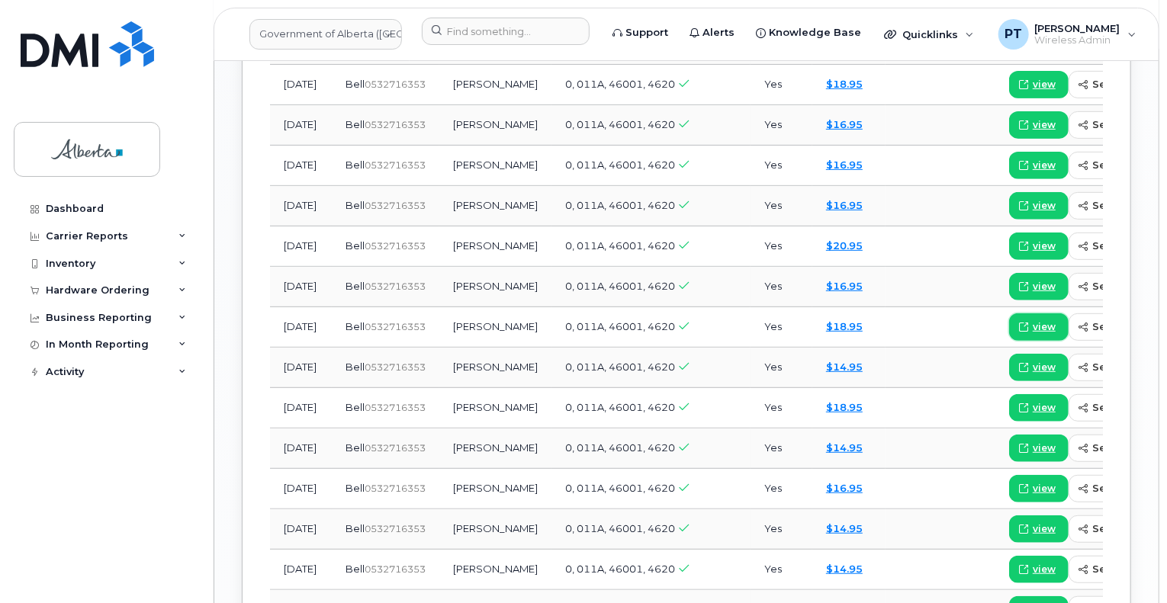
scroll to position [1575, 0]
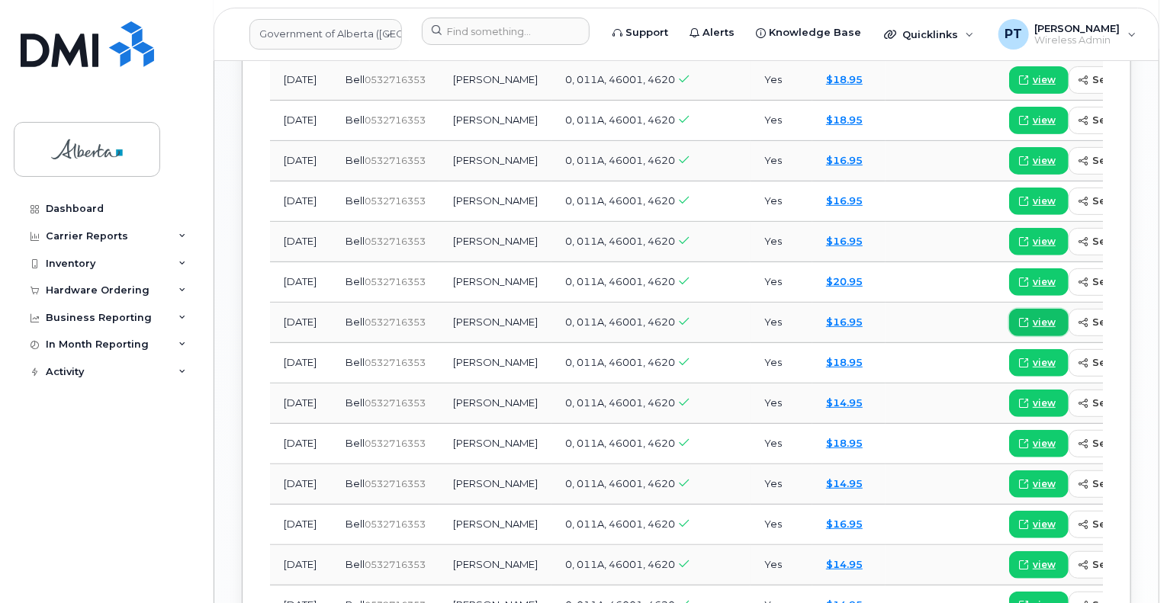
click at [1033, 315] on span "view" at bounding box center [1044, 322] width 23 height 14
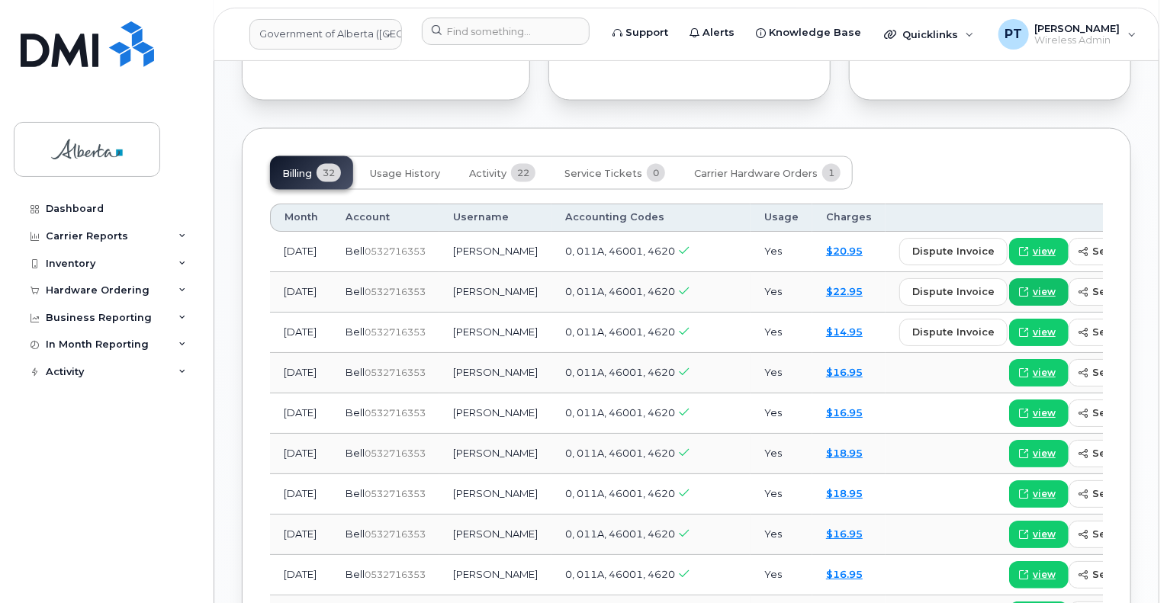
scroll to position [1193, 0]
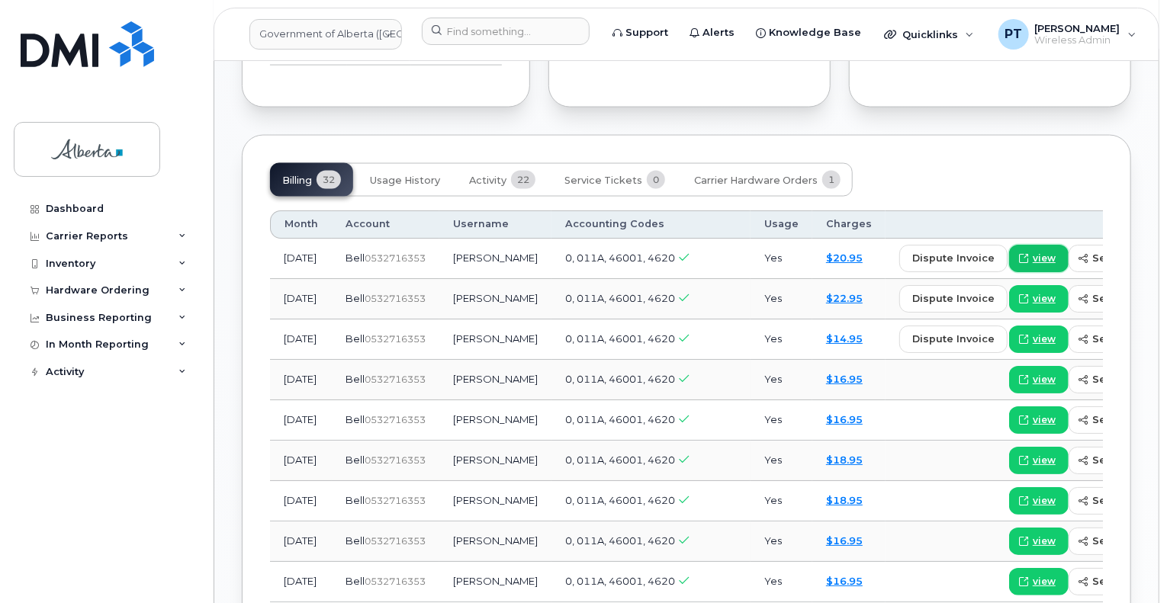
click at [1033, 252] on span "view" at bounding box center [1044, 259] width 23 height 14
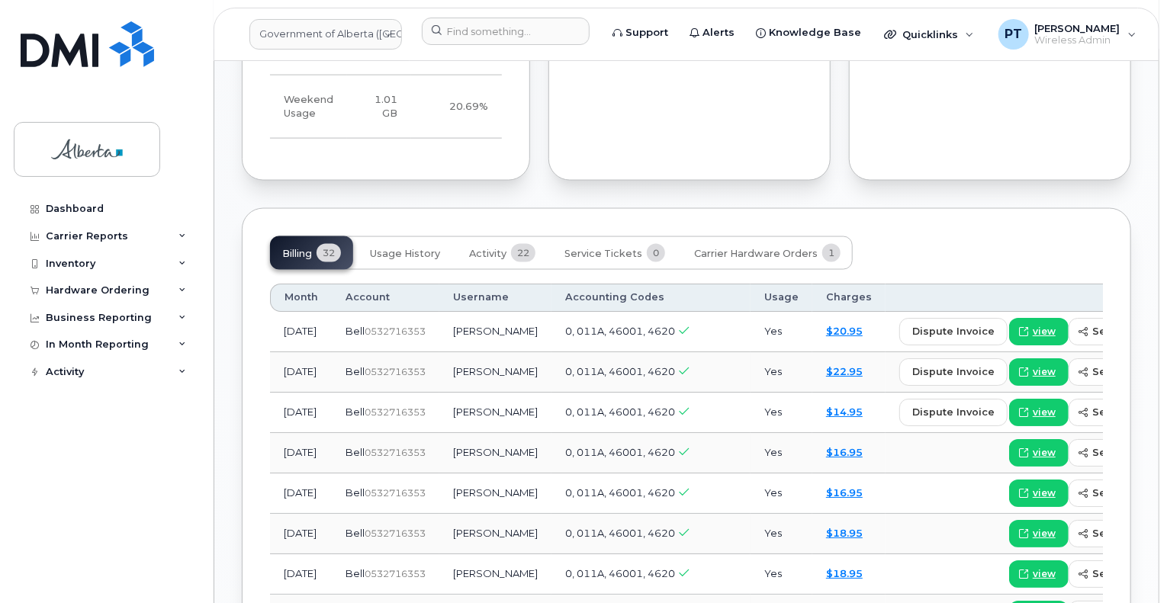
scroll to position [1117, 0]
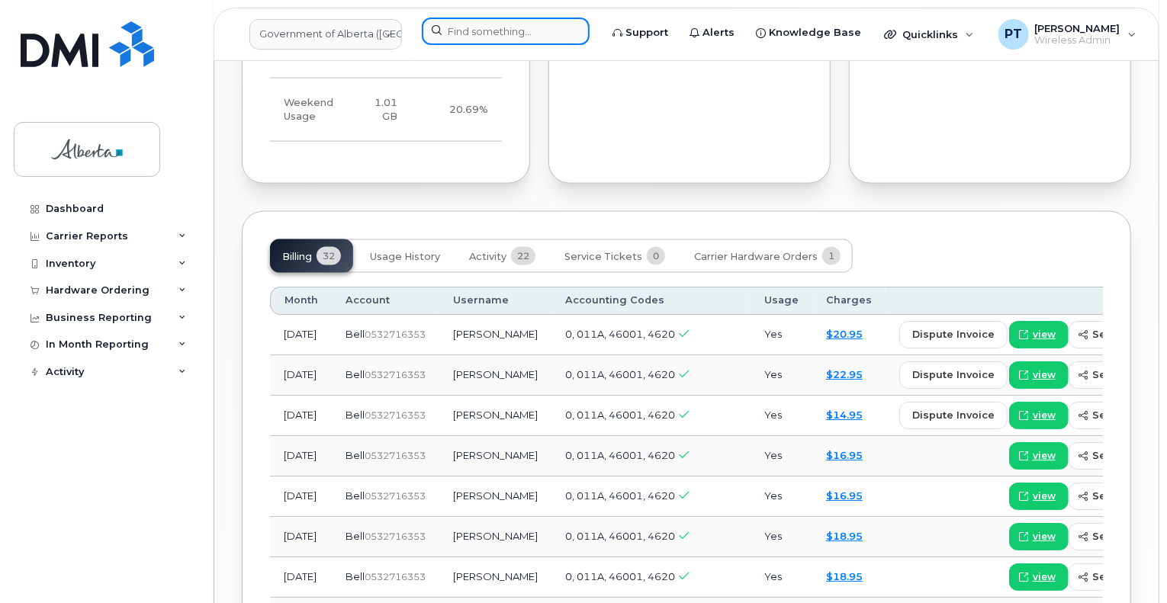
click at [497, 35] on input at bounding box center [506, 31] width 168 height 27
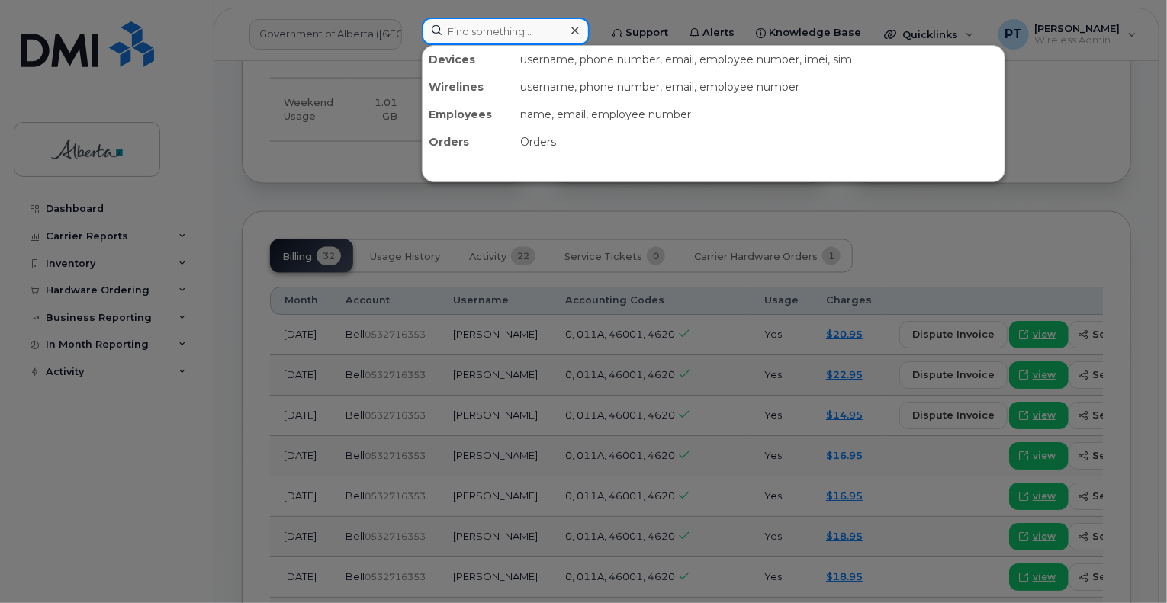
paste input "4036346170"
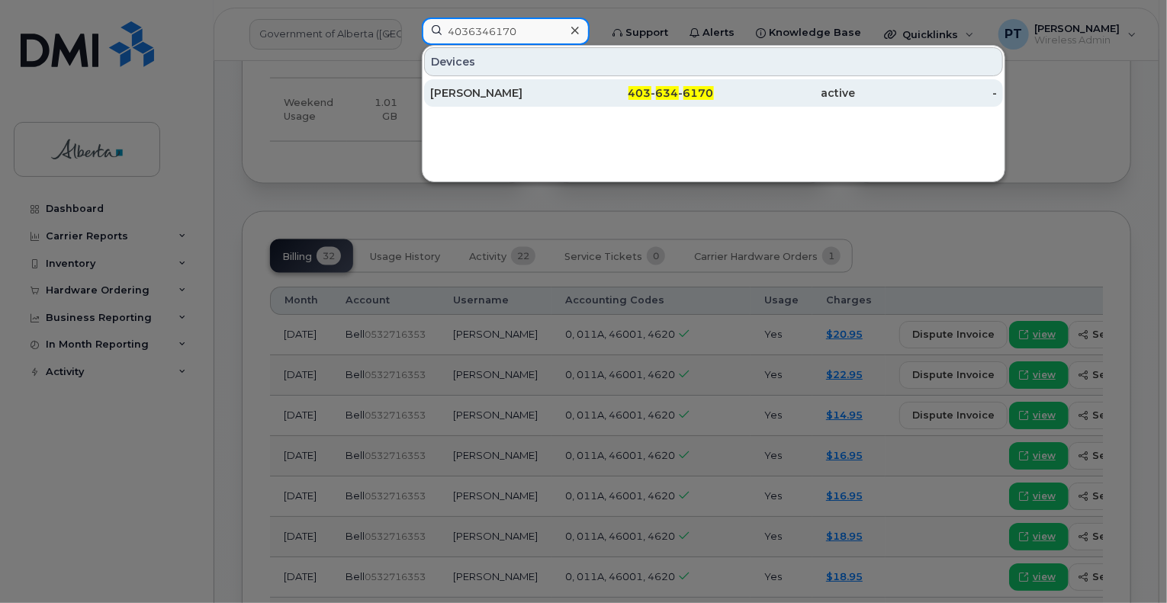
type input "4036346170"
click at [471, 91] on div "[PERSON_NAME]" at bounding box center [501, 92] width 142 height 15
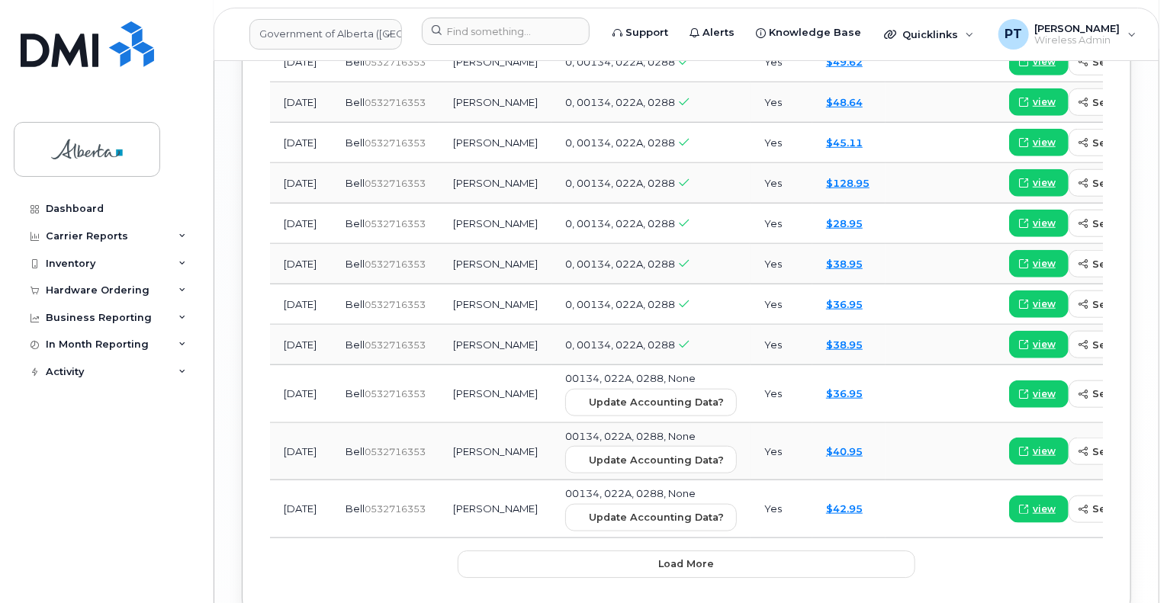
scroll to position [2180, 0]
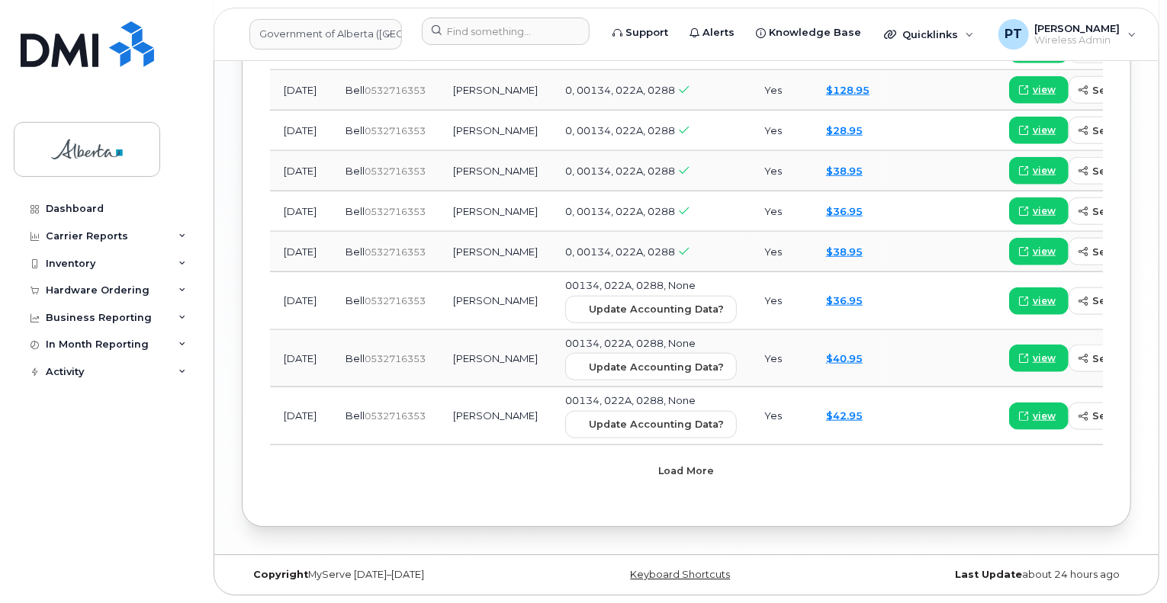
click at [684, 467] on span "Load more" at bounding box center [687, 471] width 56 height 14
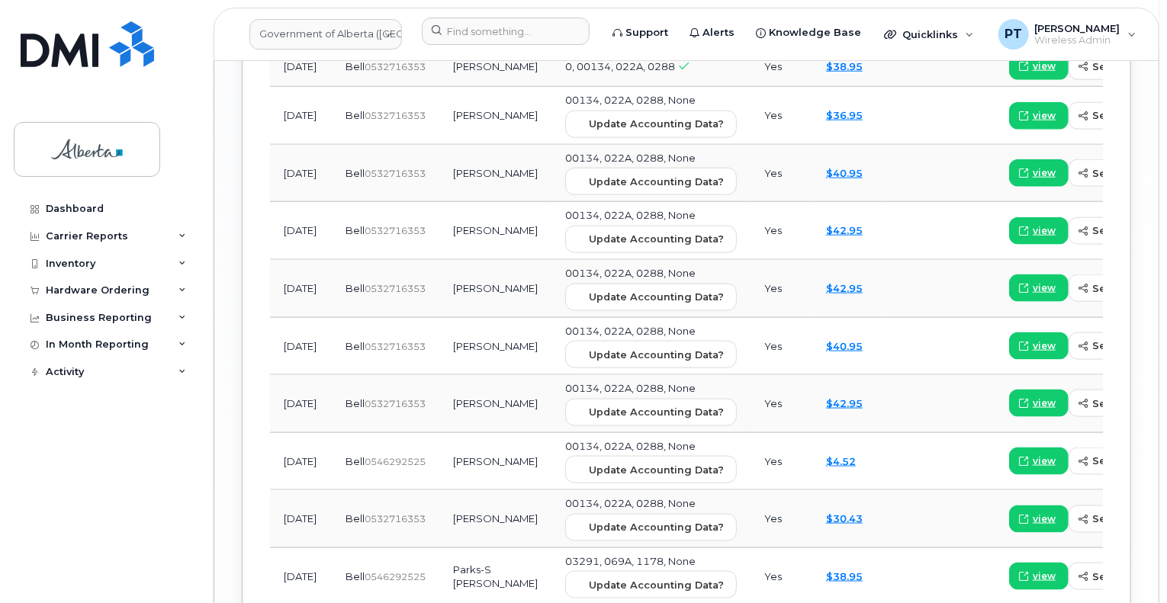
scroll to position [2544, 0]
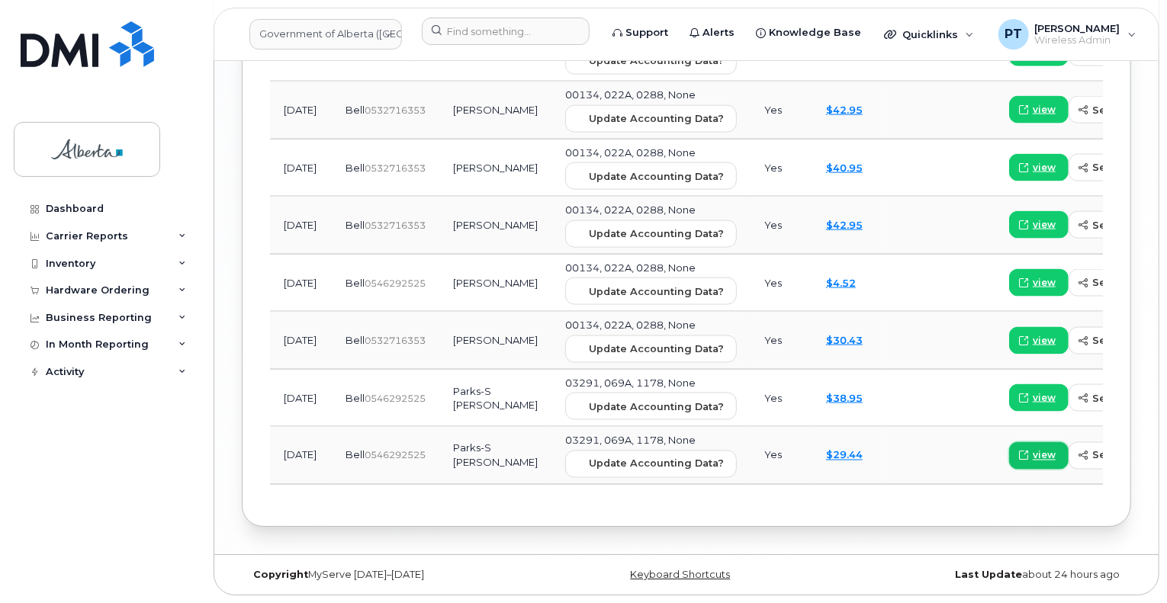
click at [1033, 449] on span "view" at bounding box center [1044, 456] width 23 height 14
click at [1033, 396] on span "view" at bounding box center [1044, 398] width 23 height 14
click at [1033, 281] on span "view" at bounding box center [1044, 283] width 23 height 14
click at [1033, 338] on span "view" at bounding box center [1044, 341] width 23 height 14
click at [1033, 276] on span "view" at bounding box center [1044, 283] width 23 height 14
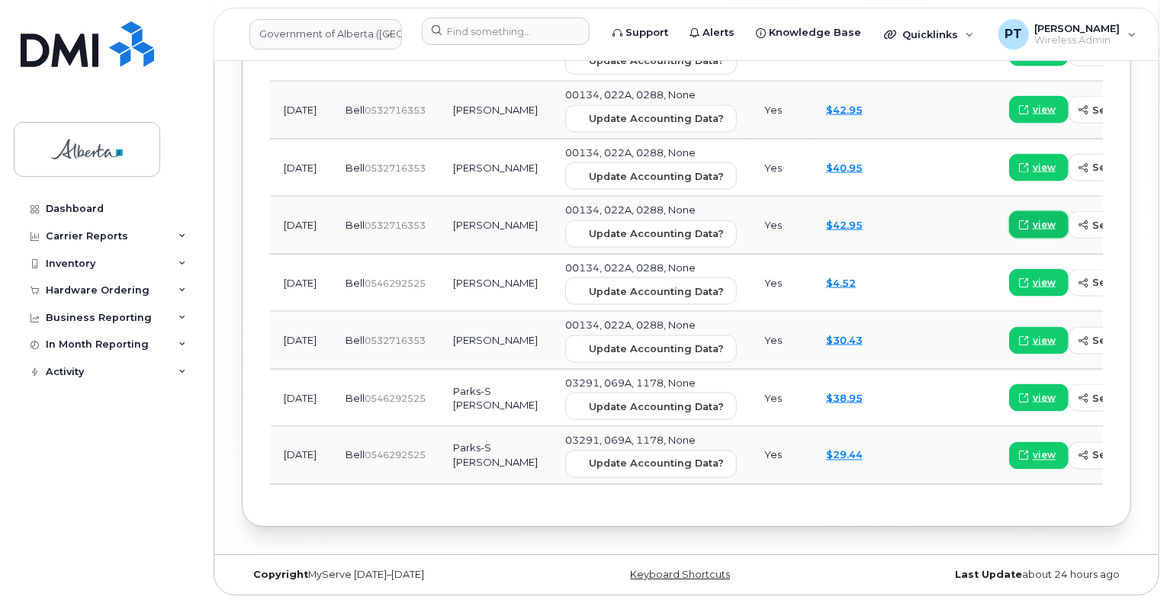
click at [1033, 221] on span "view" at bounding box center [1044, 225] width 23 height 14
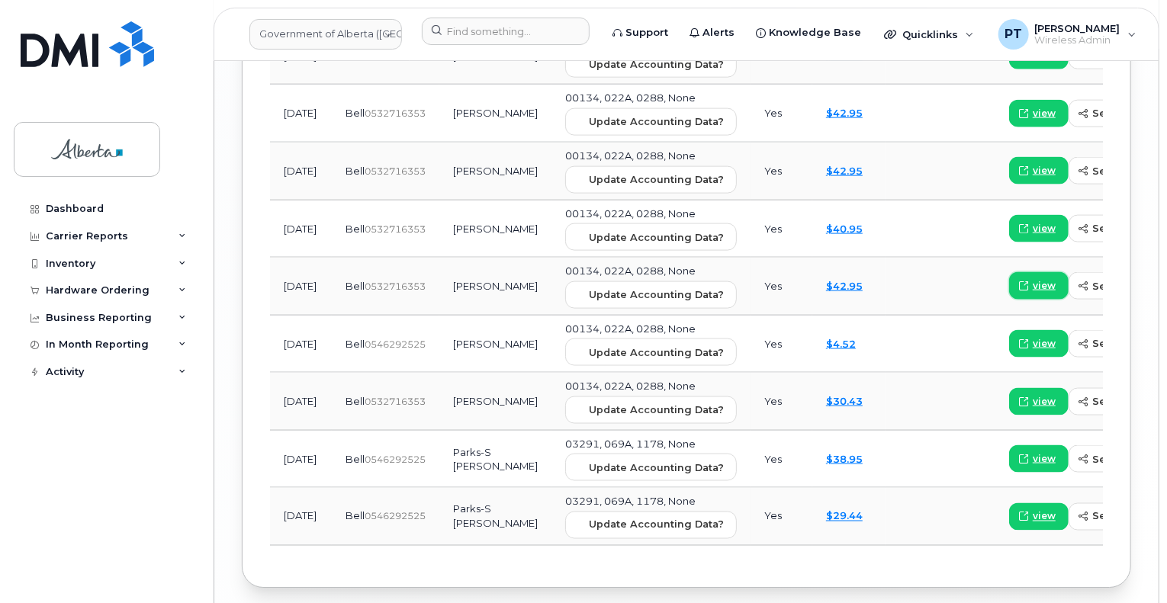
scroll to position [2391, 0]
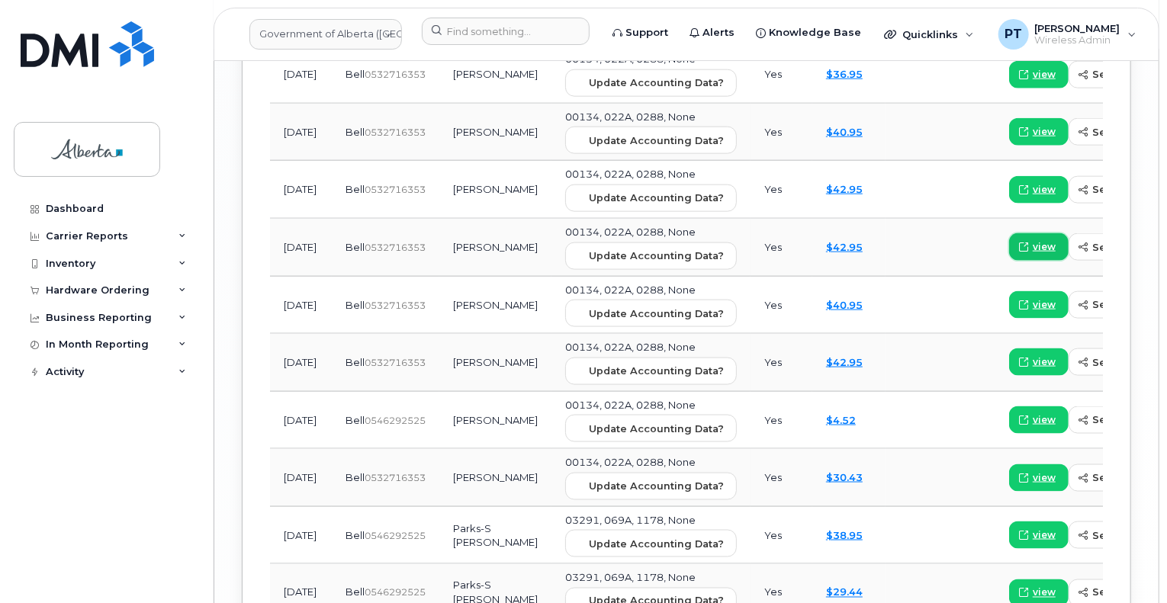
click at [1033, 254] on span "view" at bounding box center [1044, 247] width 23 height 14
click at [1033, 253] on span "view" at bounding box center [1044, 247] width 23 height 14
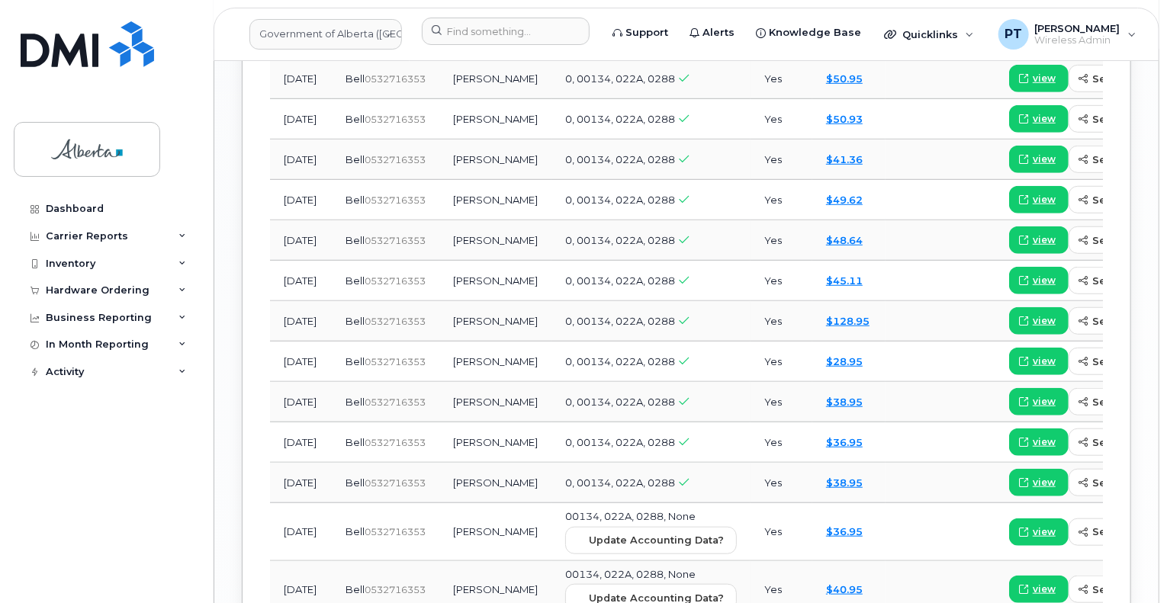
scroll to position [2010, 0]
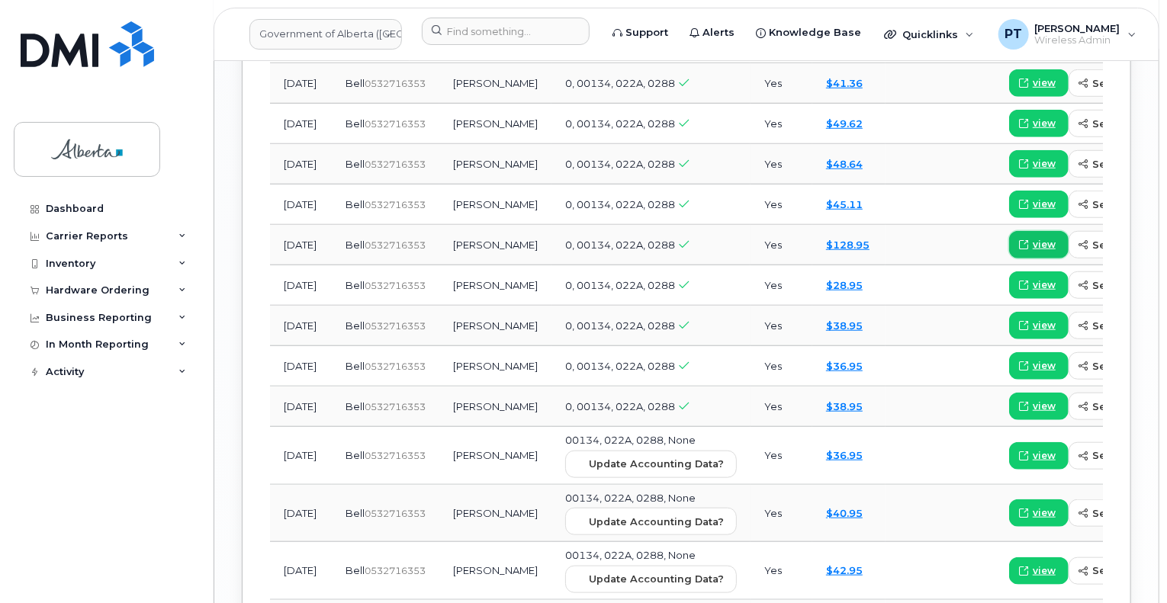
click at [1017, 252] on span at bounding box center [1024, 245] width 14 height 14
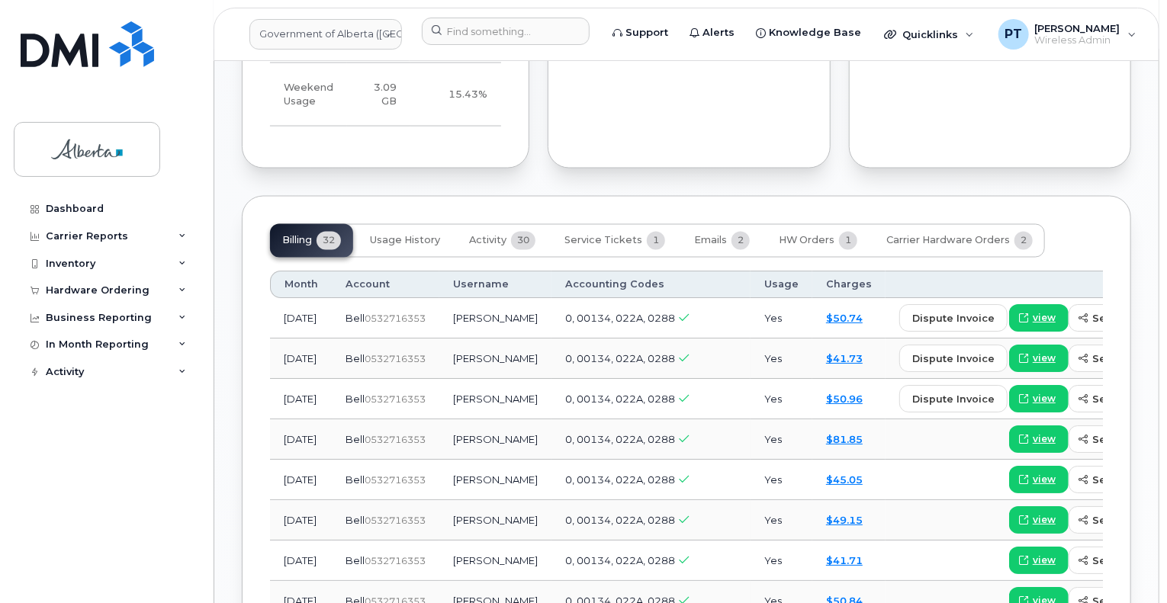
scroll to position [1247, 0]
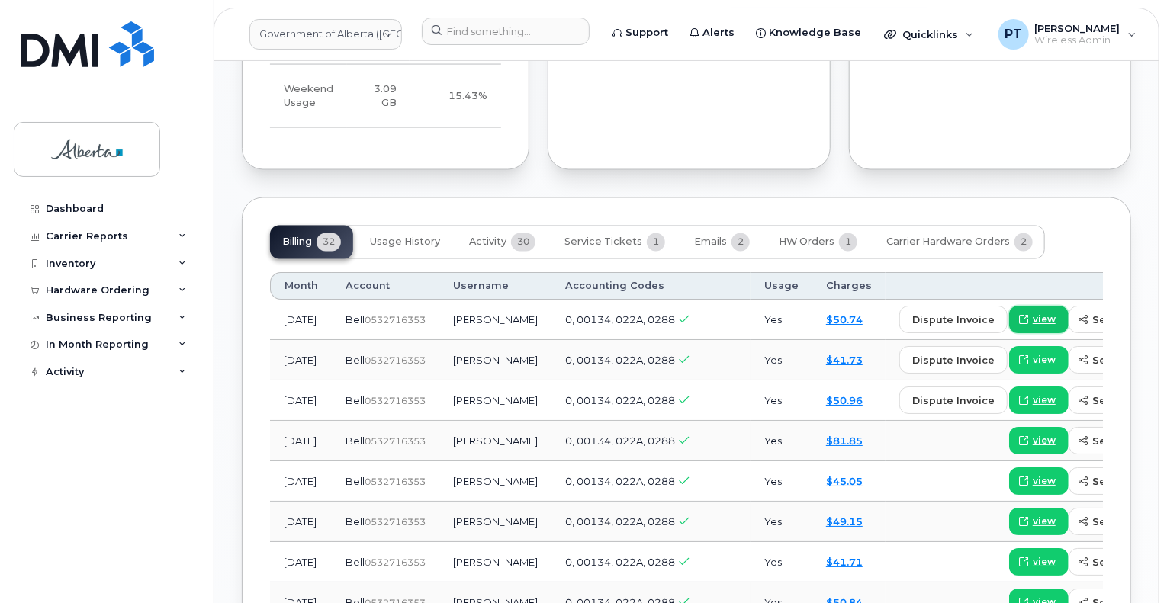
click at [1033, 314] on span "view" at bounding box center [1044, 321] width 23 height 14
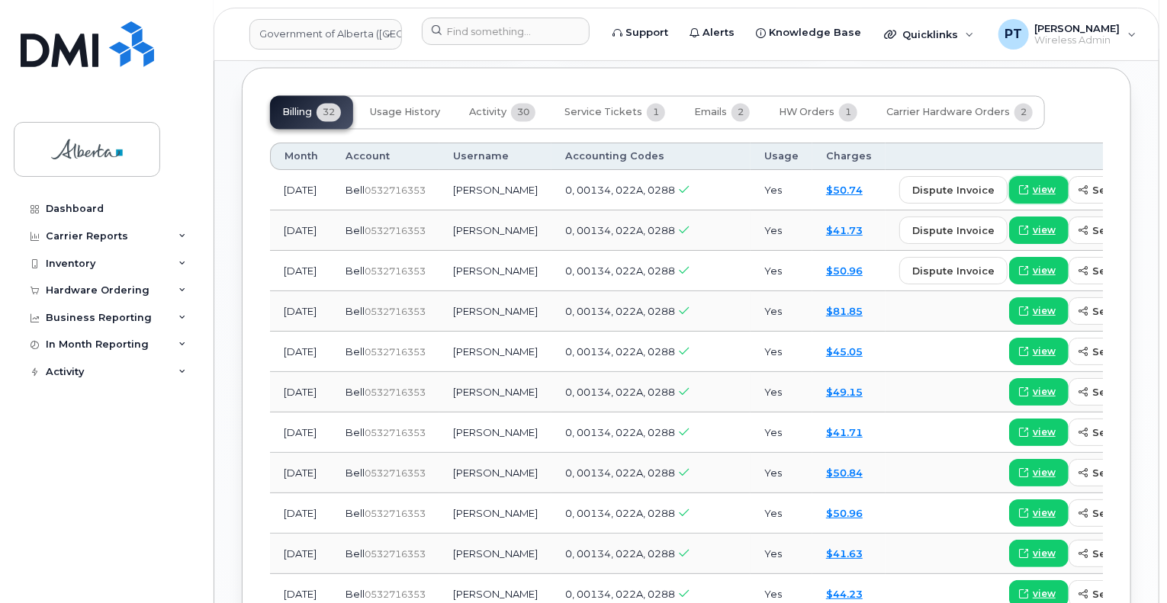
scroll to position [1399, 0]
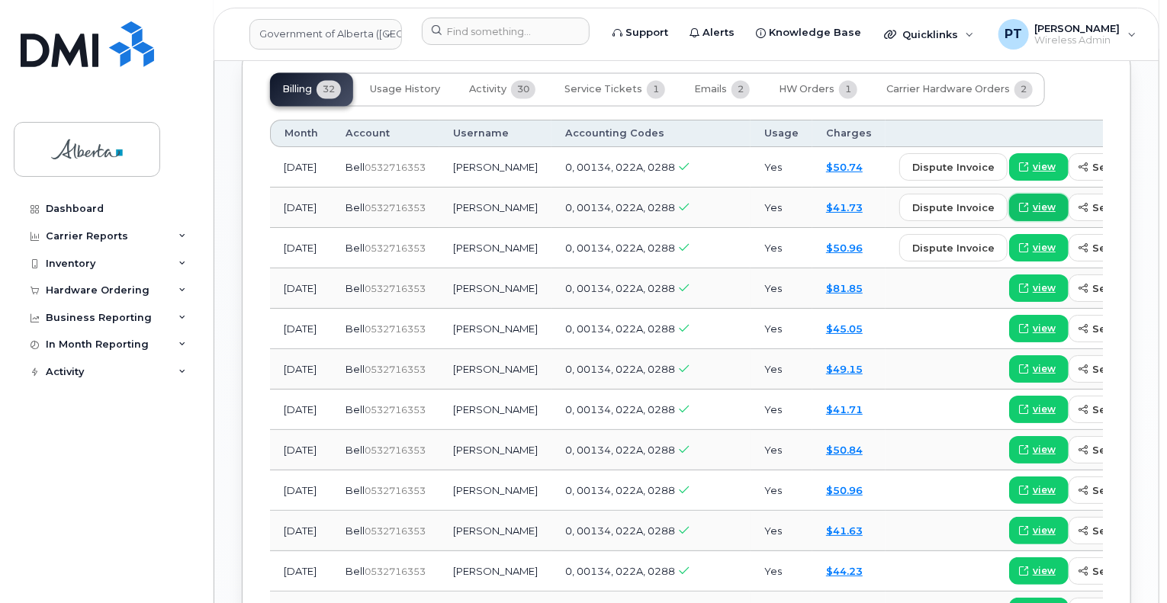
click at [1017, 206] on span at bounding box center [1024, 208] width 14 height 14
click at [1033, 248] on span "view" at bounding box center [1044, 249] width 23 height 14
click at [1033, 286] on span "view" at bounding box center [1044, 289] width 23 height 14
click at [1033, 166] on span "view" at bounding box center [1044, 168] width 23 height 14
click at [1017, 209] on span at bounding box center [1024, 208] width 14 height 14
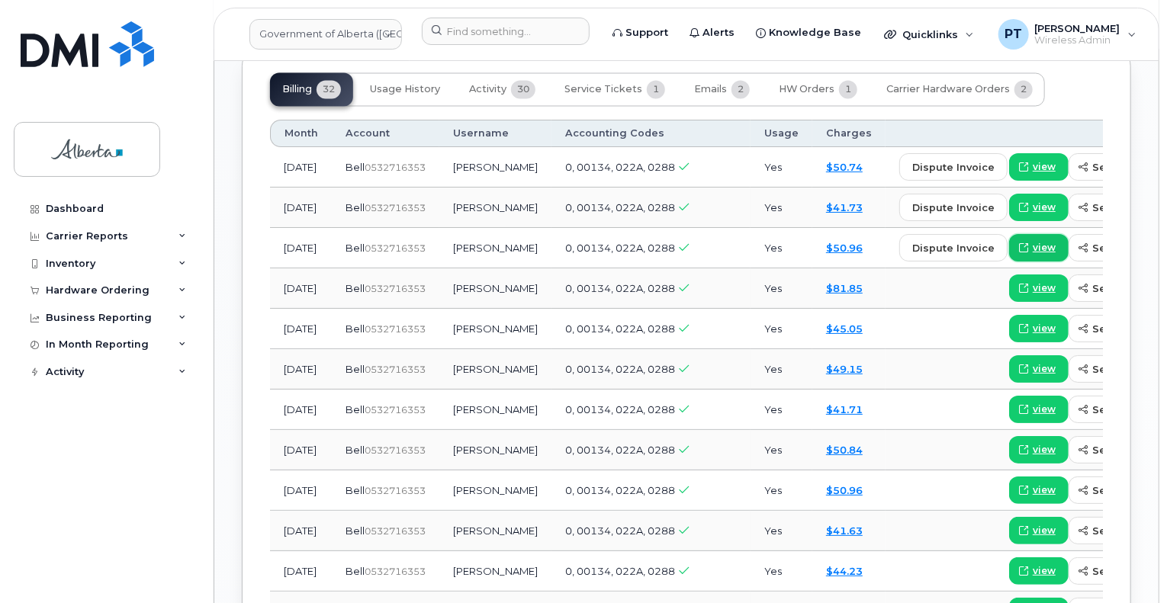
click at [1033, 246] on span "view" at bounding box center [1044, 249] width 23 height 14
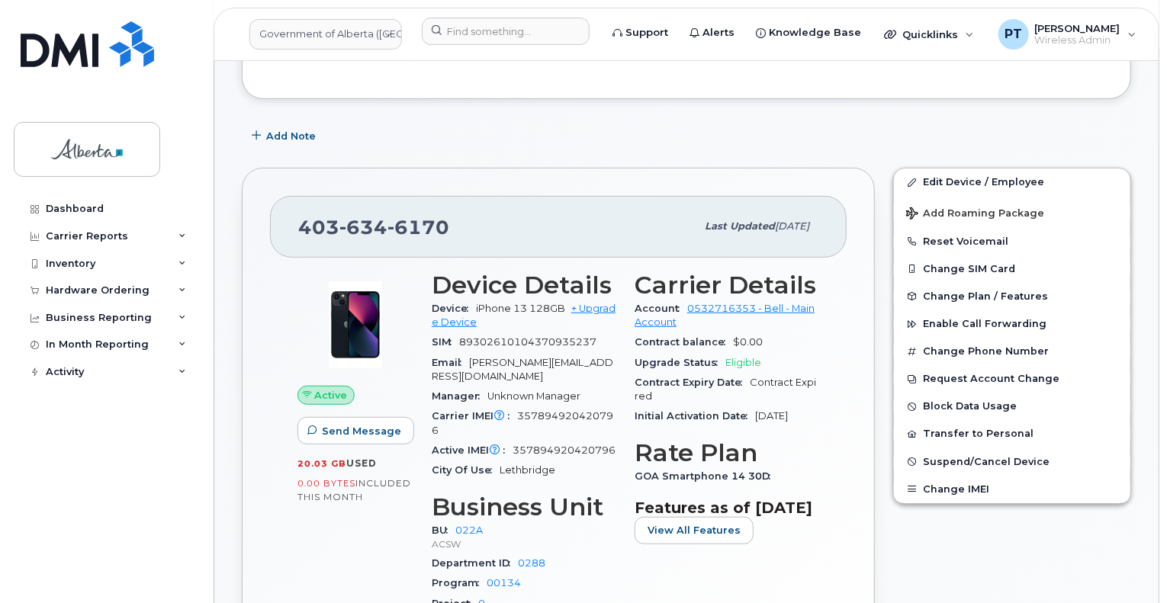
scroll to position [331, 0]
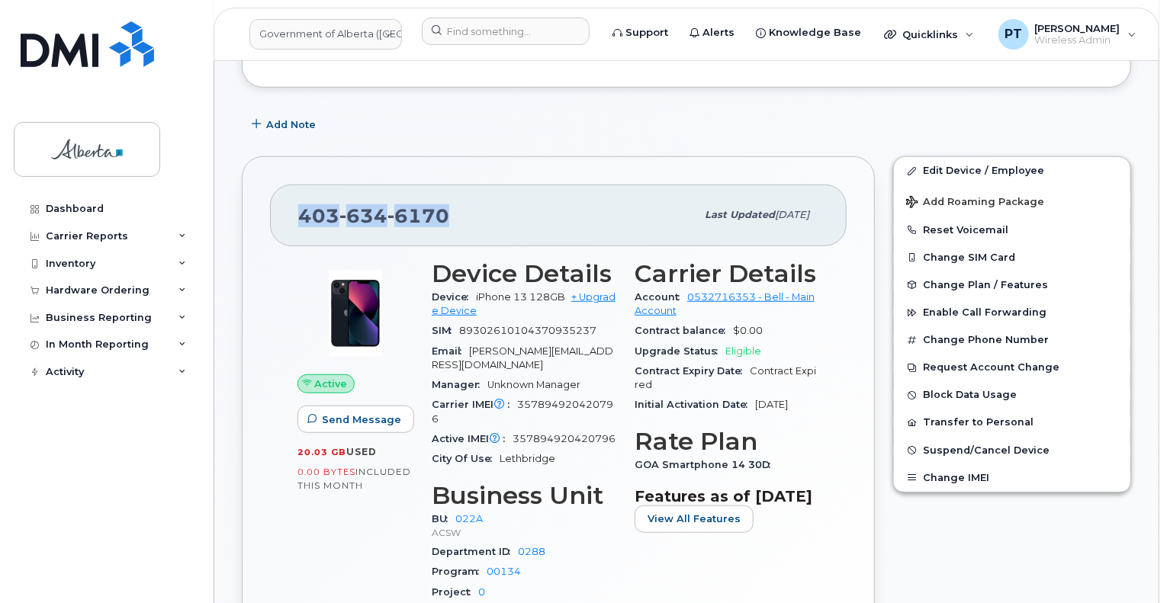
drag, startPoint x: 452, startPoint y: 207, endPoint x: 290, endPoint y: 217, distance: 162.1
click at [285, 217] on div "403 634 6170 Last updated Jul 25, 2025" at bounding box center [558, 215] width 577 height 61
copy span "403 634 6170"
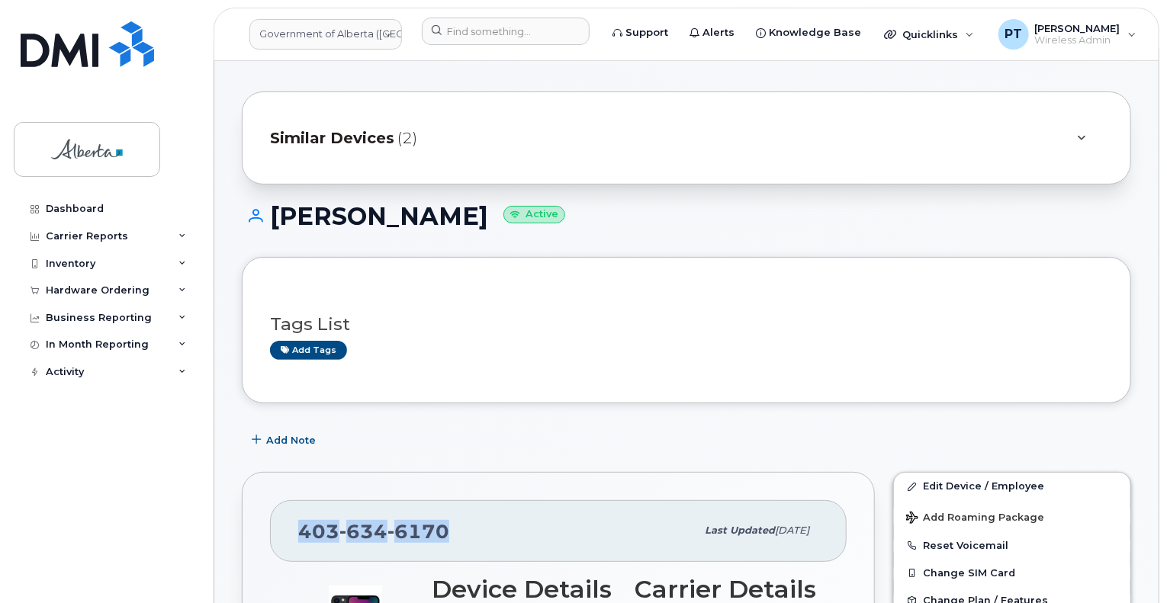
scroll to position [0, 0]
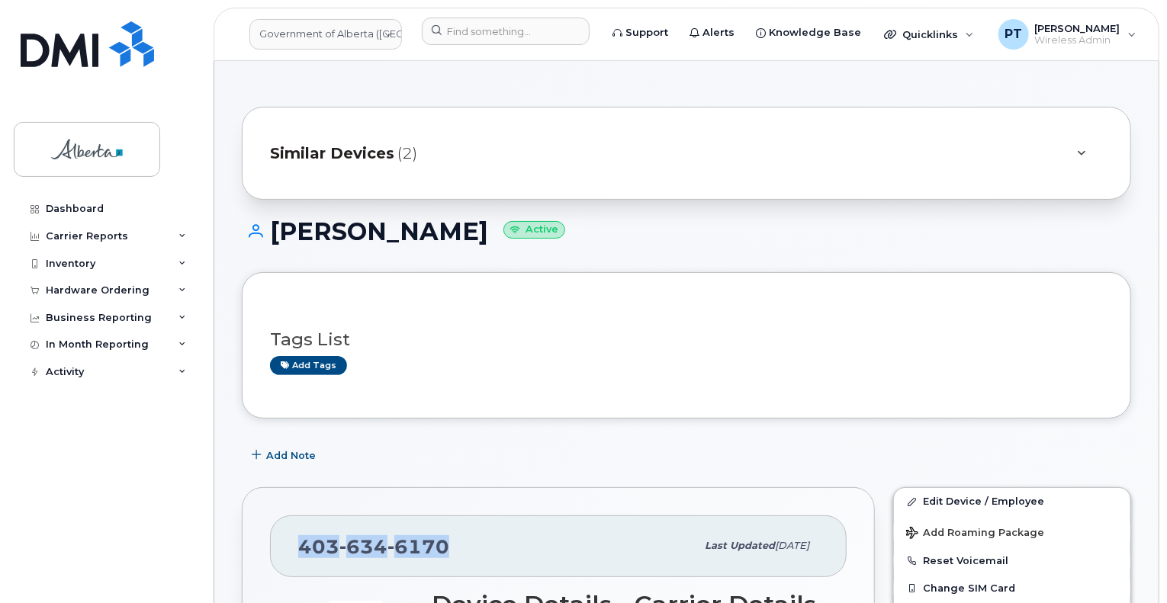
copy span "403 634 6170"
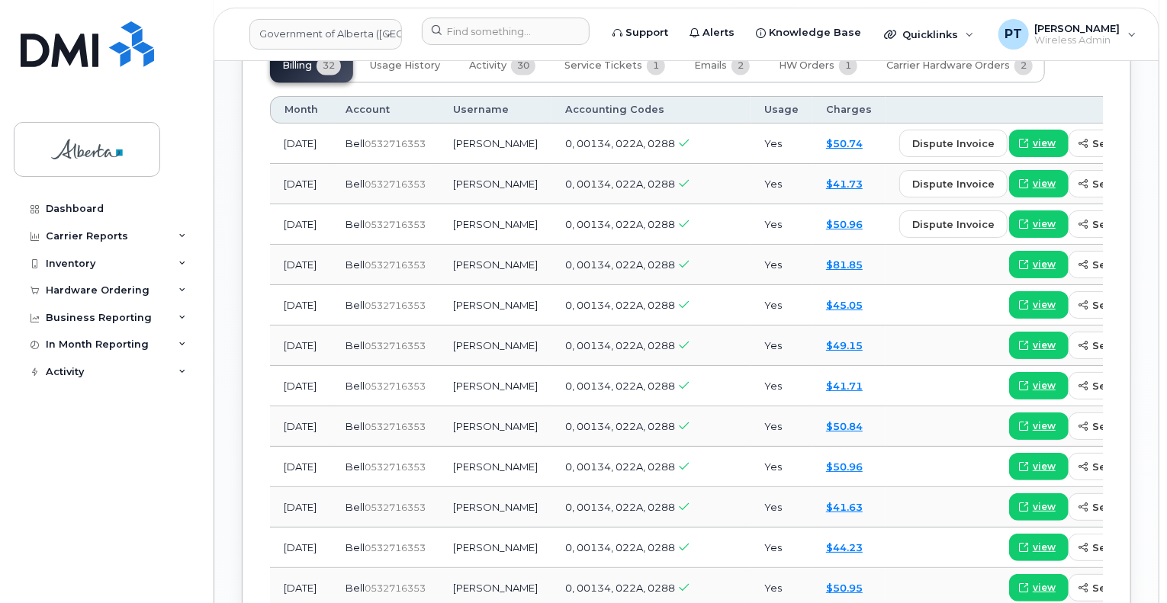
scroll to position [1450, 0]
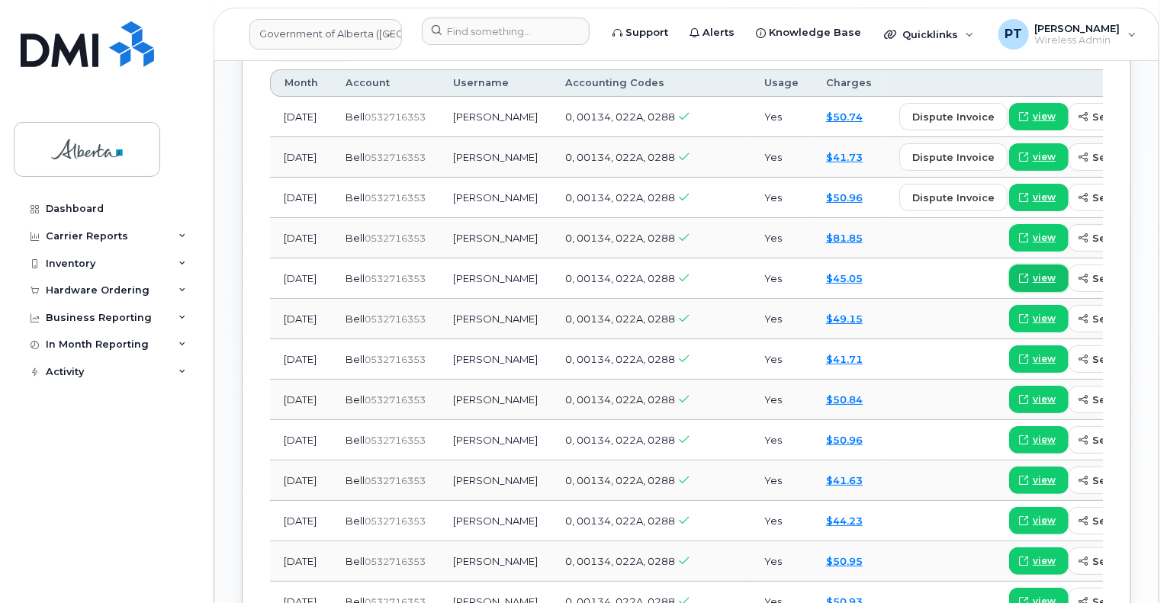
click at [1033, 281] on span "view" at bounding box center [1044, 279] width 23 height 14
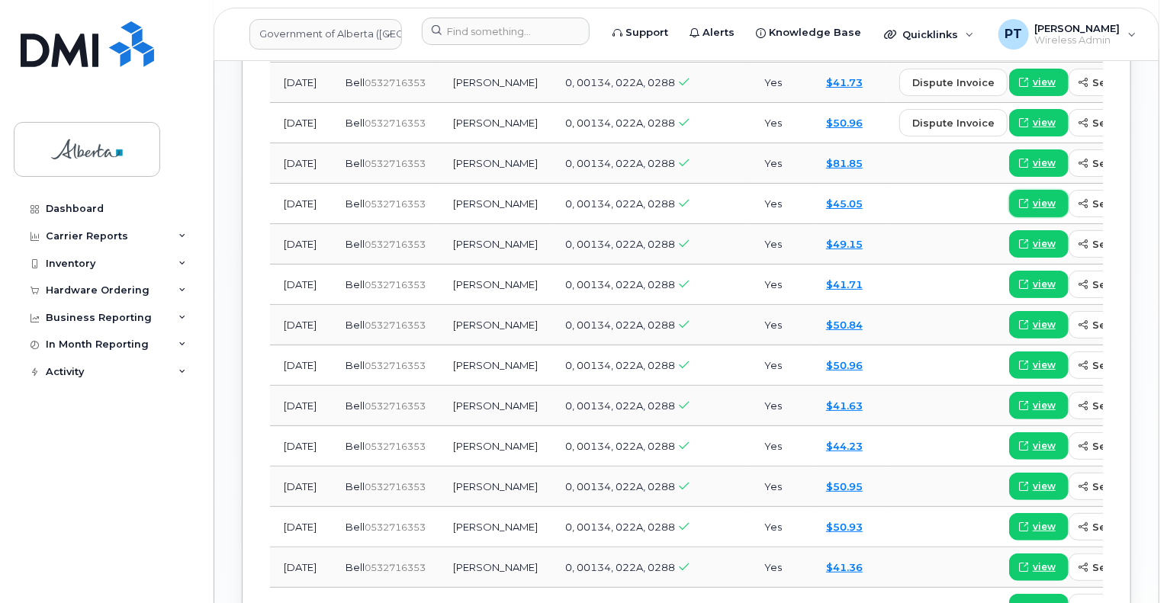
scroll to position [1526, 0]
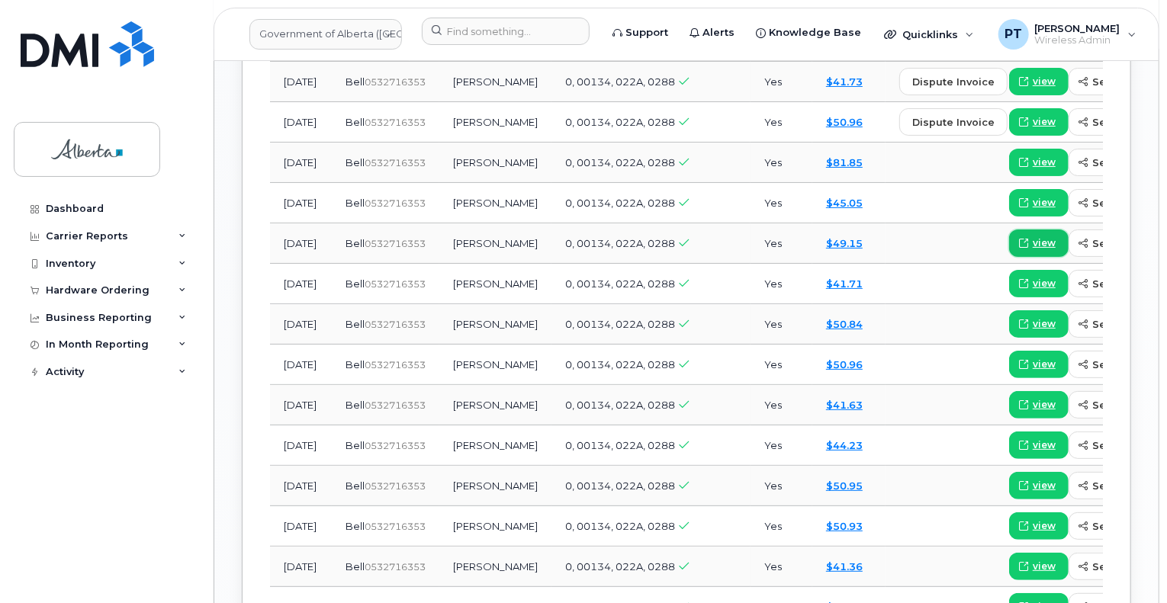
click at [1033, 243] on span "view" at bounding box center [1044, 244] width 23 height 14
click at [1033, 284] on span "view" at bounding box center [1044, 284] width 23 height 14
click at [1033, 327] on span "view" at bounding box center [1044, 324] width 23 height 14
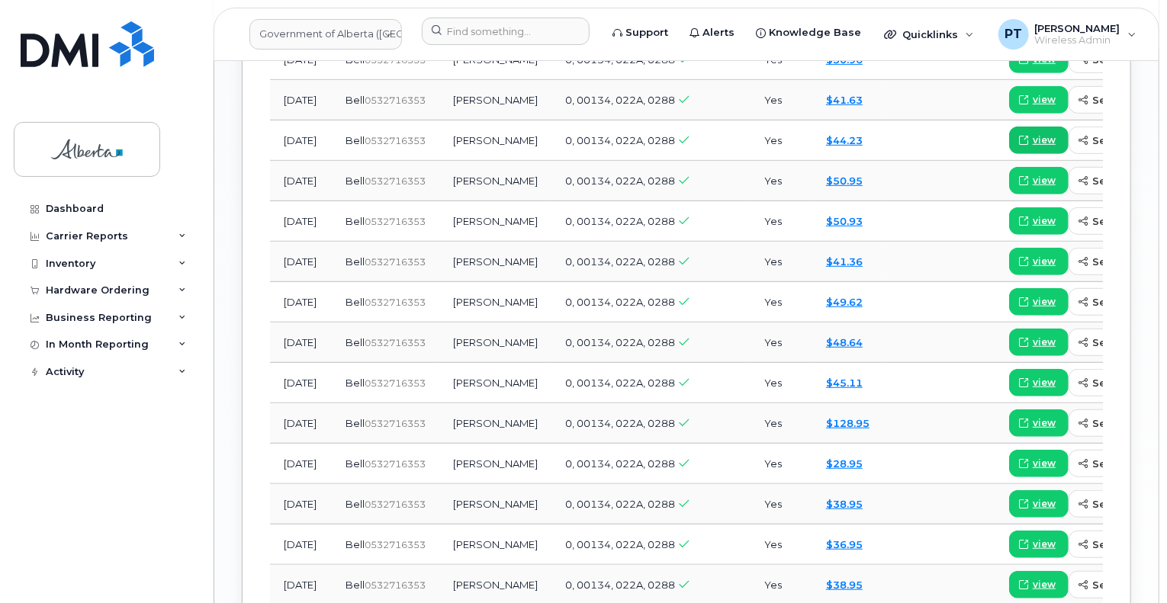
scroll to position [1755, 0]
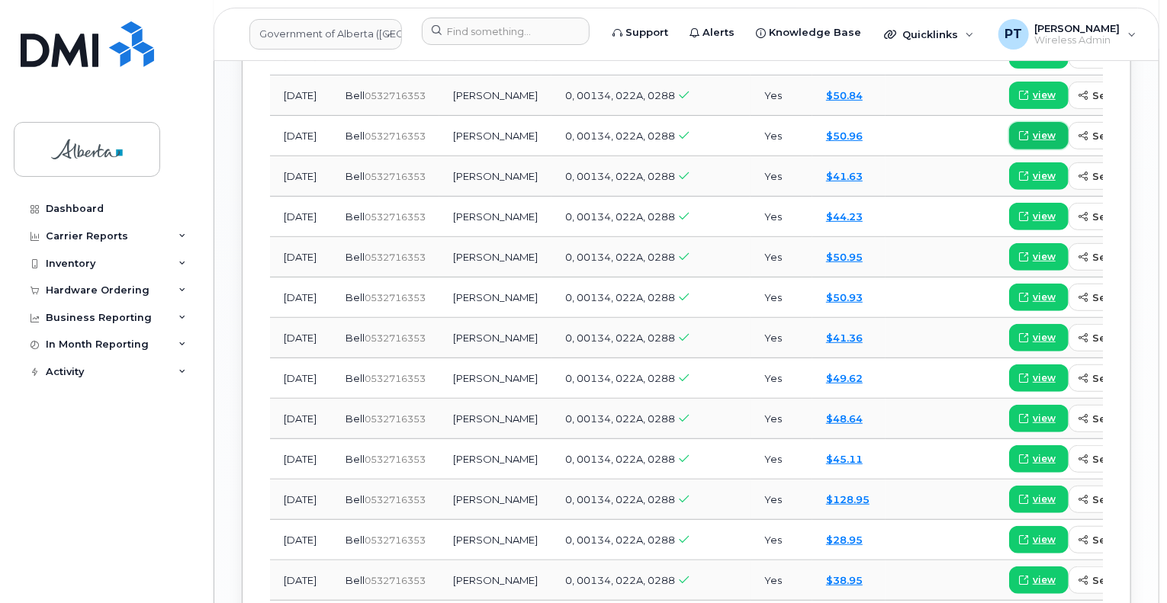
click at [1033, 140] on span "view" at bounding box center [1044, 136] width 23 height 14
click at [1033, 181] on span "view" at bounding box center [1044, 176] width 23 height 14
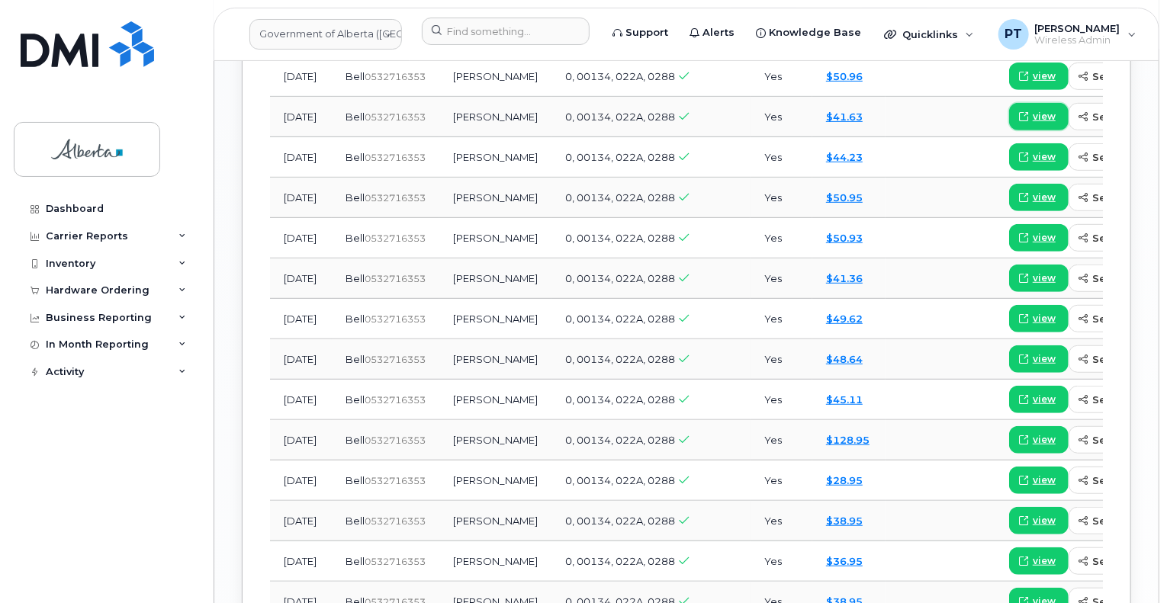
scroll to position [1831, 0]
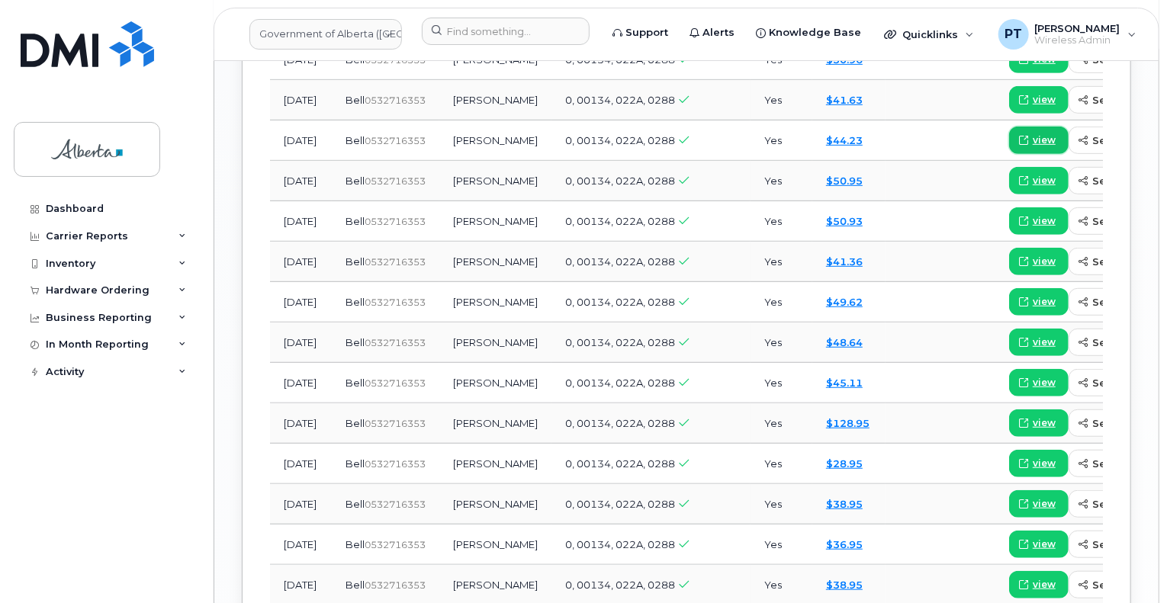
click at [1033, 143] on span "view" at bounding box center [1044, 141] width 23 height 14
click at [1033, 182] on span "view" at bounding box center [1044, 181] width 23 height 14
click at [1033, 225] on span "view" at bounding box center [1044, 221] width 23 height 14
click at [1017, 269] on span at bounding box center [1024, 262] width 14 height 14
click at [1033, 309] on span "view" at bounding box center [1044, 302] width 23 height 14
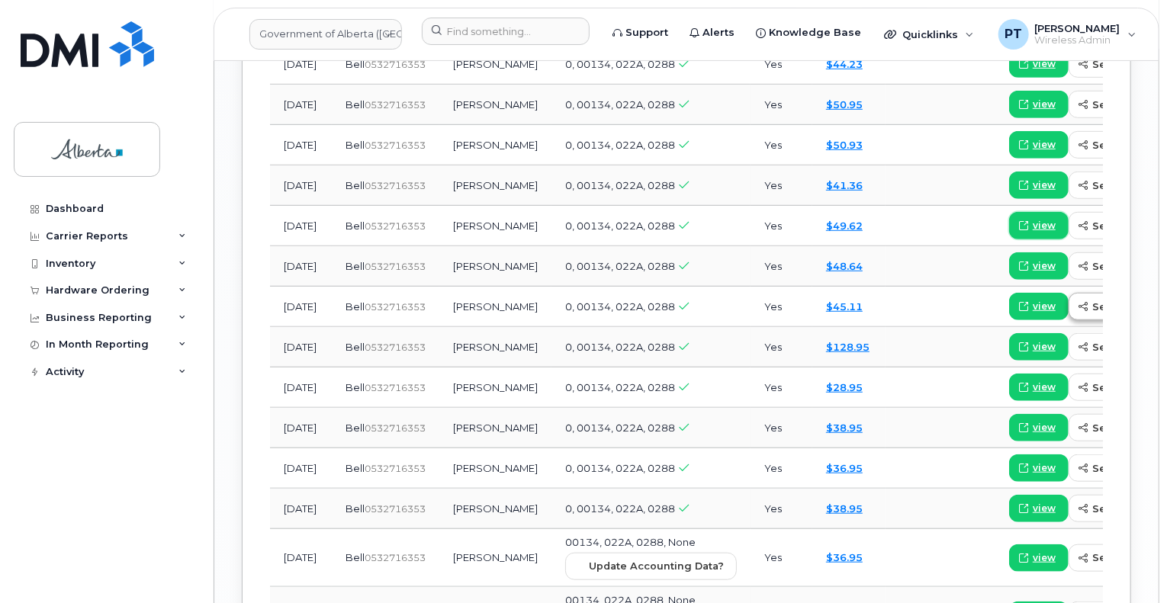
scroll to position [1984, 0]
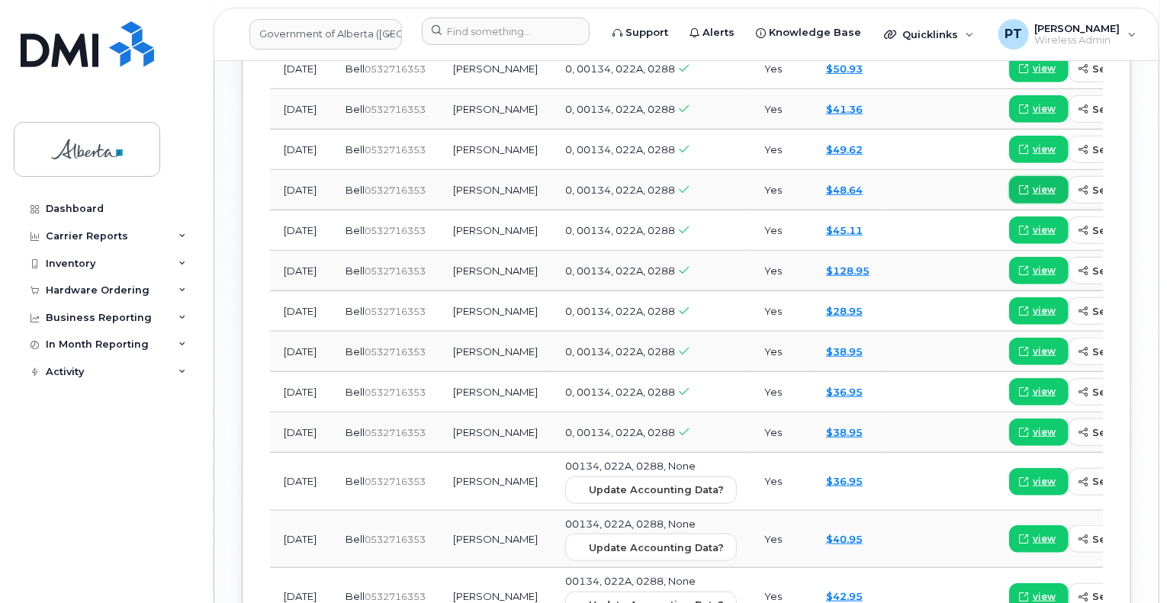
click at [1033, 197] on span "view" at bounding box center [1044, 190] width 23 height 14
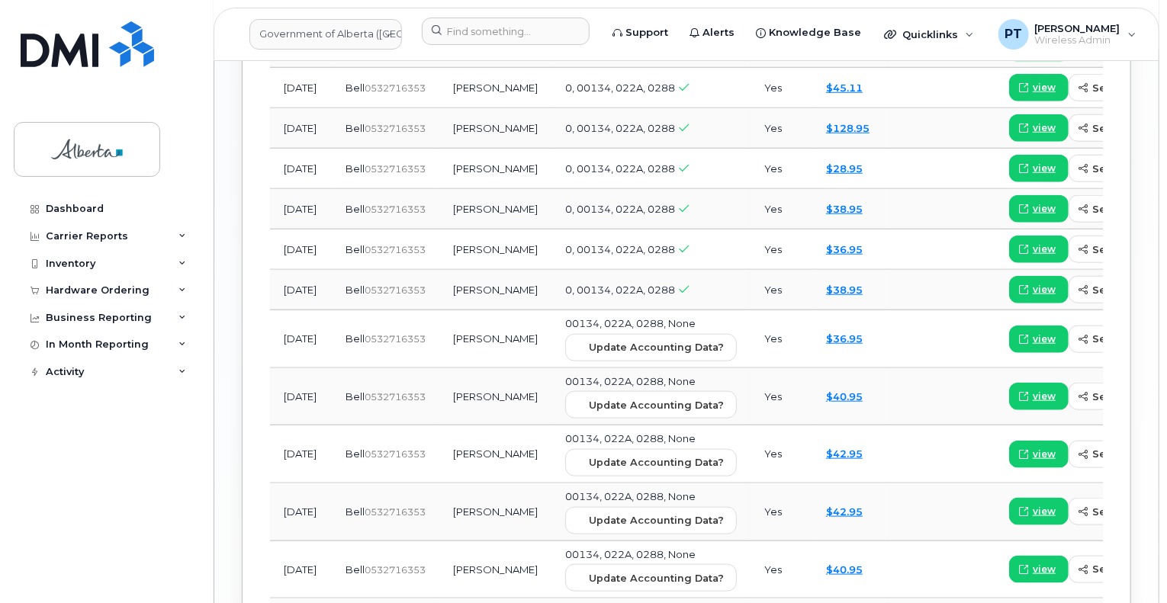
scroll to position [2136, 0]
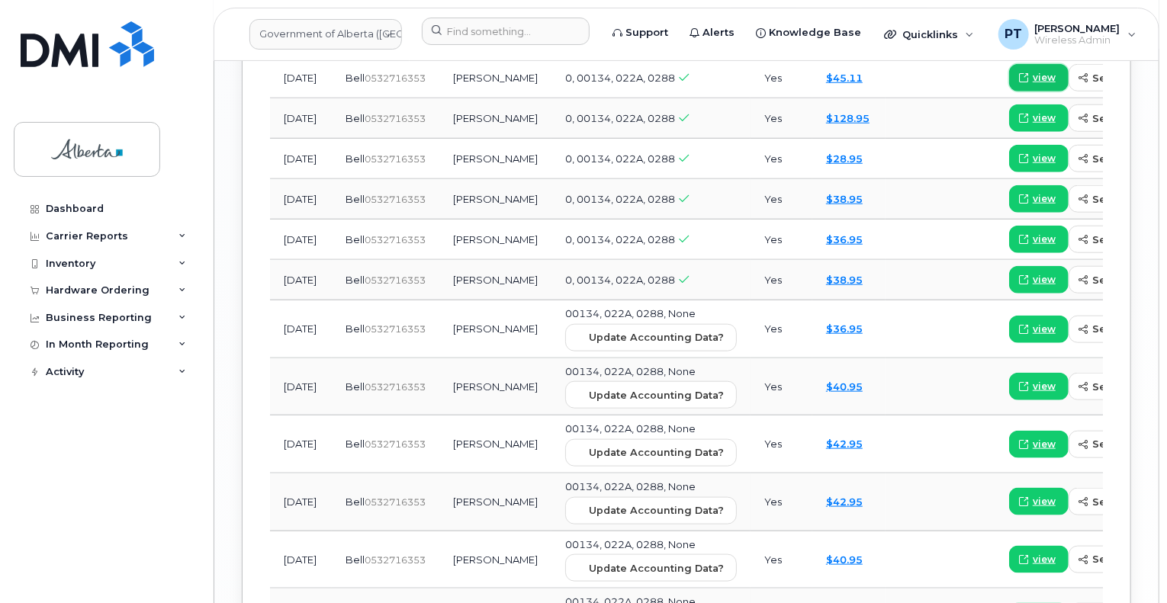
click at [1033, 85] on span "view" at bounding box center [1044, 78] width 23 height 14
click at [1033, 125] on span "view" at bounding box center [1044, 118] width 23 height 14
click at [1033, 166] on span "view" at bounding box center [1044, 159] width 23 height 14
click at [1033, 206] on span "view" at bounding box center [1044, 199] width 23 height 14
click at [1033, 246] on span "view" at bounding box center [1044, 240] width 23 height 14
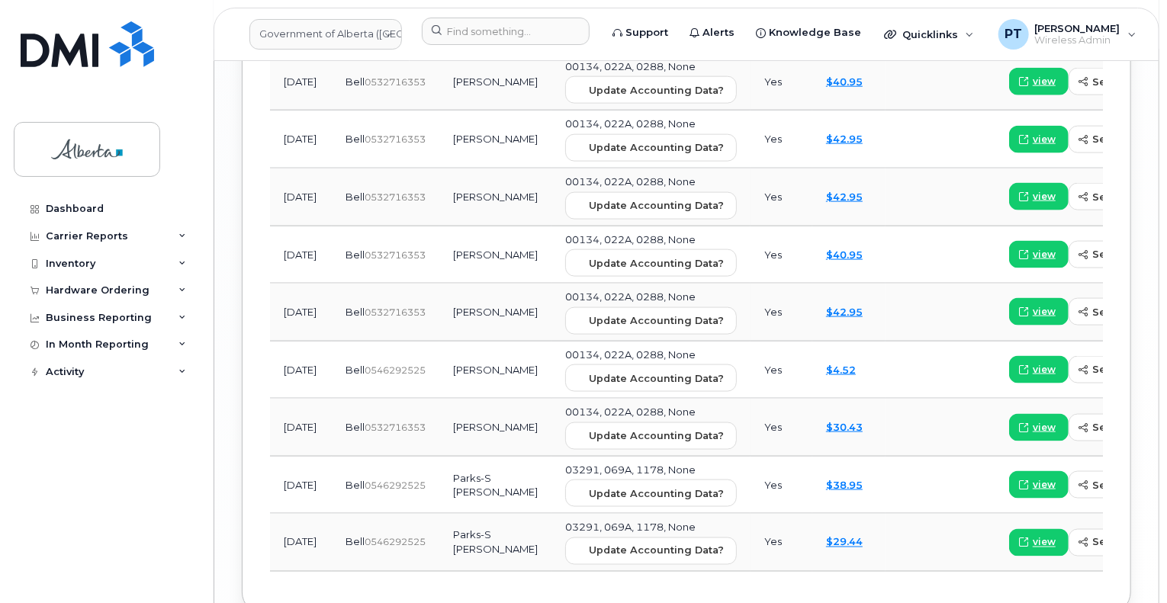
scroll to position [2315, 0]
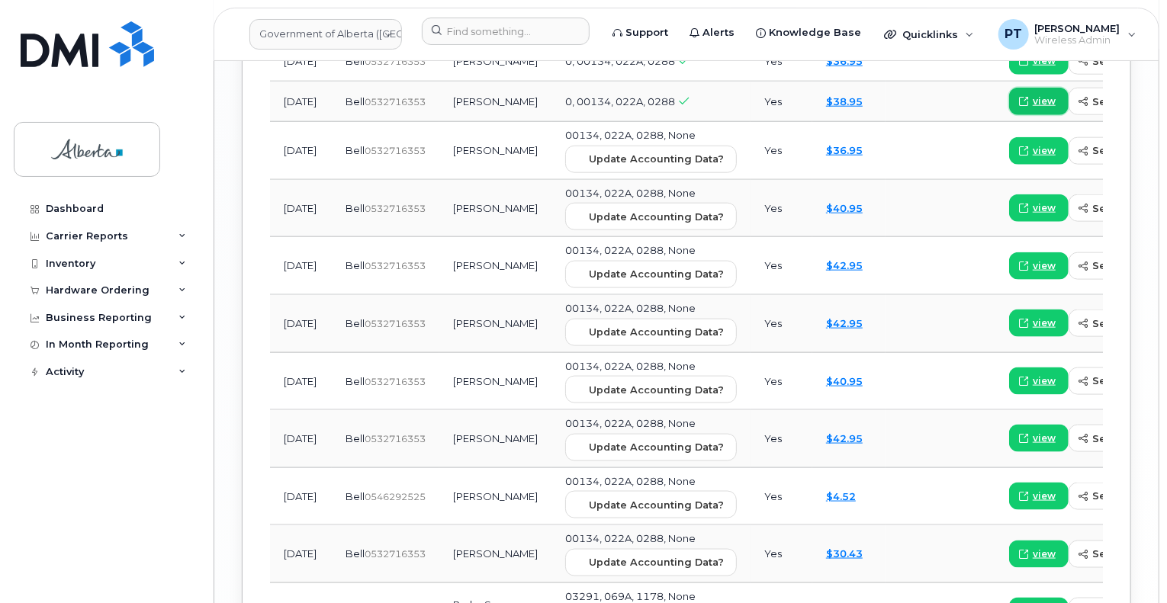
click at [1033, 108] on span "view" at bounding box center [1044, 102] width 23 height 14
click at [1033, 158] on span "view" at bounding box center [1044, 151] width 23 height 14
click at [1033, 215] on span "view" at bounding box center [1044, 208] width 23 height 14
click at [1033, 273] on span "view" at bounding box center [1044, 266] width 23 height 14
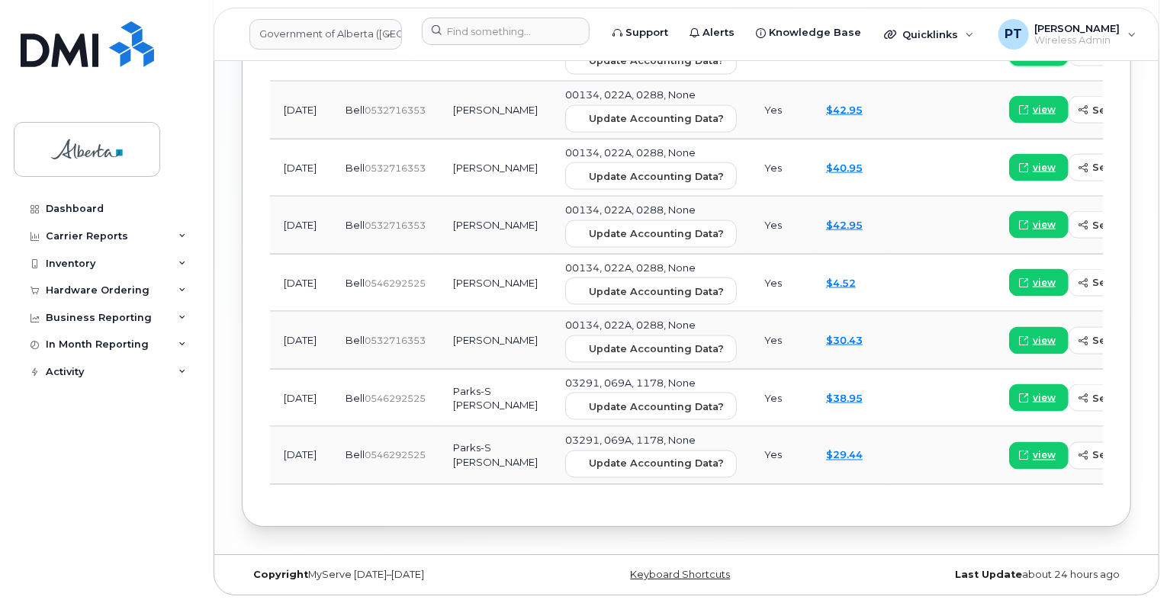
scroll to position [2544, 0]
click at [1033, 107] on span "view" at bounding box center [1044, 110] width 23 height 14
click at [1033, 164] on span "view" at bounding box center [1044, 168] width 23 height 14
click at [1033, 223] on span "view" at bounding box center [1044, 225] width 23 height 14
click at [1033, 451] on span "view" at bounding box center [1044, 456] width 23 height 14
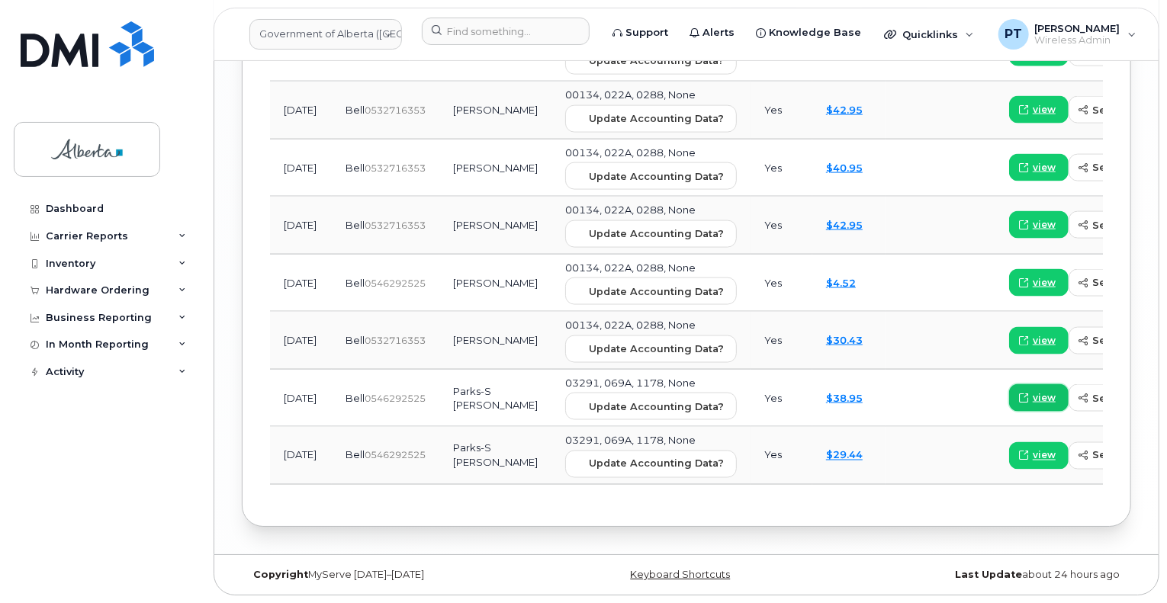
click at [1033, 399] on span "view" at bounding box center [1044, 398] width 23 height 14
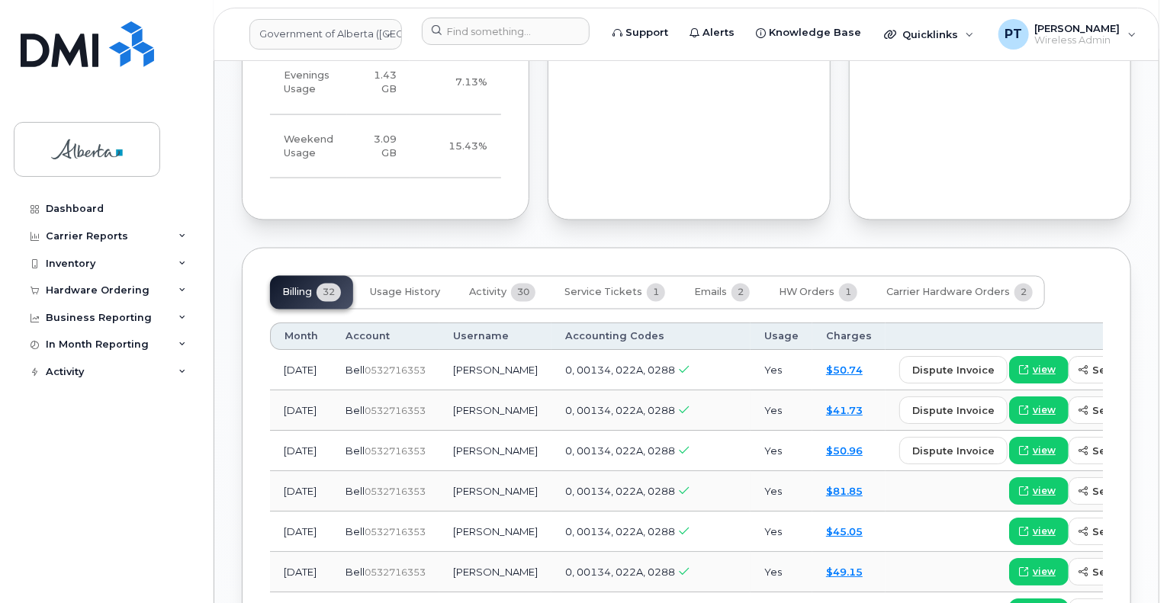
scroll to position [1323, 0]
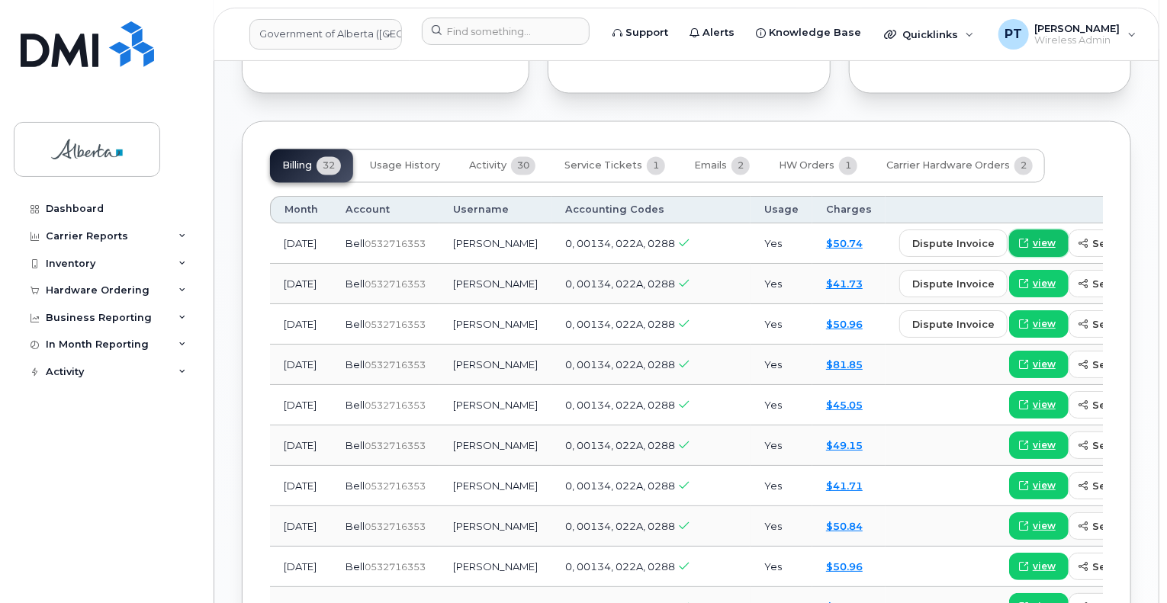
click at [1033, 240] on span "view" at bounding box center [1044, 244] width 23 height 14
click at [1033, 325] on span "view" at bounding box center [1044, 325] width 23 height 14
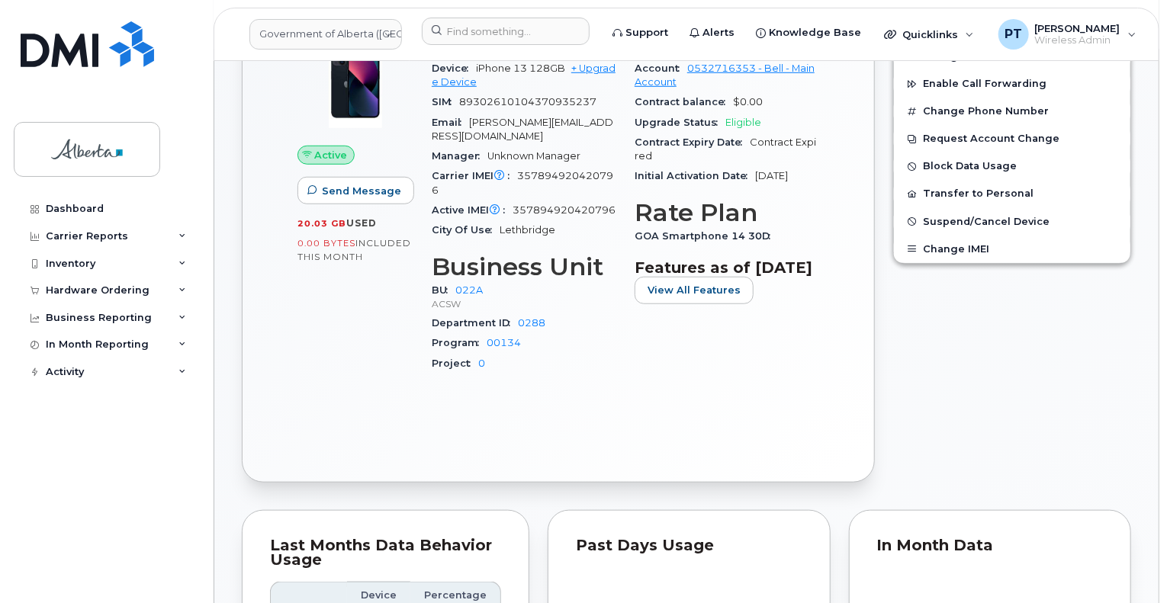
scroll to position [102, 0]
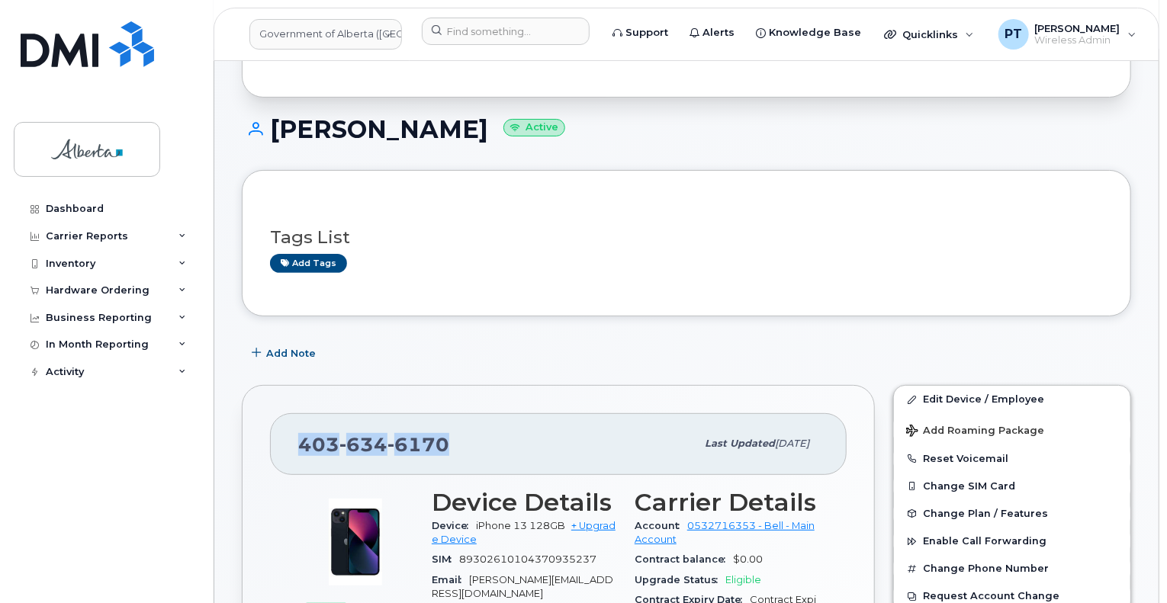
copy span "403 634 6170"
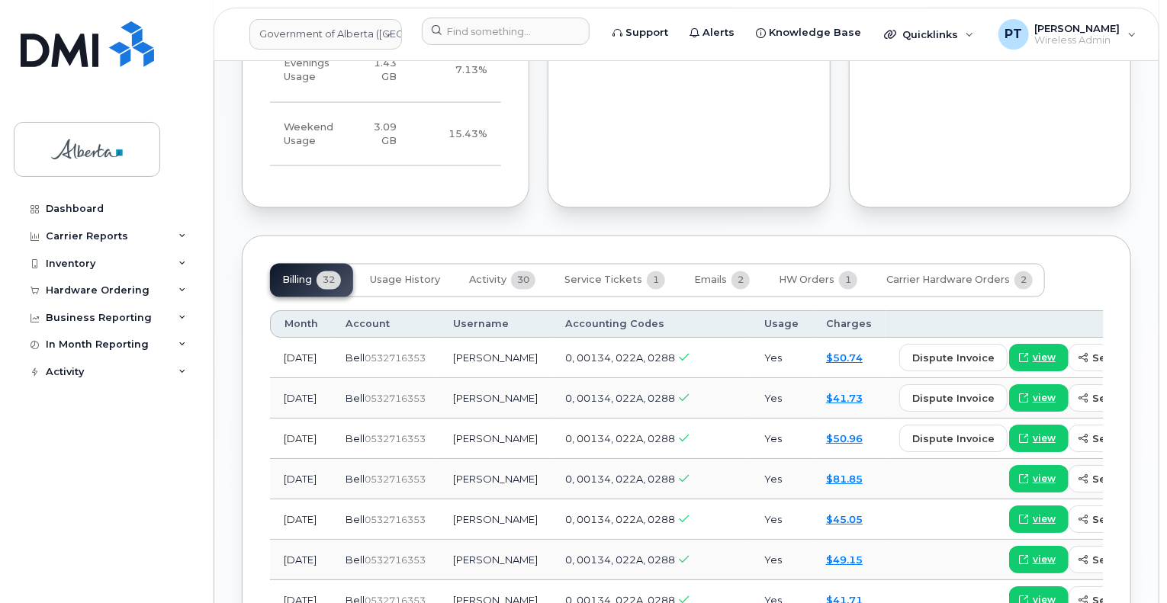
scroll to position [1247, 0]
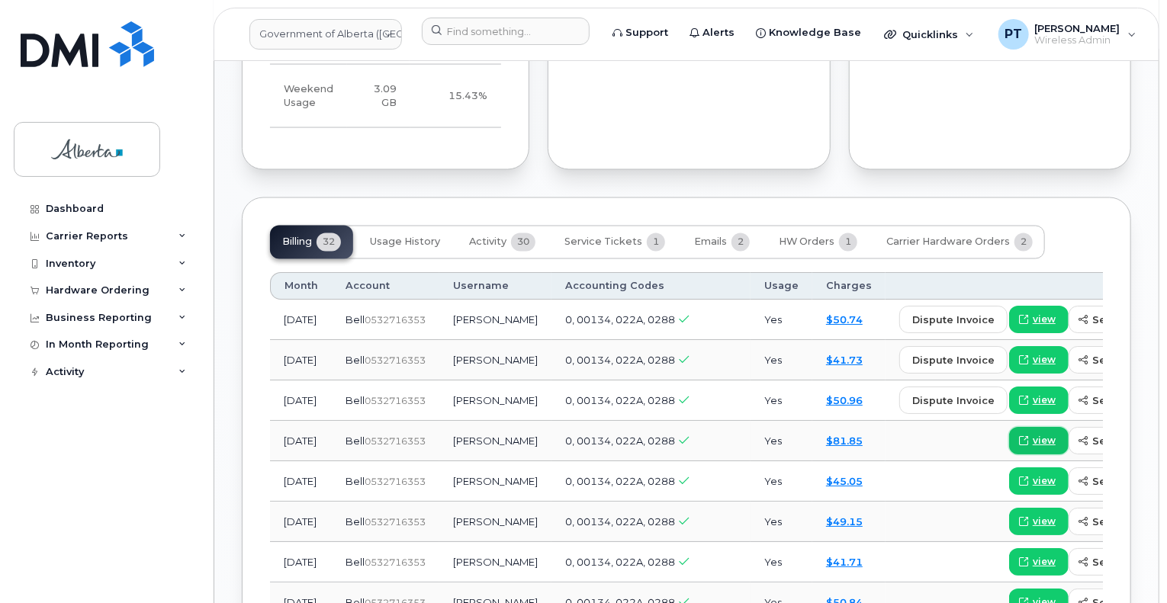
click at [1033, 443] on span "view" at bounding box center [1044, 442] width 23 height 14
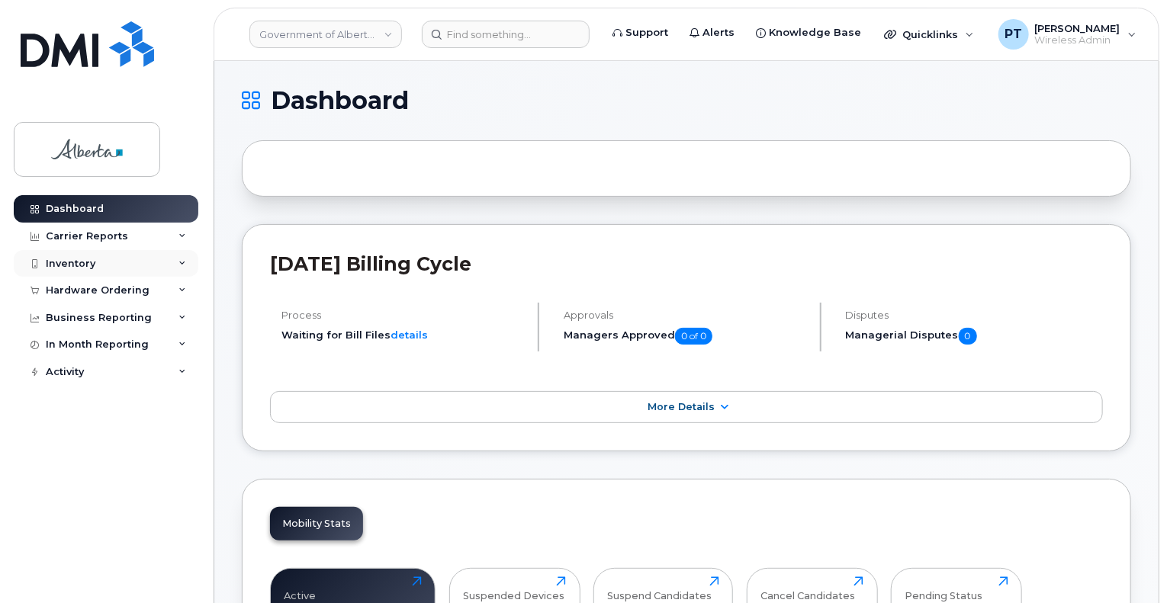
click at [90, 264] on div "Inventory" at bounding box center [71, 264] width 50 height 12
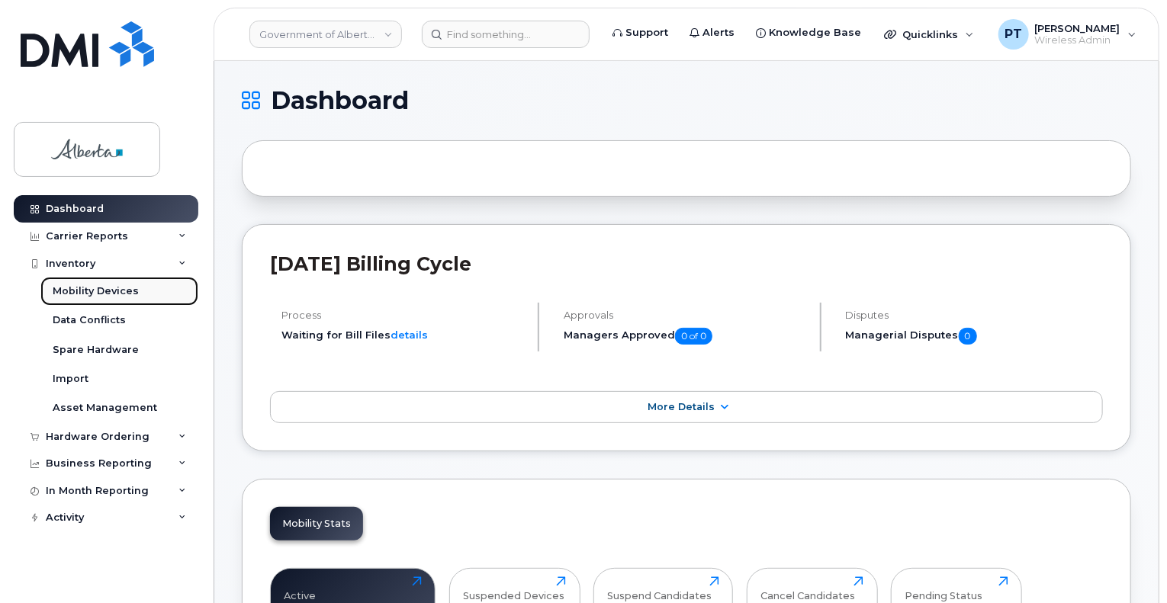
drag, startPoint x: 111, startPoint y: 289, endPoint x: 137, endPoint y: 304, distance: 29.7
click at [111, 288] on div "Mobility Devices" at bounding box center [96, 292] width 86 height 14
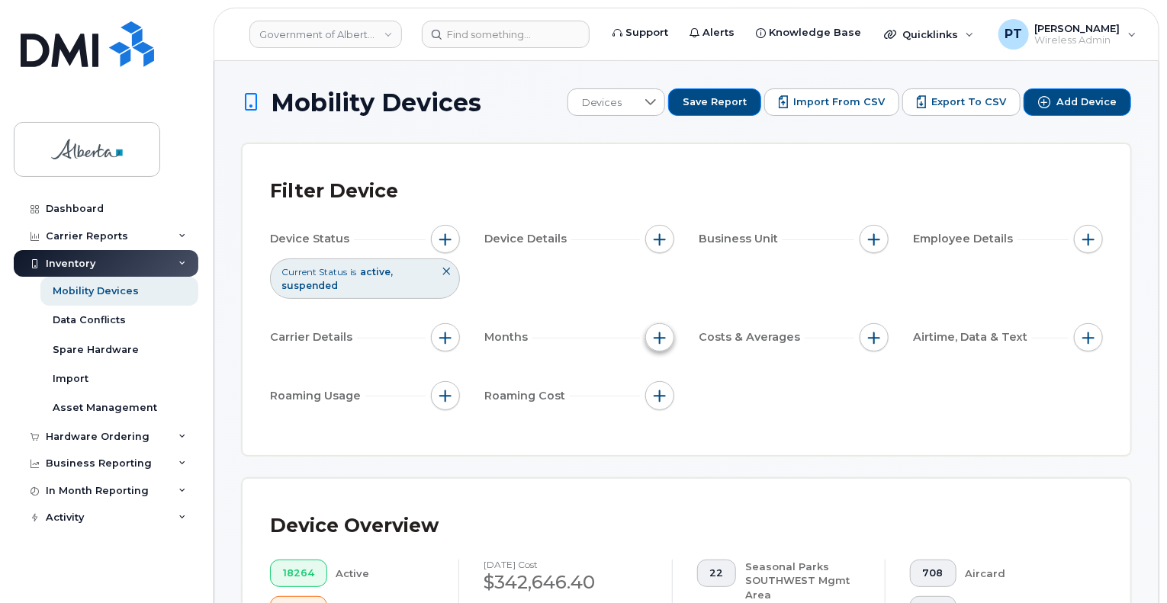
click at [660, 339] on span "button" at bounding box center [660, 338] width 12 height 12
click at [700, 382] on label "Billing Cycle" at bounding box center [711, 383] width 67 height 14
click at [671, 382] on input "Billing Cycle" at bounding box center [664, 384] width 12 height 12
checkbox input "true"
click at [722, 446] on div at bounding box center [730, 446] width 29 height 26
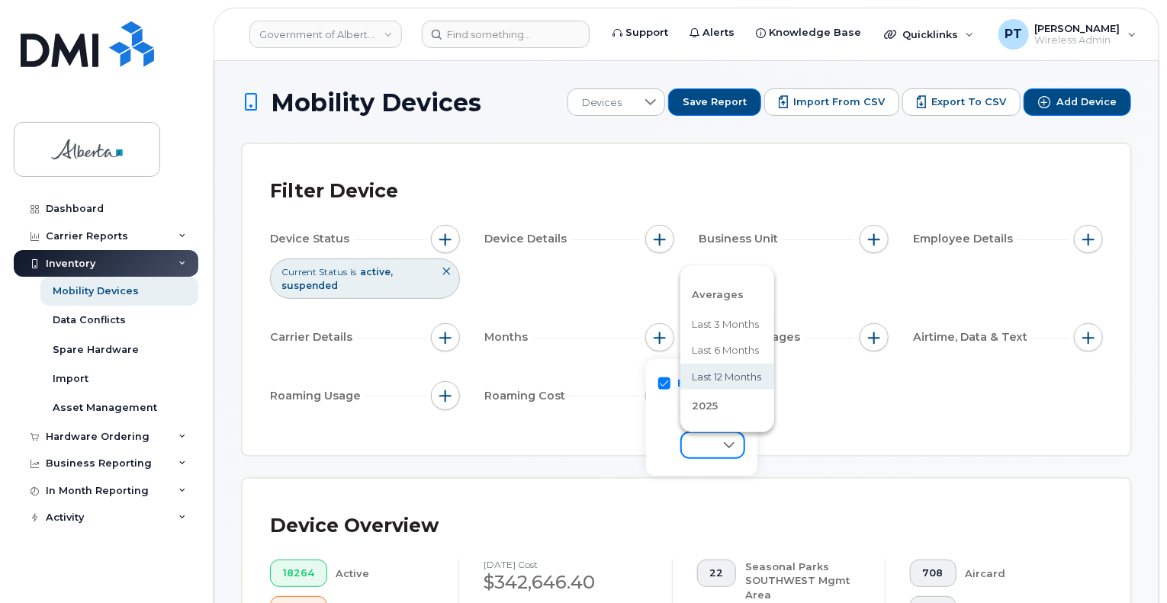
click at [725, 445] on icon at bounding box center [729, 445] width 12 height 12
click at [726, 451] on icon at bounding box center [730, 445] width 12 height 12
click at [825, 426] on div "Filter Device Device Status Current Status is active suspended Device Details B…" at bounding box center [686, 300] width 833 height 256
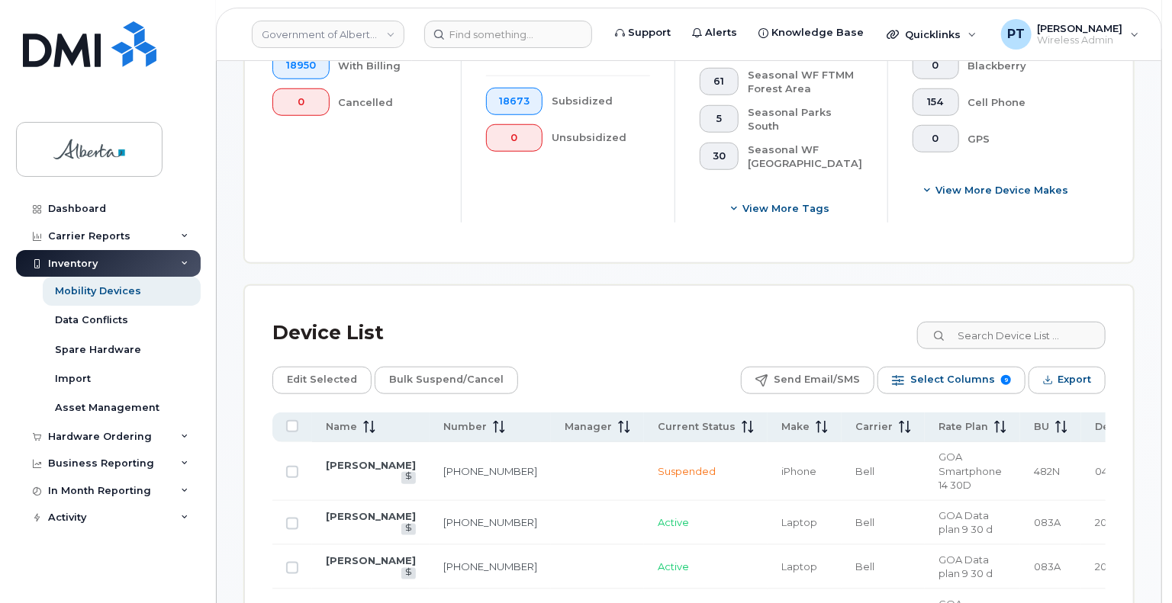
scroll to position [687, 0]
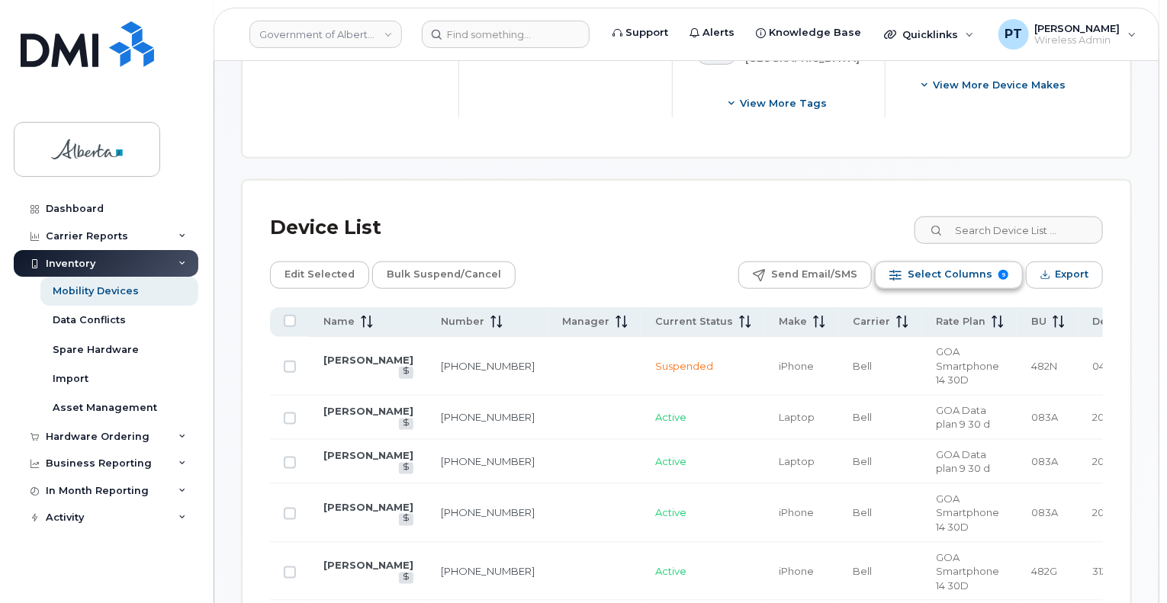
click at [961, 273] on span "Select Columns" at bounding box center [950, 274] width 85 height 23
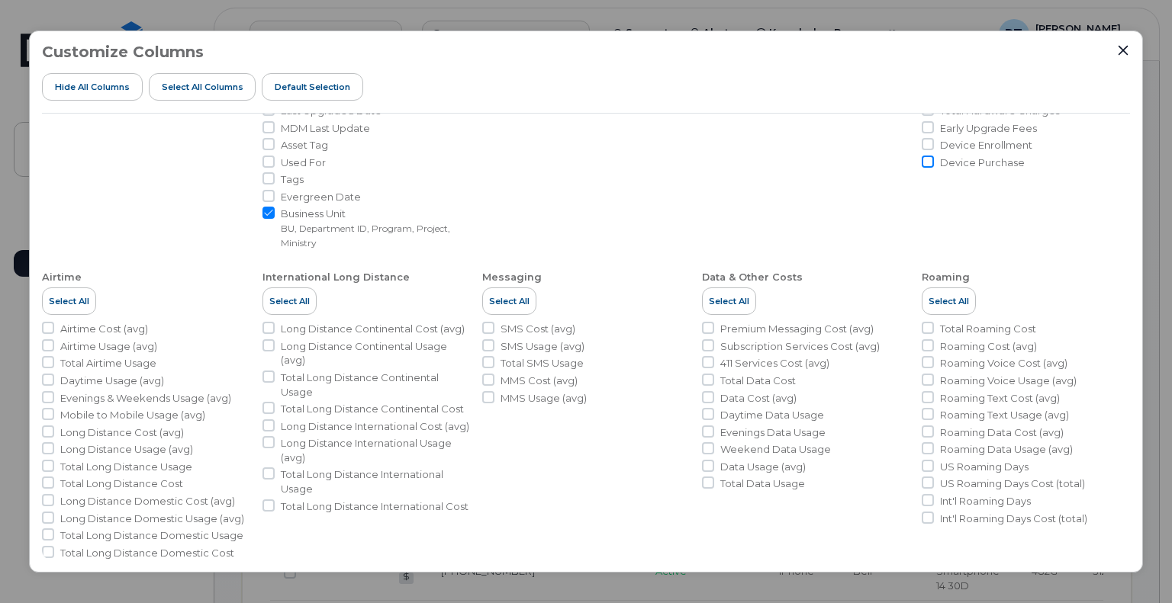
scroll to position [281, 0]
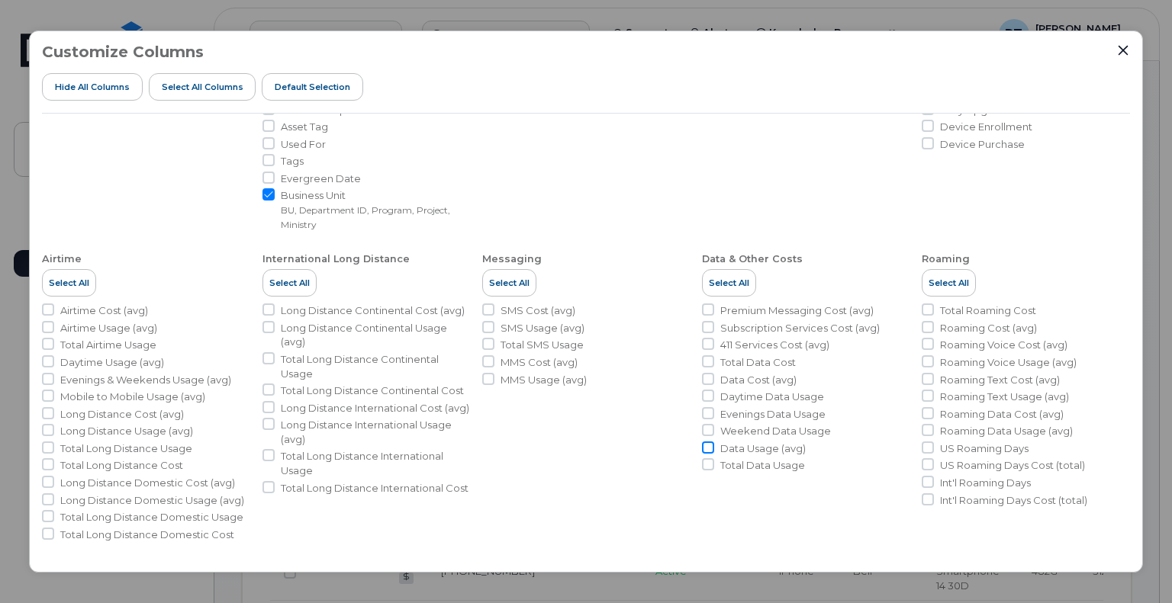
click at [702, 447] on input "Data Usage (avg)" at bounding box center [708, 448] width 12 height 12
checkbox input "true"
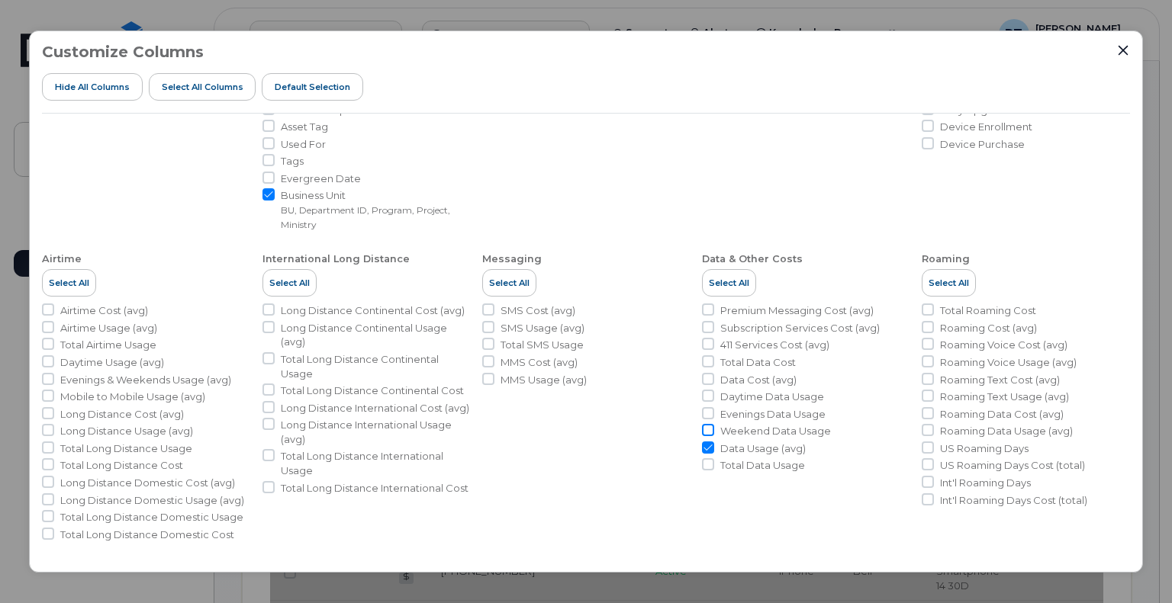
click at [707, 430] on input "Weekend Data Usage" at bounding box center [708, 430] width 12 height 12
click at [704, 430] on input "Weekend Data Usage" at bounding box center [708, 430] width 12 height 12
checkbox input "false"
click at [702, 466] on input "Total Data Usage" at bounding box center [708, 465] width 12 height 12
checkbox input "true"
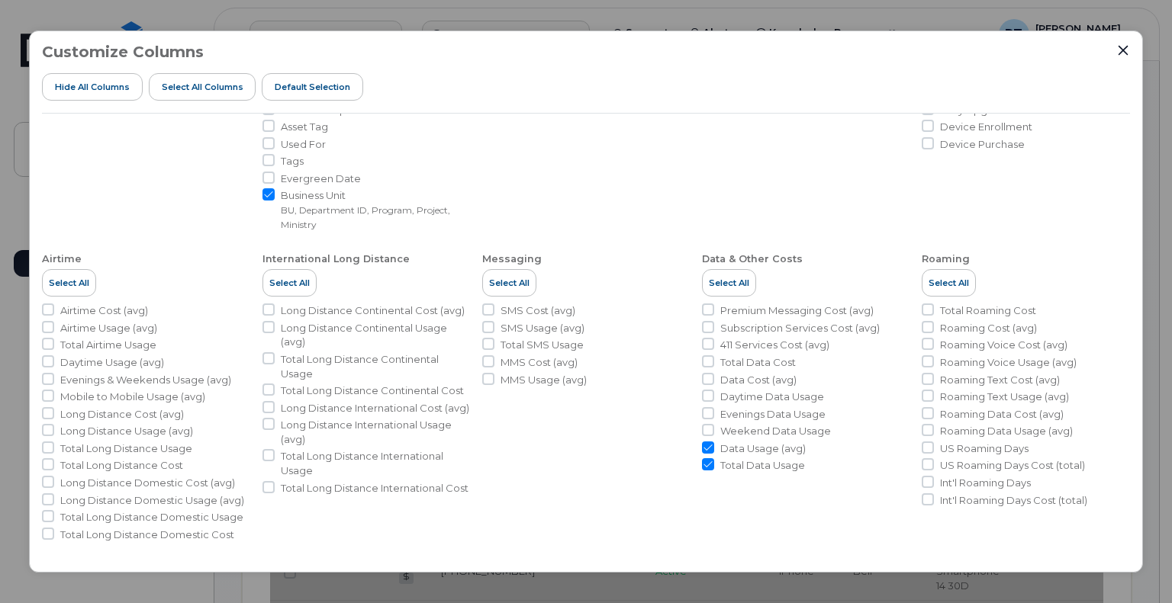
click at [705, 444] on input "Data Usage (avg)" at bounding box center [708, 448] width 12 height 12
checkbox input "false"
click at [705, 414] on input "Evenings Data Usage" at bounding box center [708, 413] width 12 height 12
checkbox input "true"
click at [708, 430] on input "Weekend Data Usage" at bounding box center [708, 430] width 12 height 12
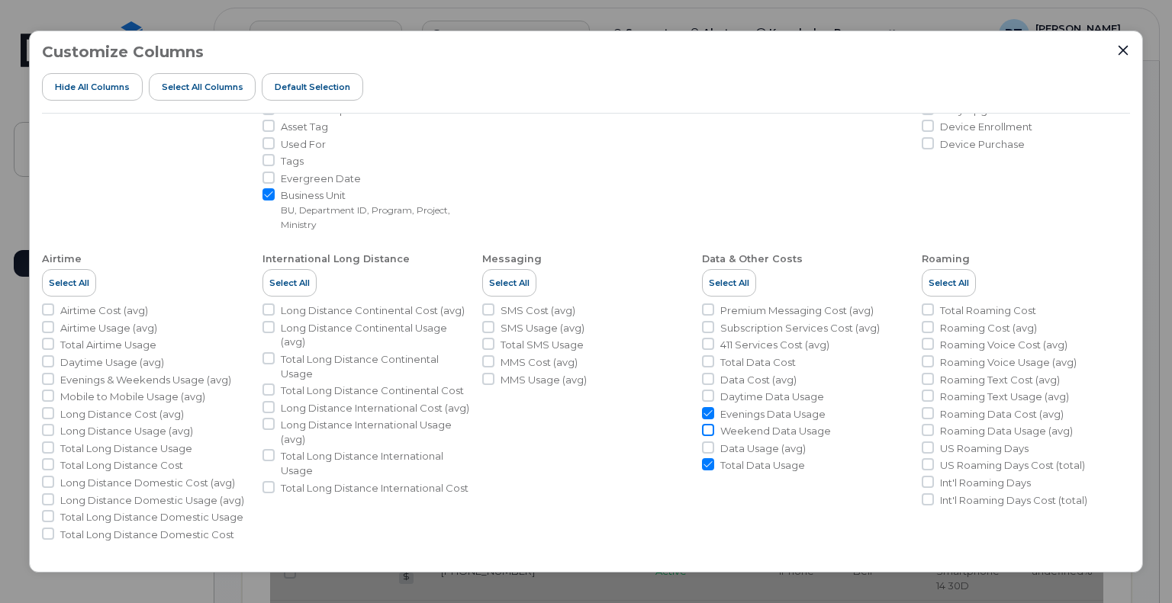
checkbox input "true"
click at [709, 396] on input "Daytime Data Usage" at bounding box center [708, 396] width 12 height 12
checkbox input "true"
click at [706, 360] on input "Total Data Cost" at bounding box center [708, 362] width 12 height 12
checkbox input "true"
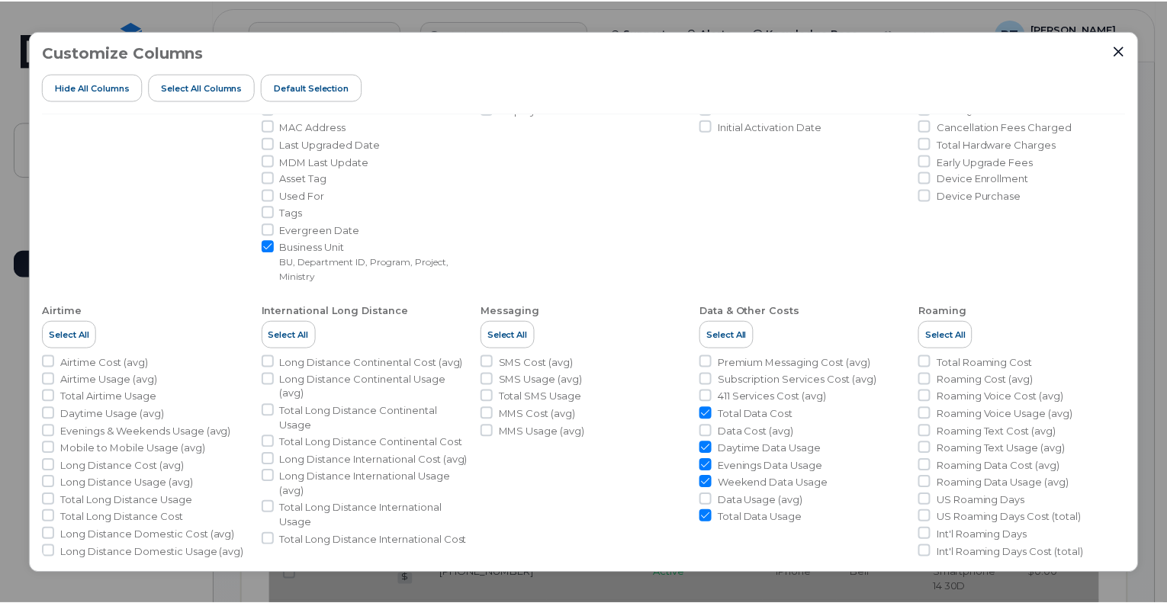
scroll to position [204, 0]
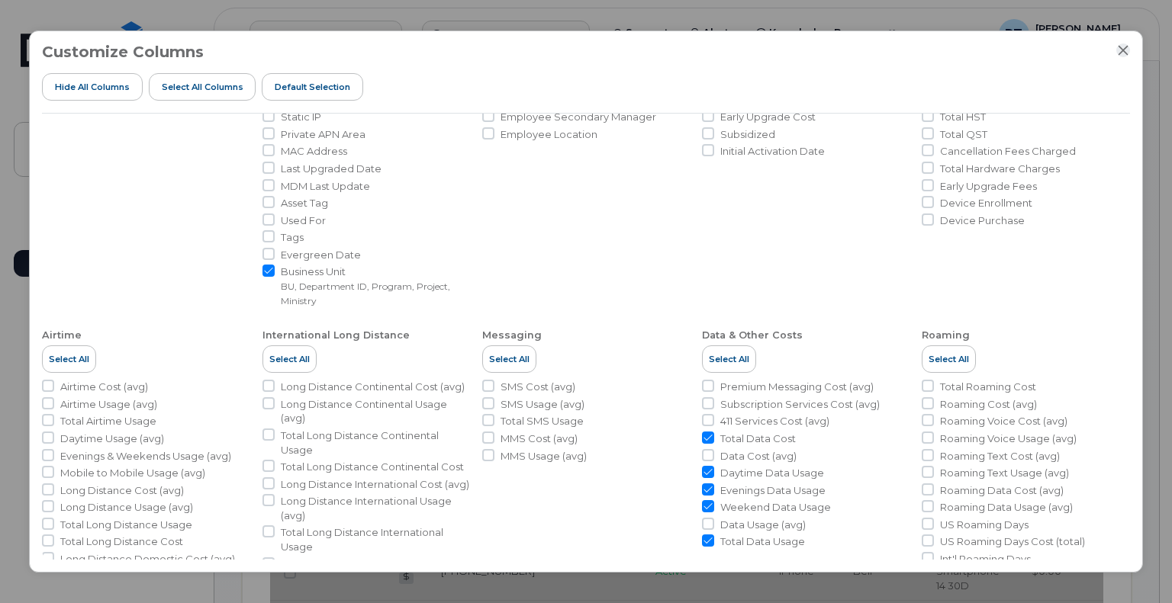
drag, startPoint x: 1122, startPoint y: 49, endPoint x: 989, endPoint y: 99, distance: 142.7
click at [1121, 50] on icon "Close" at bounding box center [1123, 50] width 12 height 12
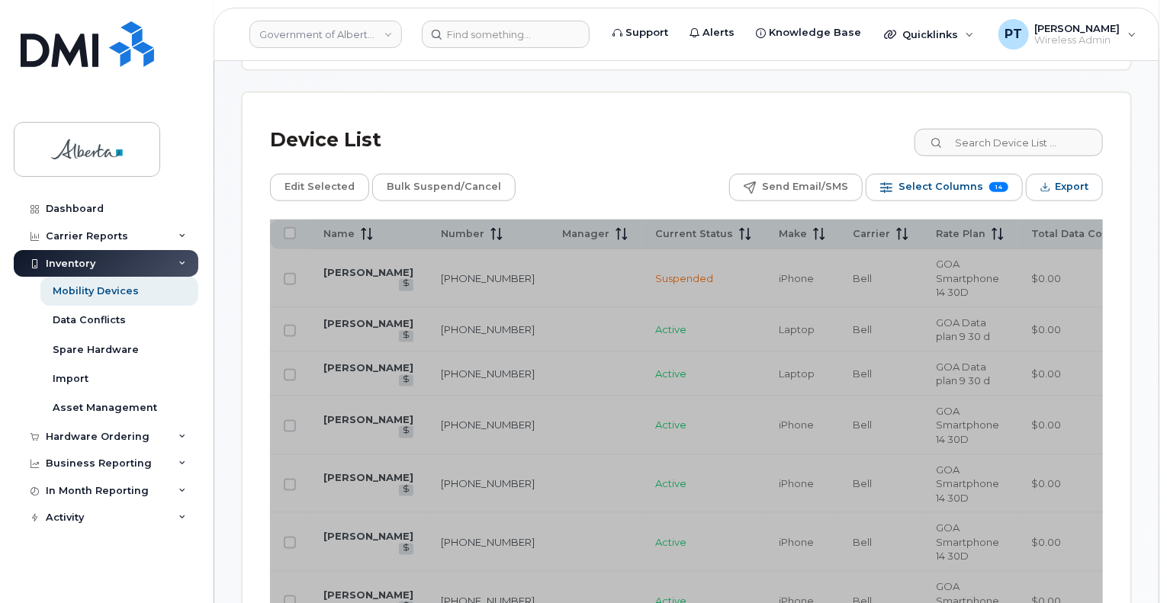
scroll to position [915, 0]
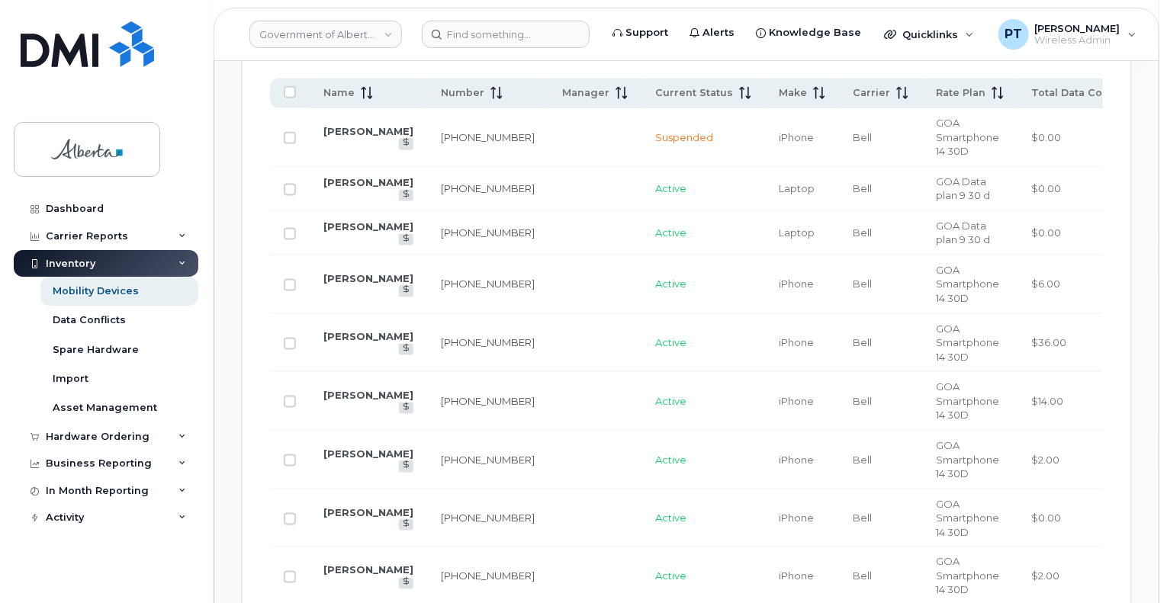
scroll to position [687, 0]
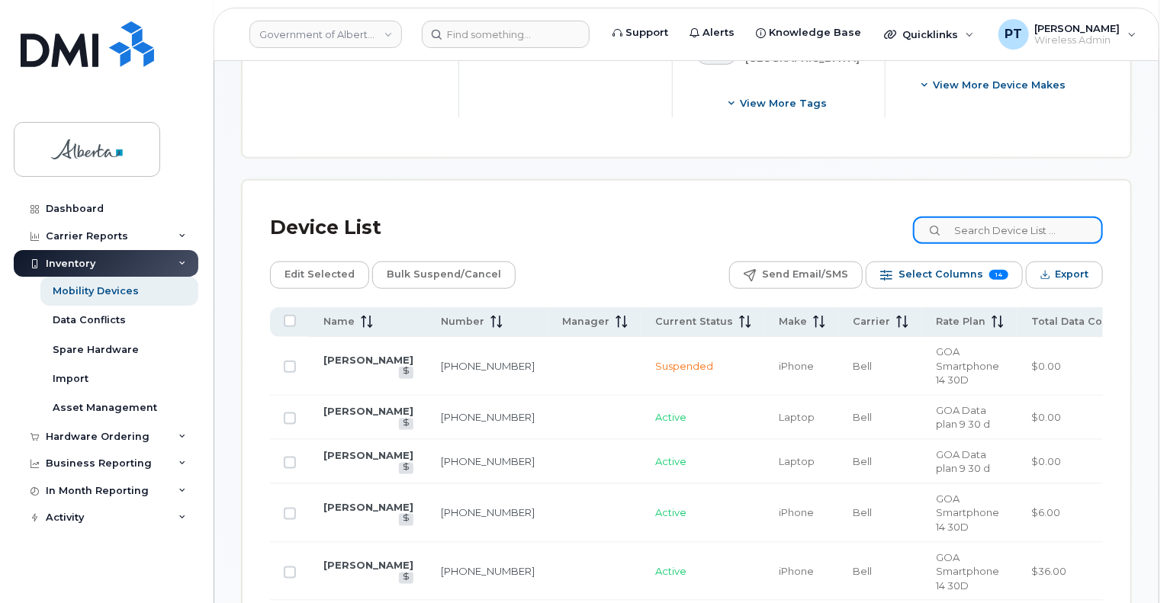
click at [990, 230] on input at bounding box center [1008, 230] width 190 height 27
click at [1015, 233] on input at bounding box center [1008, 230] width 190 height 27
paste input "4036346170"
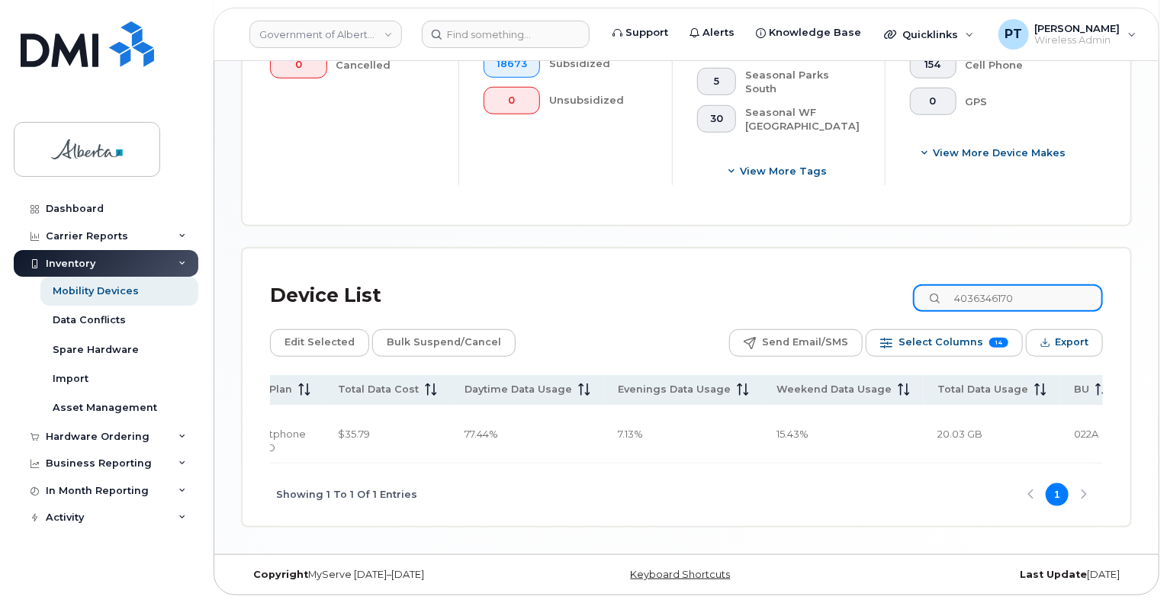
scroll to position [0, 690]
type input "4036346170"
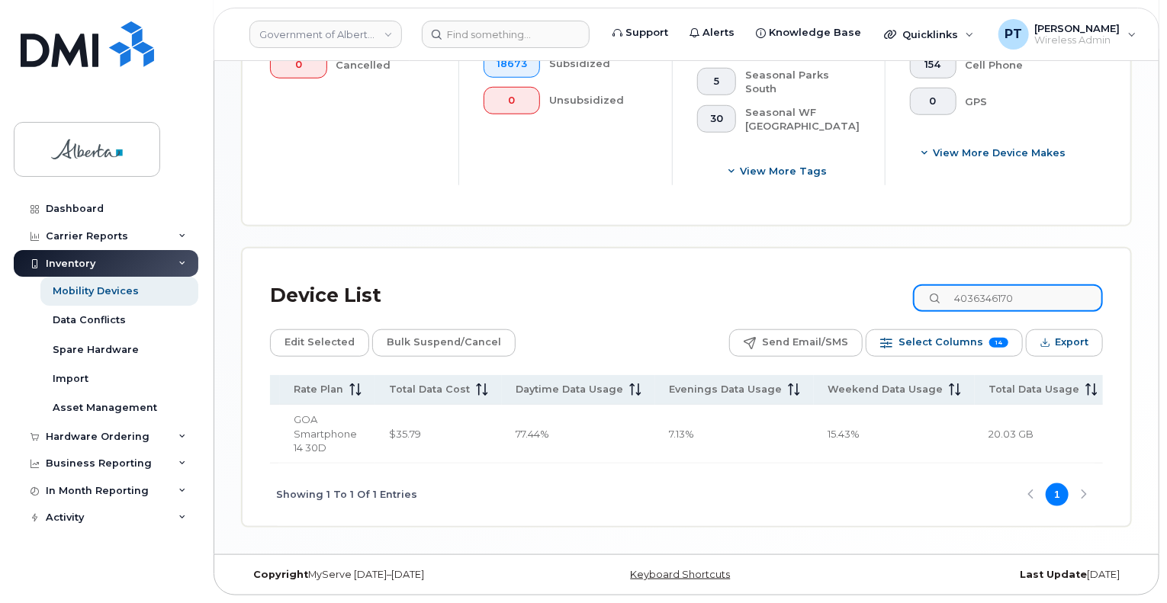
scroll to position [0, 639]
